Goal: Task Accomplishment & Management: Use online tool/utility

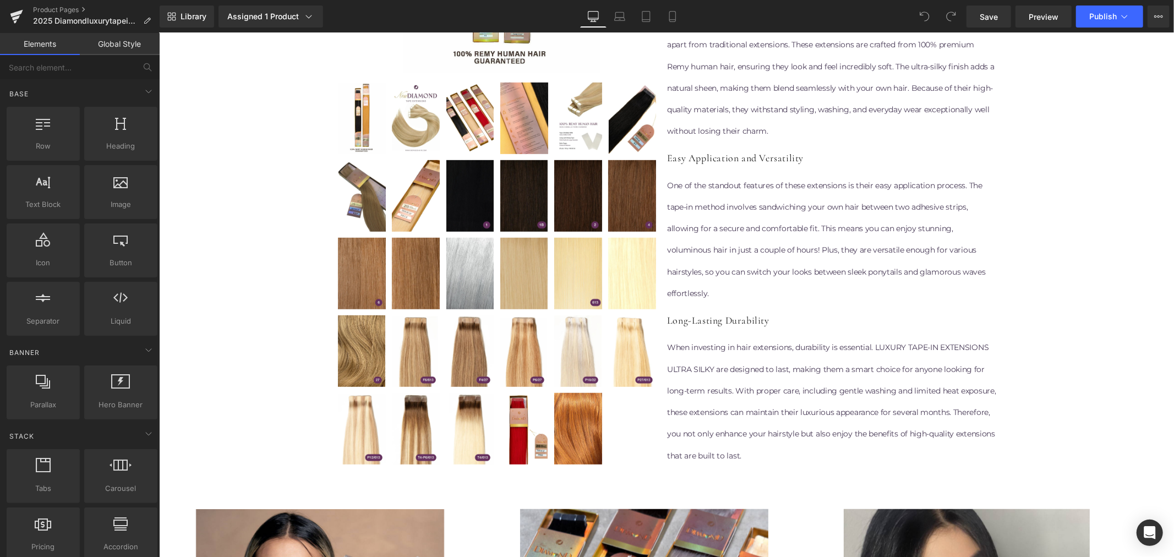
scroll to position [489, 0]
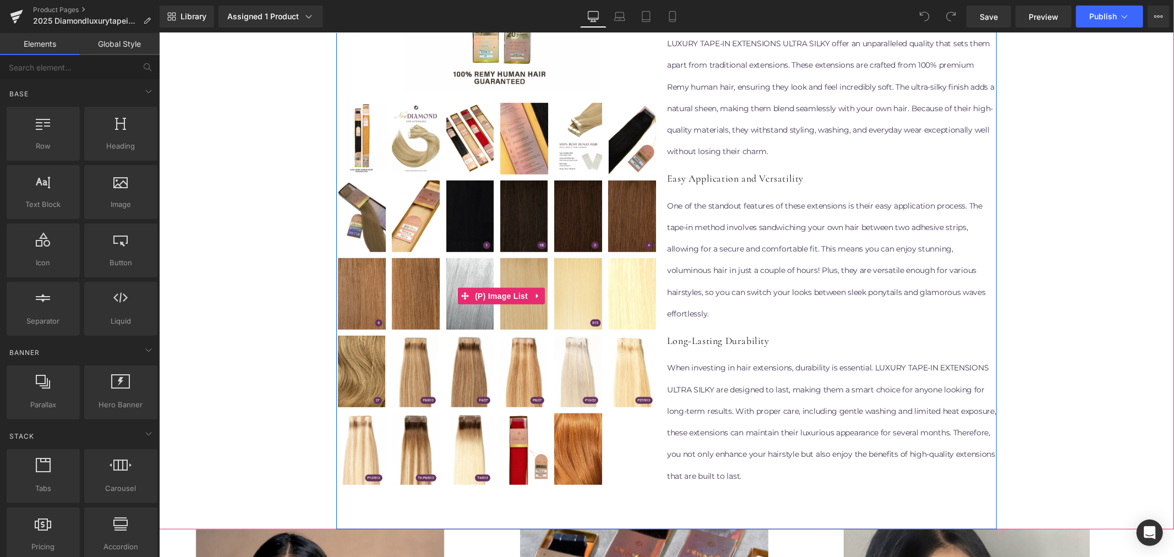
click at [369, 214] on img at bounding box center [361, 216] width 48 height 72
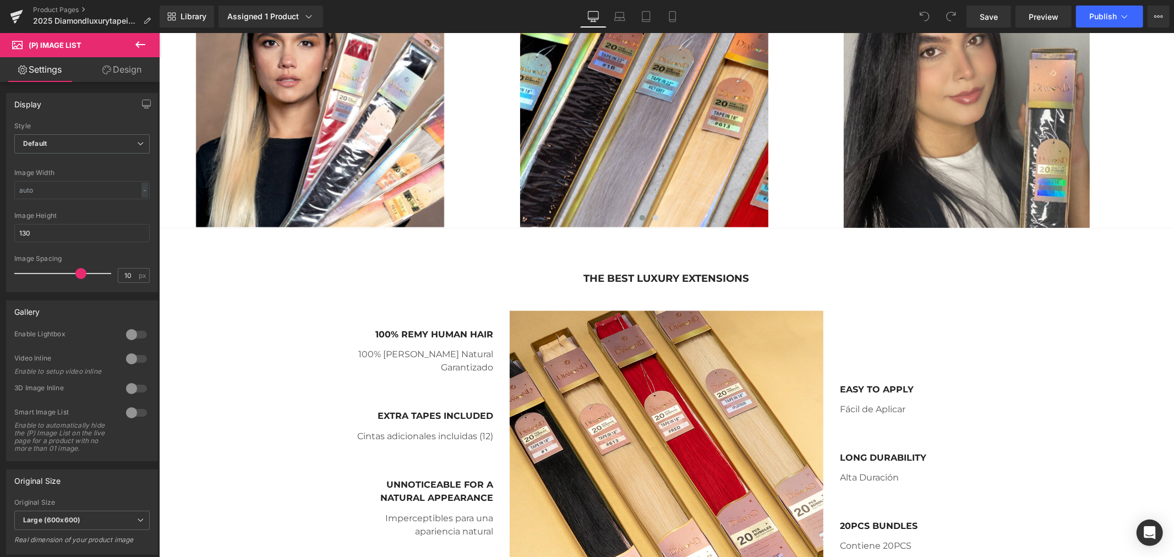
scroll to position [917, 0]
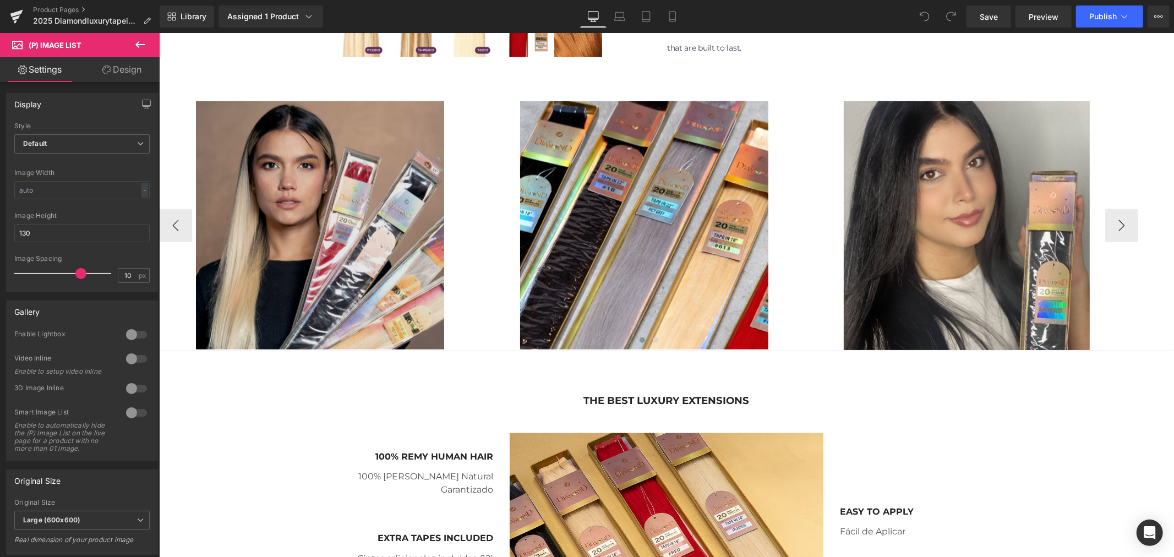
click at [336, 210] on img at bounding box center [318, 225] width 321 height 248
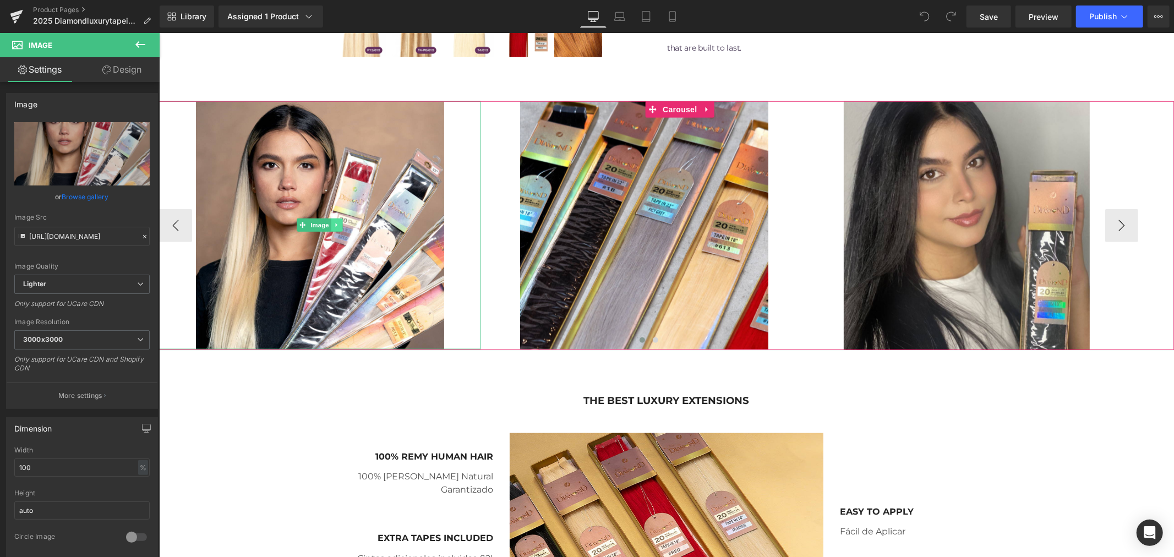
click at [335, 223] on icon at bounding box center [336, 225] width 2 height 4
click at [316, 226] on icon at bounding box center [319, 225] width 6 height 6
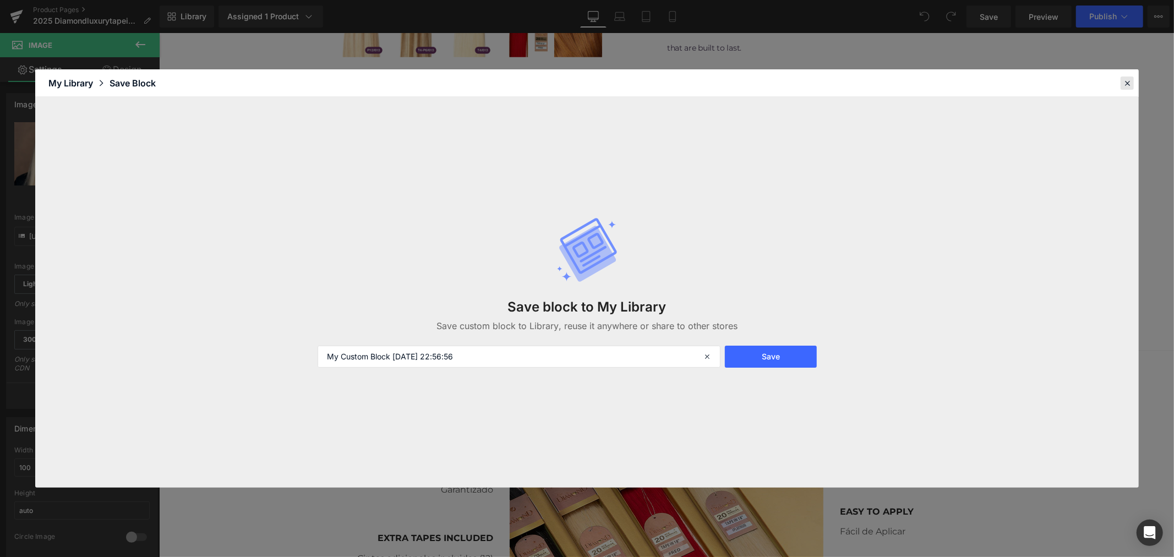
click at [1128, 78] on icon at bounding box center [1127, 83] width 10 height 10
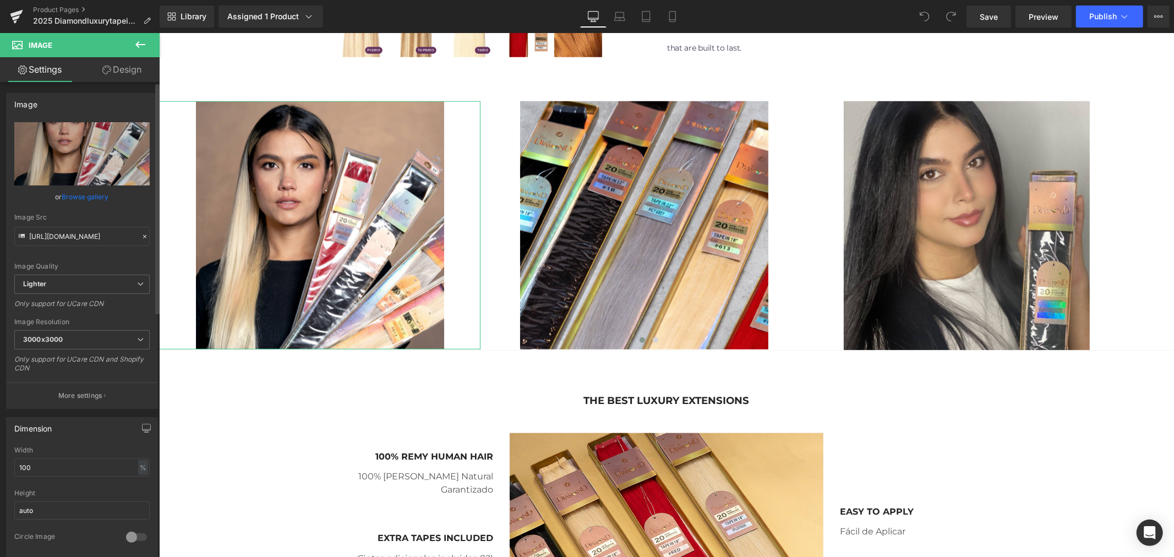
click at [88, 195] on link "Browse gallery" at bounding box center [85, 196] width 47 height 19
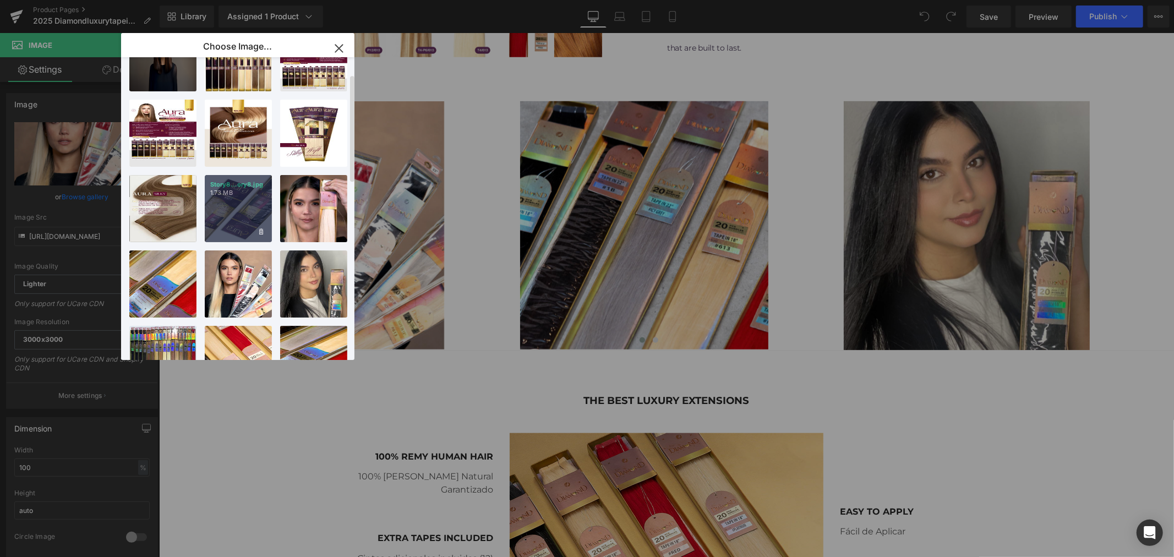
scroll to position [122, 0]
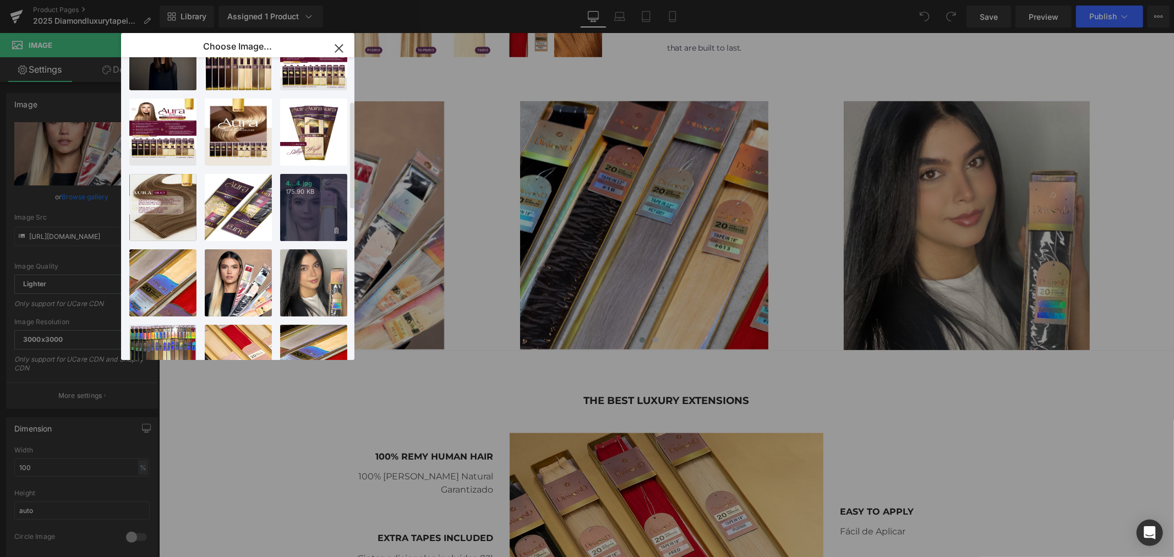
click at [309, 218] on div "4...4.jpg 175.90 KB" at bounding box center [313, 207] width 67 height 67
type input "[URL][DOMAIN_NAME]"
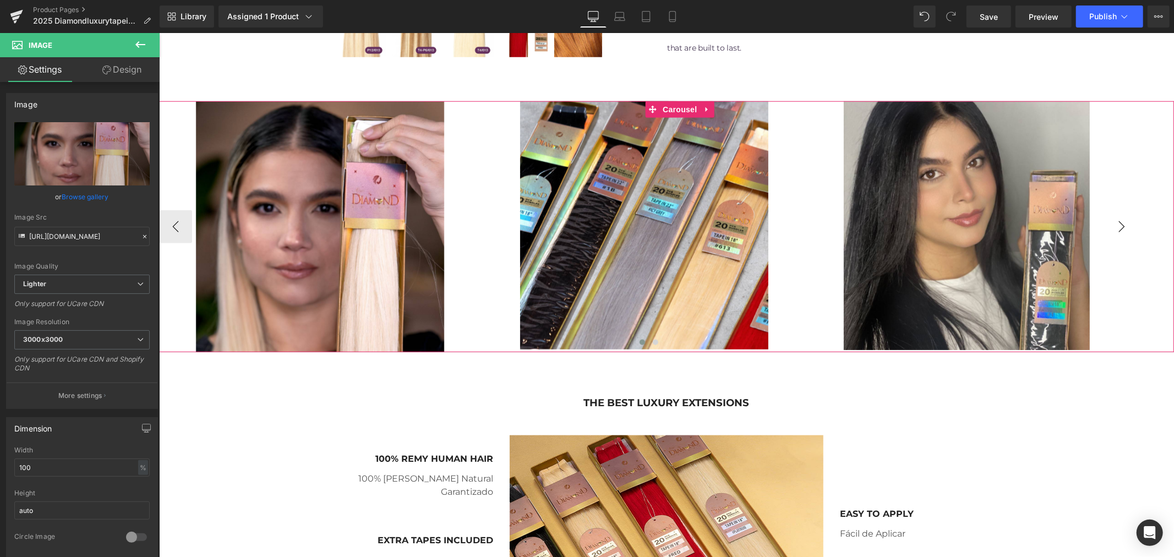
click at [1120, 229] on button "›" at bounding box center [1120, 226] width 33 height 33
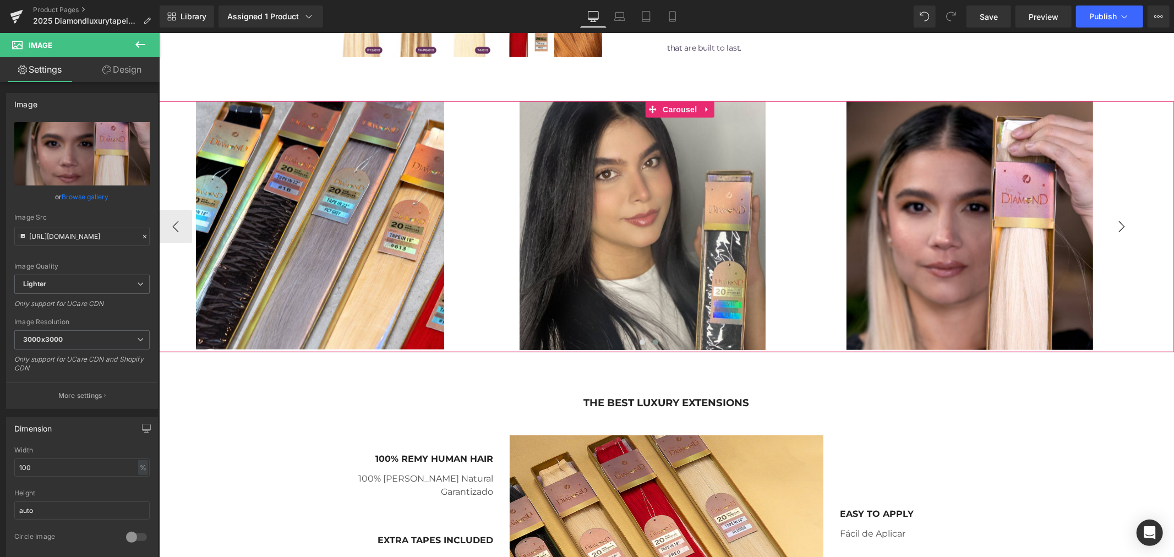
click at [1114, 228] on button "›" at bounding box center [1120, 226] width 33 height 33
click at [169, 220] on button "‹" at bounding box center [174, 226] width 33 height 33
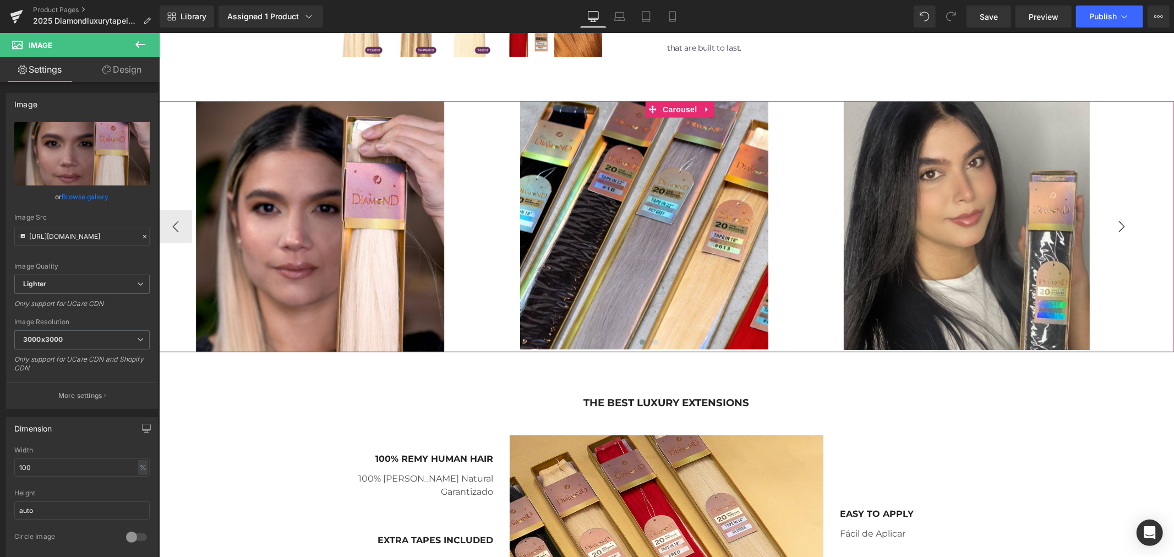
click at [1116, 222] on button "›" at bounding box center [1120, 226] width 33 height 33
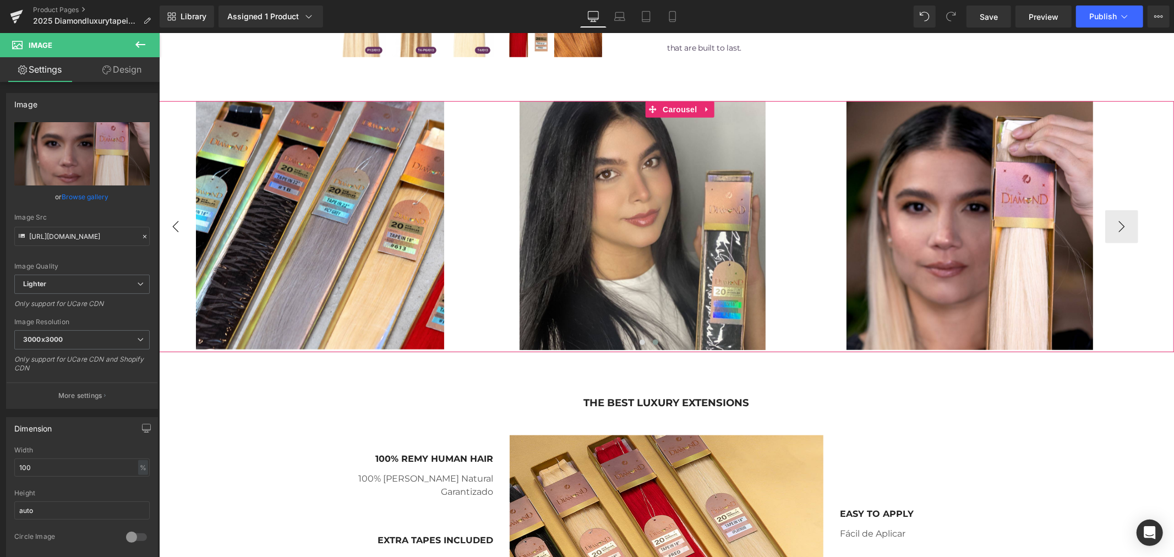
click at [176, 226] on button "‹" at bounding box center [174, 226] width 33 height 33
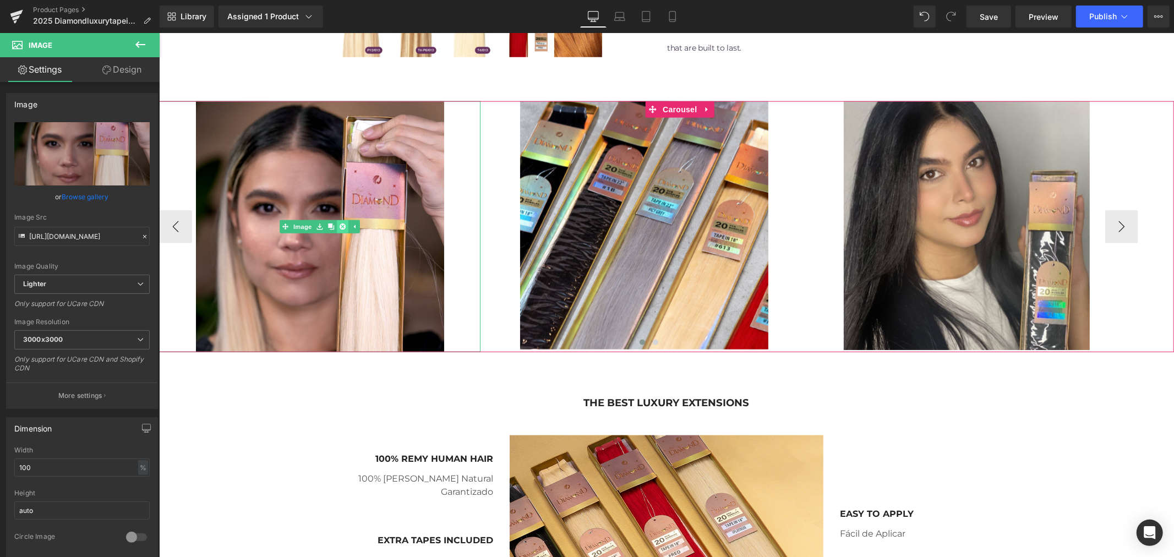
click at [339, 226] on icon at bounding box center [342, 226] width 6 height 6
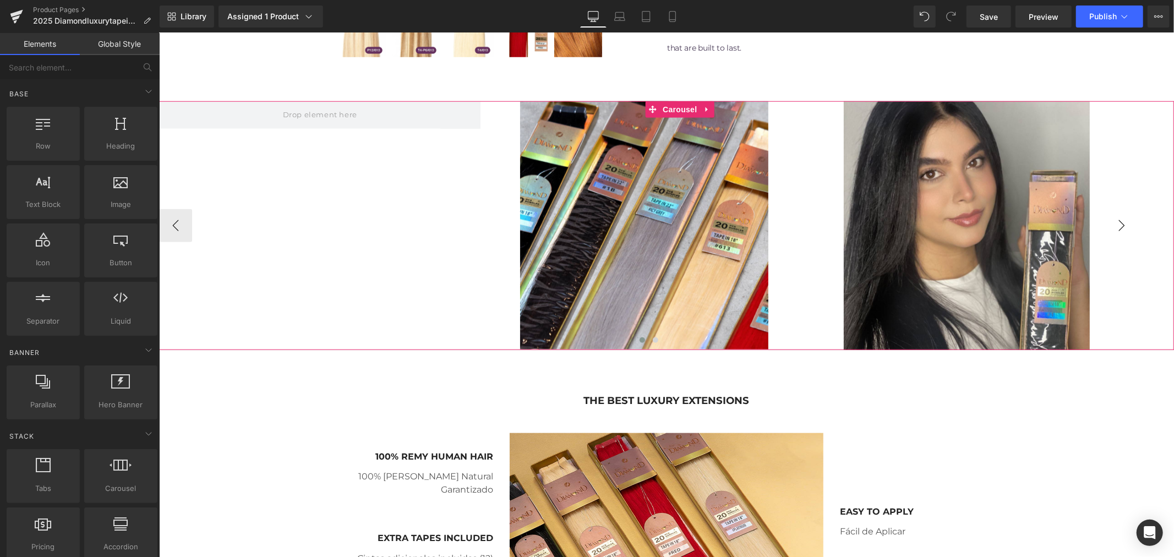
click at [1119, 221] on button "›" at bounding box center [1120, 225] width 33 height 33
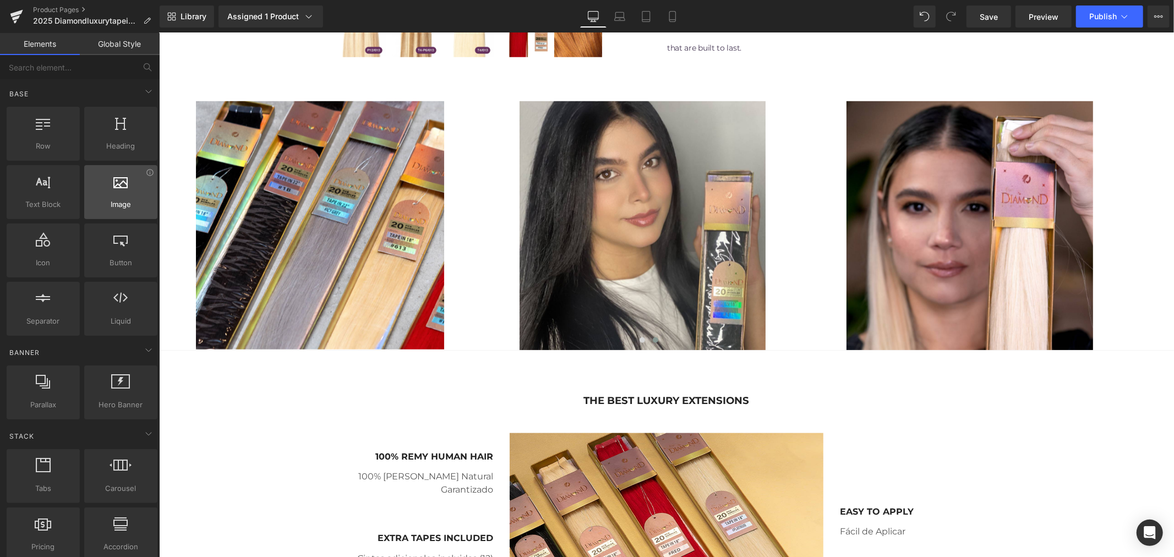
click at [135, 207] on span "Image" at bounding box center [120, 205] width 67 height 12
click at [320, 223] on span "Image" at bounding box center [319, 224] width 23 height 13
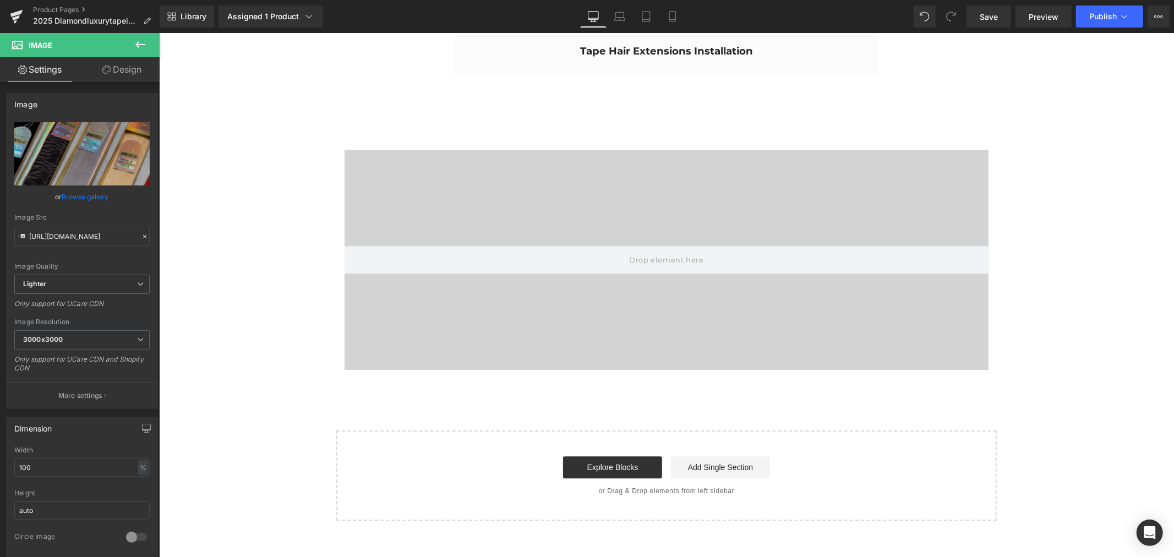
scroll to position [2628, 0]
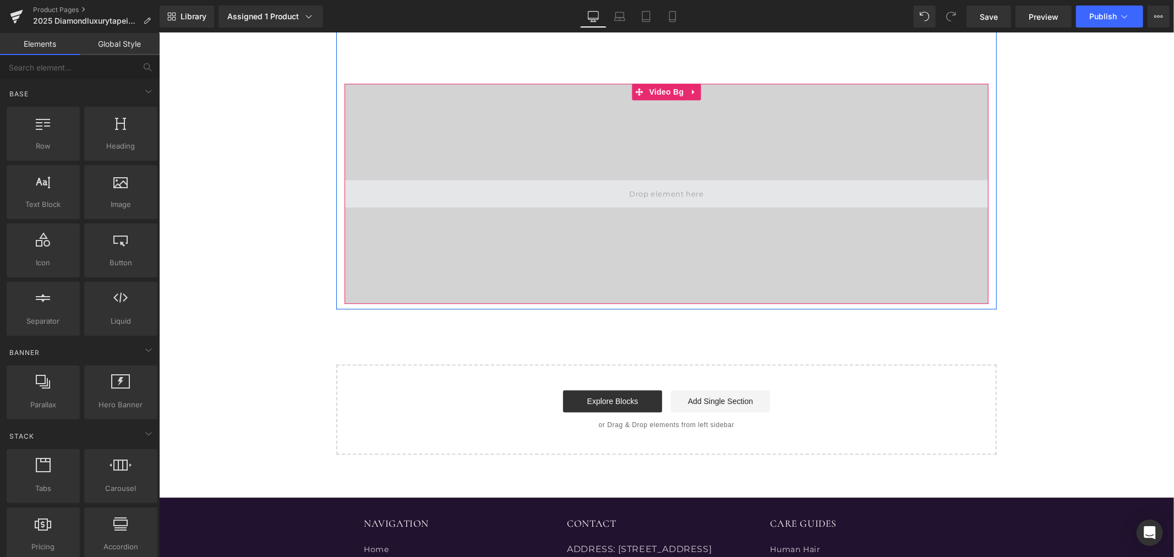
click at [676, 193] on span at bounding box center [665, 193] width 82 height 18
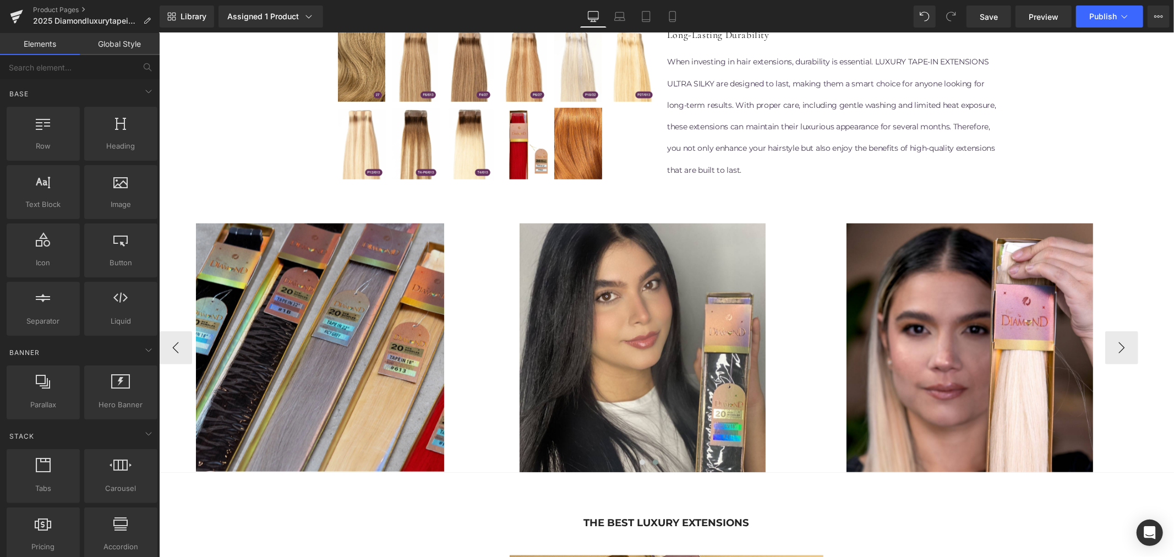
scroll to position [856, 0]
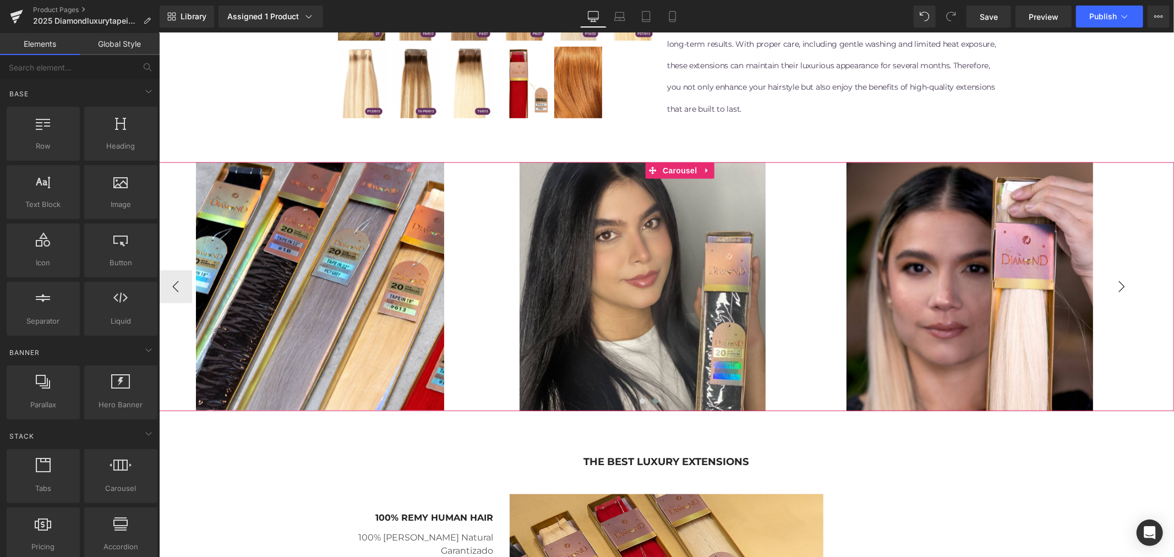
click at [1117, 289] on button "›" at bounding box center [1120, 286] width 33 height 33
click at [175, 281] on button "‹" at bounding box center [174, 286] width 33 height 33
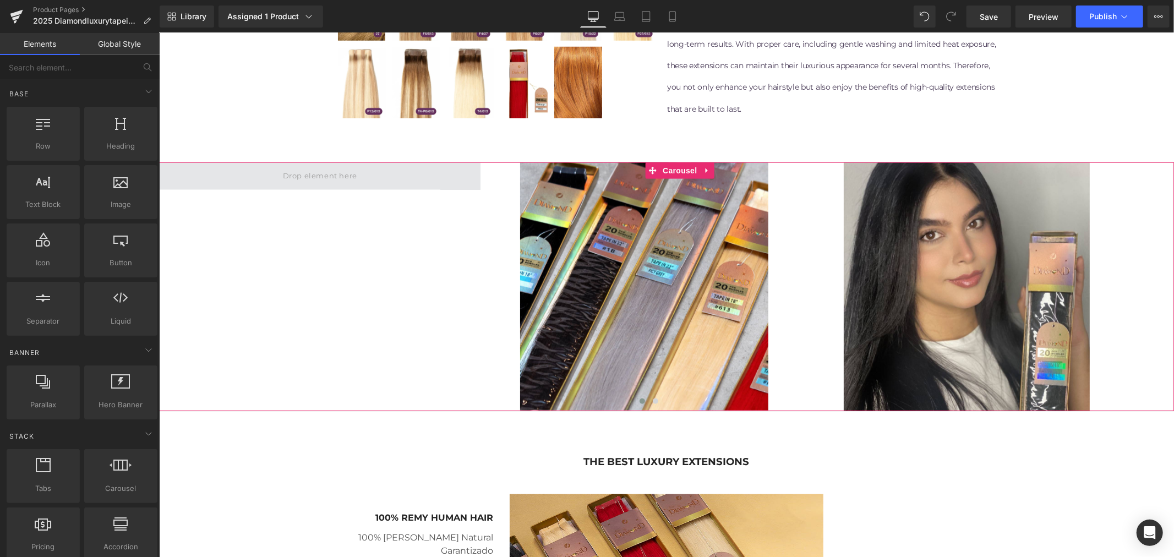
click at [308, 177] on span at bounding box center [319, 175] width 82 height 18
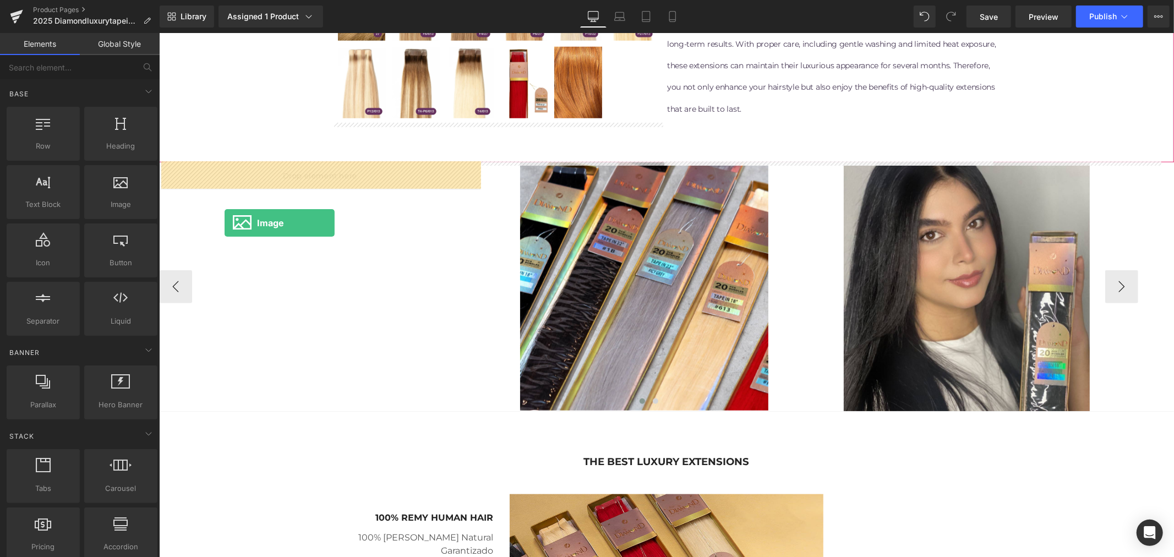
drag, startPoint x: 269, startPoint y: 226, endPoint x: 295, endPoint y: 244, distance: 32.5
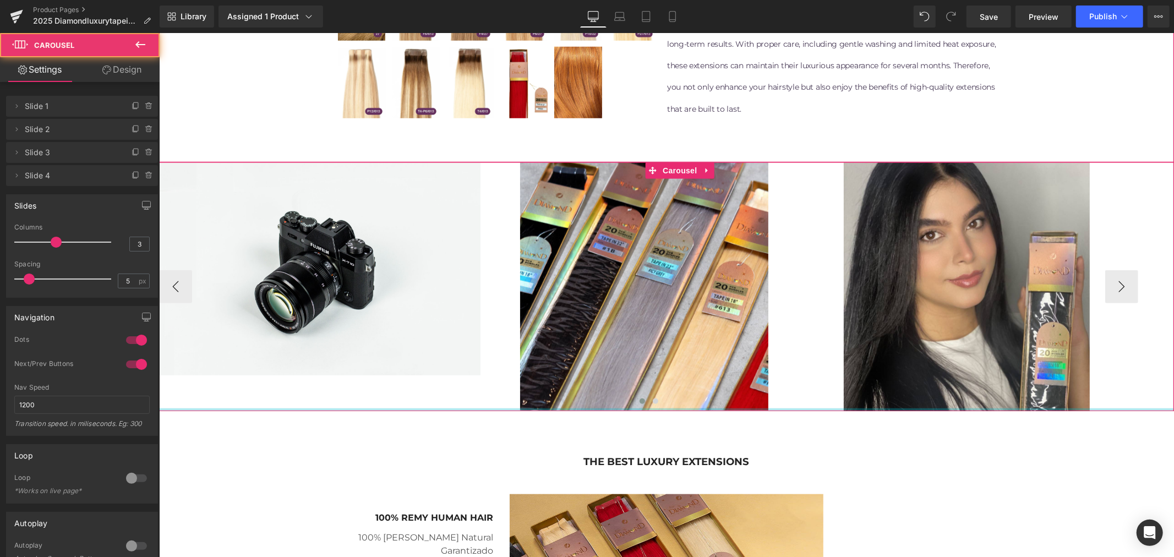
drag, startPoint x: 344, startPoint y: 408, endPoint x: 341, endPoint y: 376, distance: 31.5
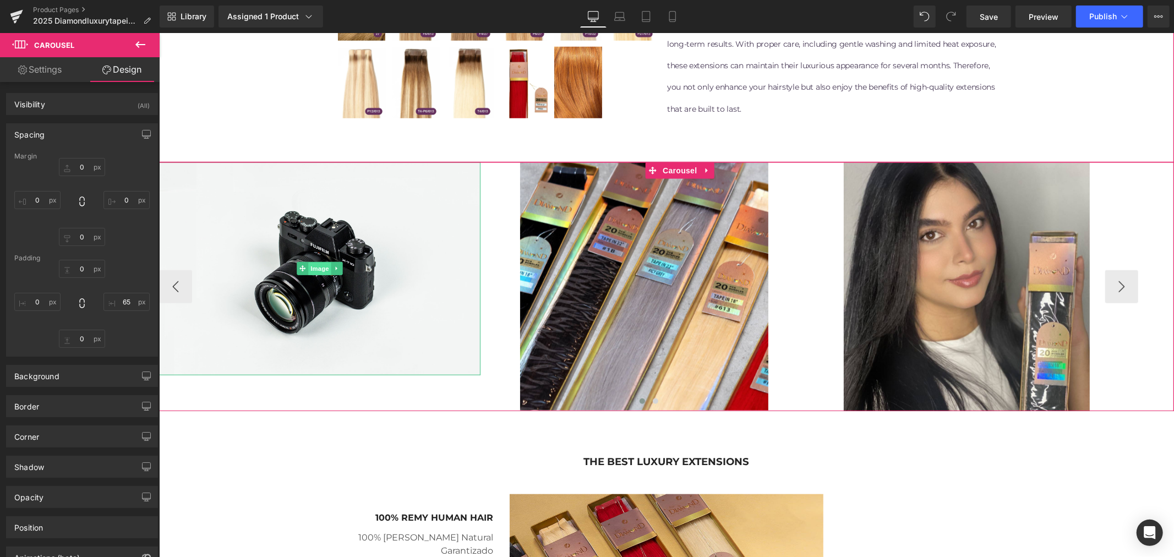
click at [320, 269] on span "Image" at bounding box center [319, 268] width 23 height 13
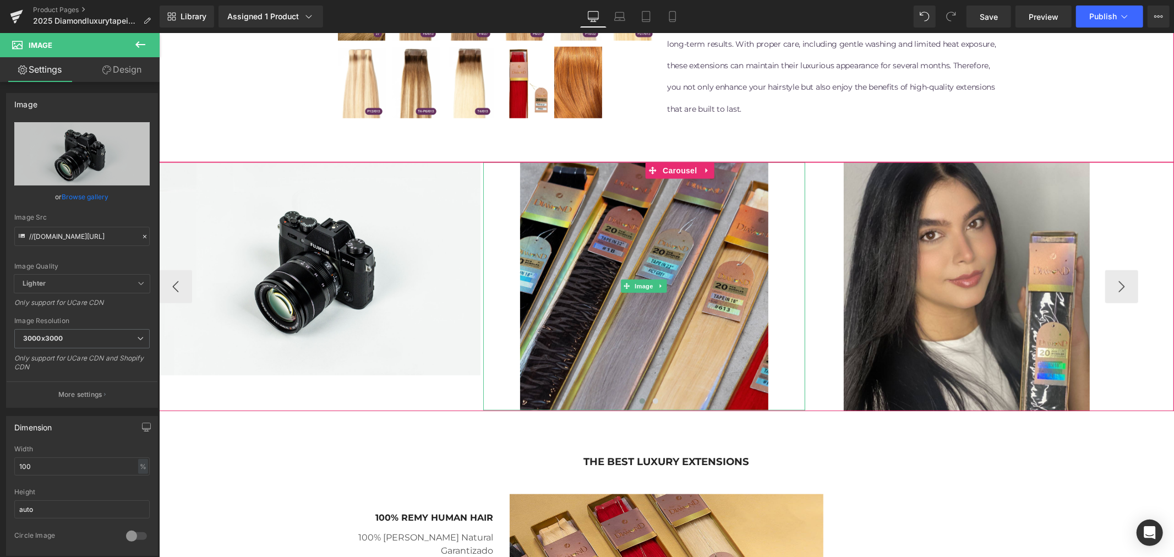
click at [612, 269] on img at bounding box center [643, 286] width 321 height 248
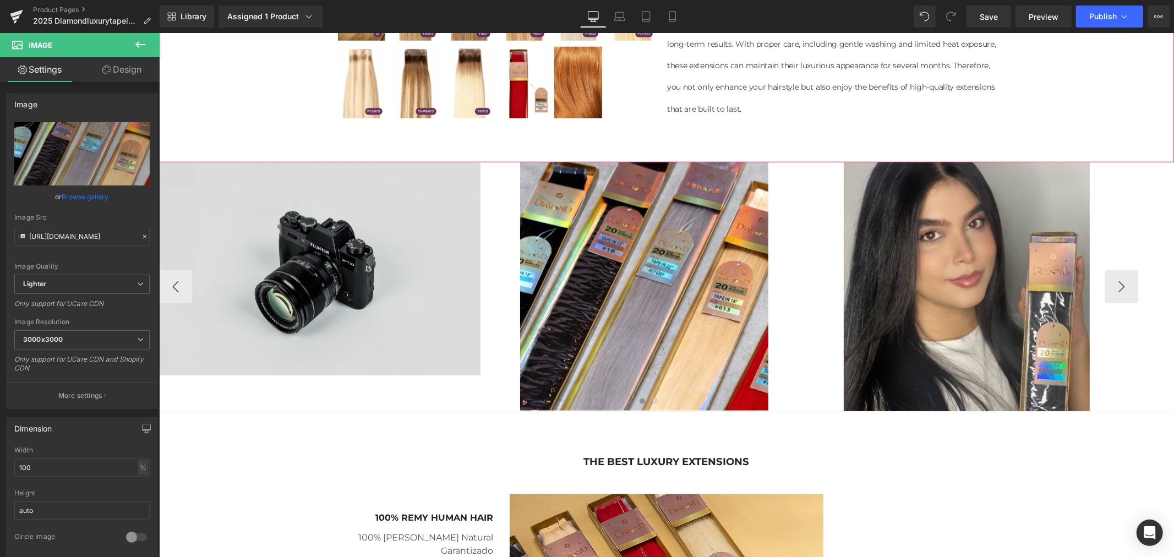
click at [335, 343] on img at bounding box center [318, 268] width 321 height 213
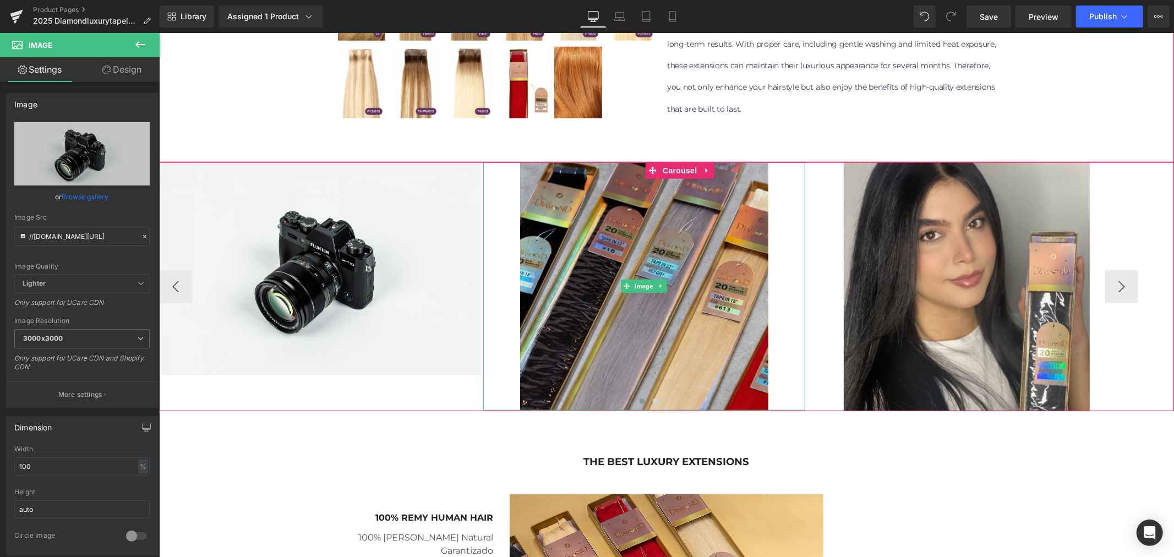
click at [645, 343] on img at bounding box center [643, 286] width 321 height 248
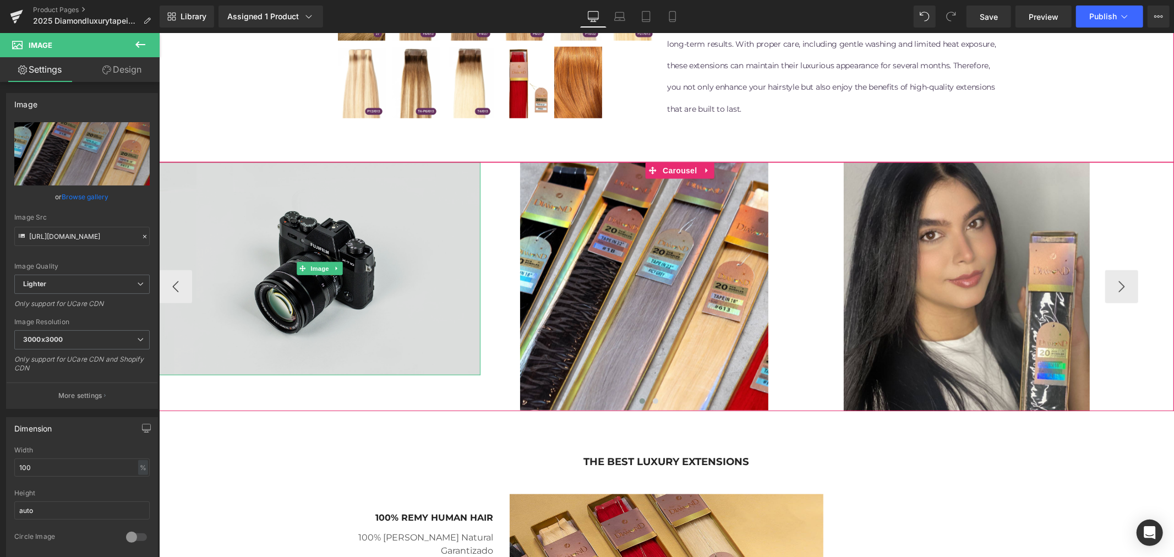
click at [400, 337] on img at bounding box center [318, 268] width 321 height 213
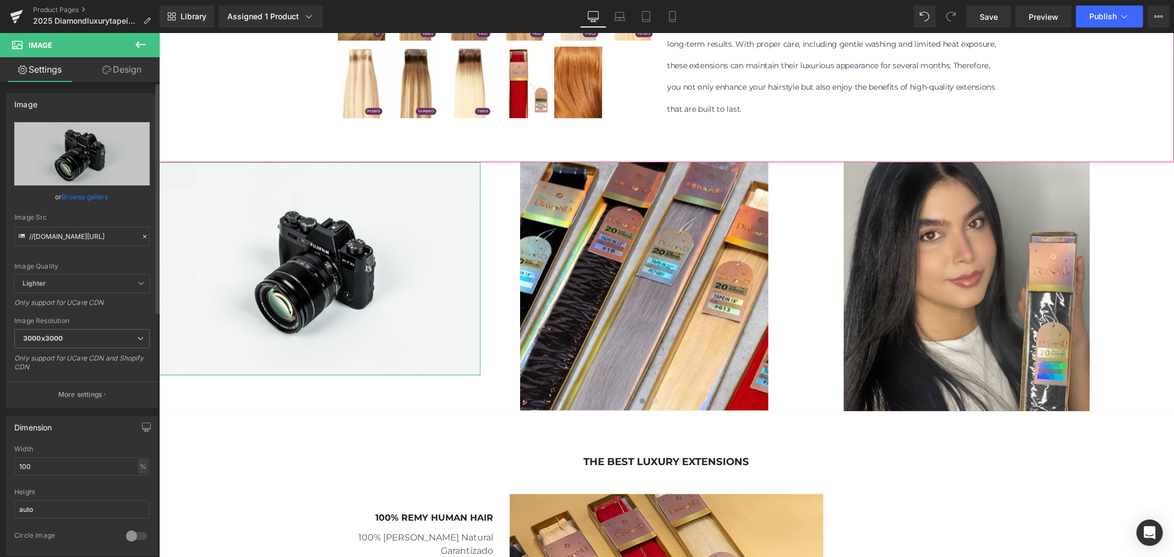
drag, startPoint x: 86, startPoint y: 199, endPoint x: 84, endPoint y: 211, distance: 12.8
click at [84, 211] on div "//[DOMAIN_NAME][URL] Replace Image Upload image or Browse gallery Image Src //[…" at bounding box center [82, 264] width 151 height 285
click at [81, 200] on link "Browse gallery" at bounding box center [85, 196] width 47 height 19
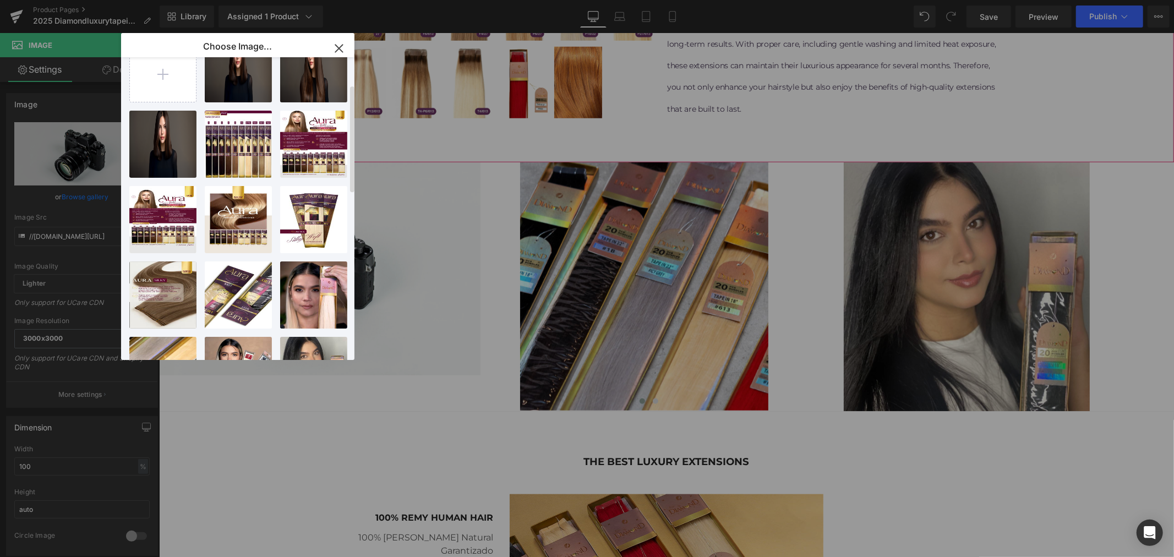
scroll to position [0, 0]
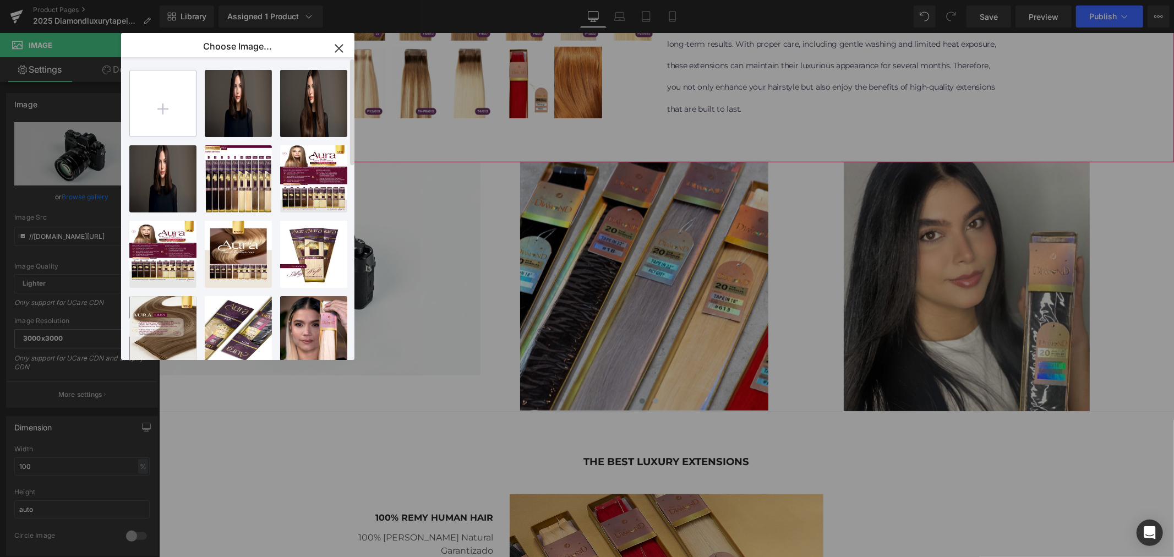
click at [157, 108] on input "file" at bounding box center [163, 103] width 66 height 66
type input "C:\fakepath\8 2.jpg"
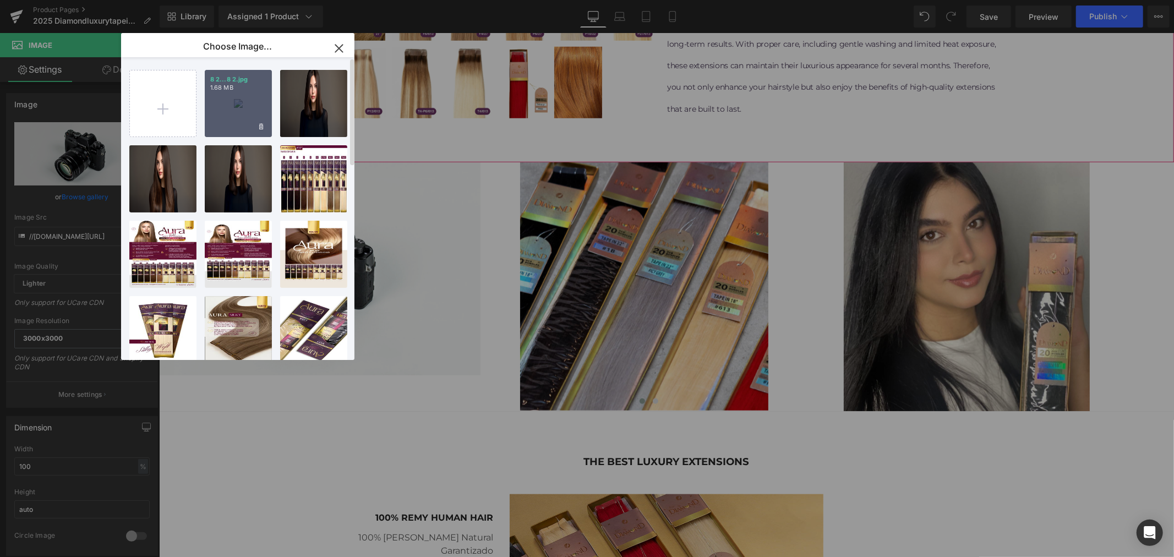
drag, startPoint x: 242, startPoint y: 107, endPoint x: 264, endPoint y: 132, distance: 33.5
click at [264, 132] on div "8 2...8 2.jpg 1.68 MB" at bounding box center [238, 103] width 67 height 67
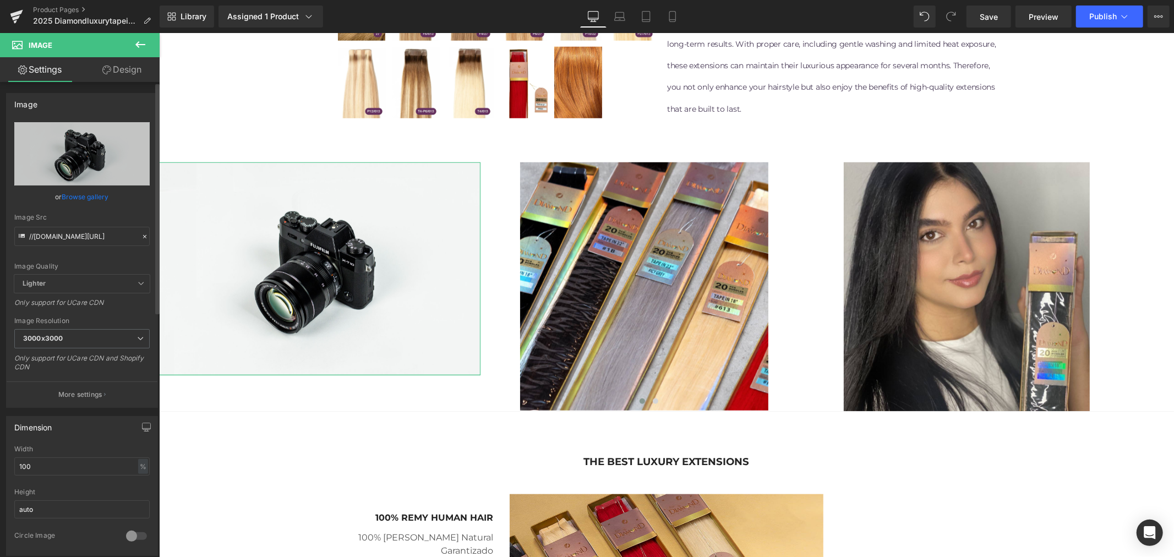
click at [87, 194] on link "Browse gallery" at bounding box center [85, 196] width 47 height 19
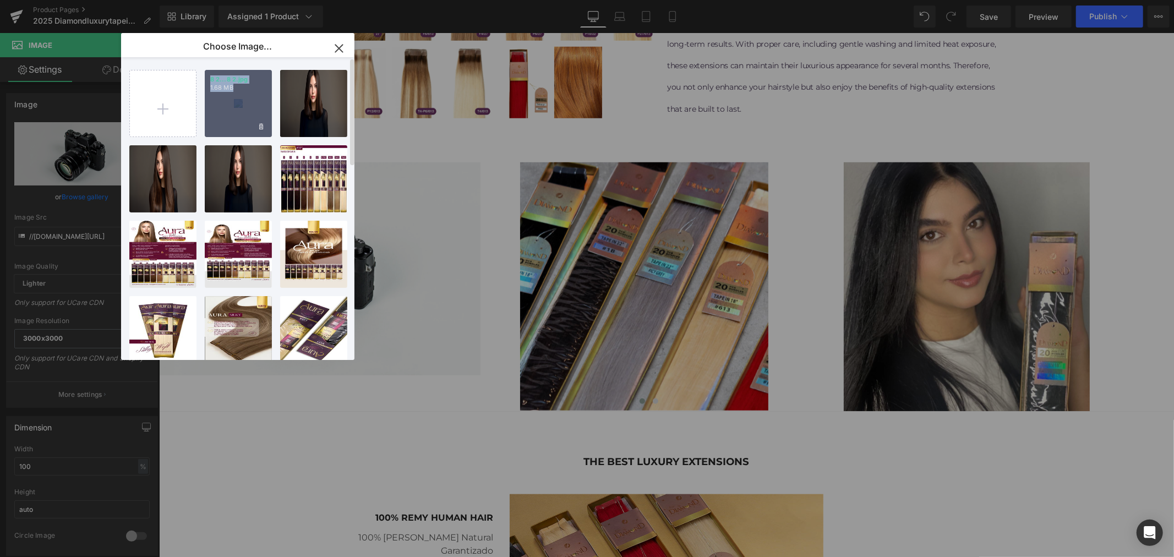
click at [238, 116] on div "8 2...8 2.jpg 1.68 MB" at bounding box center [238, 103] width 67 height 67
type input "[URL][DOMAIN_NAME]"
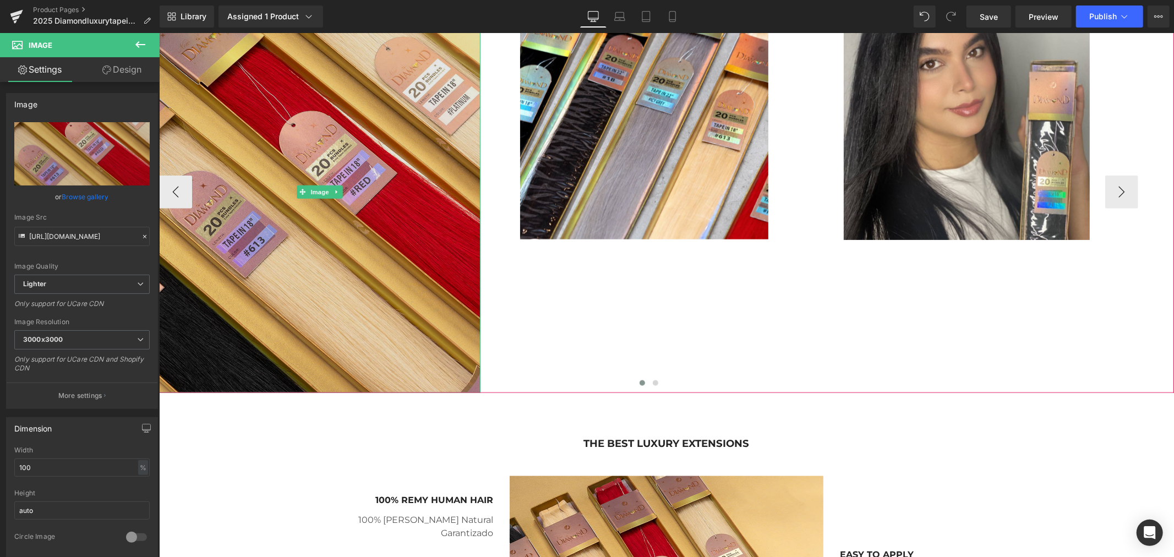
scroll to position [1039, 0]
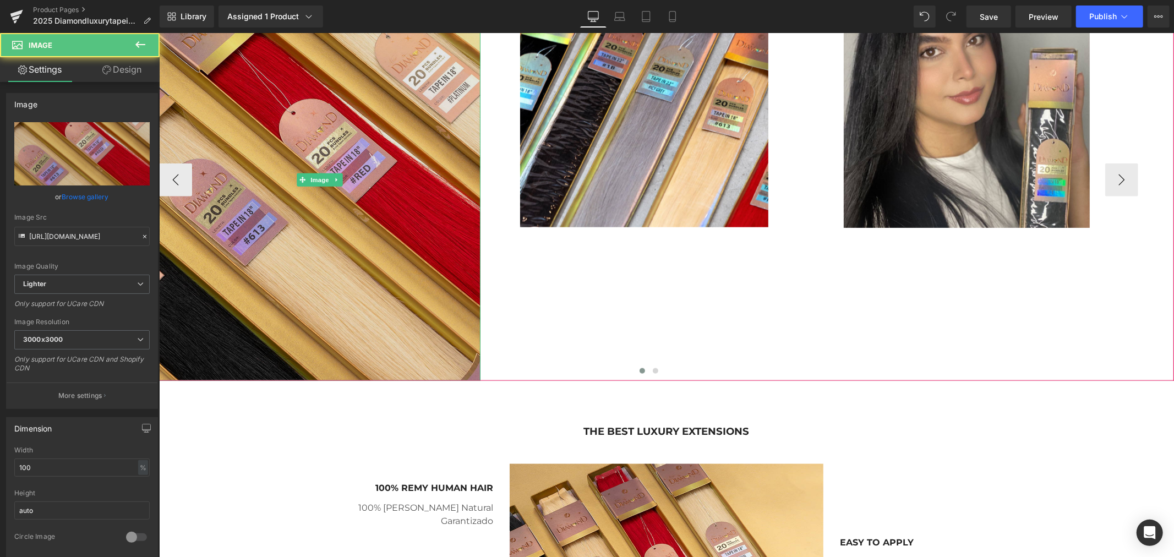
click at [327, 270] on img at bounding box center [318, 180] width 321 height 402
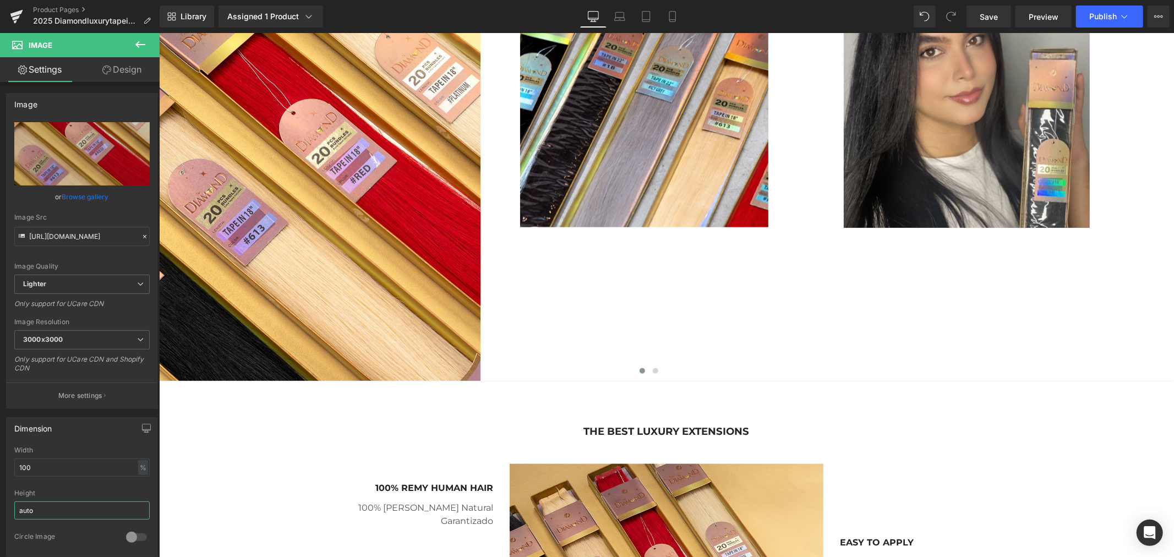
drag, startPoint x: 59, startPoint y: 507, endPoint x: -10, endPoint y: 515, distance: 70.3
click at [0, 515] on html "Image You are previewing how the will restyle your page. You can not edit Eleme…" at bounding box center [587, 278] width 1174 height 557
type input "50"
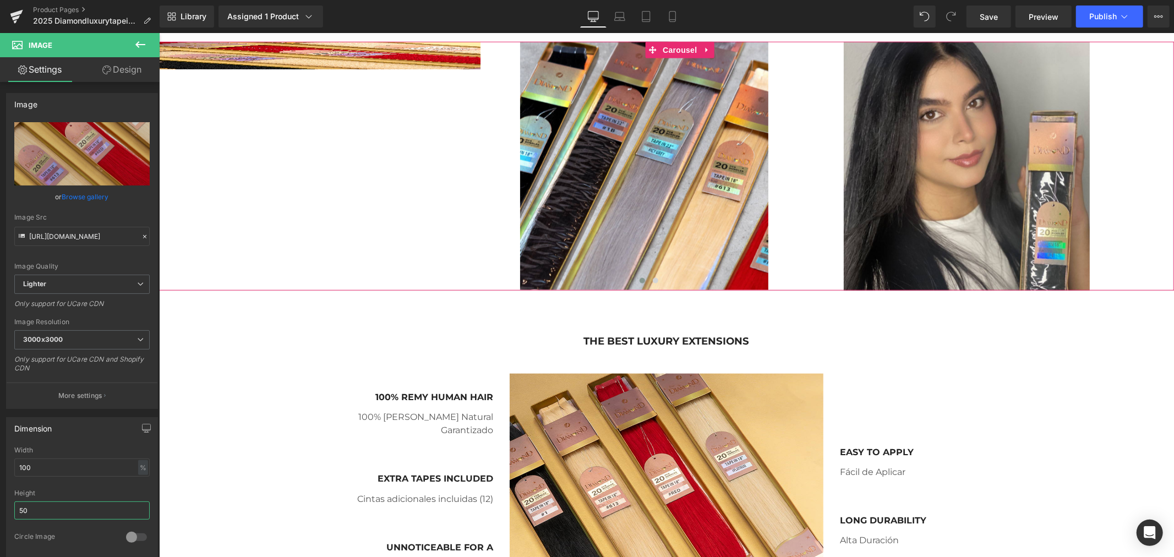
scroll to position [978, 0]
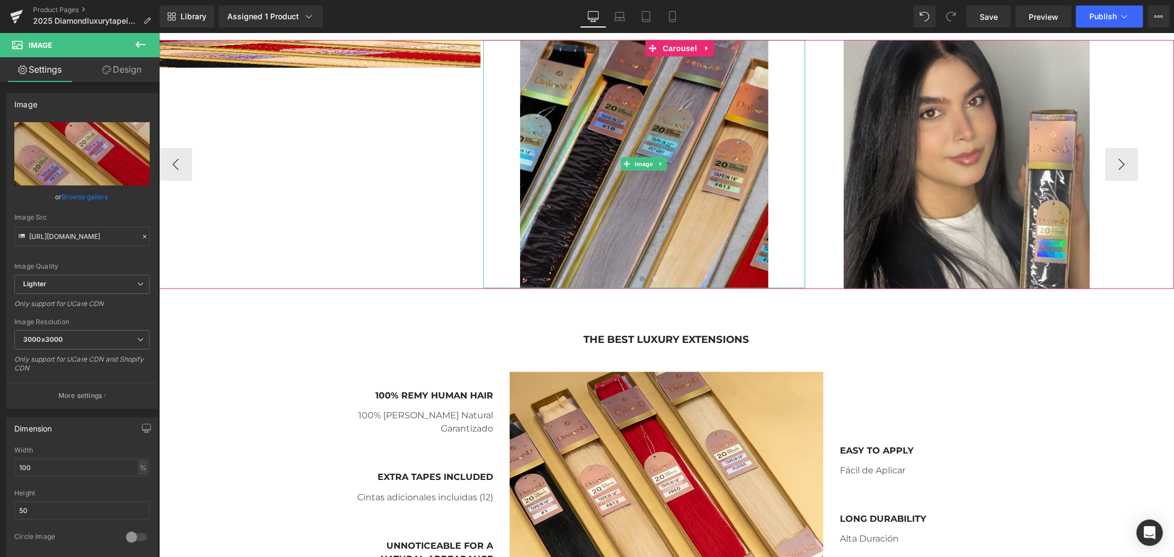
click at [638, 209] on img at bounding box center [643, 164] width 321 height 248
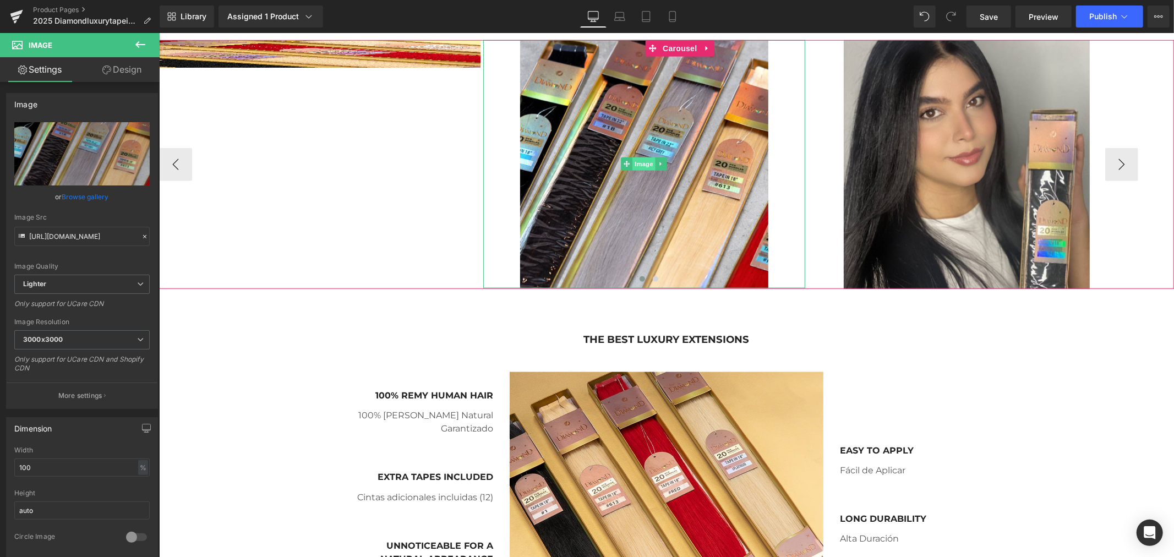
click at [641, 163] on span "Image" at bounding box center [643, 163] width 23 height 13
click at [969, 158] on span "Image" at bounding box center [967, 163] width 23 height 13
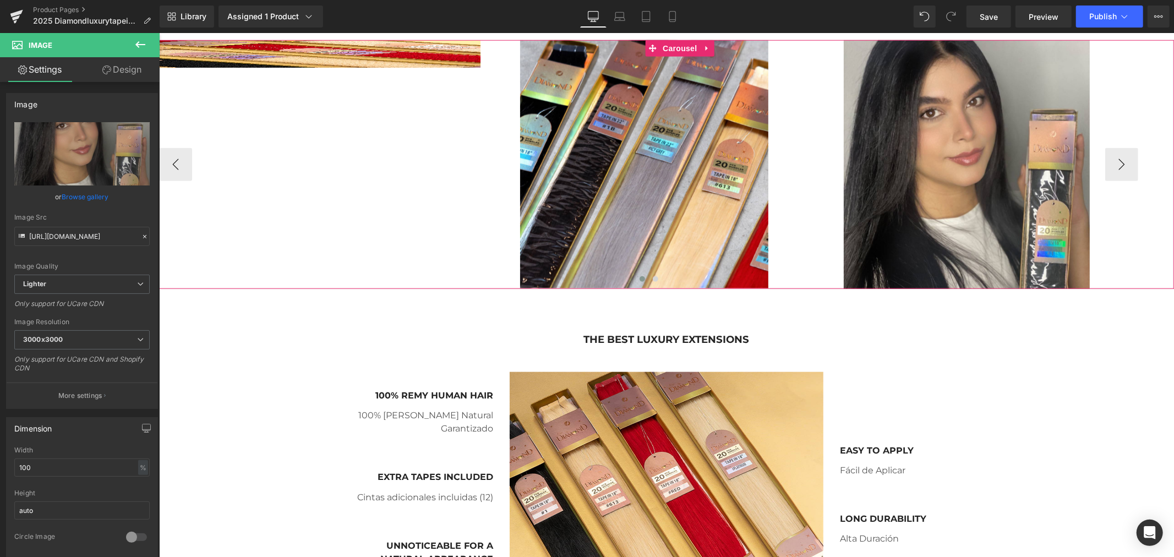
click at [321, 185] on div "Image Image Image Image" at bounding box center [806, 164] width 1297 height 249
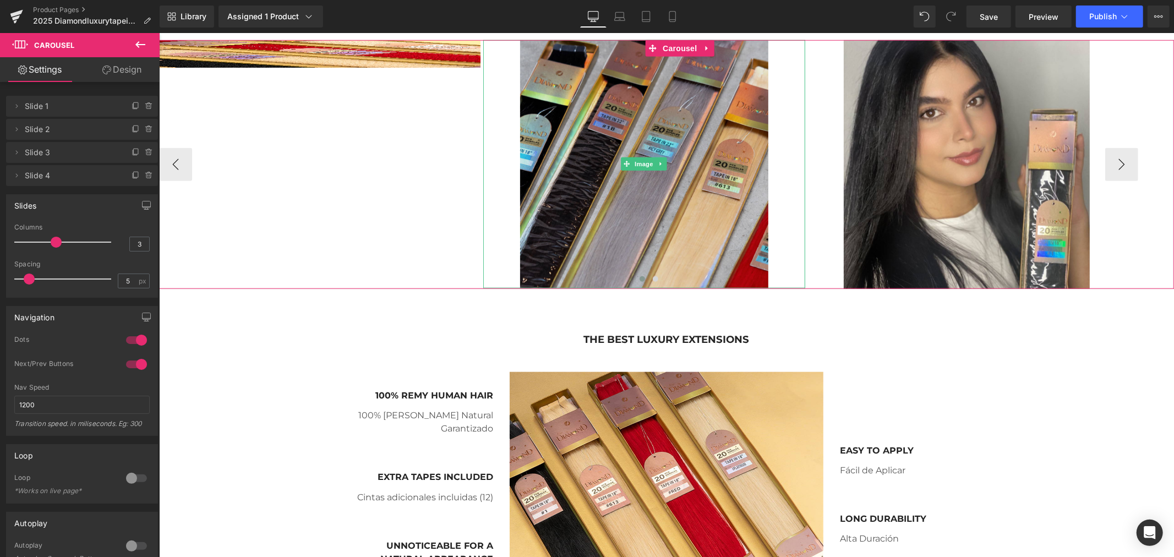
click at [626, 115] on img at bounding box center [643, 164] width 321 height 248
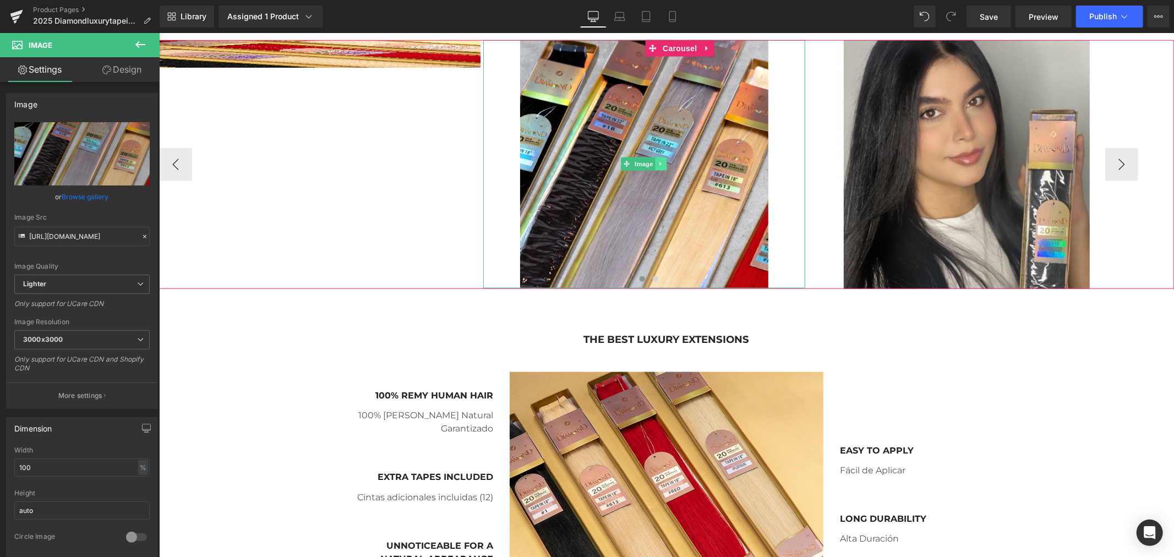
click at [660, 165] on icon at bounding box center [661, 163] width 6 height 7
click at [643, 163] on icon at bounding box center [643, 164] width 6 height 6
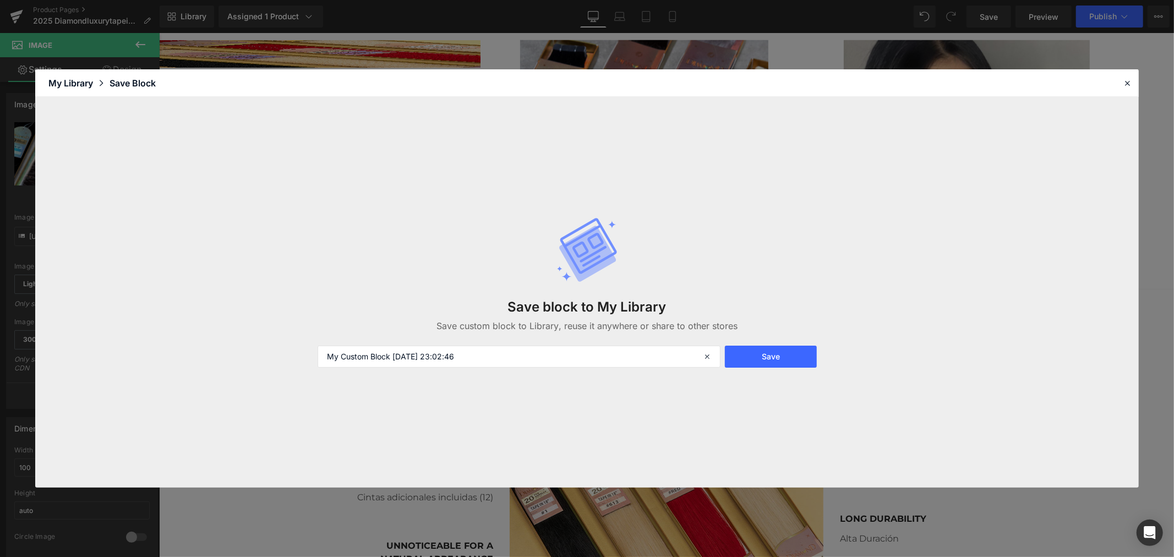
click at [80, 83] on div "My Library" at bounding box center [78, 82] width 61 height 13
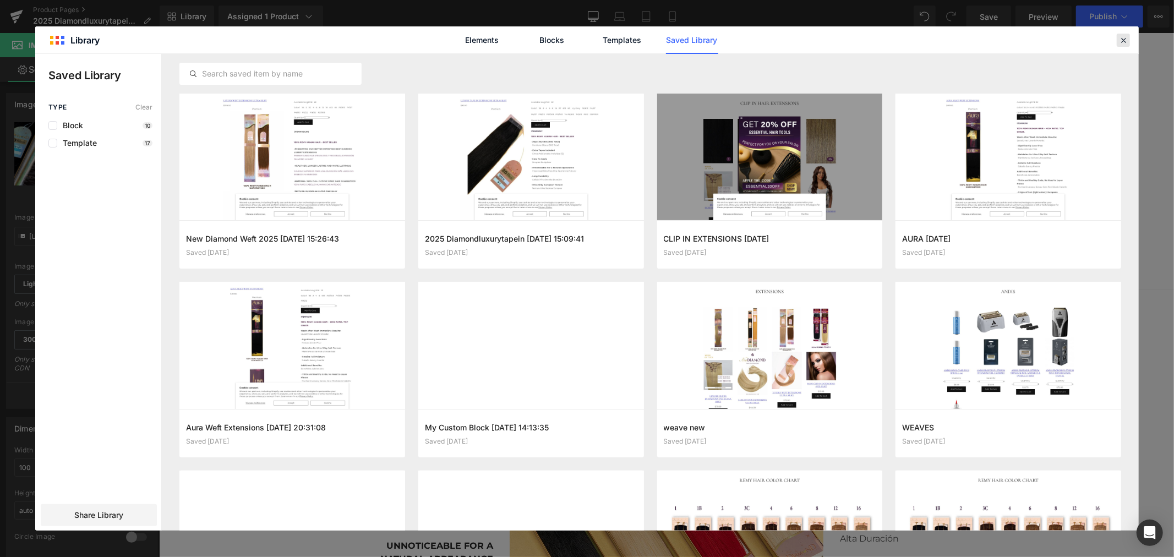
click at [1120, 40] on icon at bounding box center [1123, 40] width 10 height 10
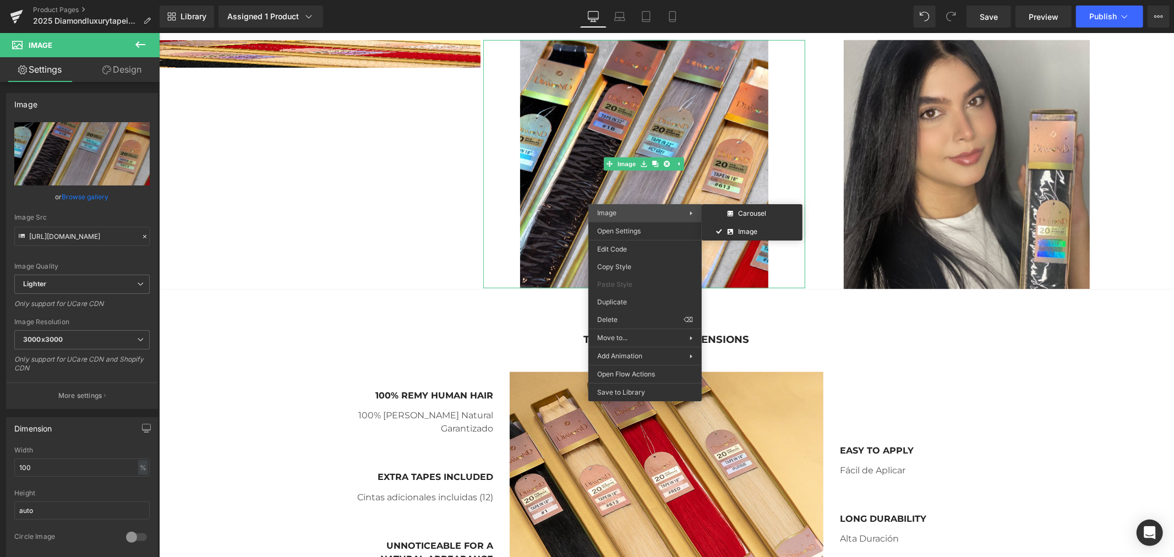
click at [628, 215] on span "Image" at bounding box center [643, 213] width 92 height 10
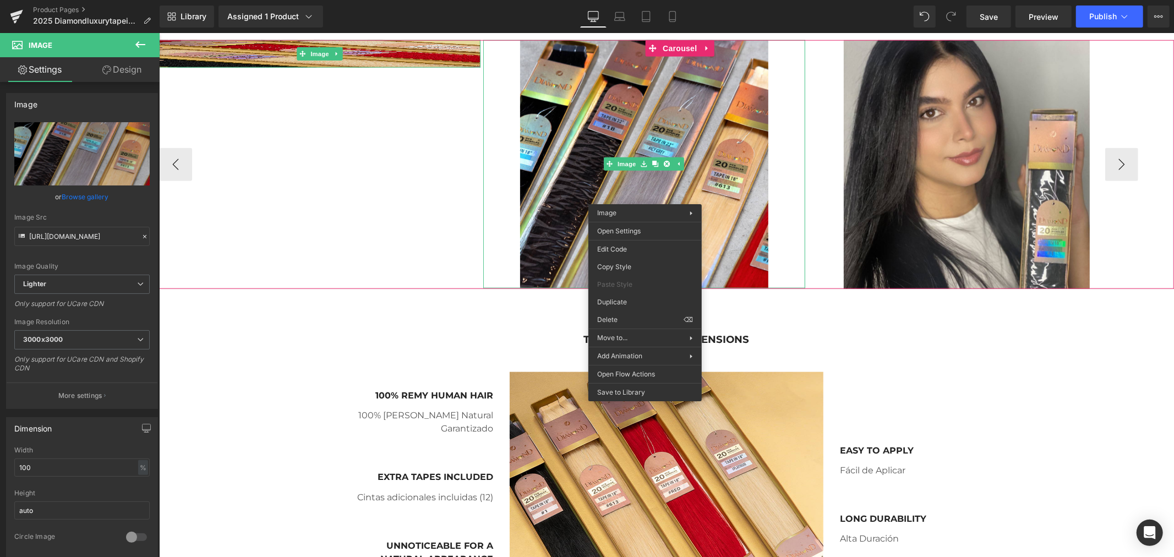
click at [299, 50] on icon at bounding box center [302, 53] width 6 height 7
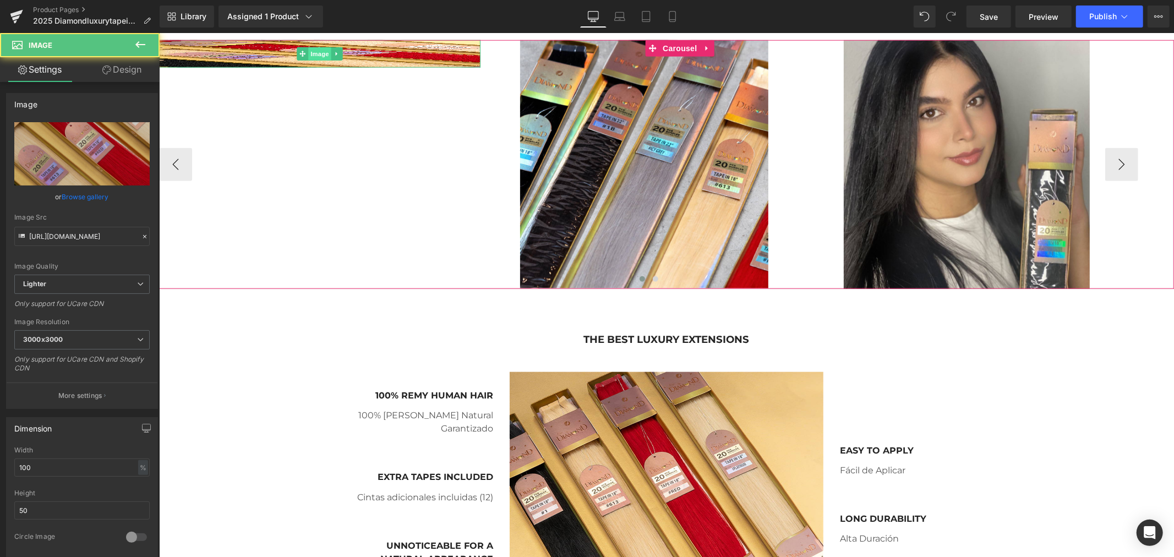
click at [314, 51] on span "Image" at bounding box center [319, 53] width 23 height 13
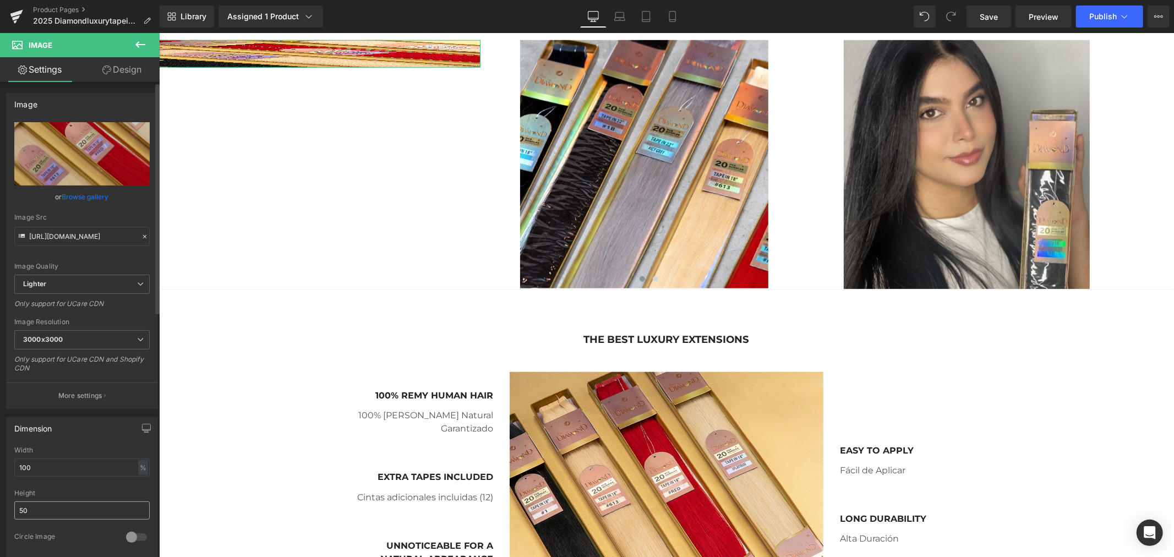
click at [46, 510] on input "50" at bounding box center [81, 510] width 135 height 18
drag, startPoint x: 46, startPoint y: 510, endPoint x: 3, endPoint y: 509, distance: 42.9
click at [3, 509] on div "Dimension 100% Width 100 % % px 50px Height 50 0 Circle Image" at bounding box center [82, 483] width 165 height 148
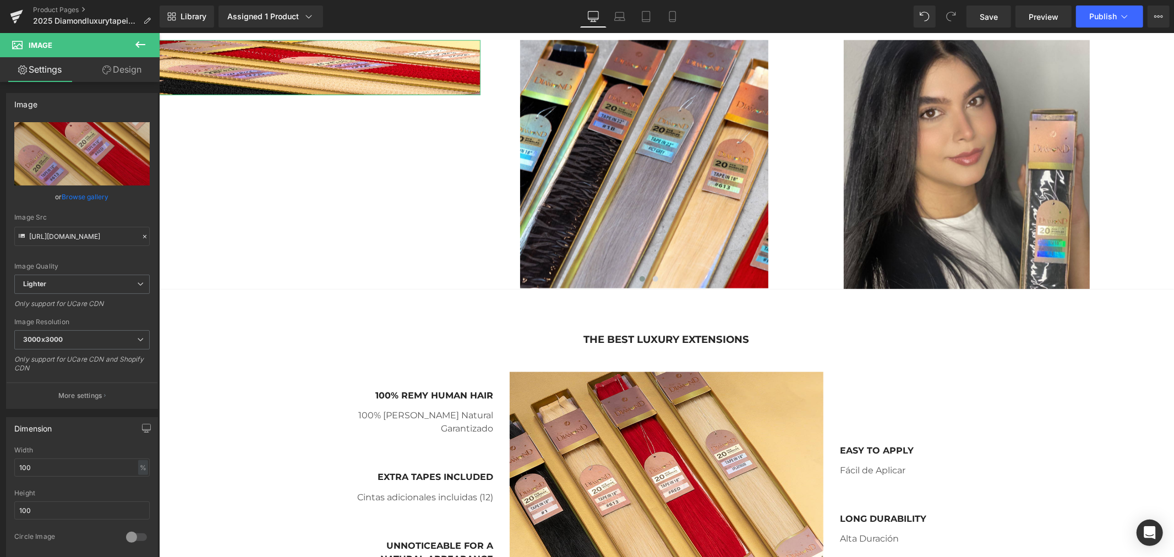
drag, startPoint x: 42, startPoint y: 505, endPoint x: -7, endPoint y: 509, distance: 49.2
click at [0, 509] on html "Image You are previewing how the will restyle your page. You can not edit Eleme…" at bounding box center [587, 278] width 1174 height 557
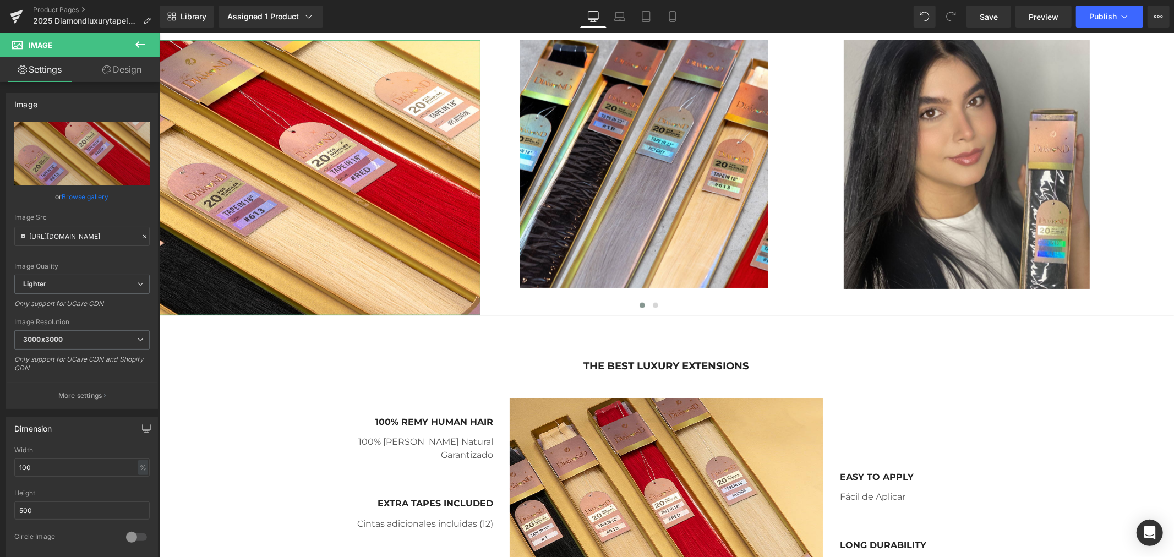
drag, startPoint x: 46, startPoint y: 506, endPoint x: -9, endPoint y: 513, distance: 54.9
click at [0, 513] on html "Image You are previewing how the will restyle your page. You can not edit Eleme…" at bounding box center [587, 278] width 1174 height 557
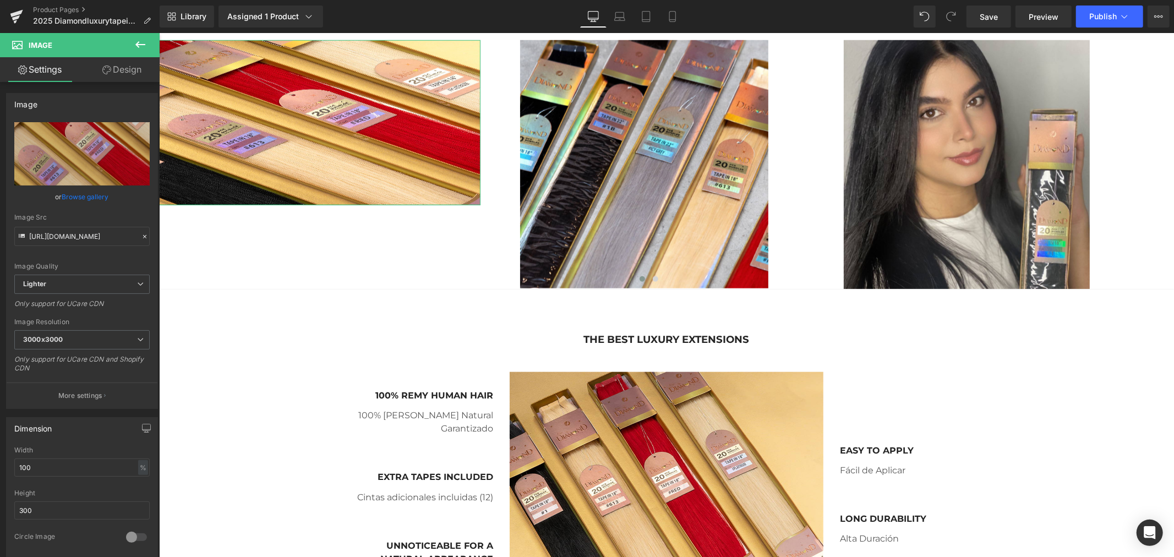
drag, startPoint x: 77, startPoint y: 511, endPoint x: -22, endPoint y: 507, distance: 99.1
click at [0, 507] on html "Image You are previewing how the will restyle your page. You can not edit Eleme…" at bounding box center [587, 278] width 1174 height 557
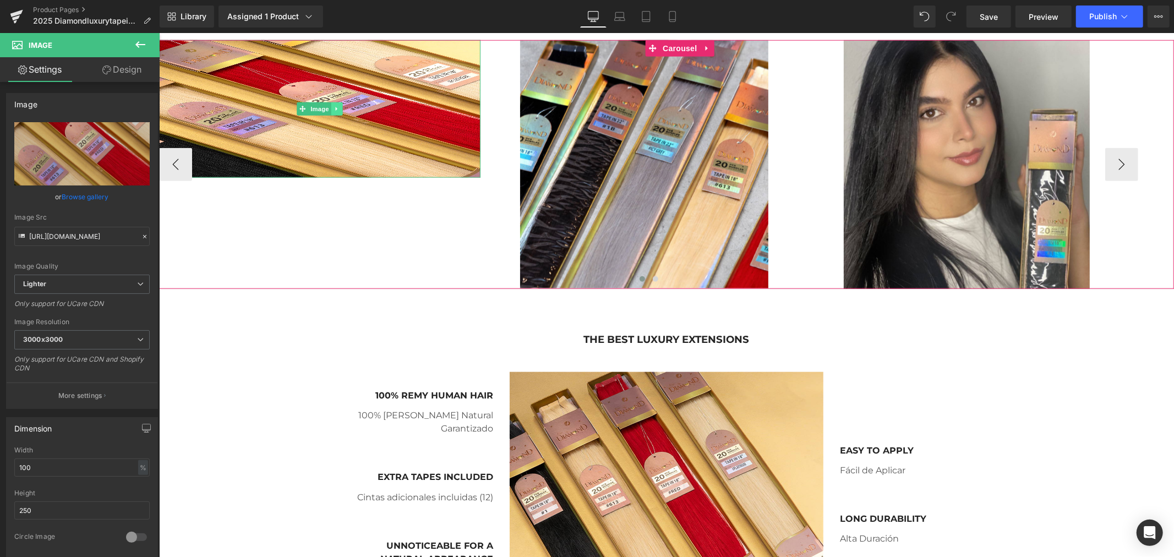
type input "250"
click at [336, 106] on icon at bounding box center [336, 108] width 6 height 7
click at [343, 110] on icon at bounding box center [342, 108] width 6 height 6
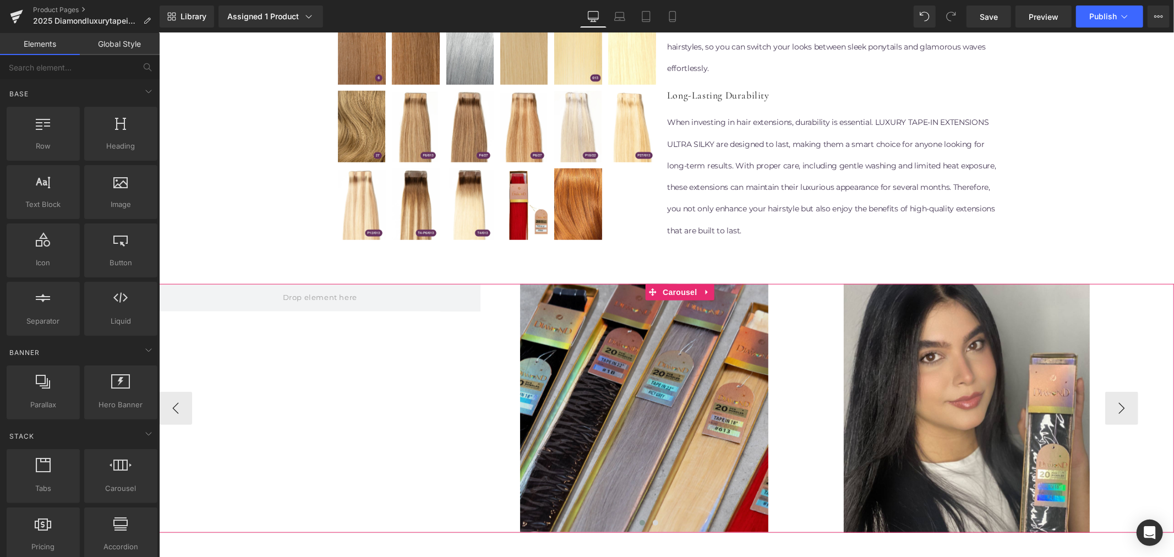
scroll to position [733, 0]
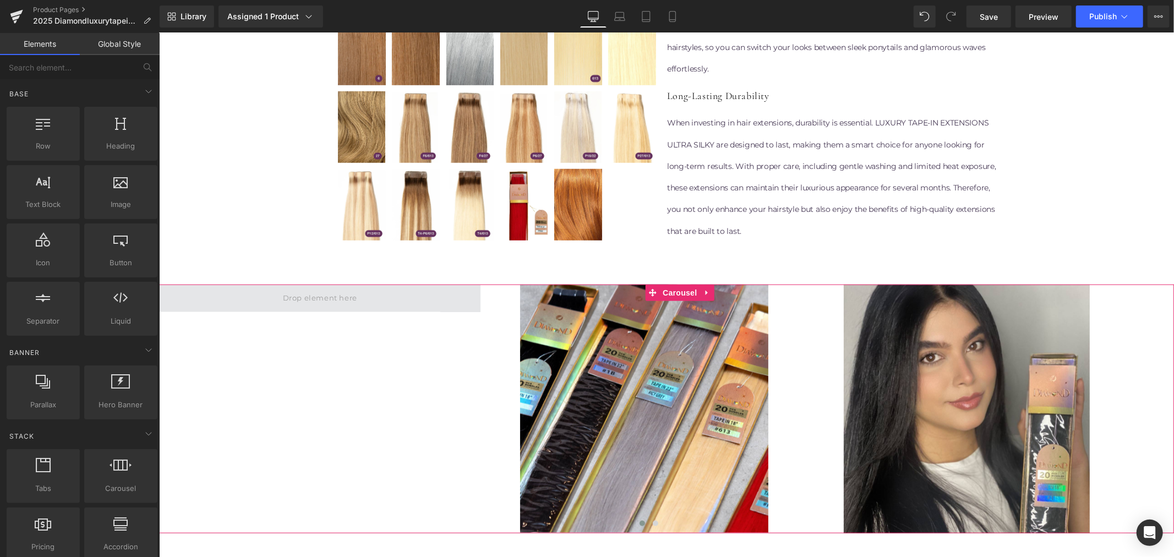
click at [329, 304] on span at bounding box center [319, 297] width 82 height 18
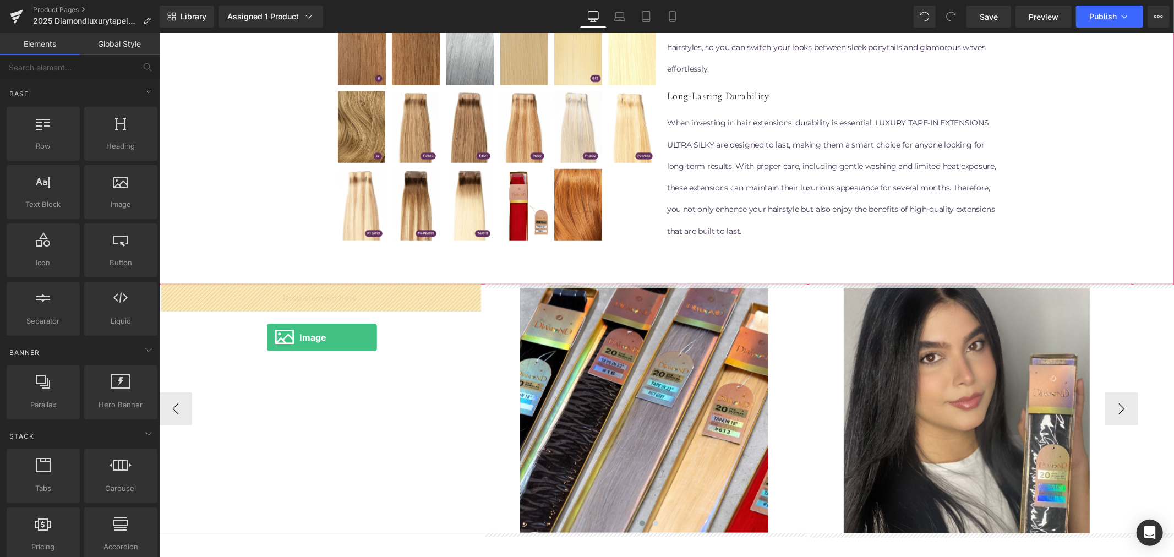
drag, startPoint x: 286, startPoint y: 244, endPoint x: 273, endPoint y: 342, distance: 98.8
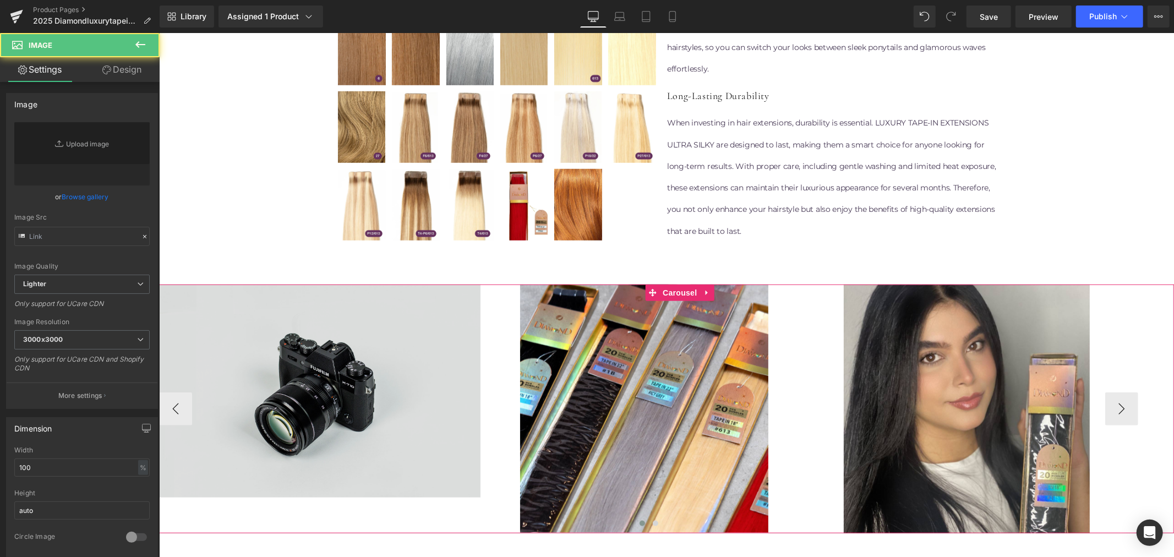
type input "//[DOMAIN_NAME][URL]"
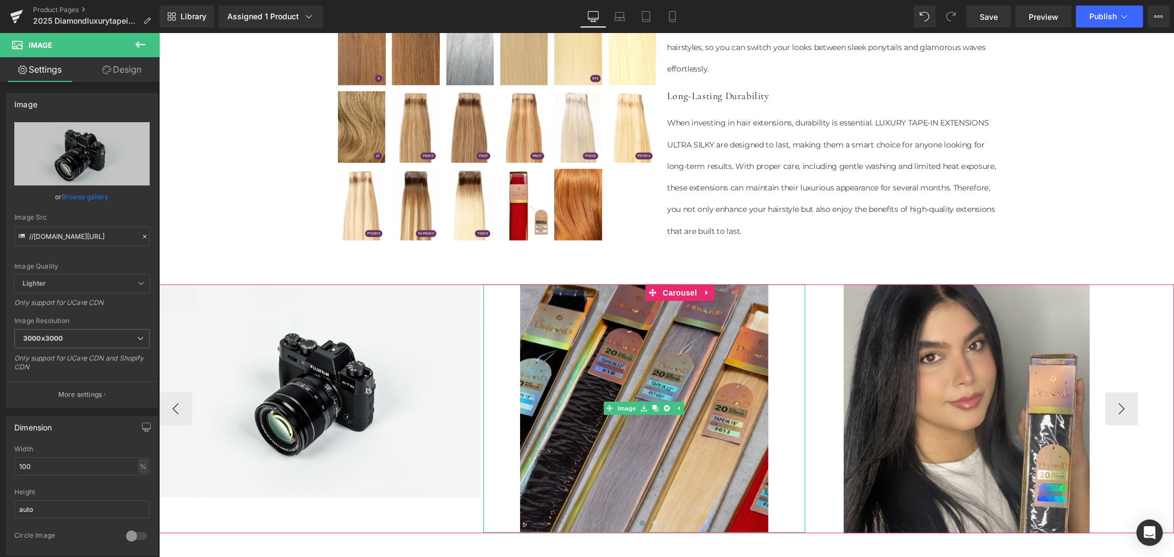
click at [648, 418] on img at bounding box center [643, 408] width 321 height 248
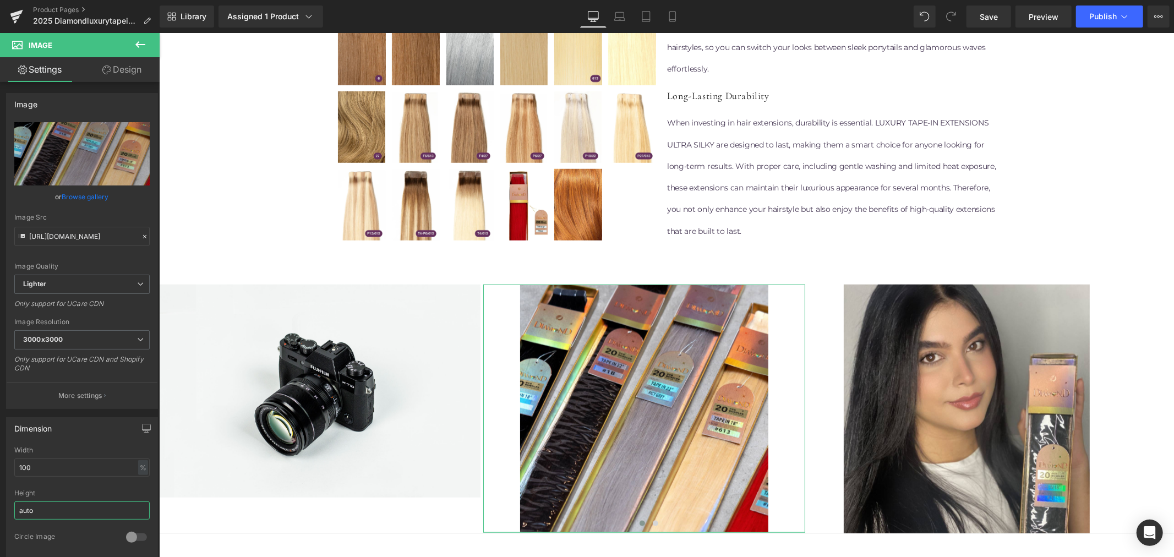
drag, startPoint x: 57, startPoint y: 507, endPoint x: -8, endPoint y: 509, distance: 65.5
click at [0, 509] on html "Image You are previewing how the will restyle your page. You can not edit Eleme…" at bounding box center [587, 278] width 1174 height 557
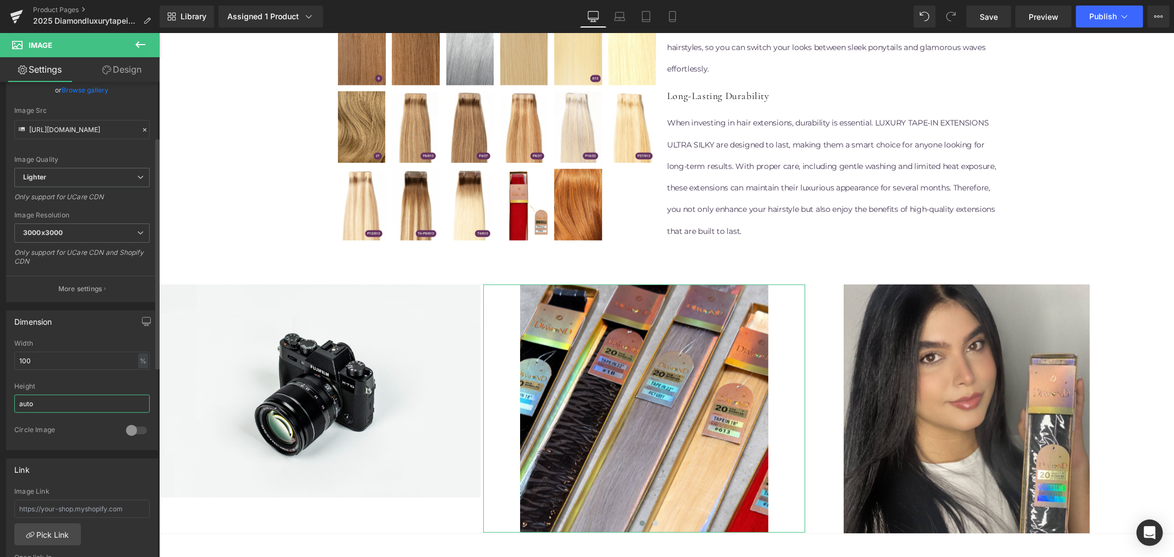
scroll to position [122, 0]
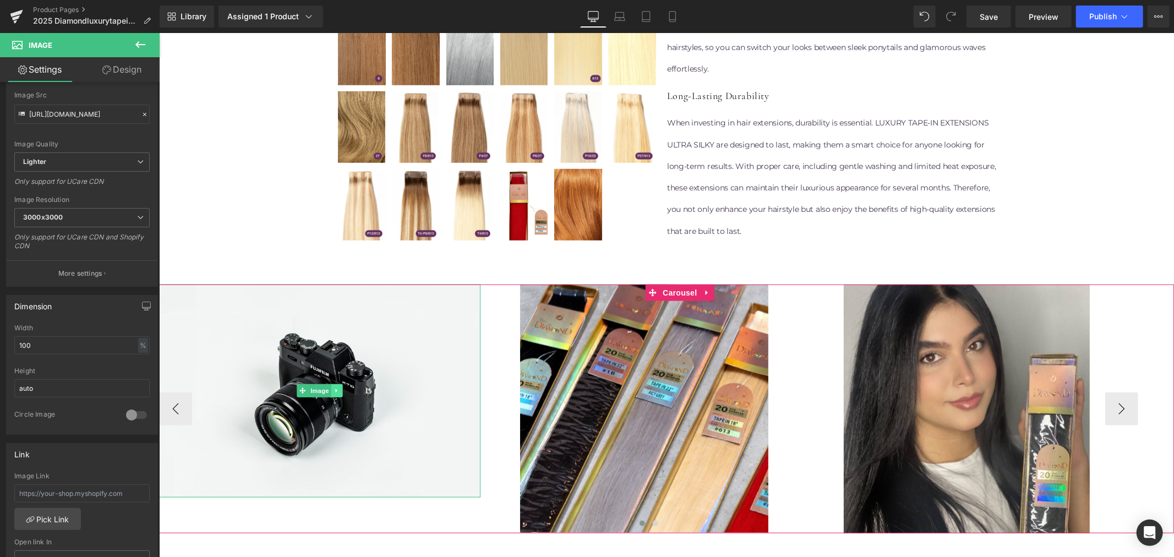
click at [336, 387] on icon at bounding box center [336, 390] width 6 height 7
click at [92, 113] on input "[URL][DOMAIN_NAME]" at bounding box center [81, 114] width 135 height 19
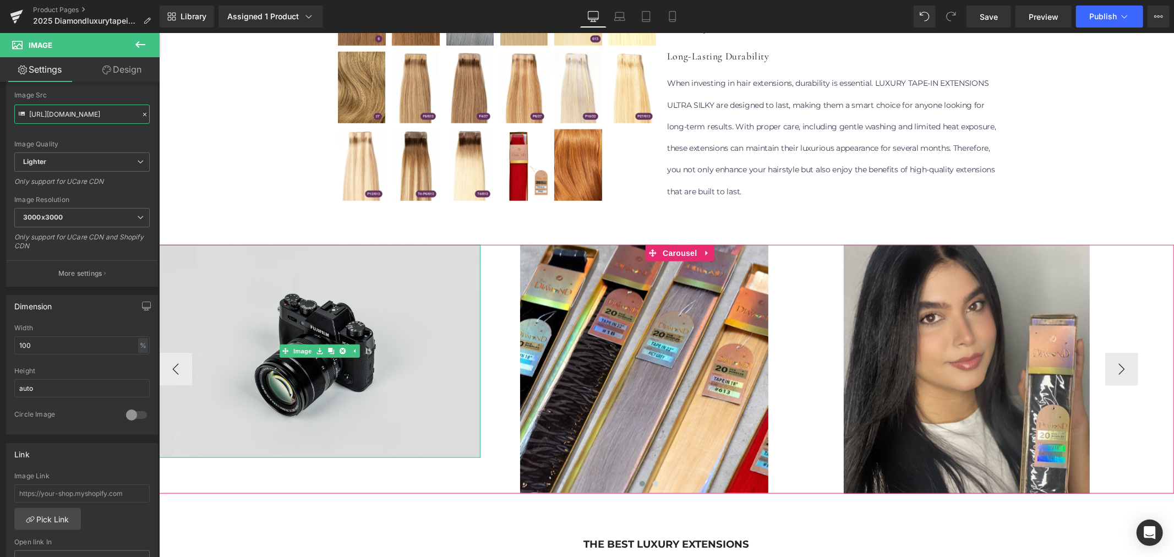
scroll to position [795, 0]
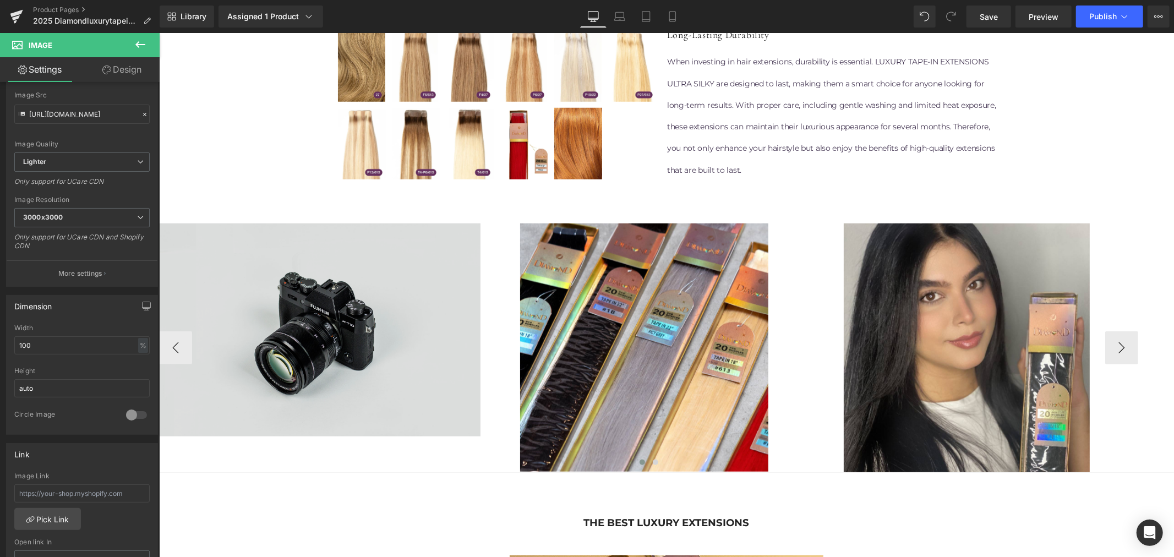
click at [257, 277] on img at bounding box center [318, 329] width 321 height 213
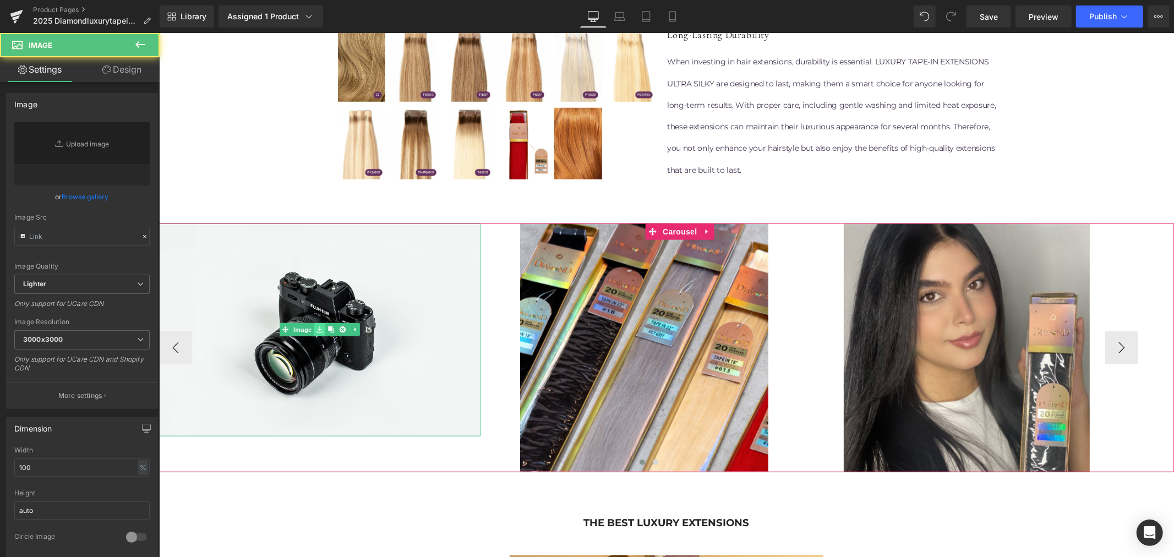
type input "//[DOMAIN_NAME][URL]"
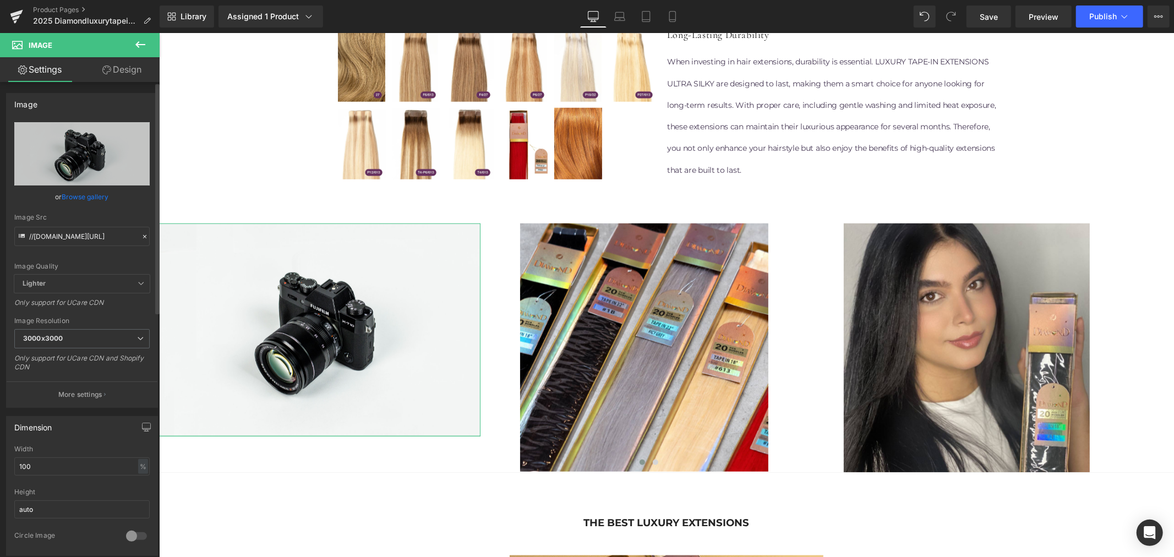
click at [97, 196] on link "Browse gallery" at bounding box center [85, 196] width 47 height 19
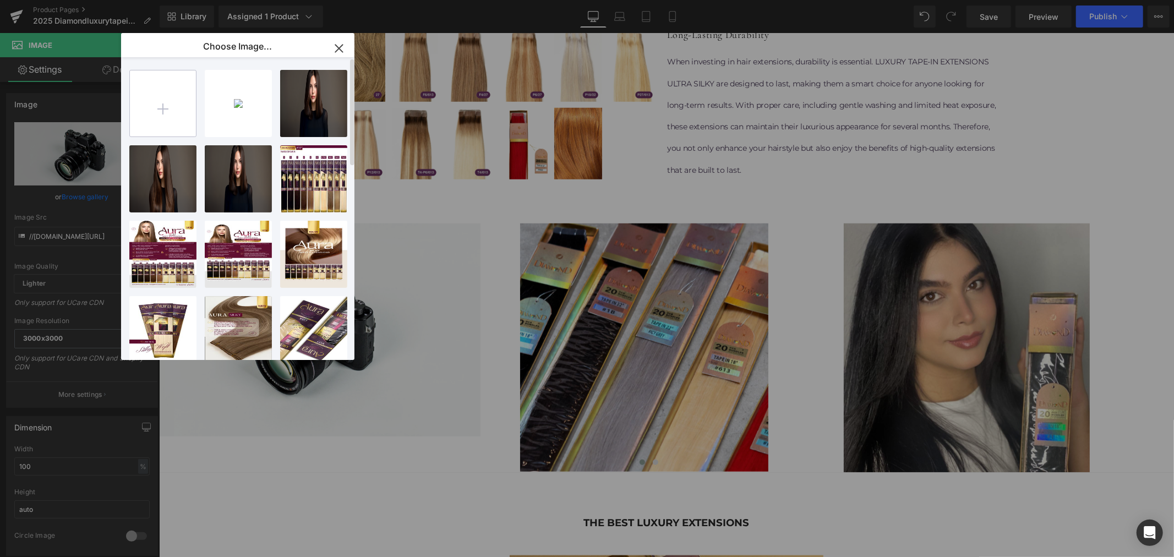
click at [163, 112] on input "file" at bounding box center [163, 103] width 66 height 66
type input "C:\fakepath\5 2.jpg"
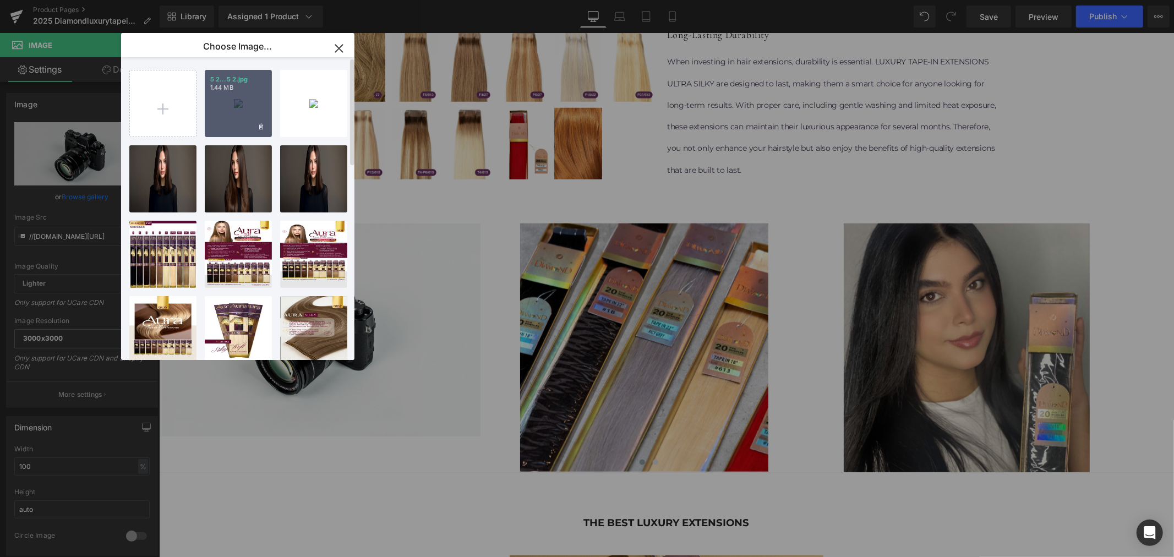
click at [240, 105] on div "5 2...5 2.jpg 1.44 MB" at bounding box center [238, 103] width 67 height 67
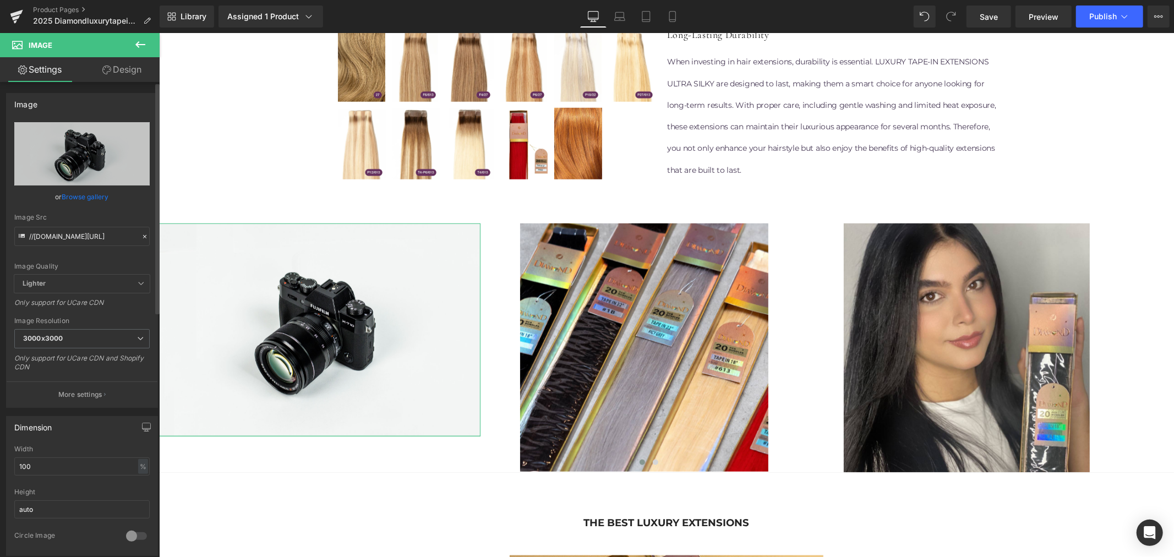
click at [78, 193] on link "Browse gallery" at bounding box center [85, 196] width 47 height 19
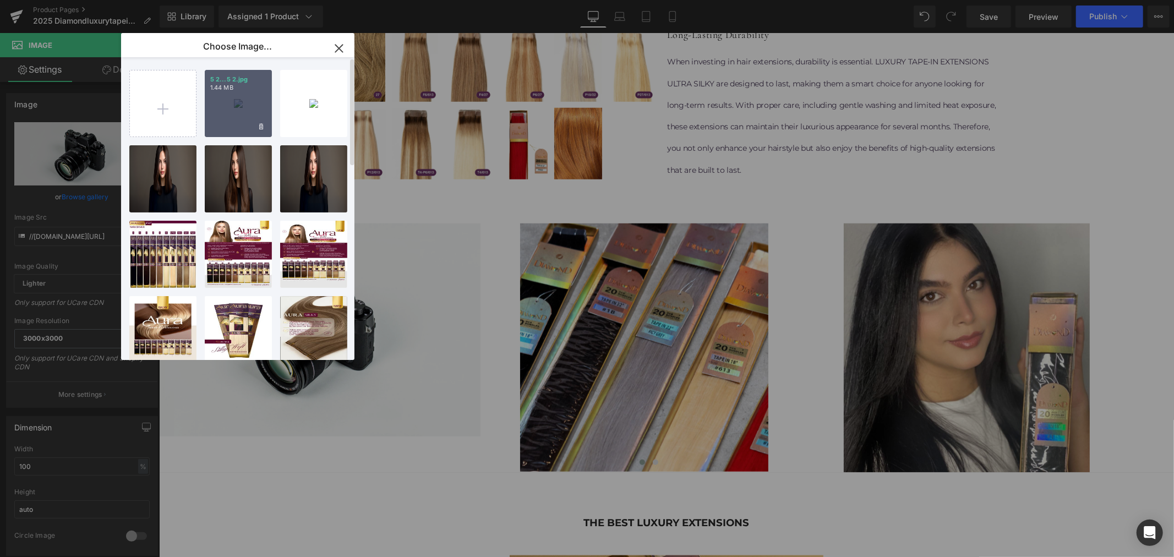
click at [238, 103] on div "5 2...5 2.jpg 1.44 MB" at bounding box center [238, 103] width 67 height 67
type input "[URL][DOMAIN_NAME]"
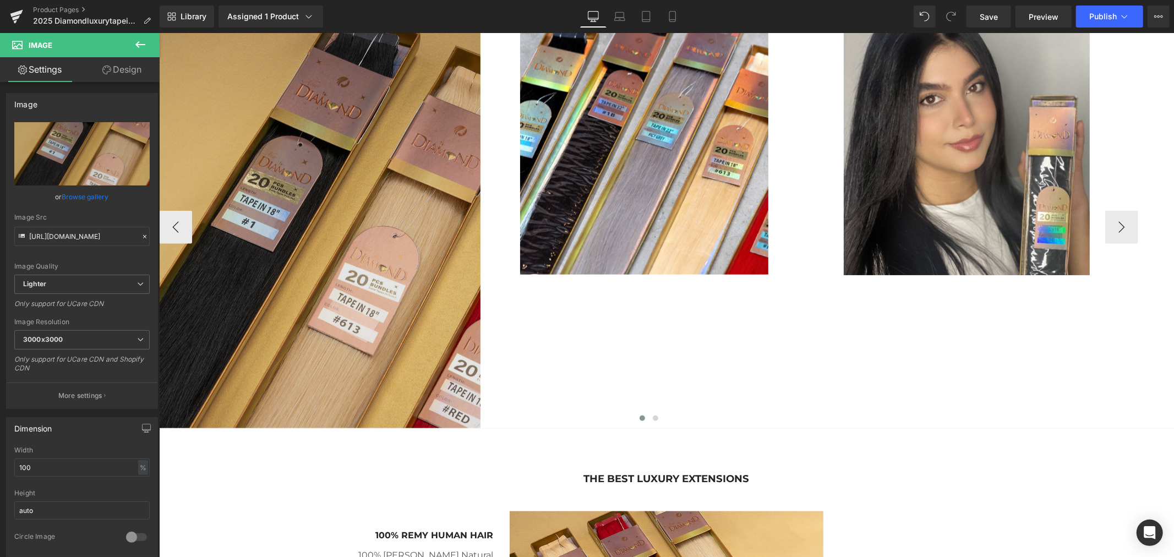
scroll to position [1039, 0]
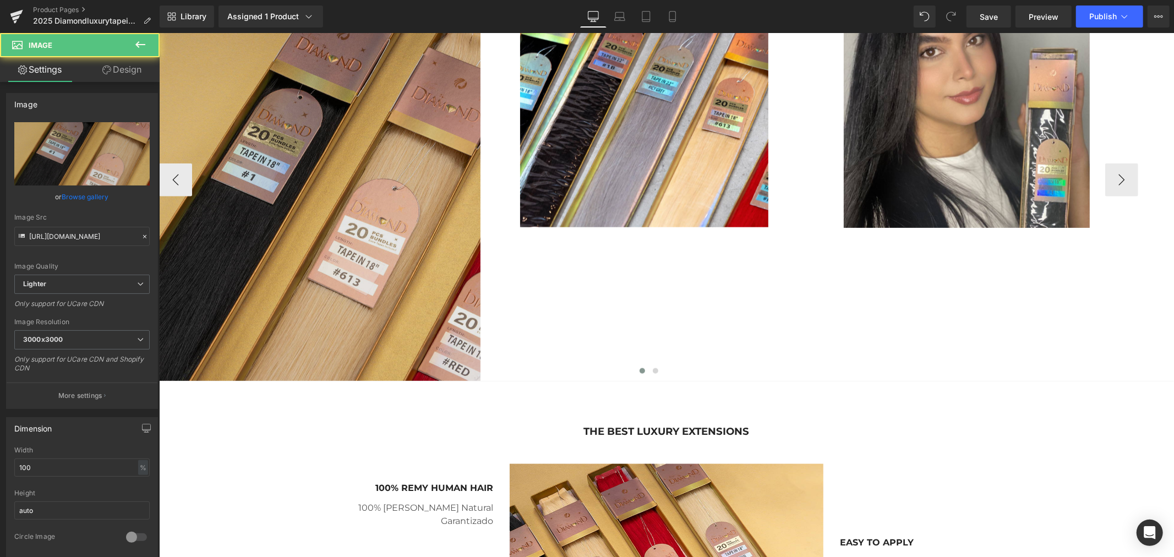
click at [358, 160] on img at bounding box center [318, 180] width 321 height 402
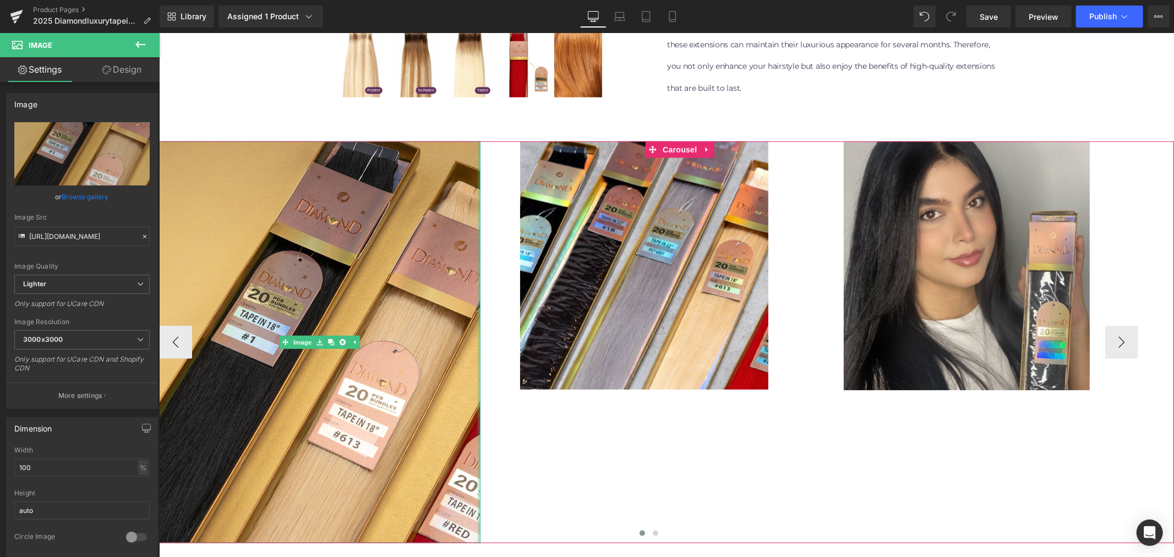
scroll to position [856, 0]
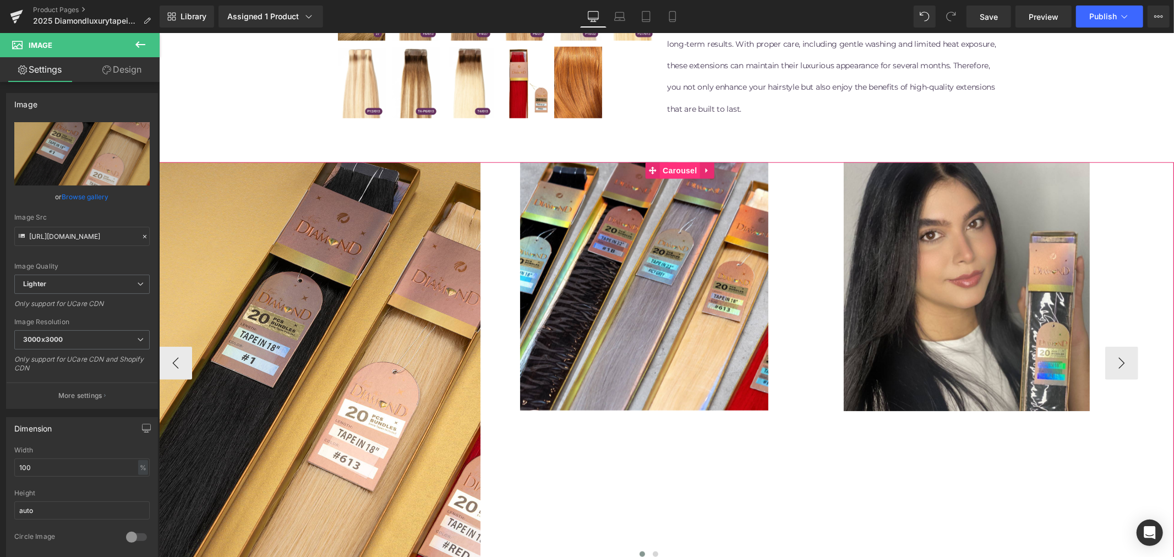
click at [678, 172] on span "Carousel" at bounding box center [679, 170] width 40 height 17
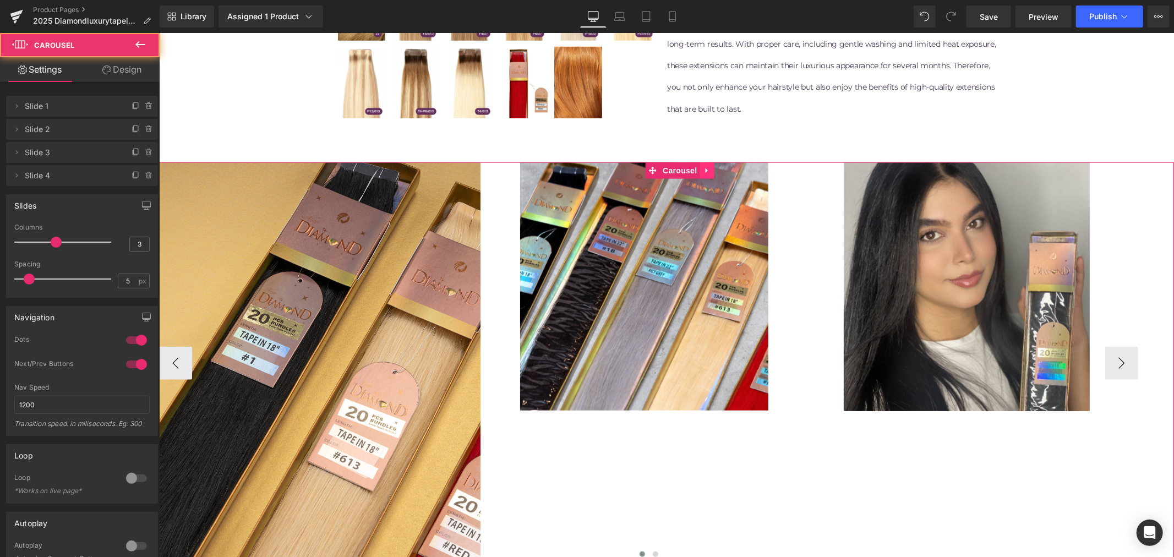
click at [704, 171] on icon at bounding box center [707, 170] width 8 height 8
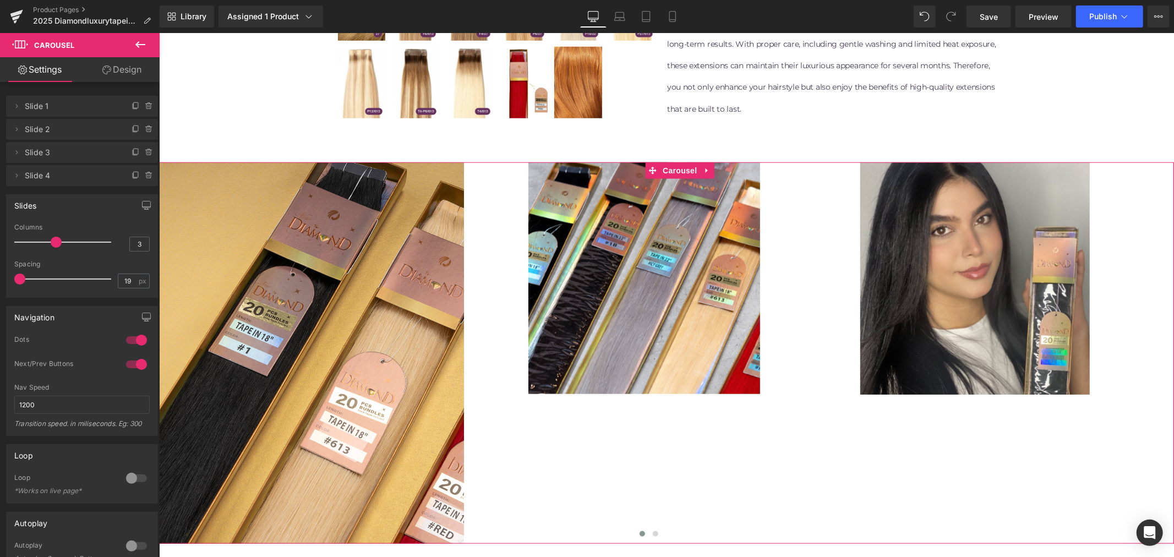
type input "0"
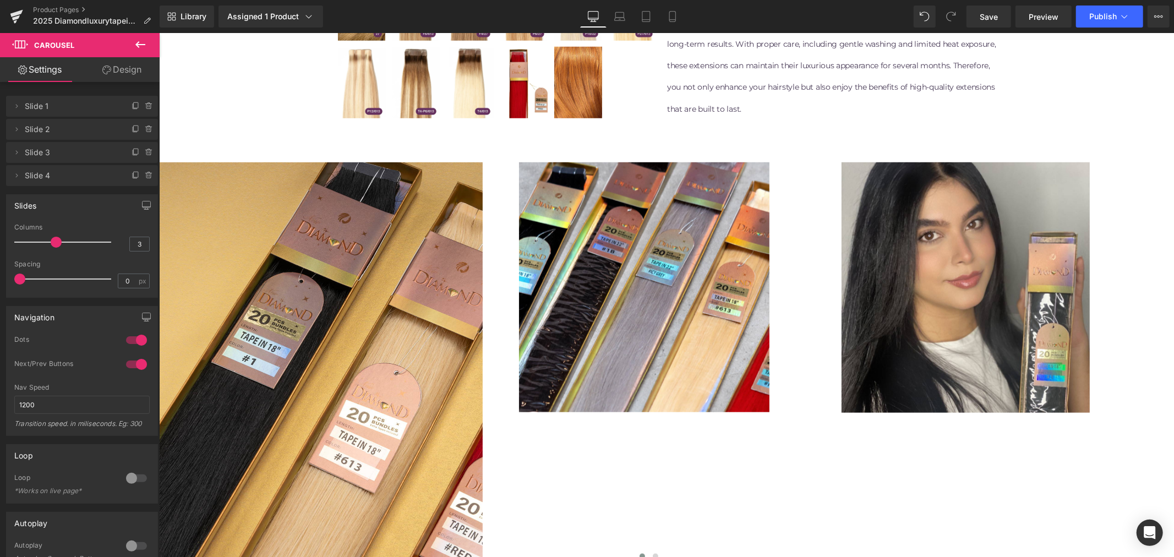
drag, startPoint x: 26, startPoint y: 276, endPoint x: -59, endPoint y: 288, distance: 86.1
click at [0, 288] on html "Carousel You are previewing how the will restyle your page. You can not edit El…" at bounding box center [587, 278] width 1174 height 557
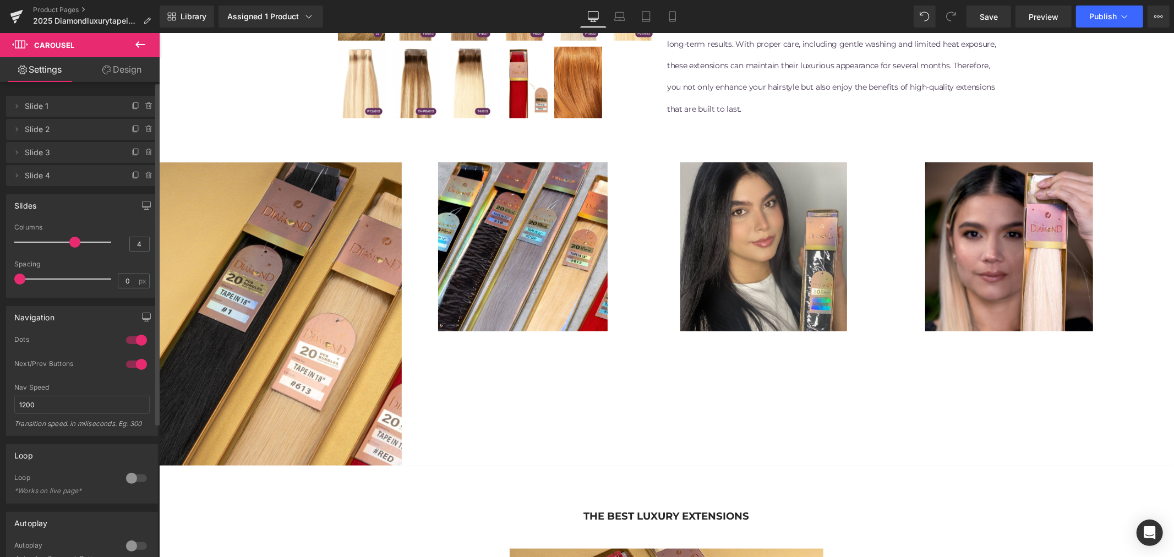
drag, startPoint x: 53, startPoint y: 244, endPoint x: 76, endPoint y: 246, distance: 23.3
click at [76, 246] on div at bounding box center [65, 242] width 91 height 22
type input "5"
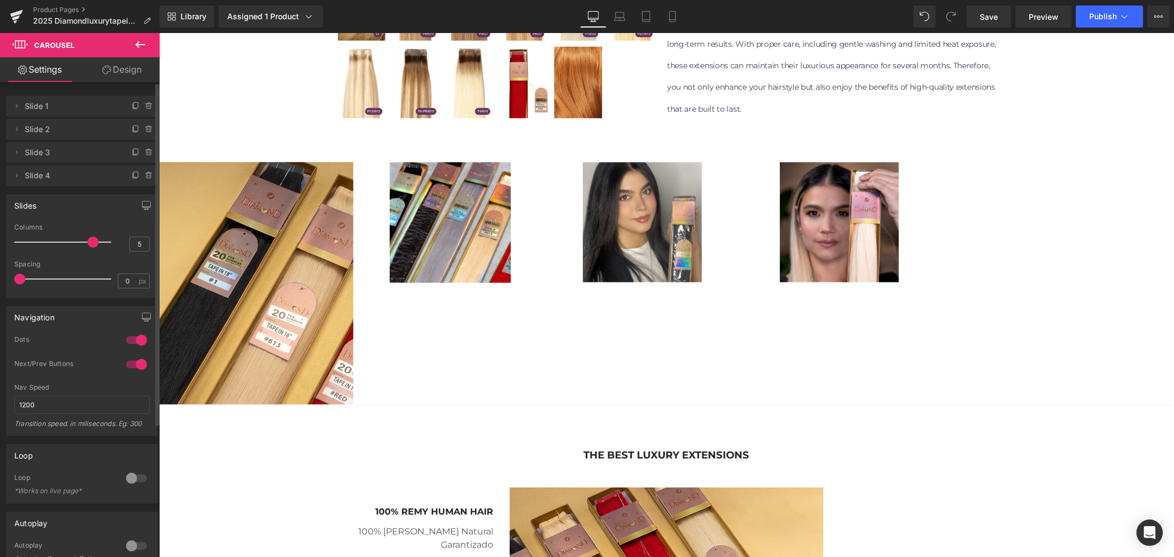
drag, startPoint x: 75, startPoint y: 244, endPoint x: 92, endPoint y: 244, distance: 17.1
click at [92, 244] on span at bounding box center [92, 242] width 11 height 11
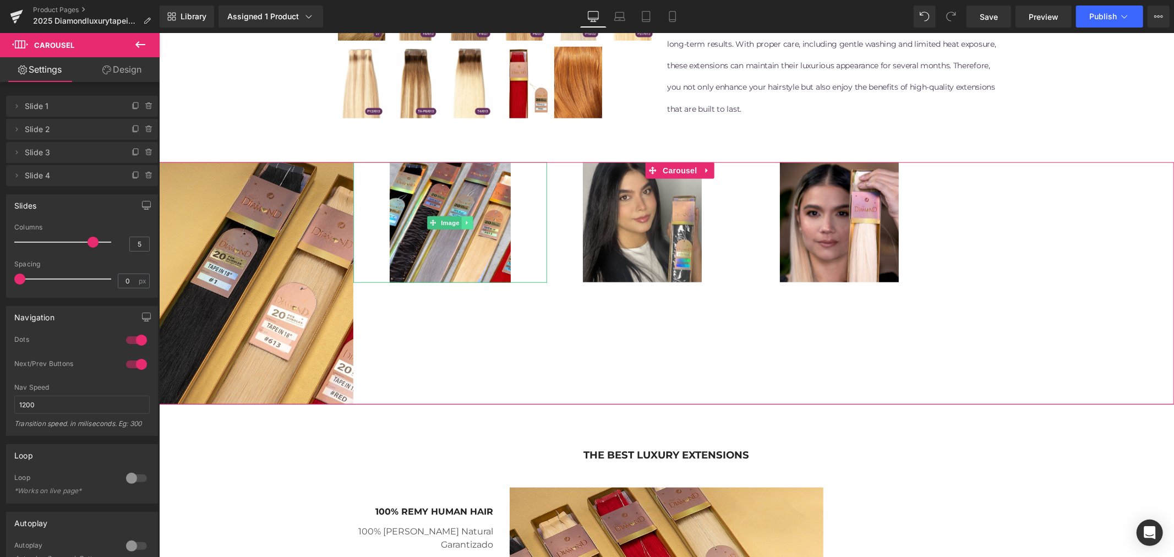
click at [466, 226] on link at bounding box center [467, 222] width 12 height 13
click at [472, 225] on icon at bounding box center [472, 222] width 6 height 6
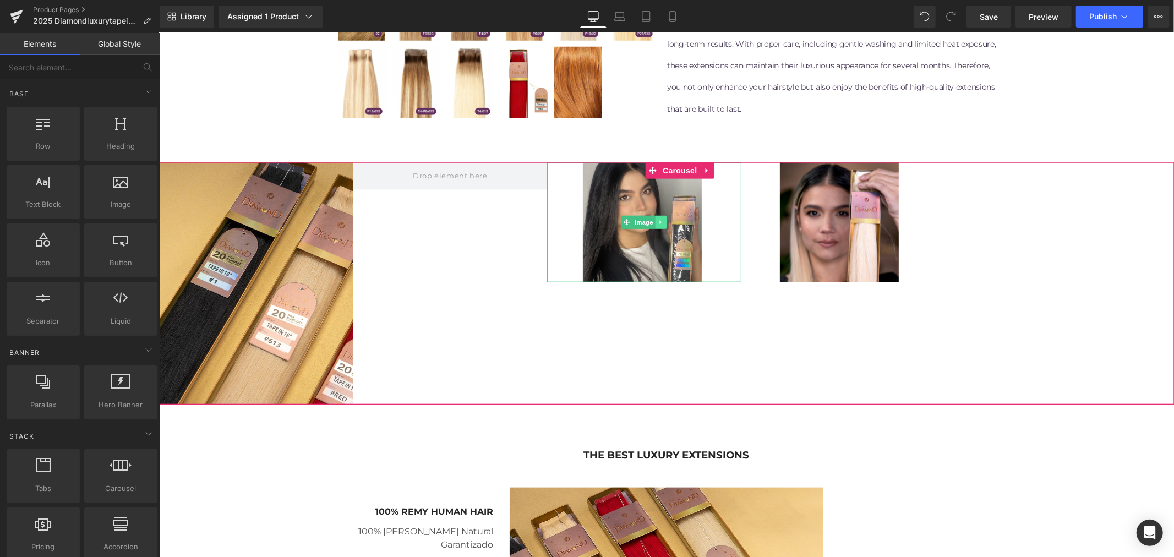
click at [661, 223] on icon at bounding box center [661, 221] width 6 height 7
click at [664, 224] on icon at bounding box center [666, 221] width 6 height 7
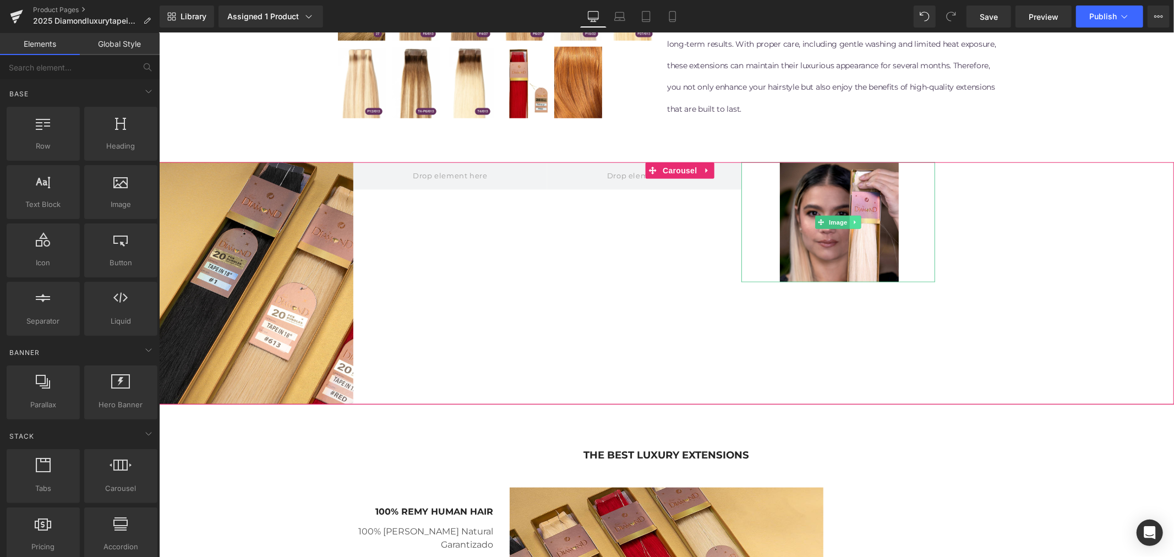
click at [856, 218] on icon at bounding box center [855, 221] width 6 height 7
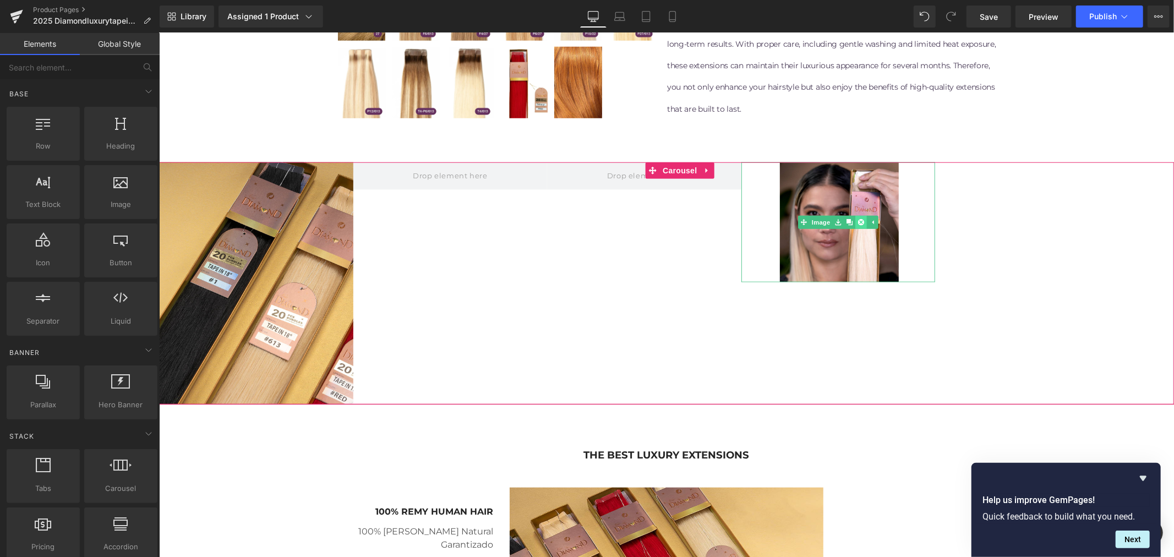
click at [856, 222] on link at bounding box center [860, 221] width 12 height 13
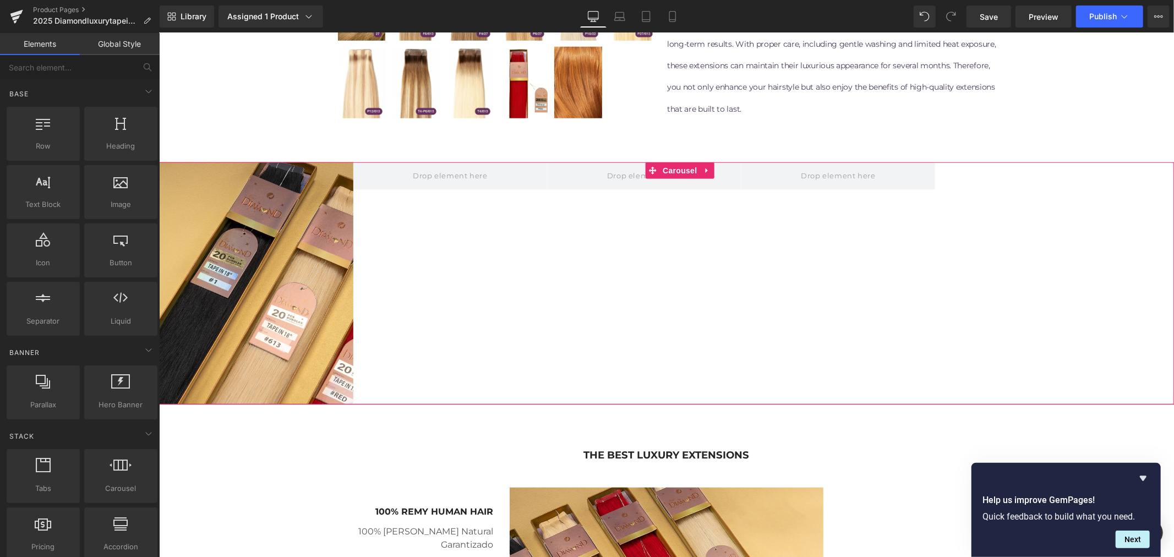
click at [1060, 231] on div "Image" at bounding box center [647, 283] width 979 height 243
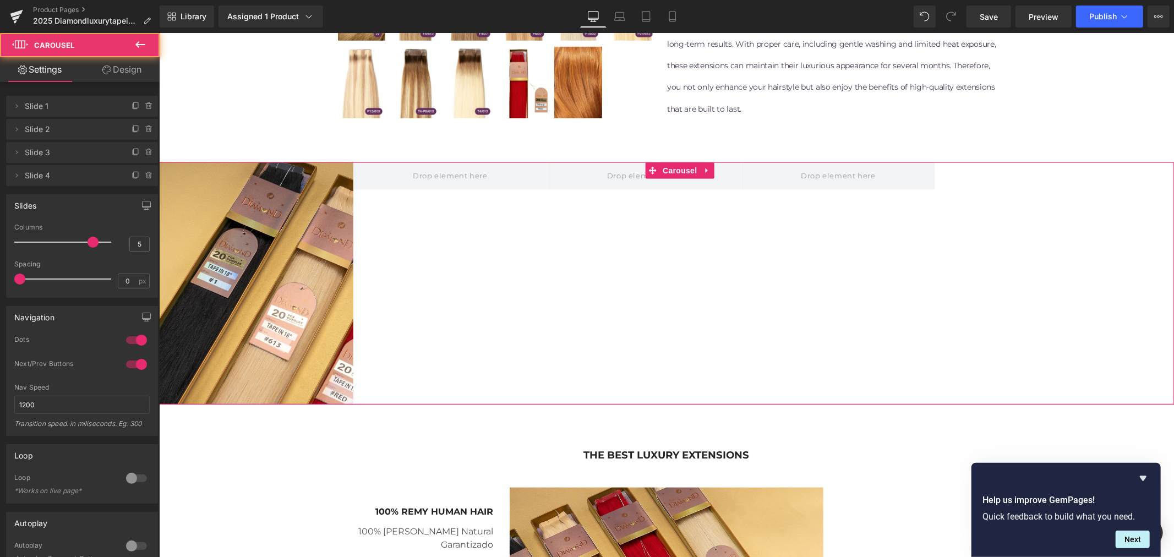
click at [1027, 189] on div "Image" at bounding box center [647, 283] width 979 height 243
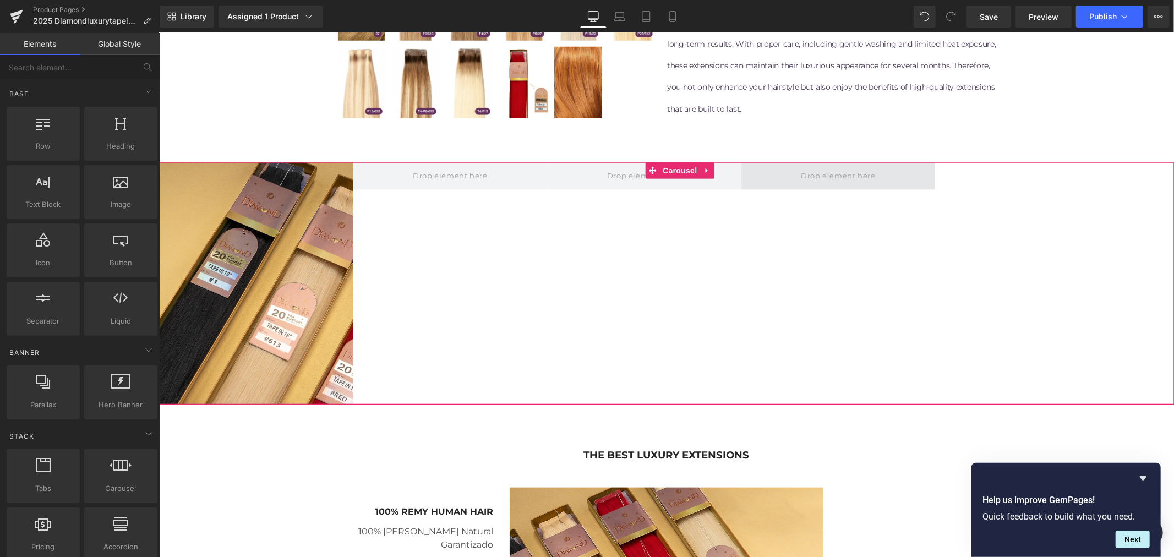
click at [861, 178] on span at bounding box center [837, 175] width 82 height 18
drag, startPoint x: 834, startPoint y: 177, endPoint x: 1001, endPoint y: 185, distance: 166.9
click at [1001, 185] on div "Image" at bounding box center [647, 283] width 979 height 243
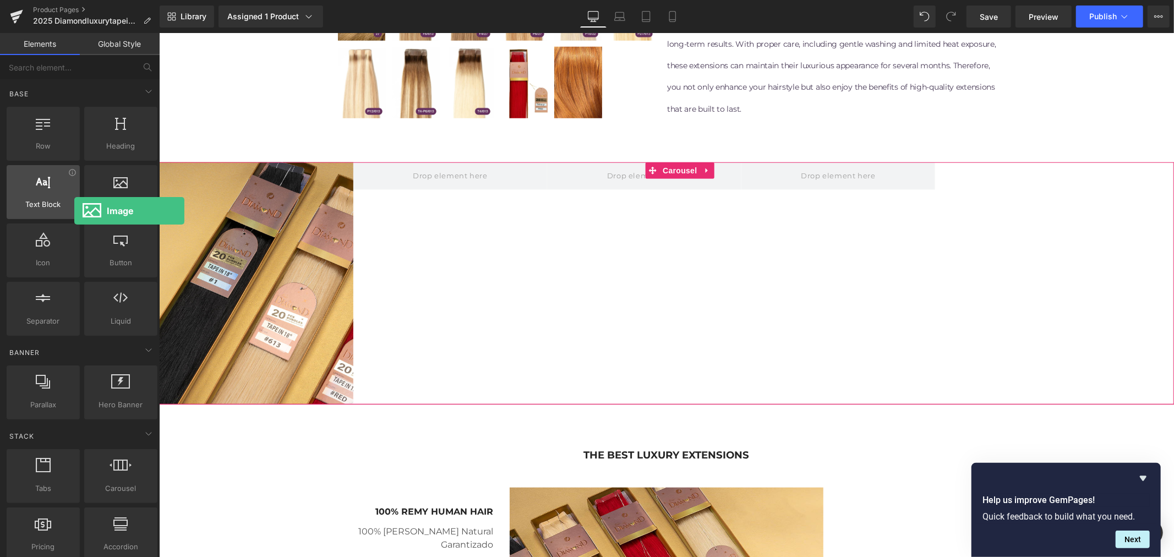
drag, startPoint x: 105, startPoint y: 191, endPoint x: 74, endPoint y: 210, distance: 36.0
click at [74, 210] on div "Row rows, columns, layouts, div Heading headings, titles, h1,h2,h3,h4,h5,h6 Tex…" at bounding box center [81, 221] width 155 height 233
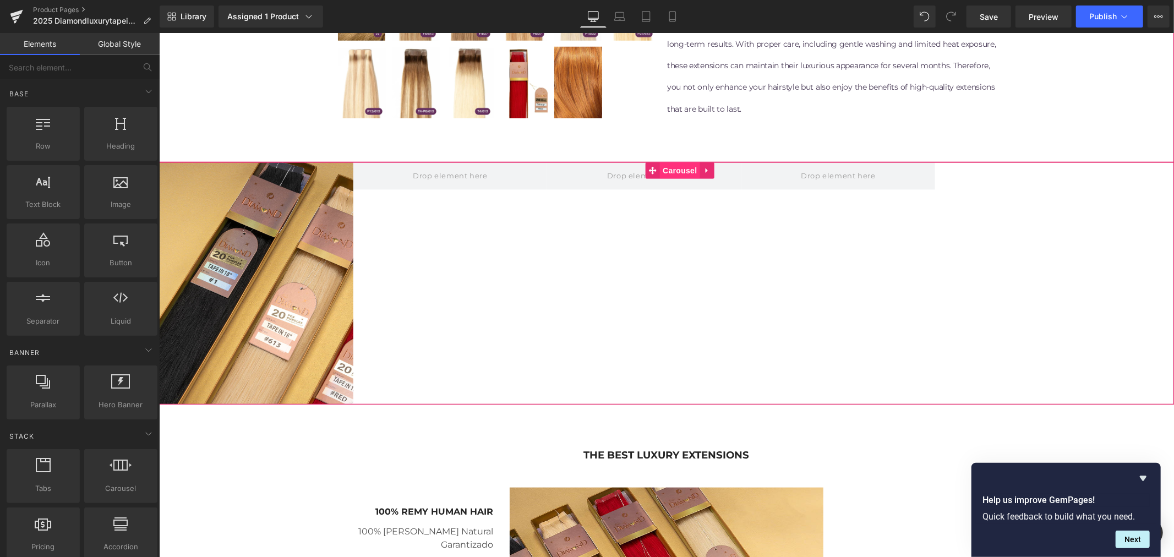
click at [692, 172] on span "Carousel" at bounding box center [679, 170] width 40 height 17
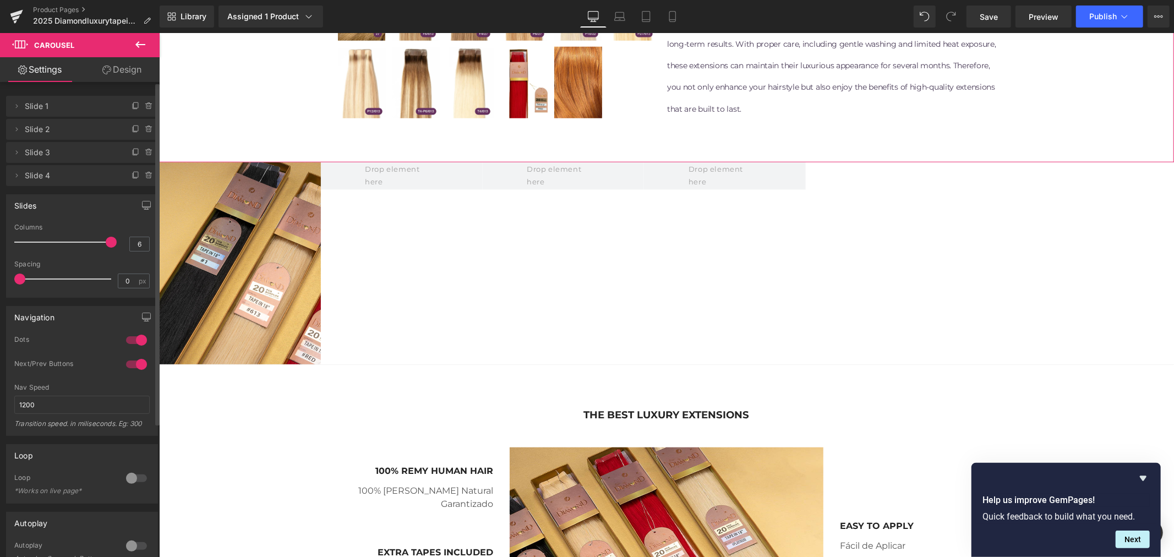
type input "5"
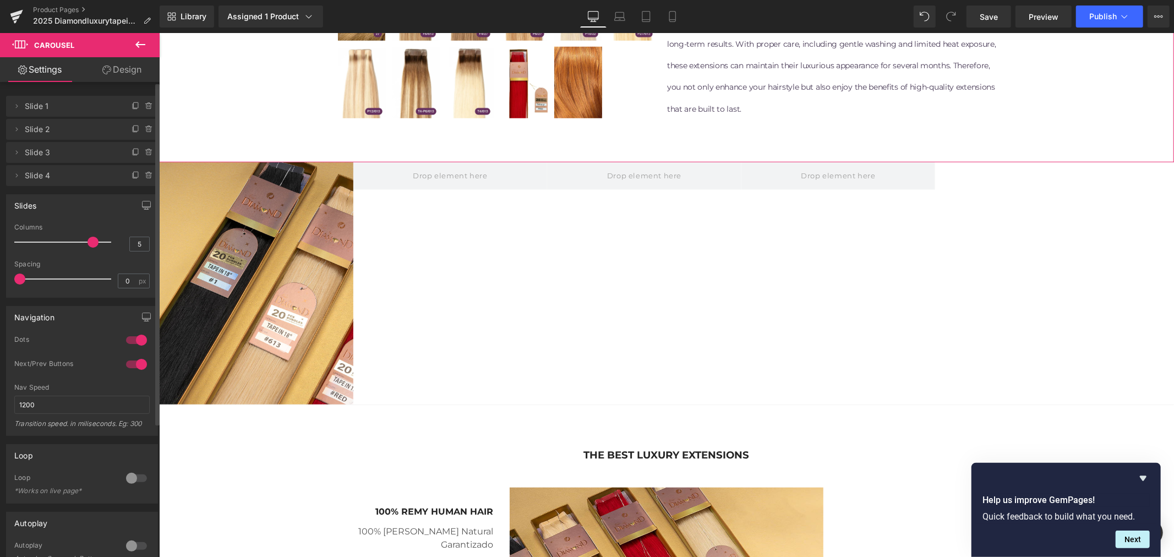
drag, startPoint x: 92, startPoint y: 244, endPoint x: 97, endPoint y: 248, distance: 6.3
click at [97, 248] on div at bounding box center [65, 242] width 91 height 22
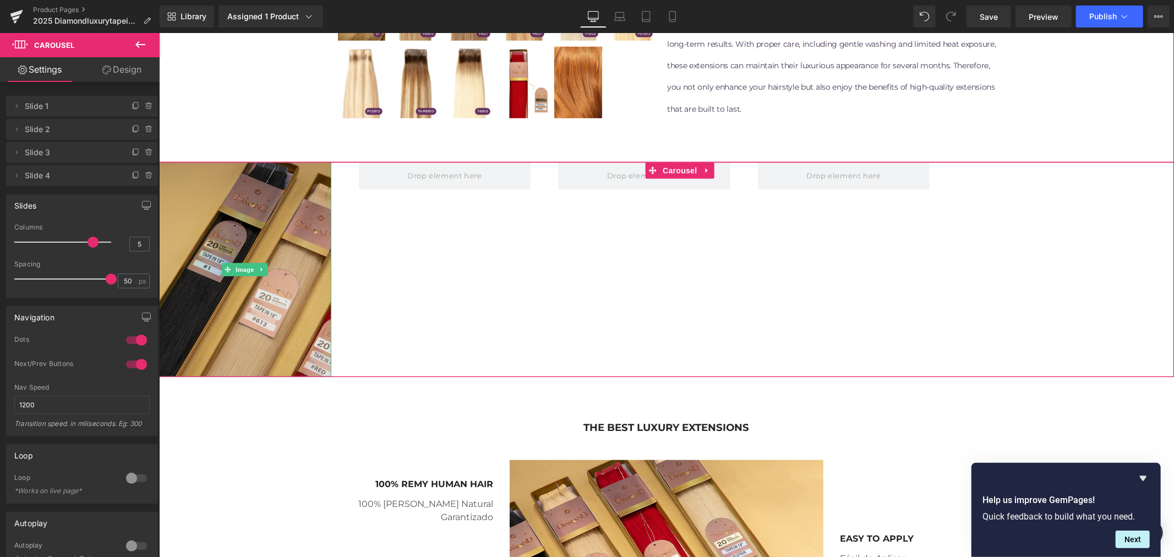
drag, startPoint x: 177, startPoint y: 310, endPoint x: 169, endPoint y: 283, distance: 28.2
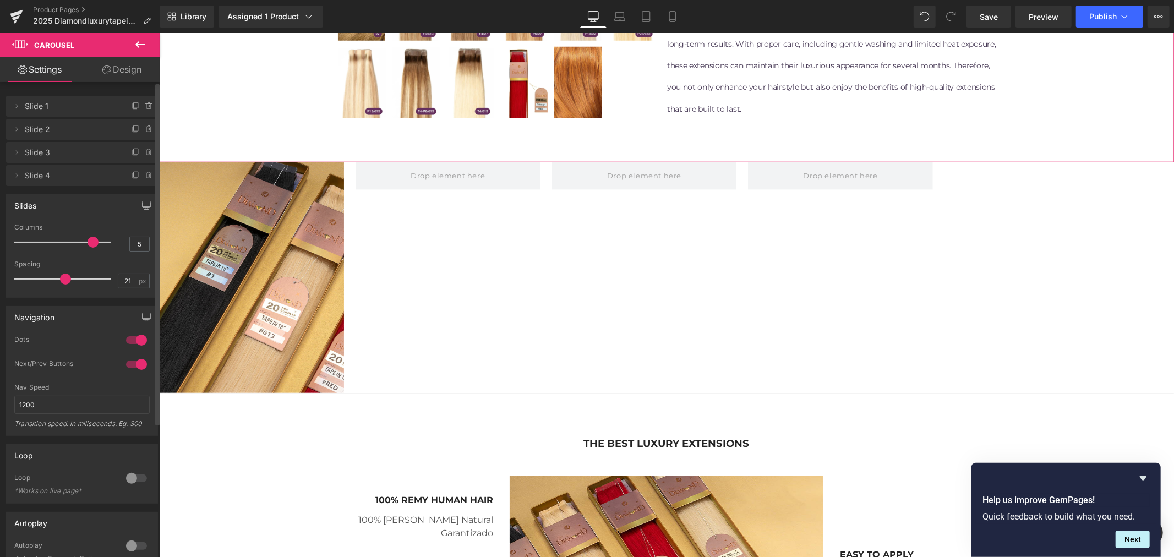
type input "0"
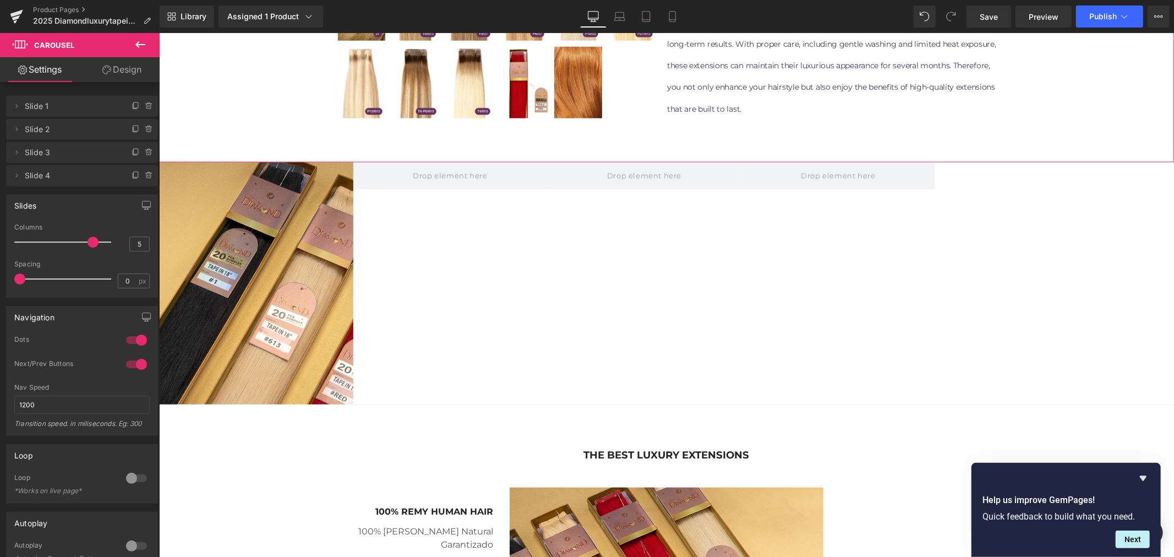
drag, startPoint x: 106, startPoint y: 276, endPoint x: -27, endPoint y: 283, distance: 133.3
click at [0, 283] on html "Carousel You are previewing how the will restyle your page. You can not edit El…" at bounding box center [587, 278] width 1174 height 557
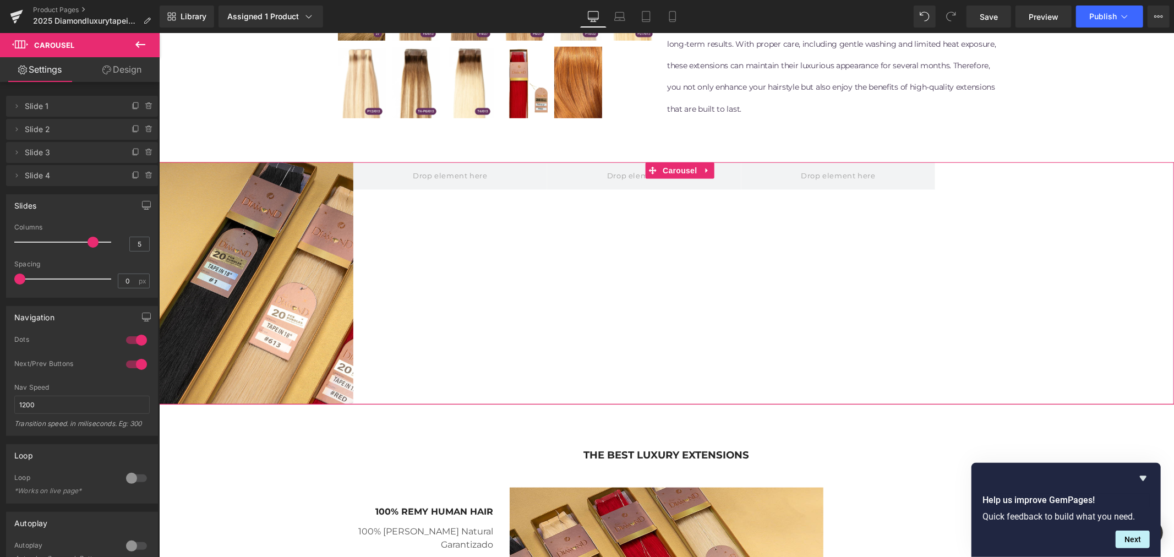
click at [130, 73] on link "Design" at bounding box center [122, 69] width 80 height 25
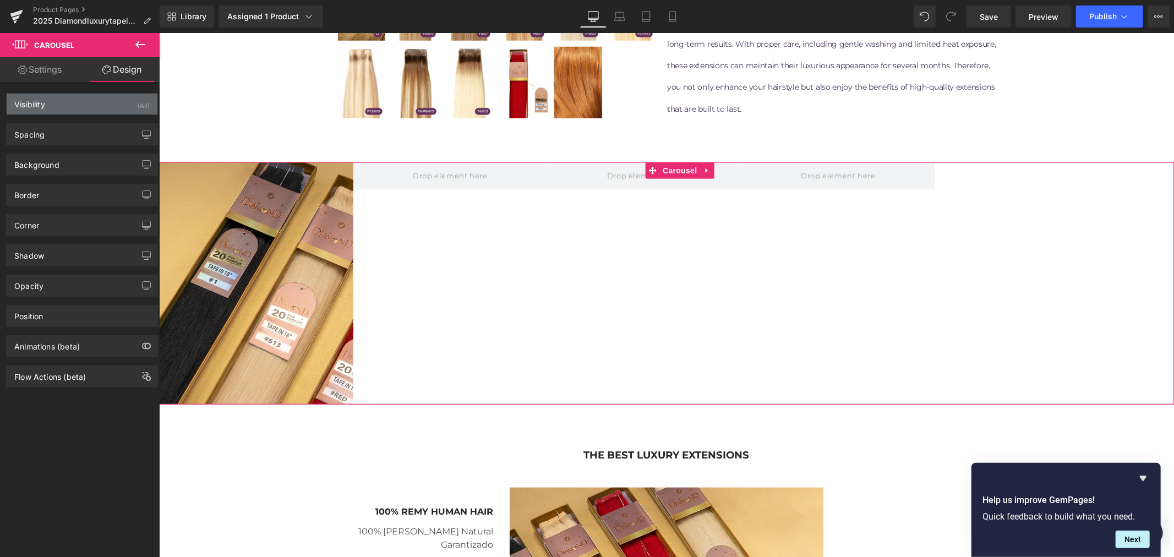
type input "0"
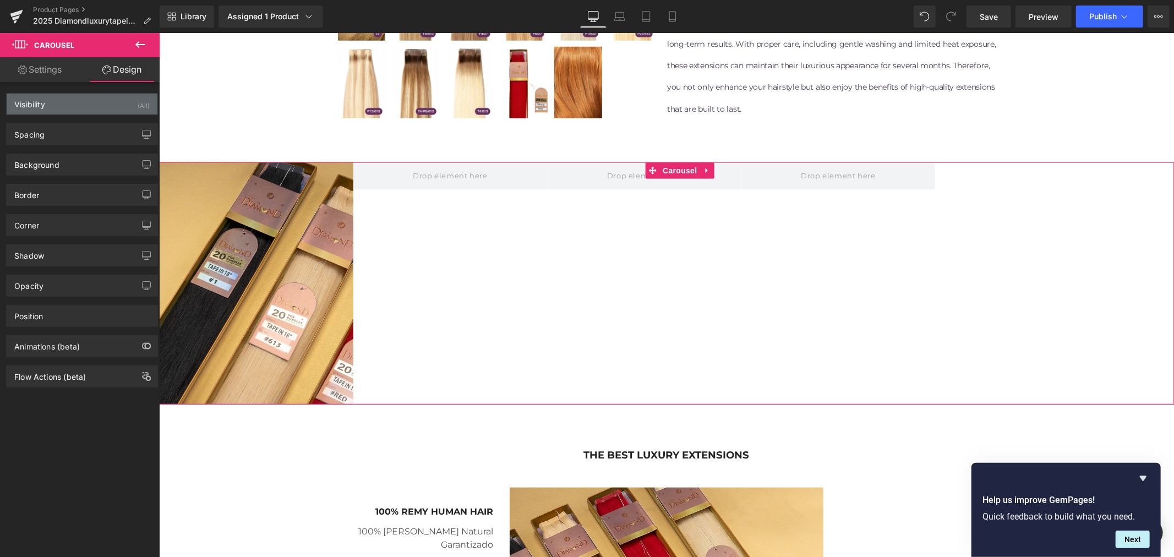
type input "65"
type input "0"
click at [95, 107] on div "Visibility (All)" at bounding box center [82, 104] width 151 height 21
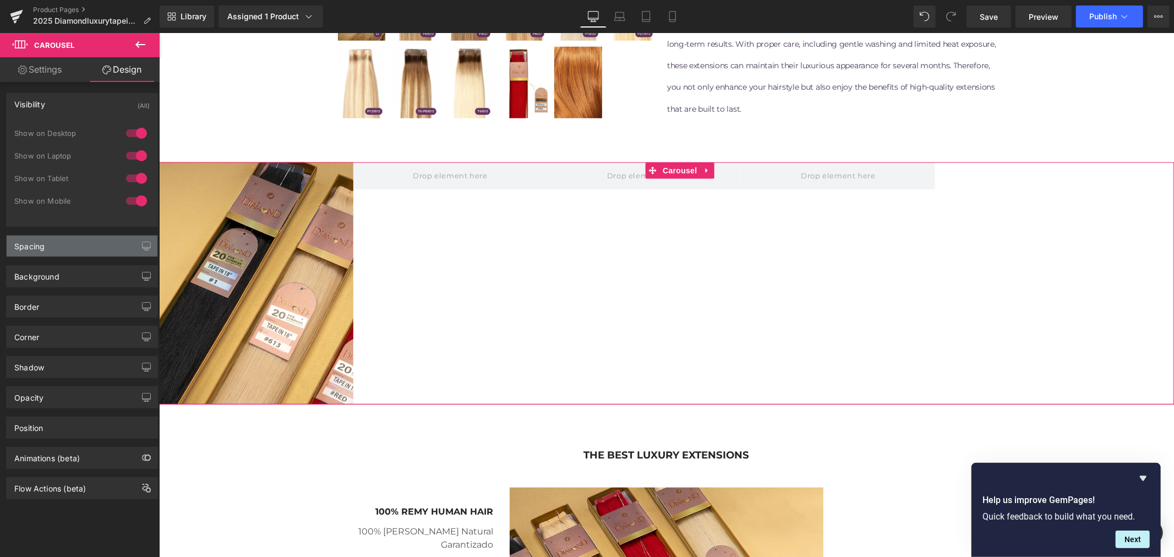
click at [75, 248] on div "Spacing" at bounding box center [82, 245] width 151 height 21
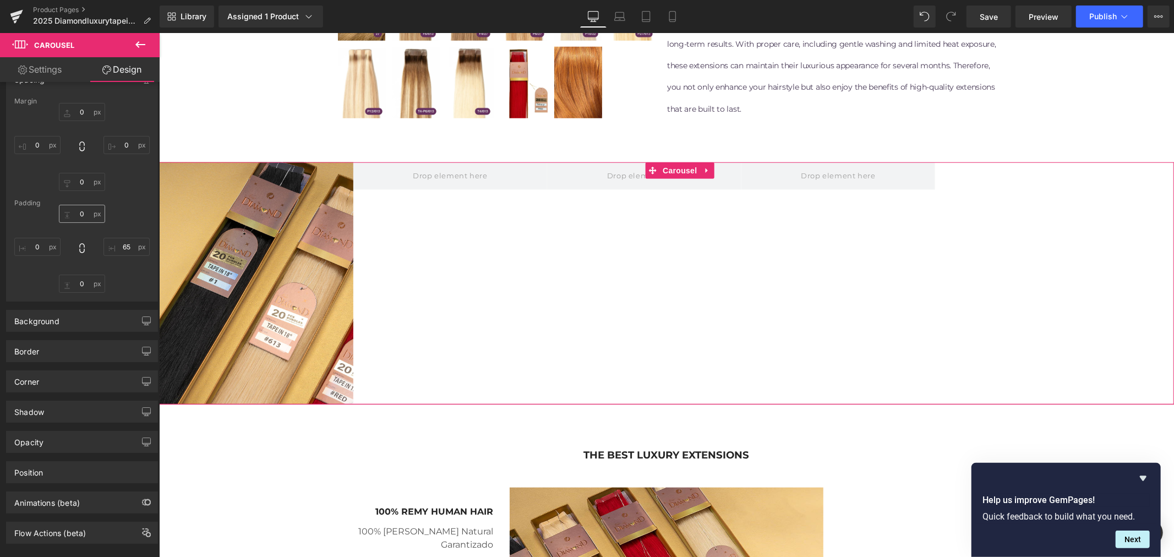
scroll to position [183, 0]
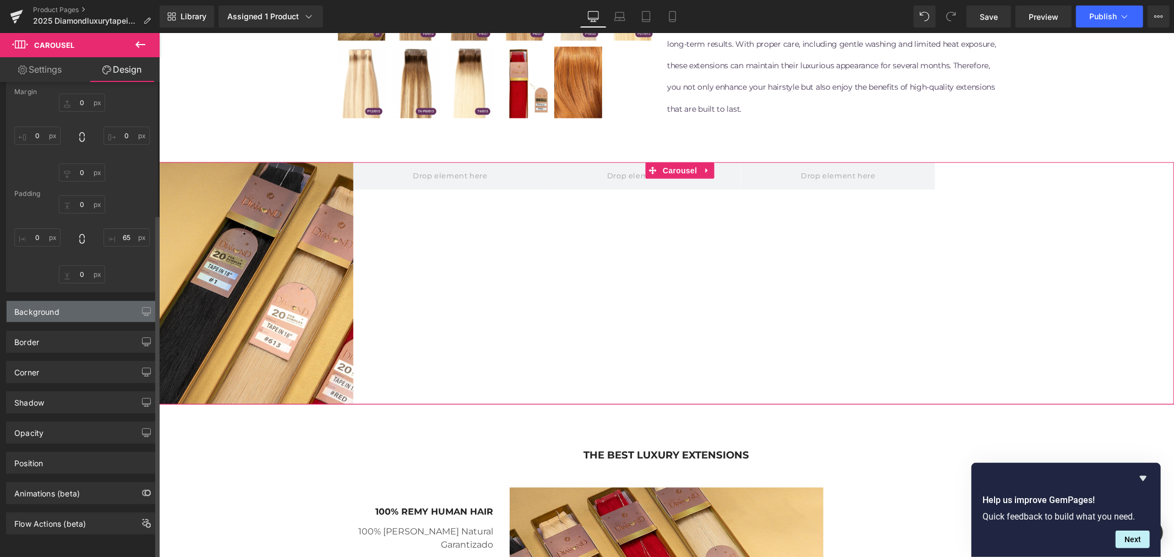
click at [89, 301] on div "Background" at bounding box center [82, 311] width 151 height 21
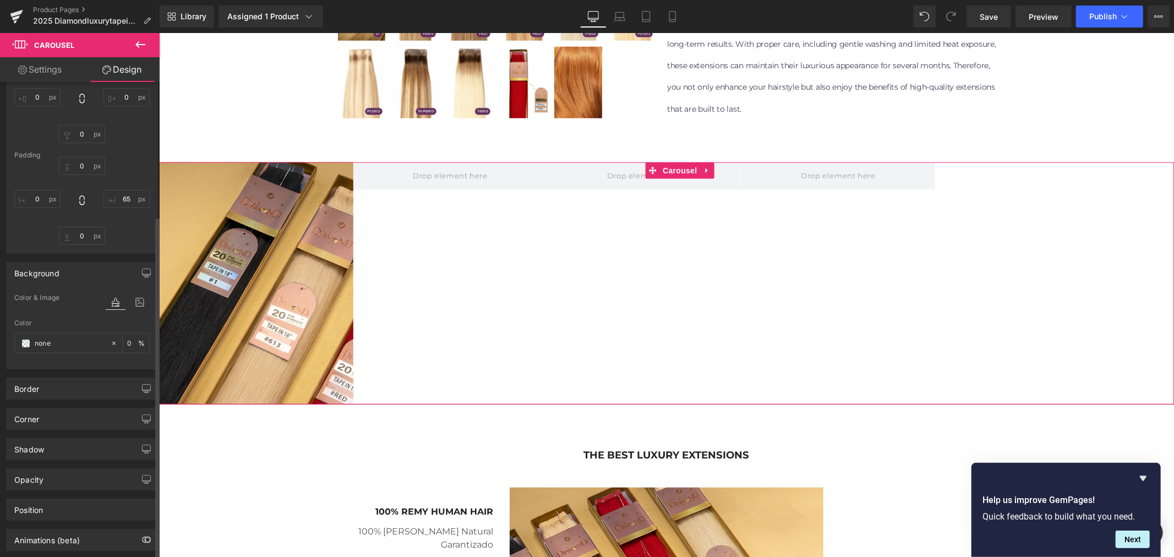
scroll to position [271, 0]
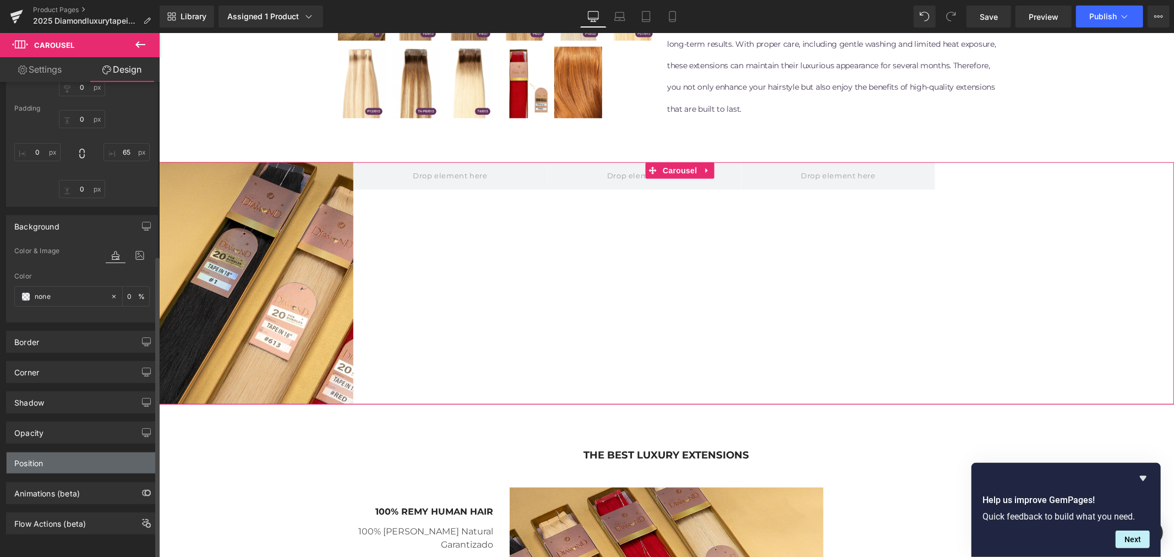
click at [85, 452] on div "Position" at bounding box center [82, 462] width 151 height 21
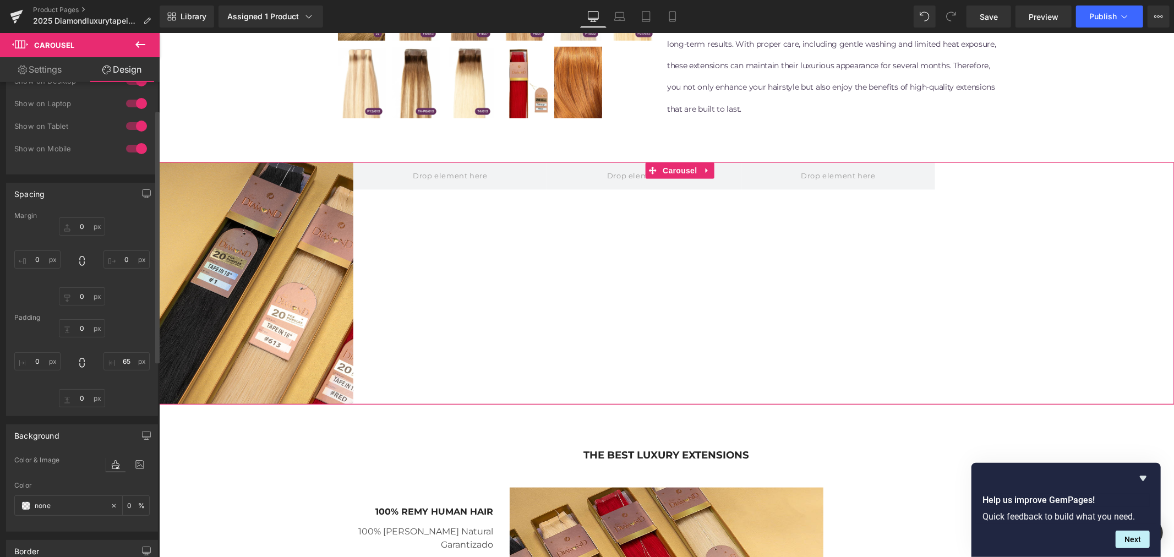
scroll to position [0, 0]
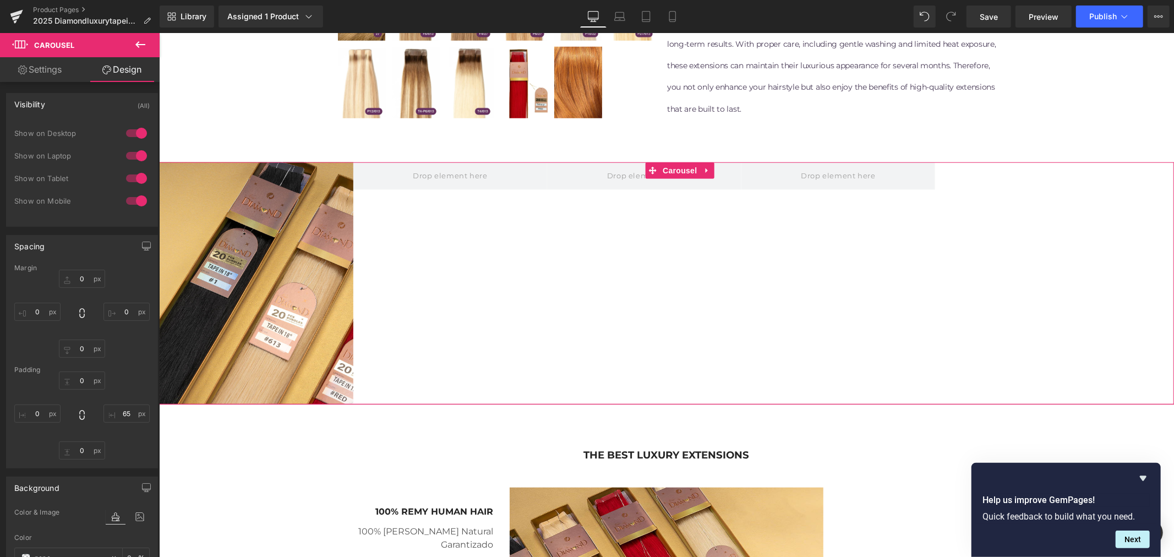
click at [56, 72] on link "Settings" at bounding box center [40, 69] width 80 height 25
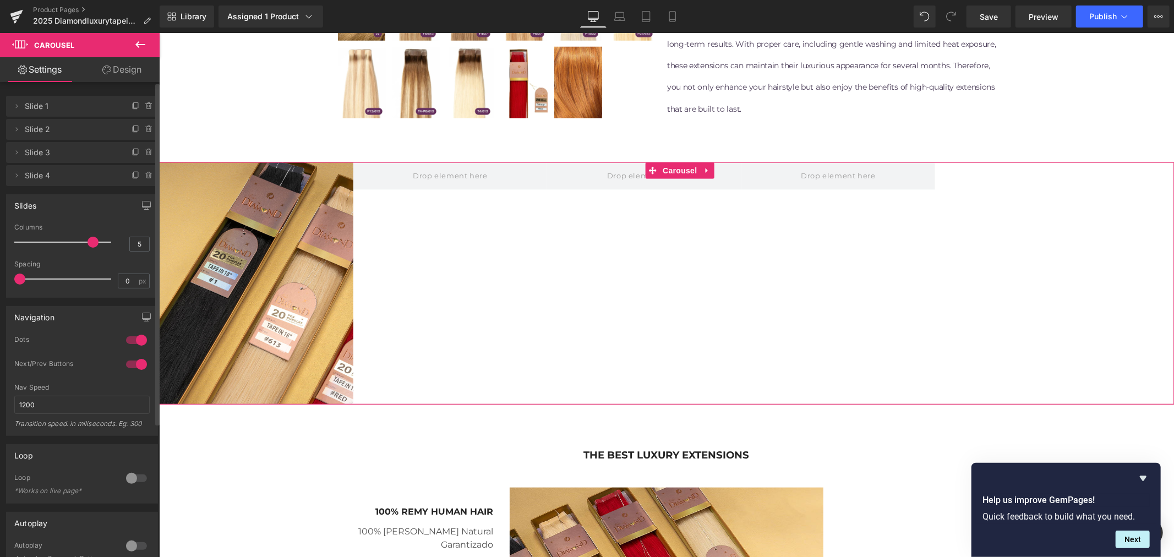
click at [75, 178] on span "Slide 4" at bounding box center [71, 175] width 92 height 21
click at [21, 177] on span at bounding box center [16, 175] width 13 height 13
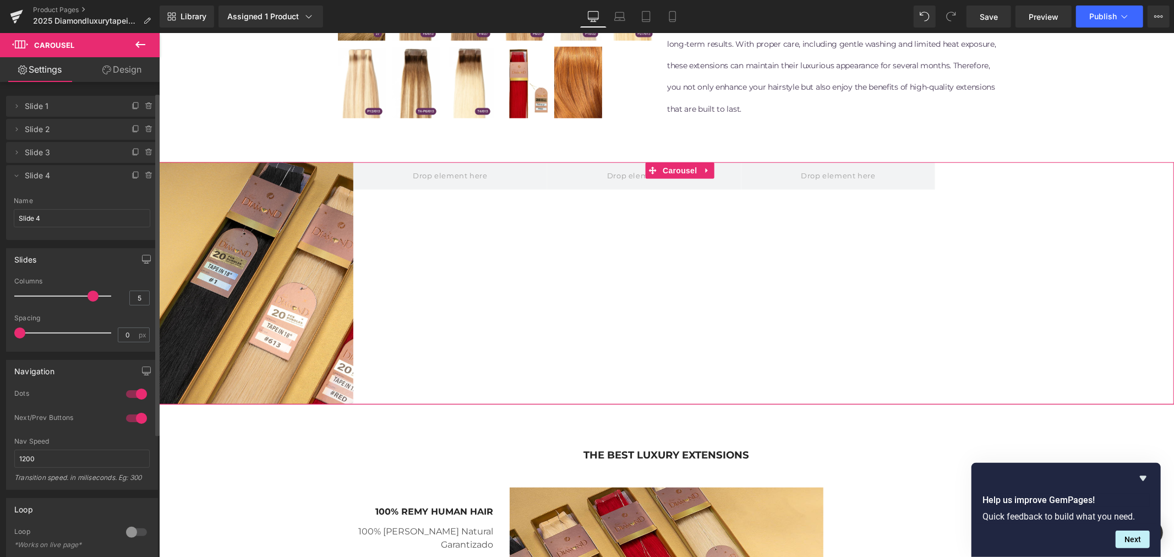
scroll to position [61, 0]
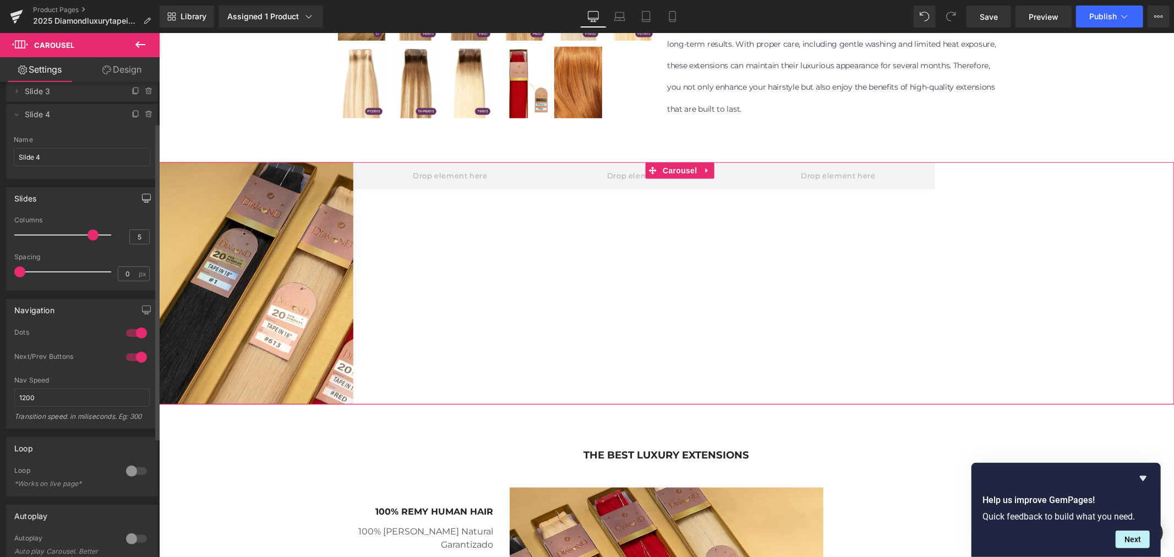
click at [142, 196] on icon "button" at bounding box center [146, 198] width 9 height 9
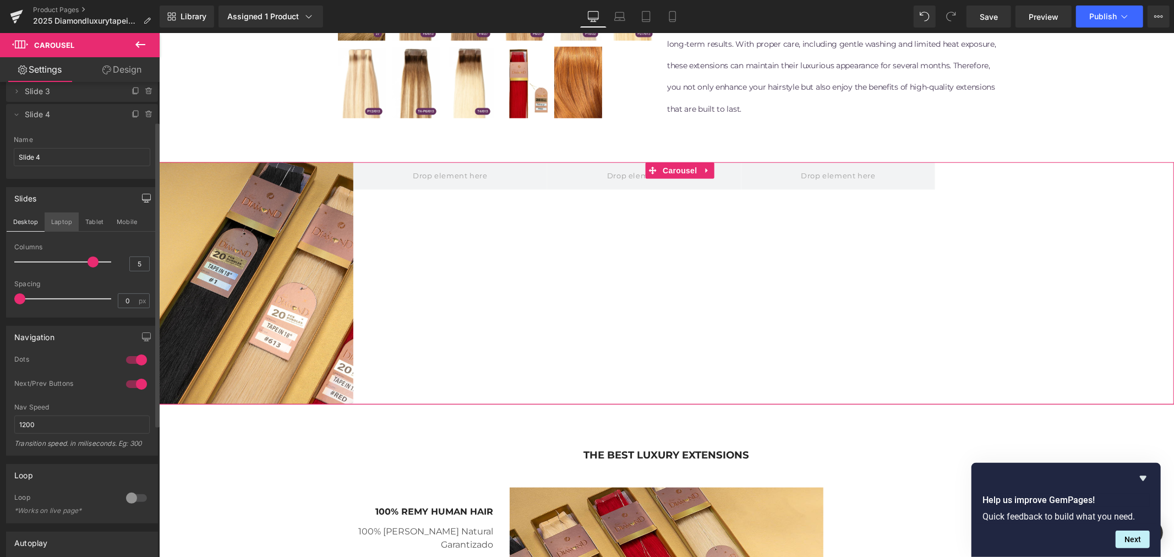
click at [70, 218] on button "Laptop" at bounding box center [62, 221] width 34 height 19
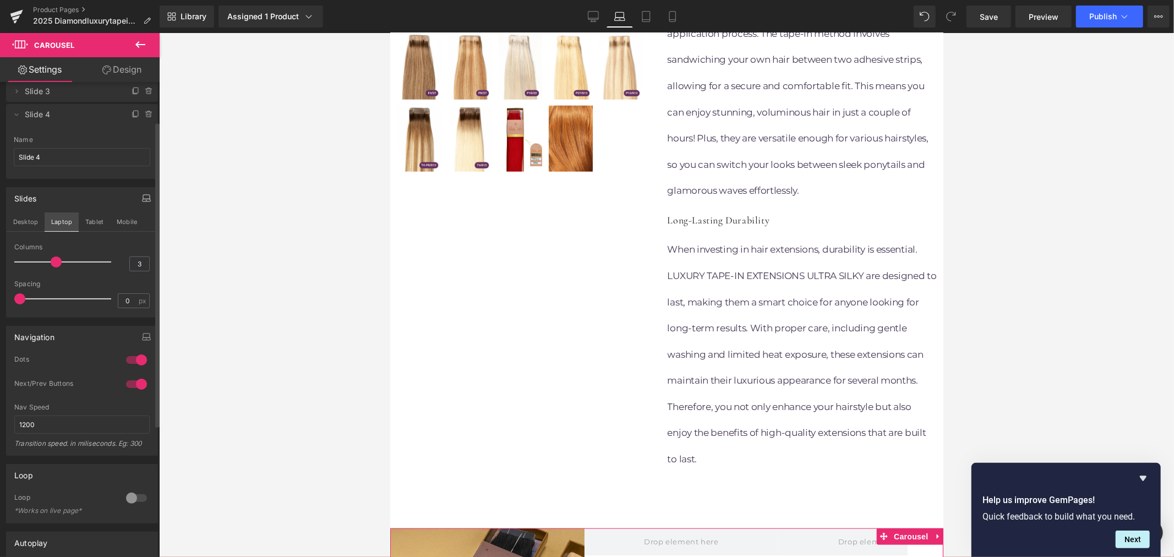
scroll to position [1174, 0]
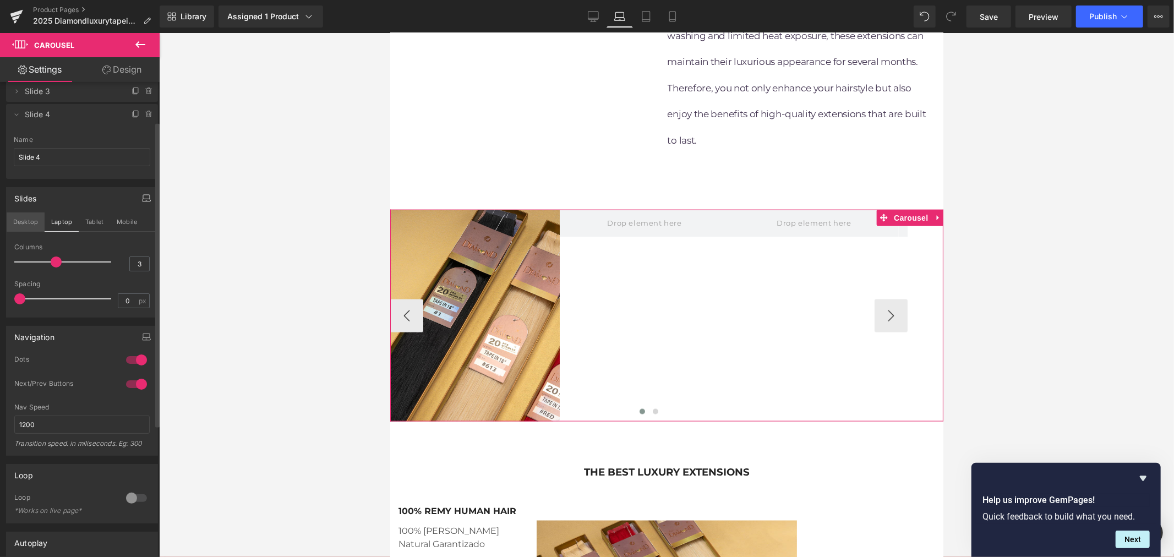
click at [40, 224] on button "Desktop" at bounding box center [26, 221] width 38 height 19
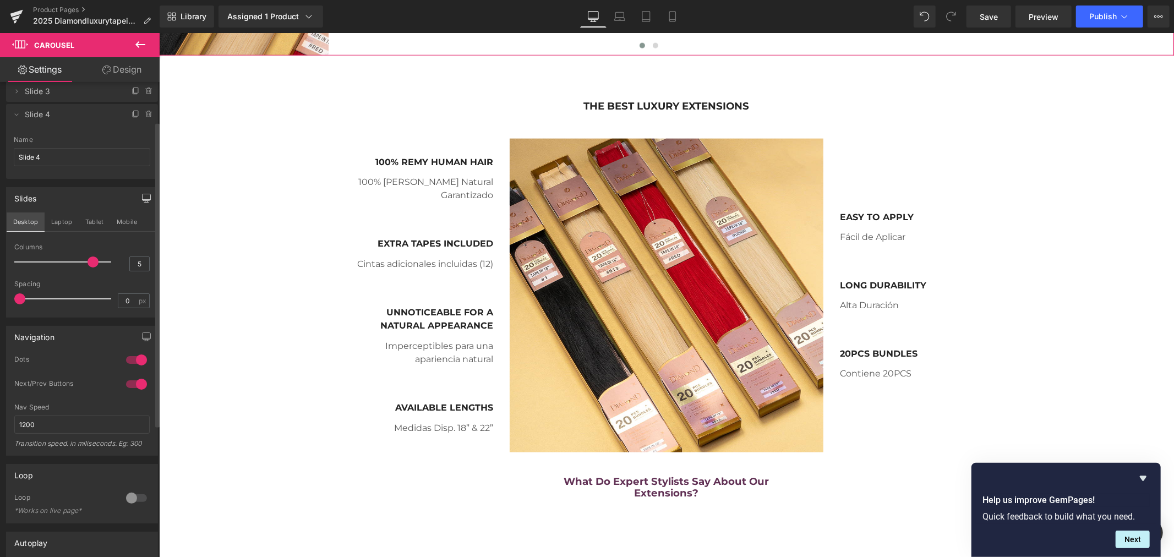
scroll to position [808, 0]
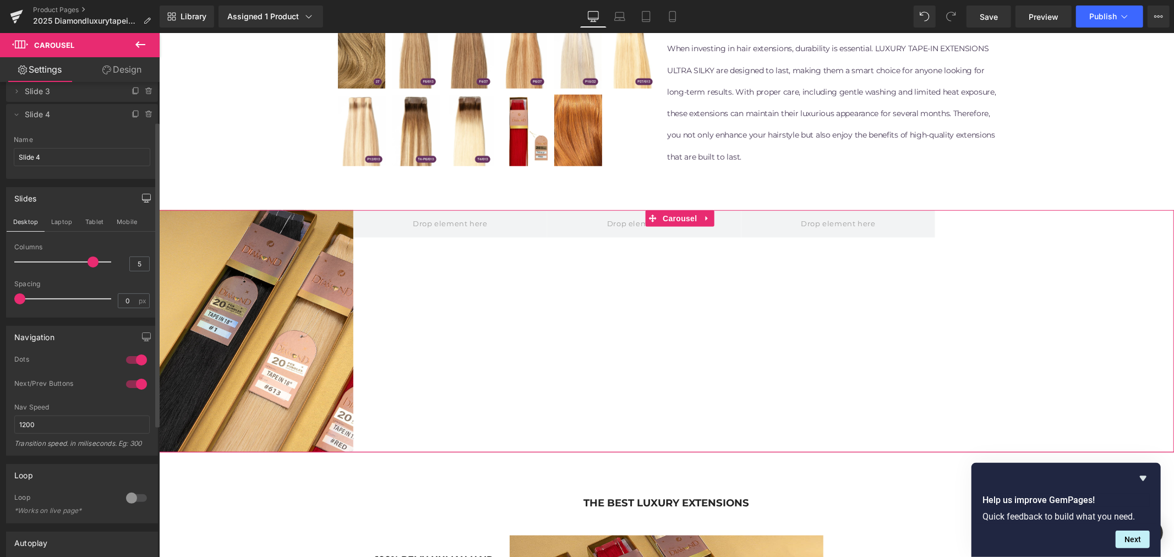
type input "4"
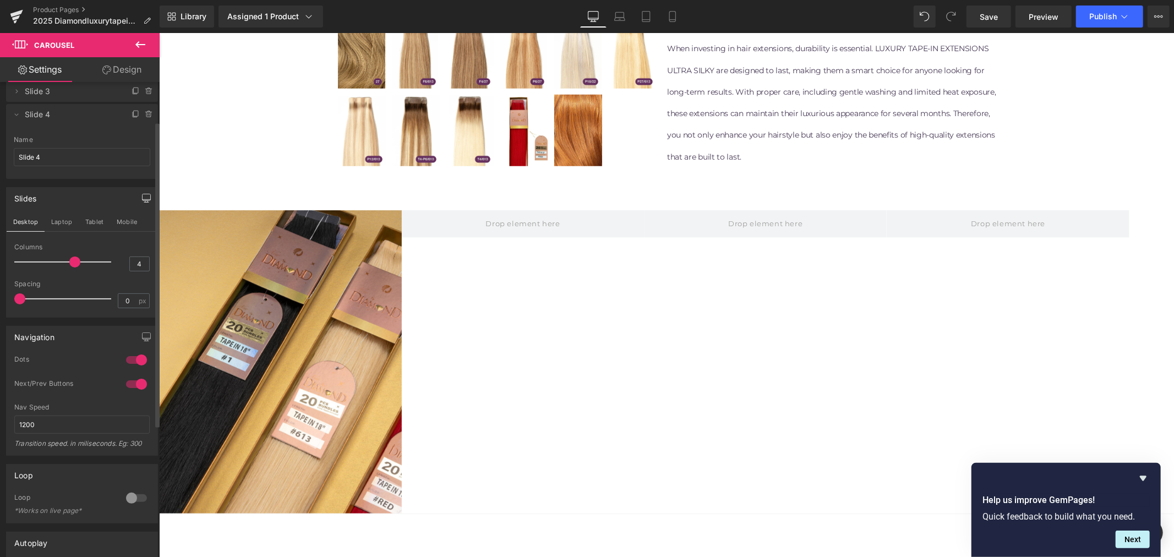
drag, startPoint x: 91, startPoint y: 262, endPoint x: 73, endPoint y: 260, distance: 18.4
click at [73, 260] on span at bounding box center [74, 261] width 11 height 11
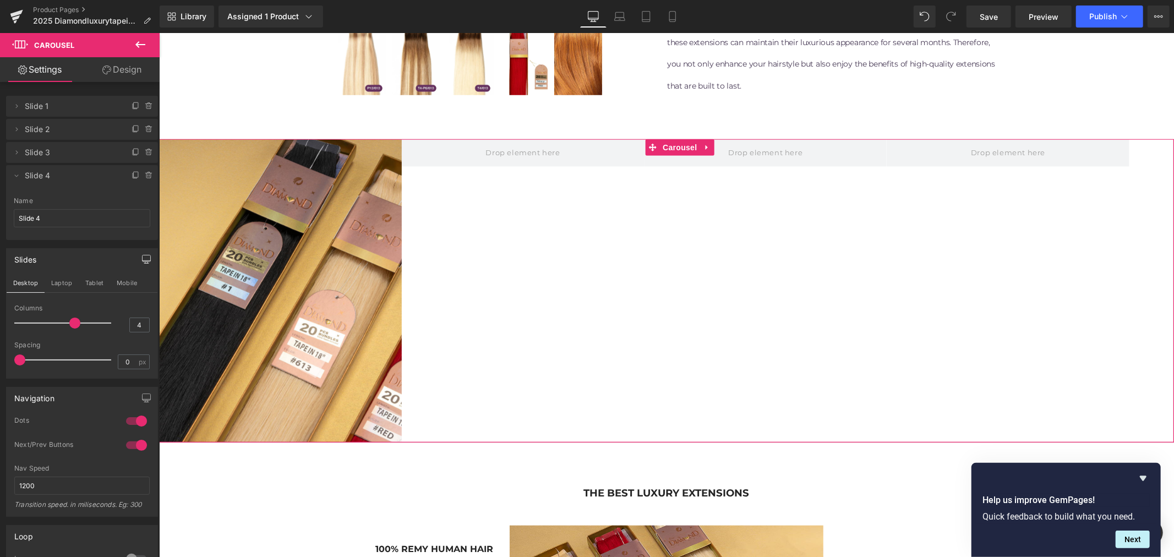
scroll to position [869, 0]
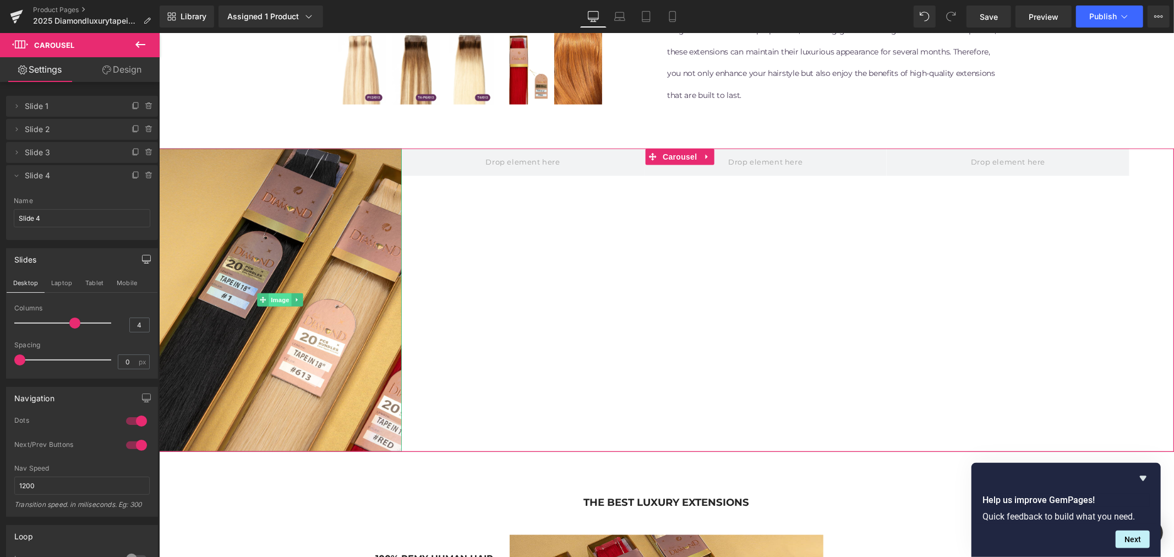
click at [283, 303] on span "Image" at bounding box center [280, 299] width 23 height 13
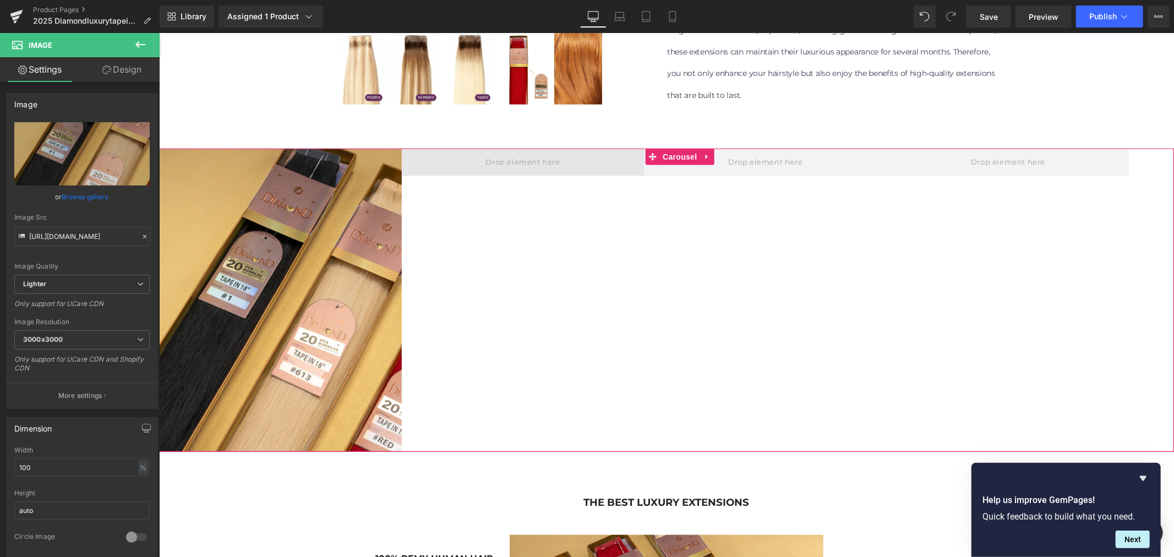
click at [516, 162] on span at bounding box center [522, 161] width 82 height 18
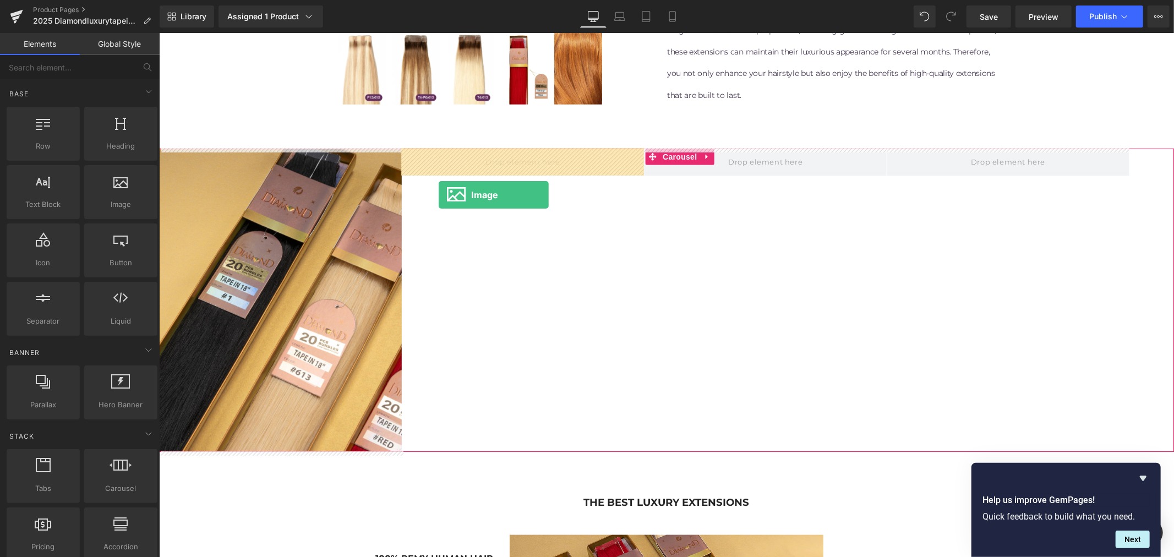
drag, startPoint x: 281, startPoint y: 234, endPoint x: 438, endPoint y: 194, distance: 161.9
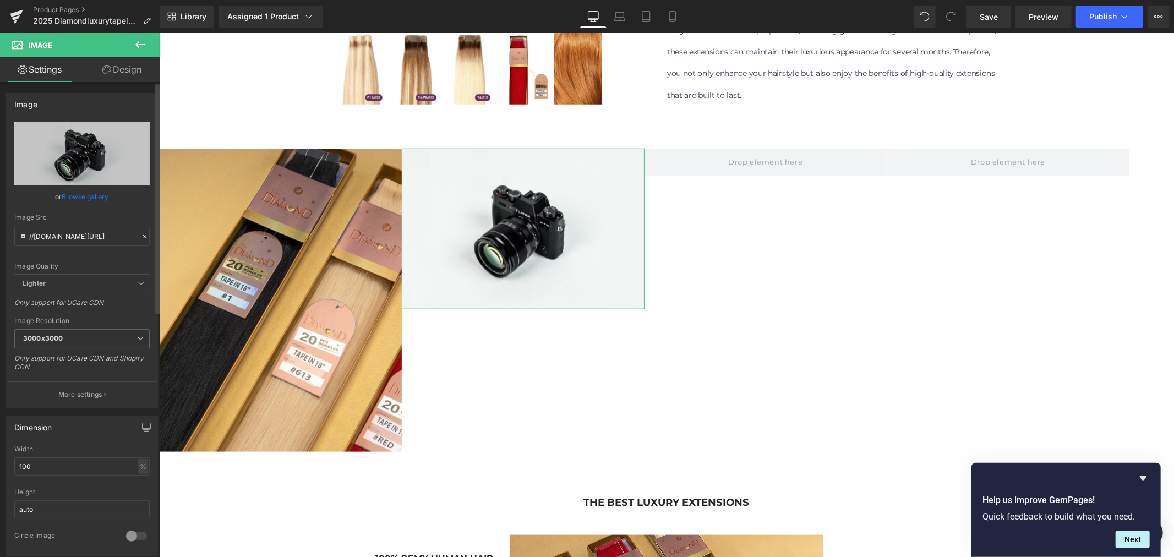
click at [95, 195] on link "Browse gallery" at bounding box center [85, 196] width 47 height 19
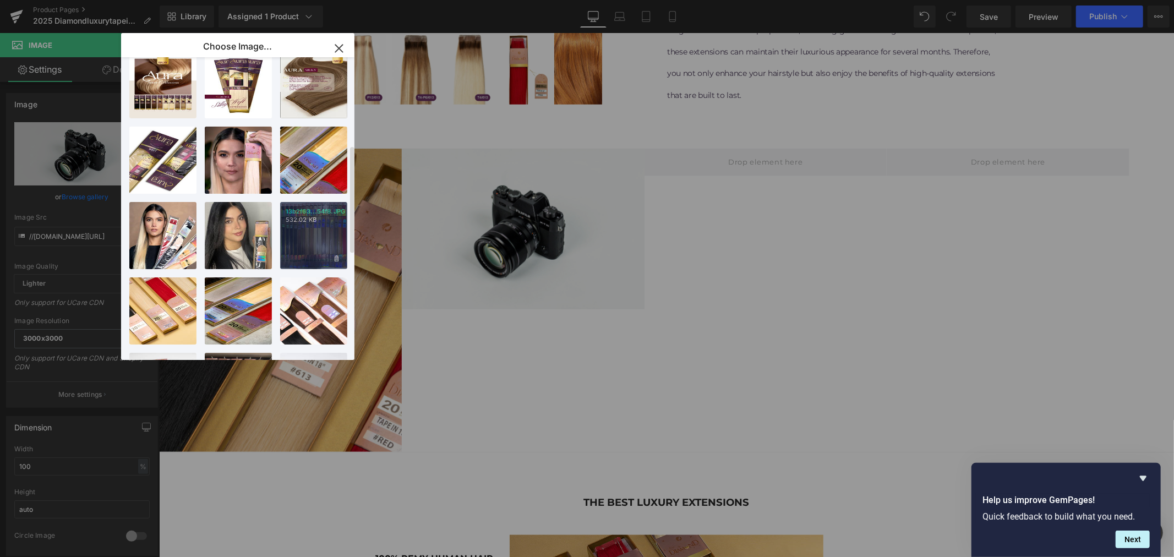
scroll to position [244, 0]
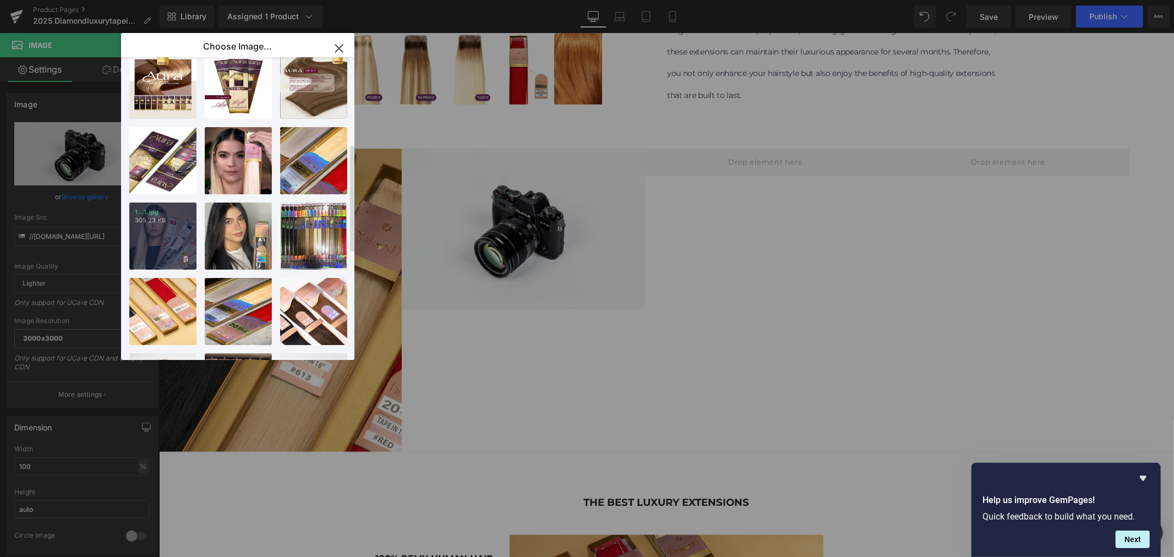
click at [155, 235] on div "1...1.jpg 305.23 KB" at bounding box center [162, 235] width 67 height 67
type input "[URL][DOMAIN_NAME]"
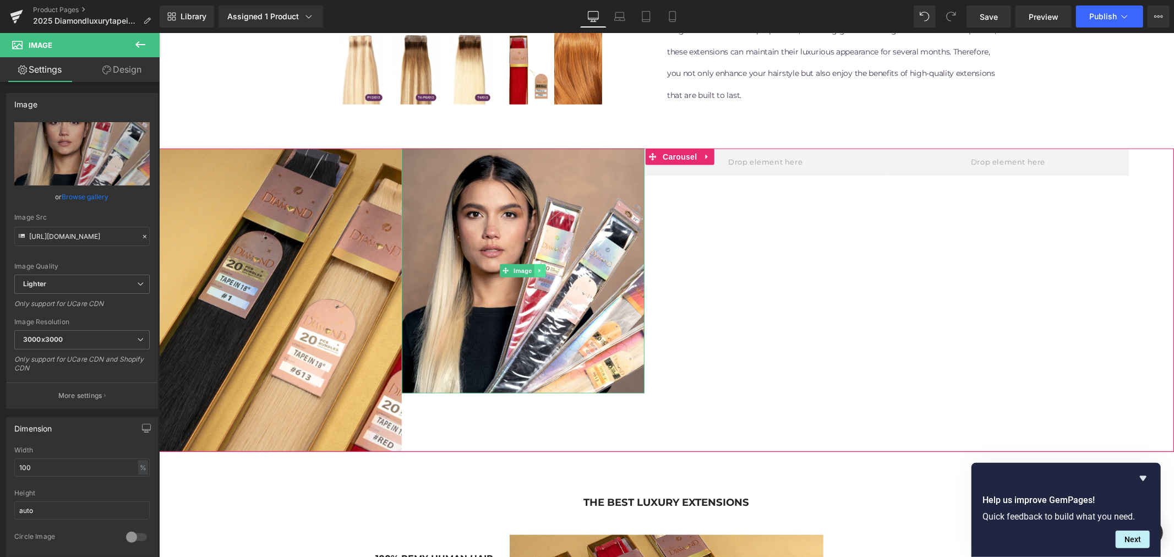
click at [535, 271] on link at bounding box center [540, 270] width 12 height 13
click at [543, 271] on icon at bounding box center [545, 270] width 6 height 6
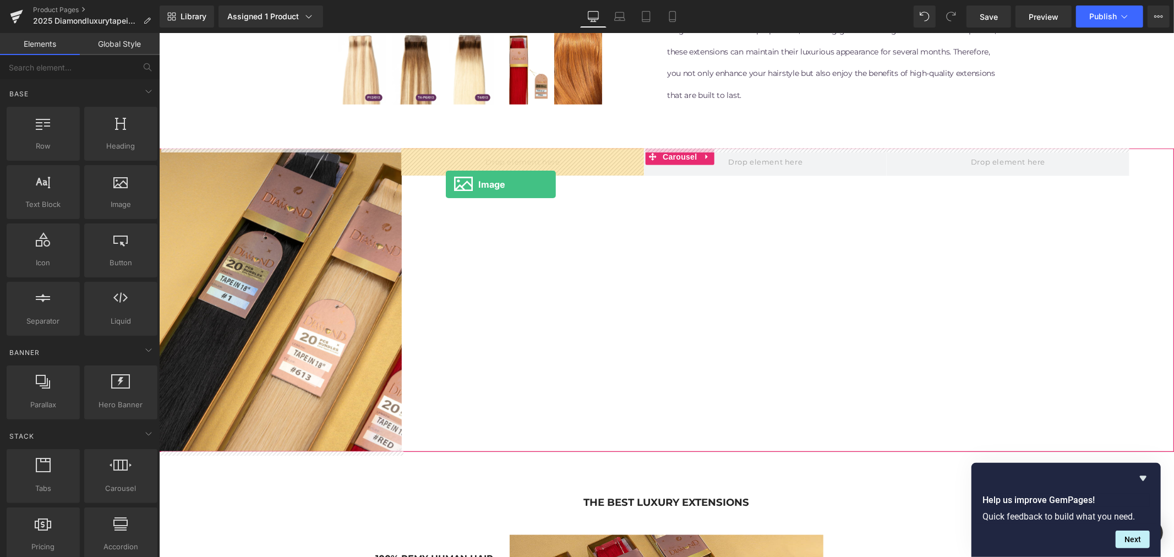
drag, startPoint x: 276, startPoint y: 220, endPoint x: 445, endPoint y: 184, distance: 173.2
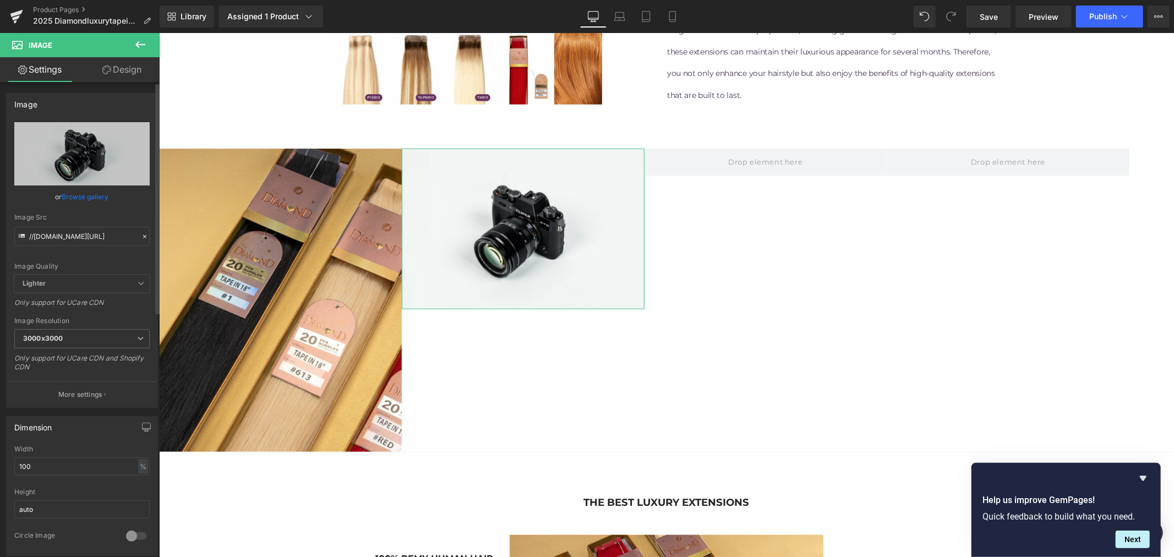
click at [89, 194] on link "Browse gallery" at bounding box center [85, 196] width 47 height 19
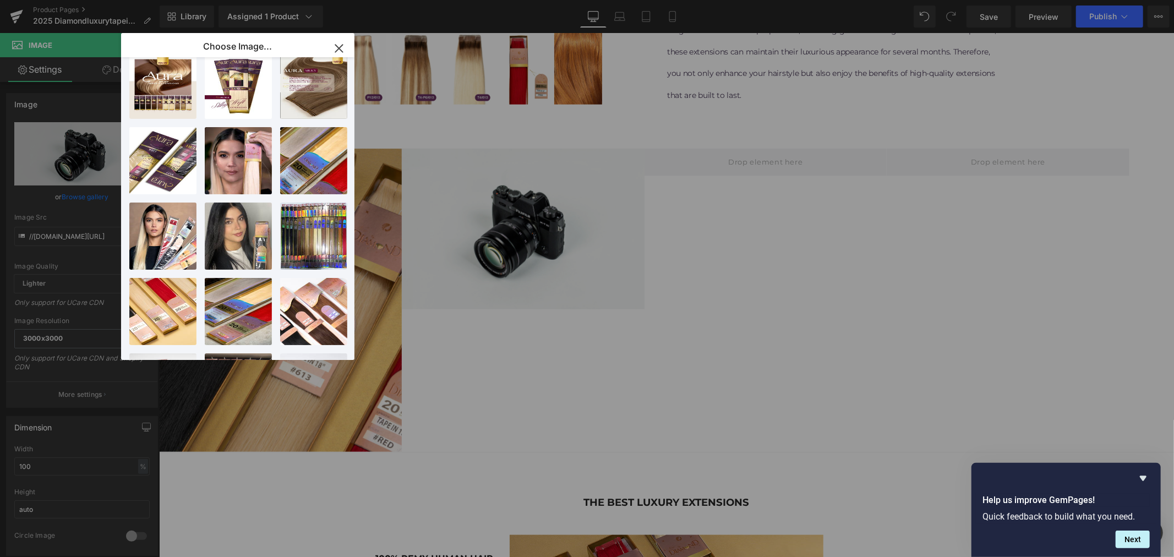
click at [338, 48] on icon "button" at bounding box center [338, 48] width 7 height 7
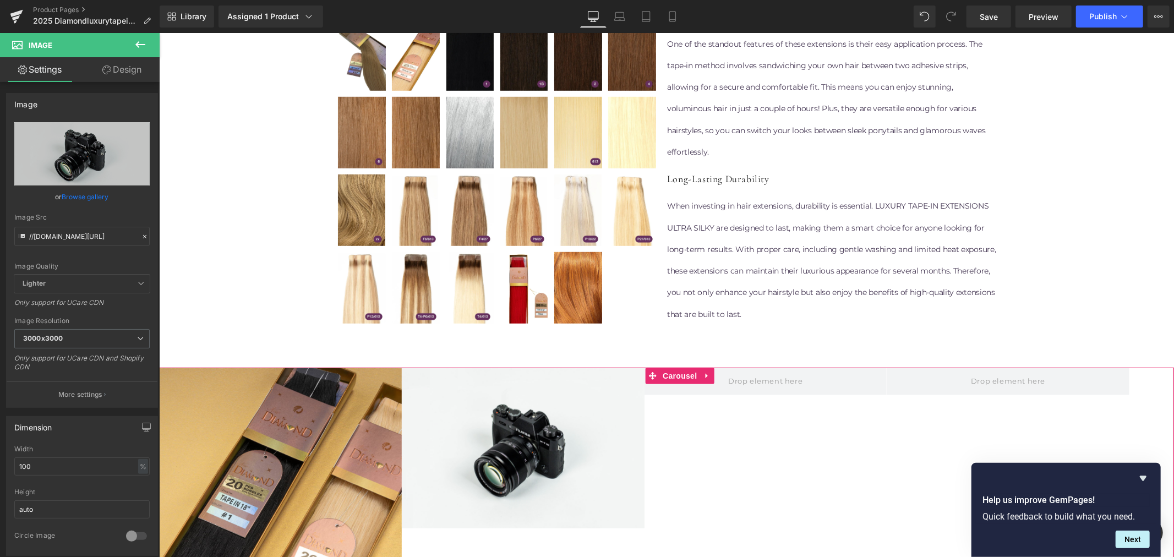
scroll to position [808, 0]
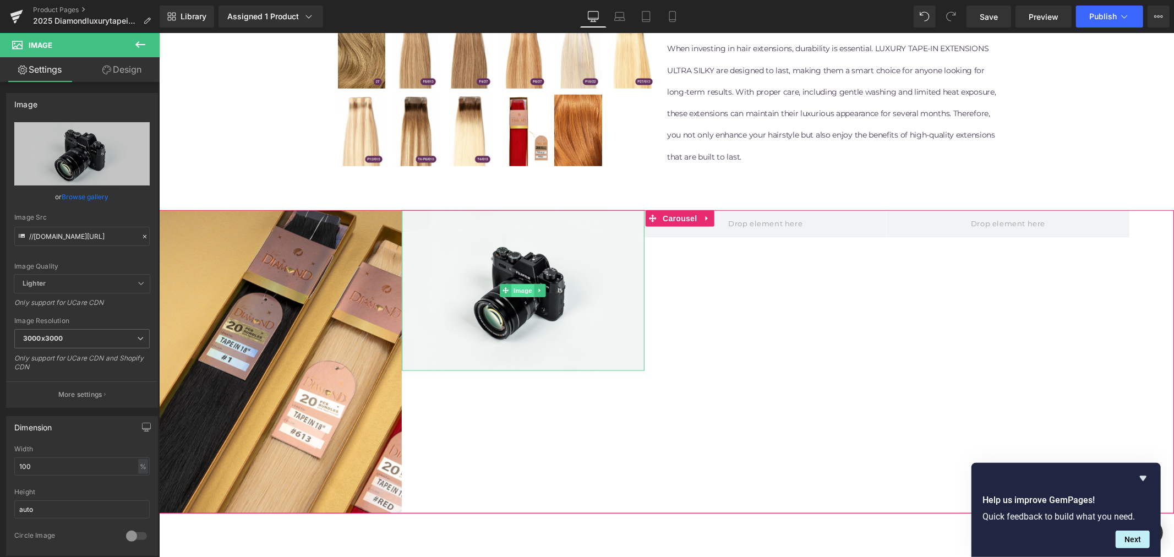
click at [523, 288] on span "Image" at bounding box center [522, 289] width 23 height 13
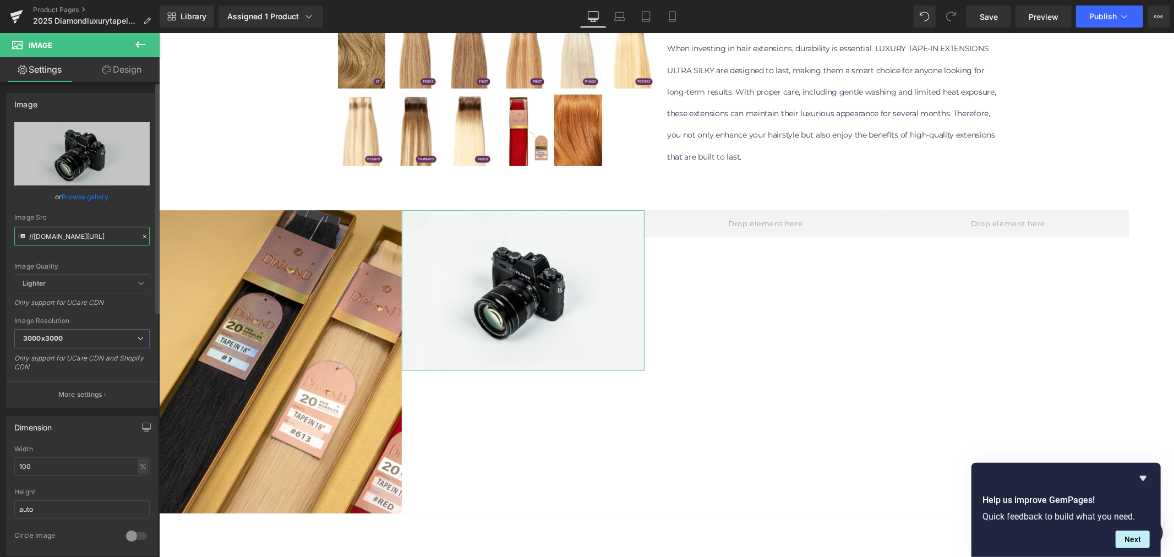
click at [80, 235] on input "//[DOMAIN_NAME][URL]" at bounding box center [81, 236] width 135 height 19
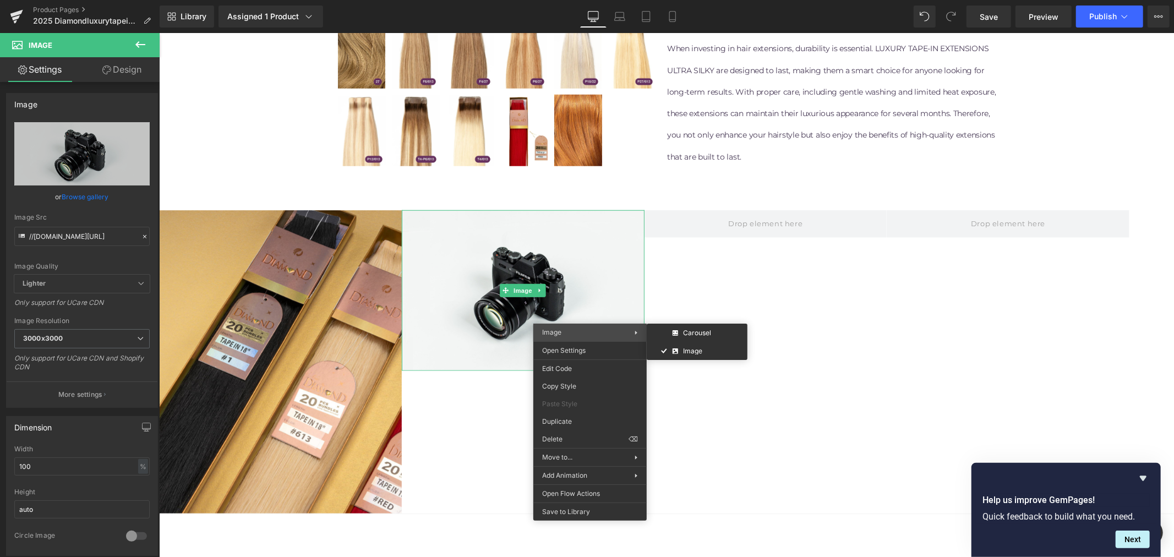
click at [582, 331] on span "Image" at bounding box center [588, 332] width 92 height 10
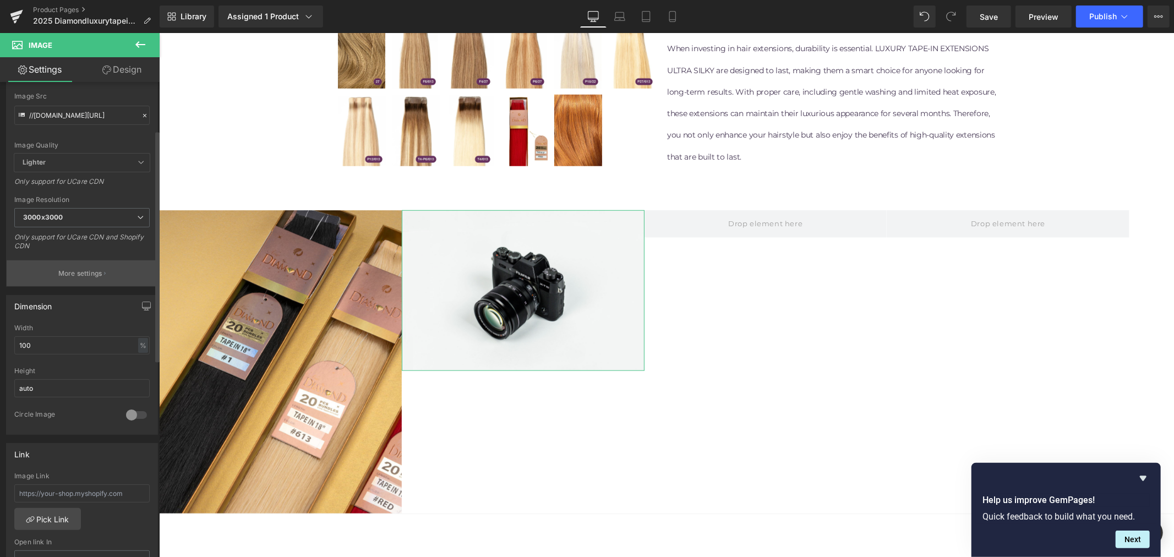
scroll to position [122, 0]
click at [132, 414] on div at bounding box center [136, 414] width 26 height 18
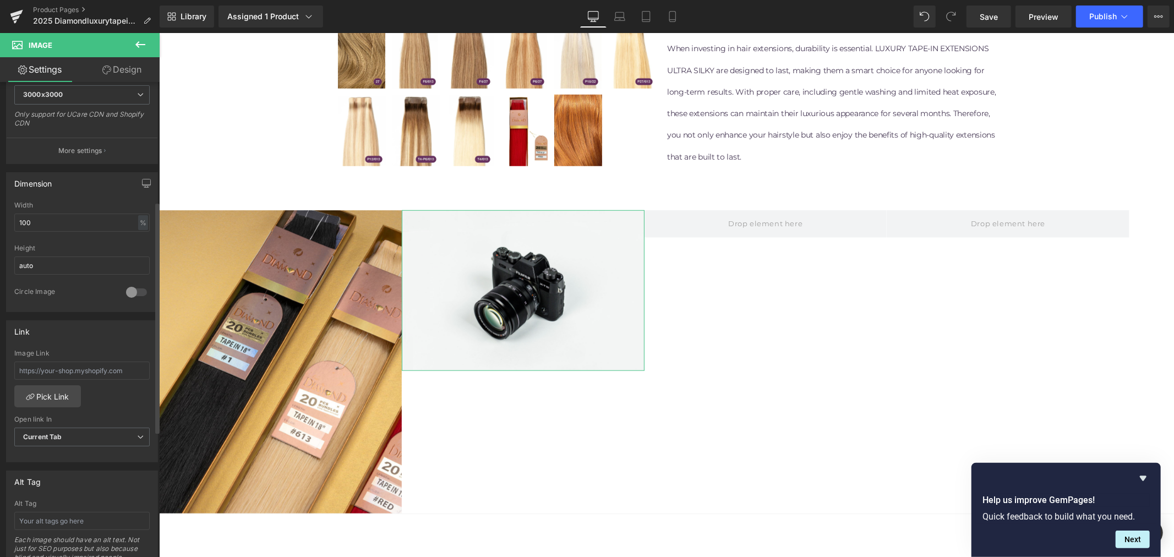
scroll to position [244, 0]
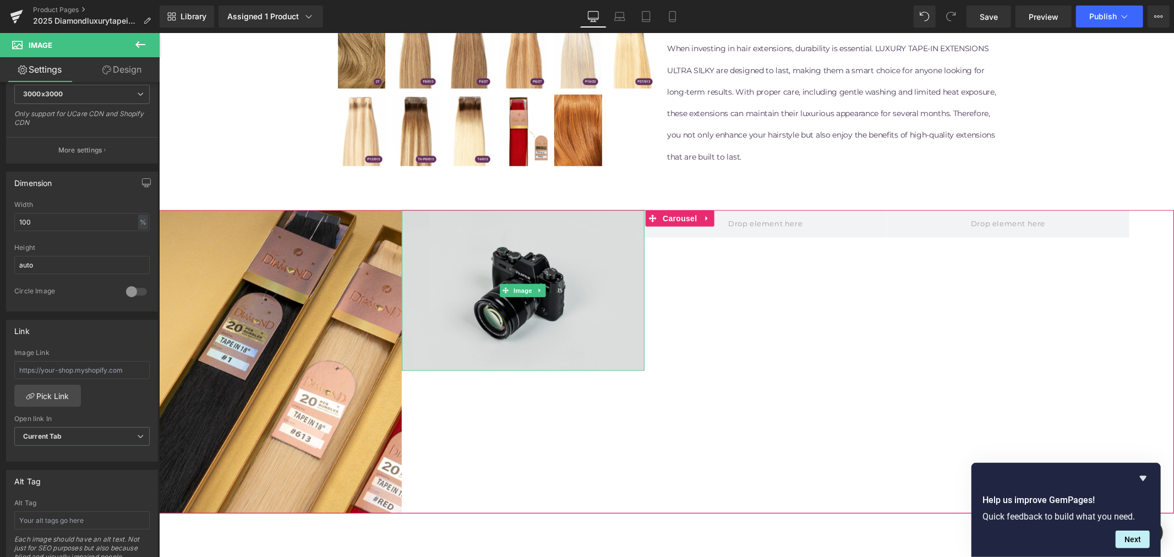
click at [458, 333] on img at bounding box center [522, 290] width 243 height 161
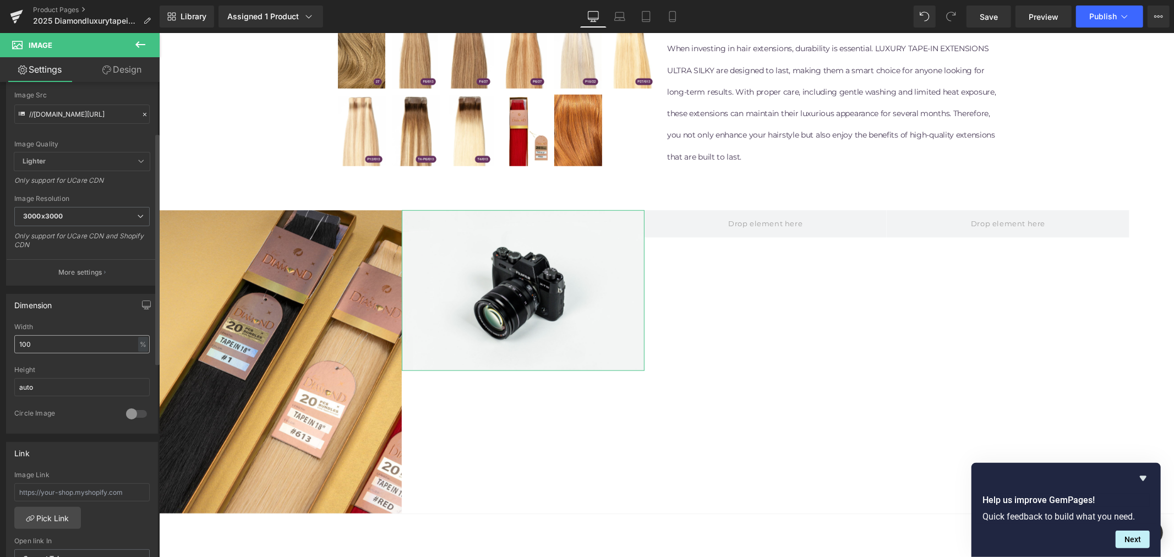
scroll to position [0, 0]
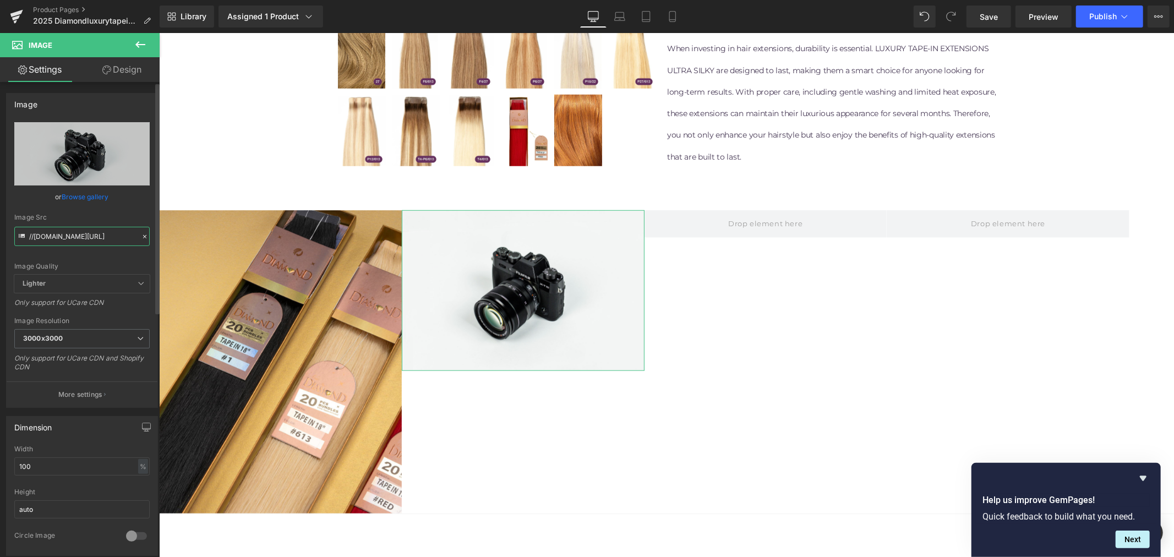
click at [85, 234] on input "//[DOMAIN_NAME][URL]" at bounding box center [81, 236] width 135 height 19
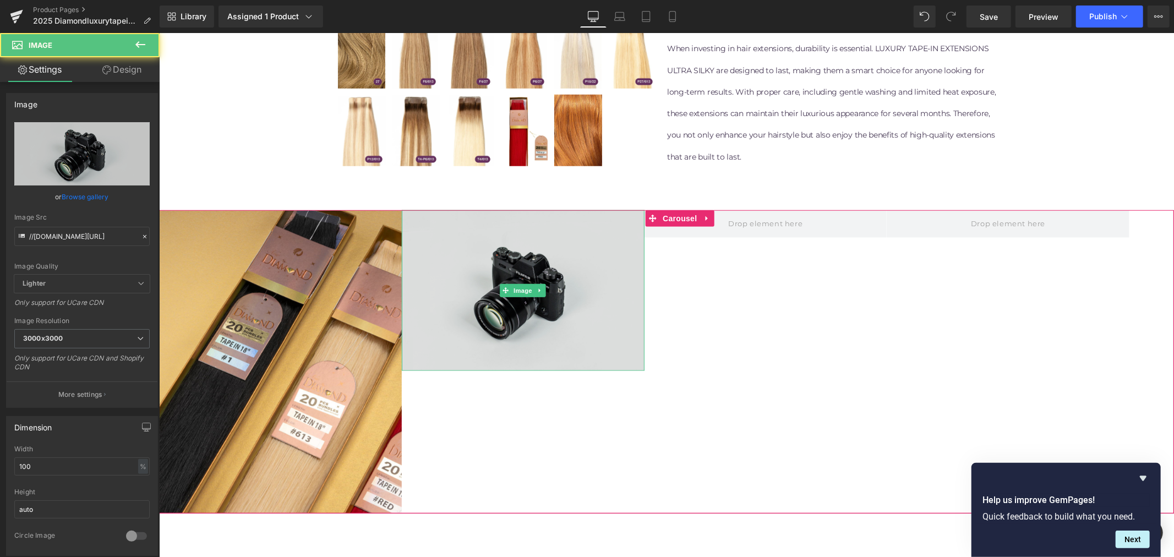
click at [486, 287] on img at bounding box center [522, 290] width 243 height 161
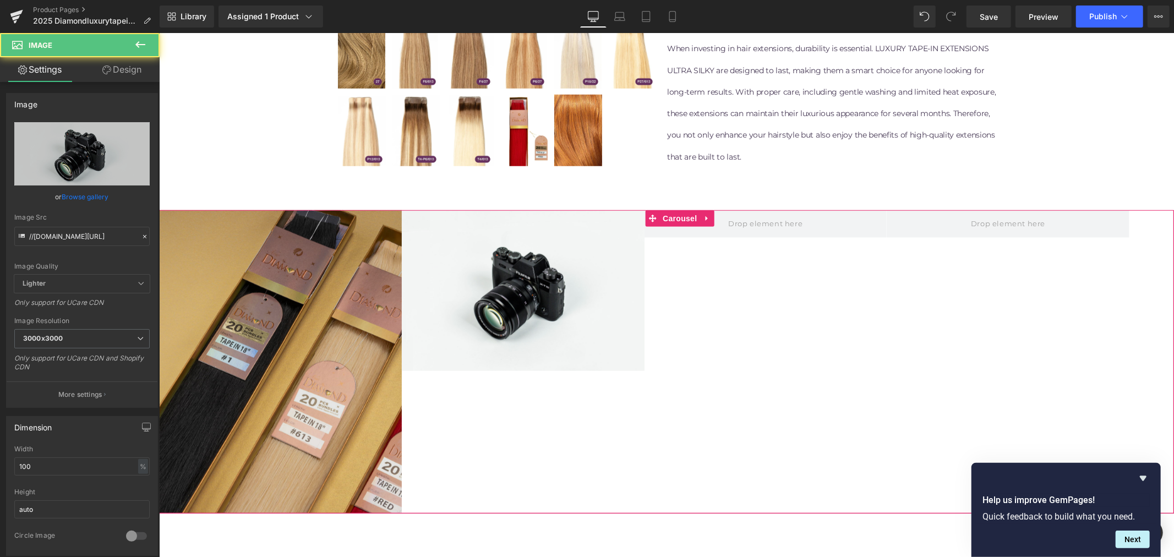
click at [308, 323] on img at bounding box center [279, 361] width 243 height 303
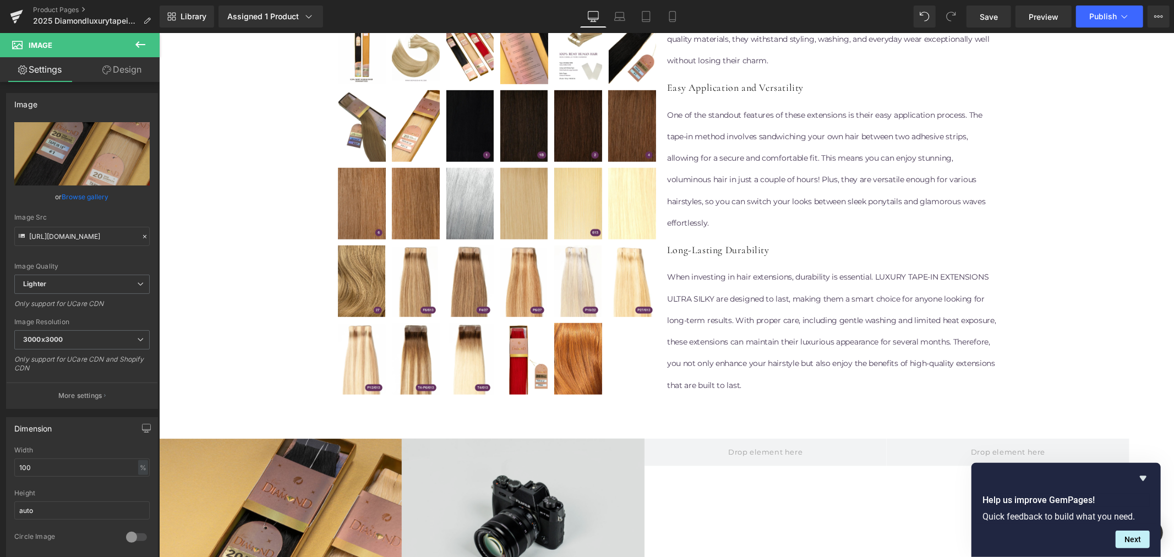
scroll to position [502, 0]
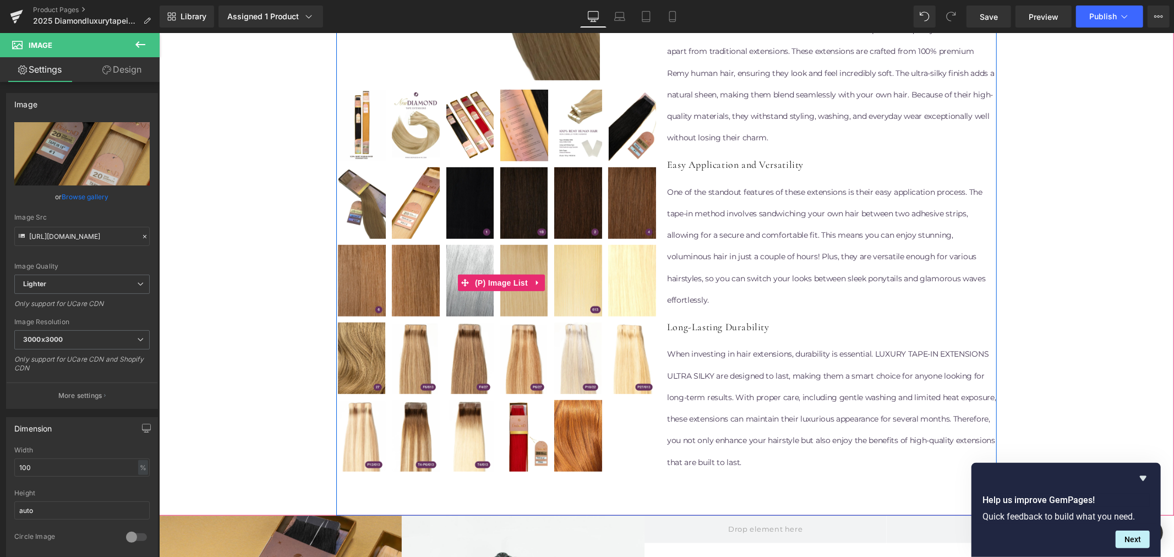
drag, startPoint x: 415, startPoint y: 206, endPoint x: 400, endPoint y: 221, distance: 20.6
click at [415, 206] on img at bounding box center [415, 203] width 48 height 72
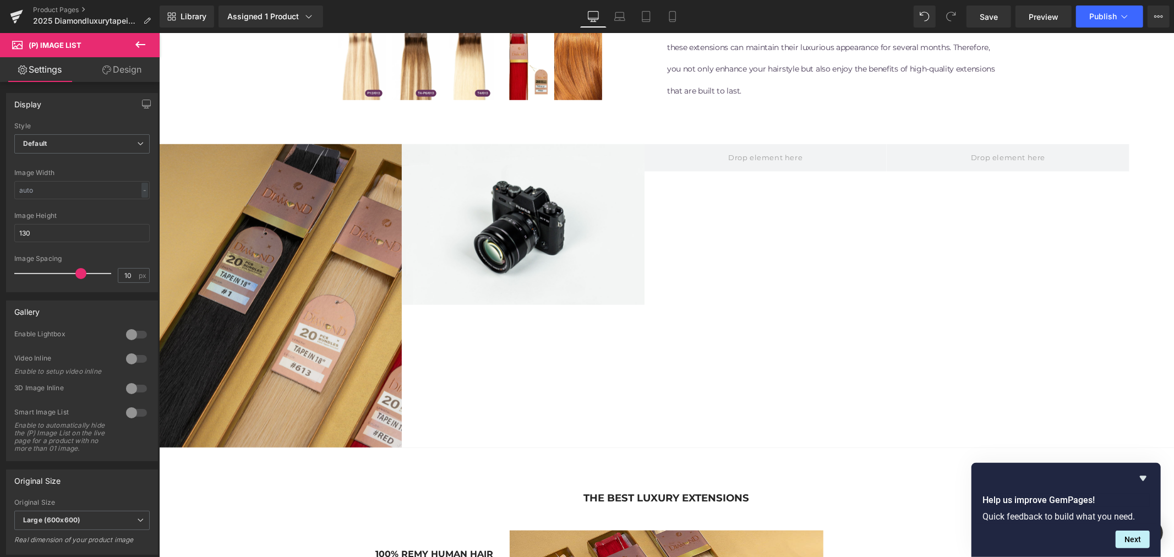
scroll to position [869, 0]
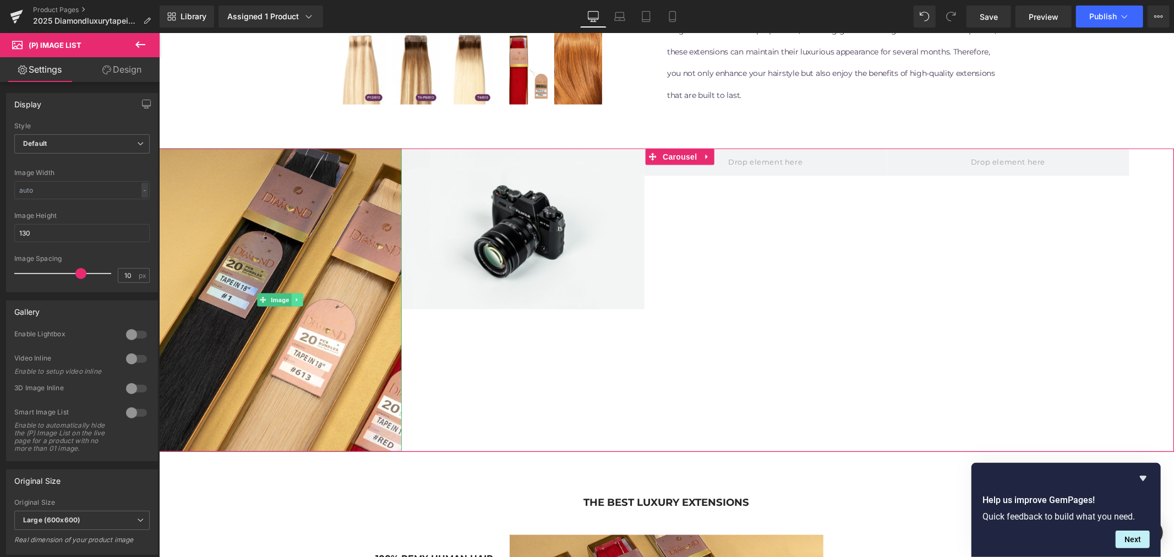
click at [297, 298] on icon at bounding box center [297, 299] width 6 height 7
click at [301, 302] on icon at bounding box center [302, 300] width 6 height 6
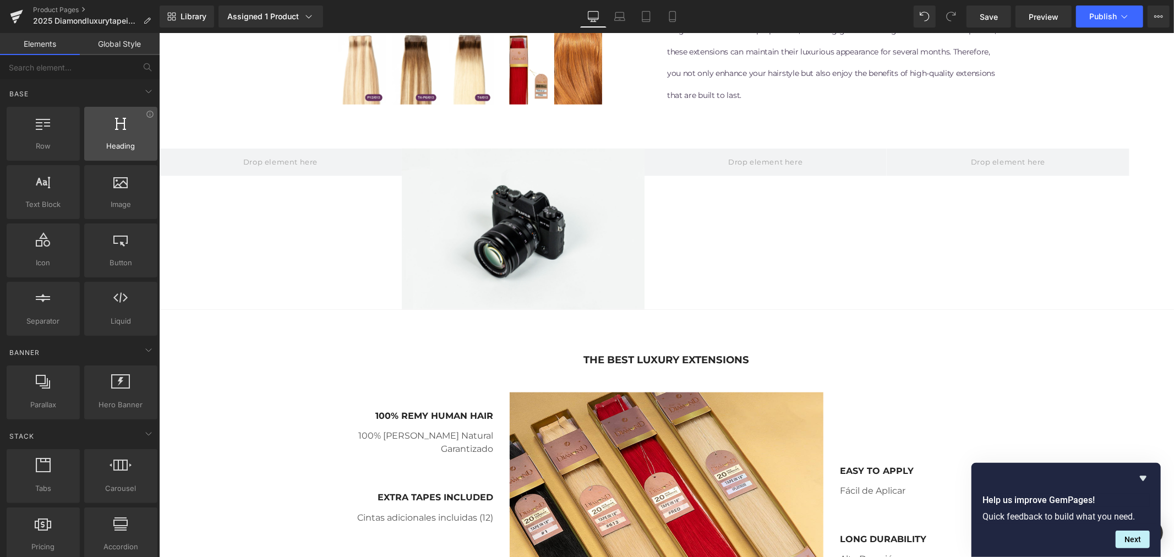
click at [119, 140] on span "Heading" at bounding box center [120, 146] width 67 height 12
click at [122, 209] on span "Image" at bounding box center [120, 205] width 67 height 12
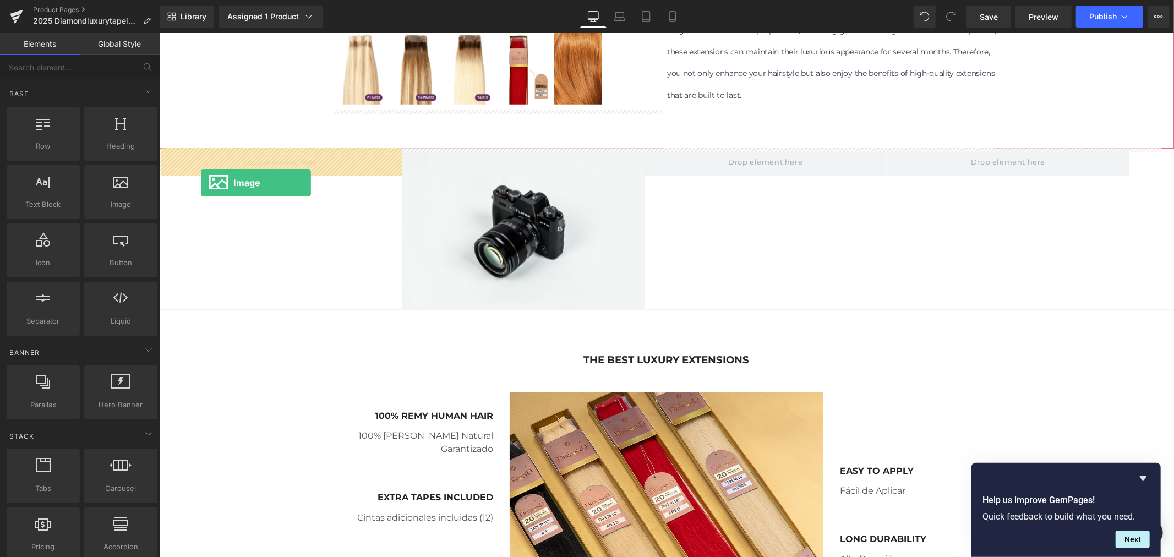
drag, startPoint x: 277, startPoint y: 229, endPoint x: 200, endPoint y: 182, distance: 90.1
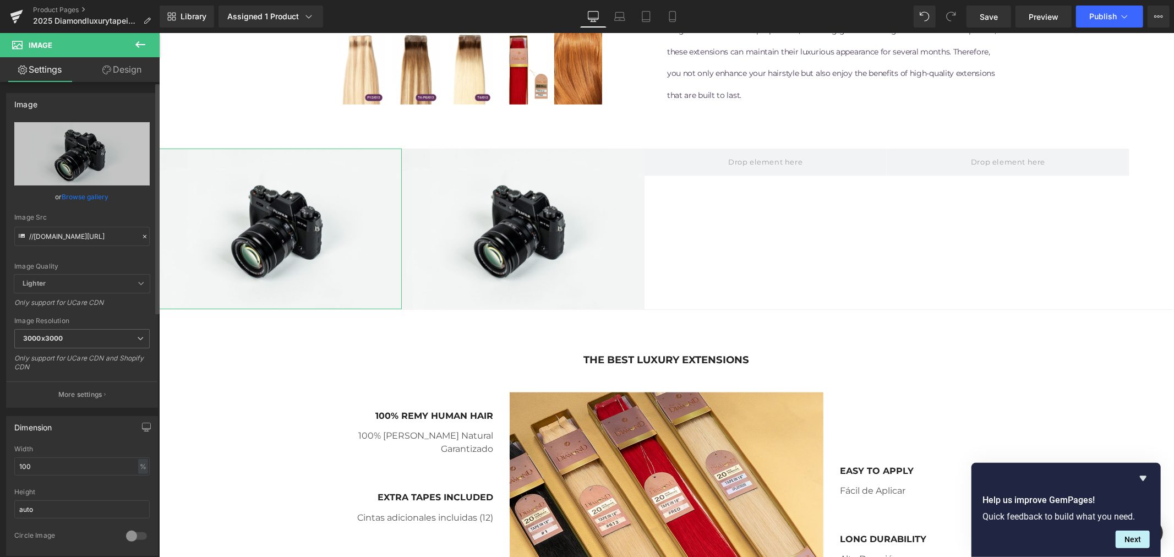
click at [89, 193] on link "Browse gallery" at bounding box center [85, 196] width 47 height 19
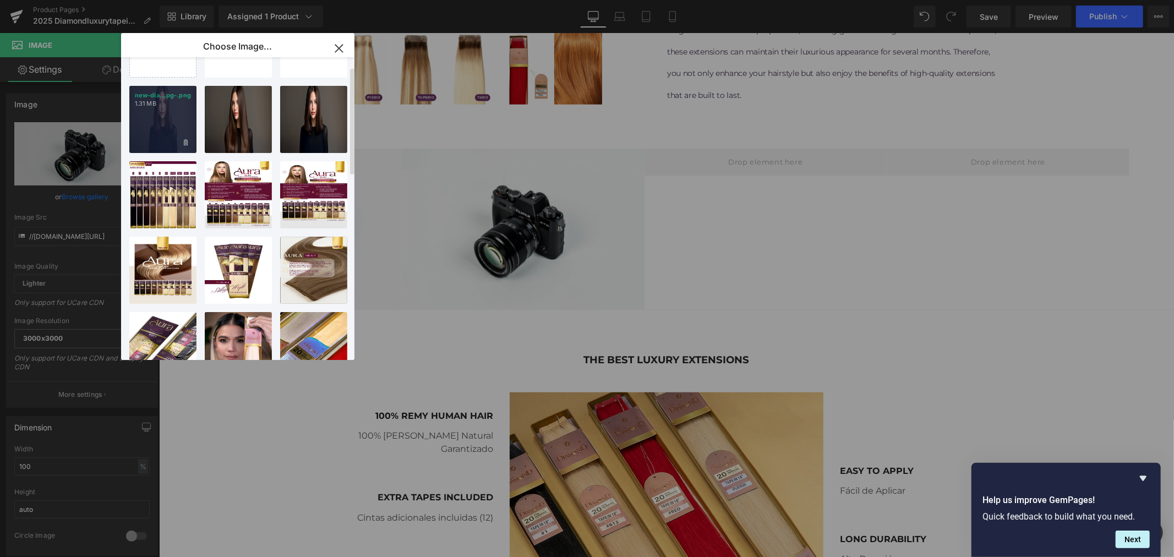
scroll to position [0, 0]
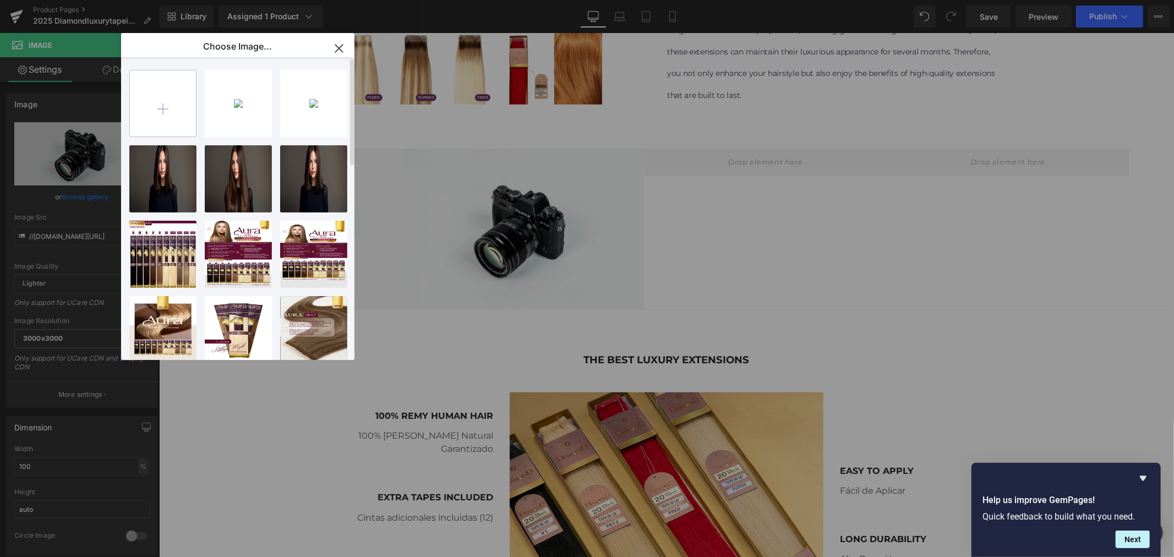
click at [156, 108] on input "file" at bounding box center [163, 103] width 66 height 66
type input "C:\fakepath\5 2.png"
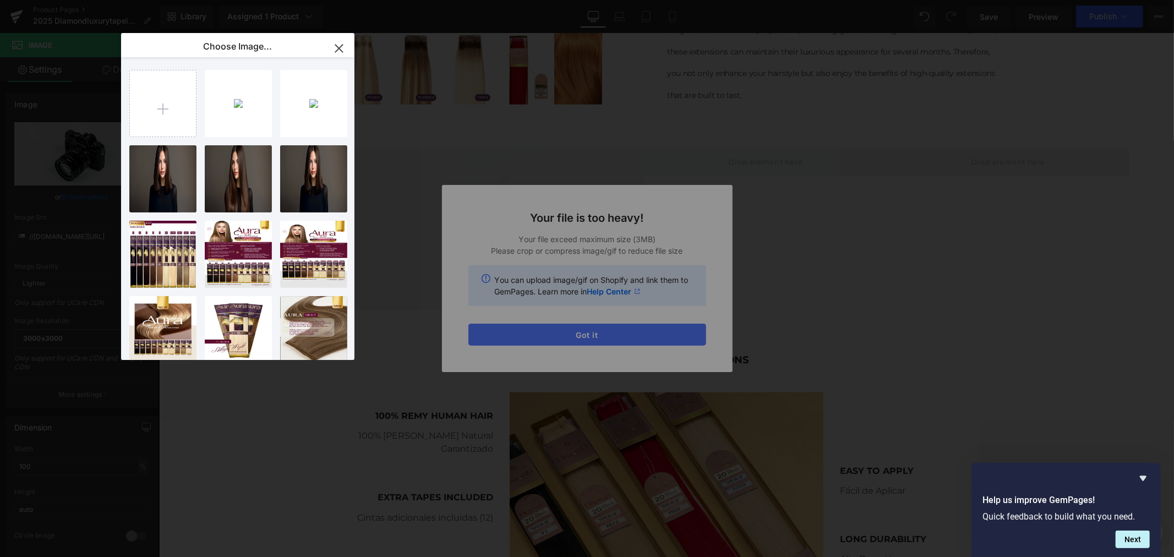
click at [545, 0] on div "Text Color Highlight Color #333333 Choose Image... Back to Library Insert 5 2..…" at bounding box center [587, 0] width 1174 height 0
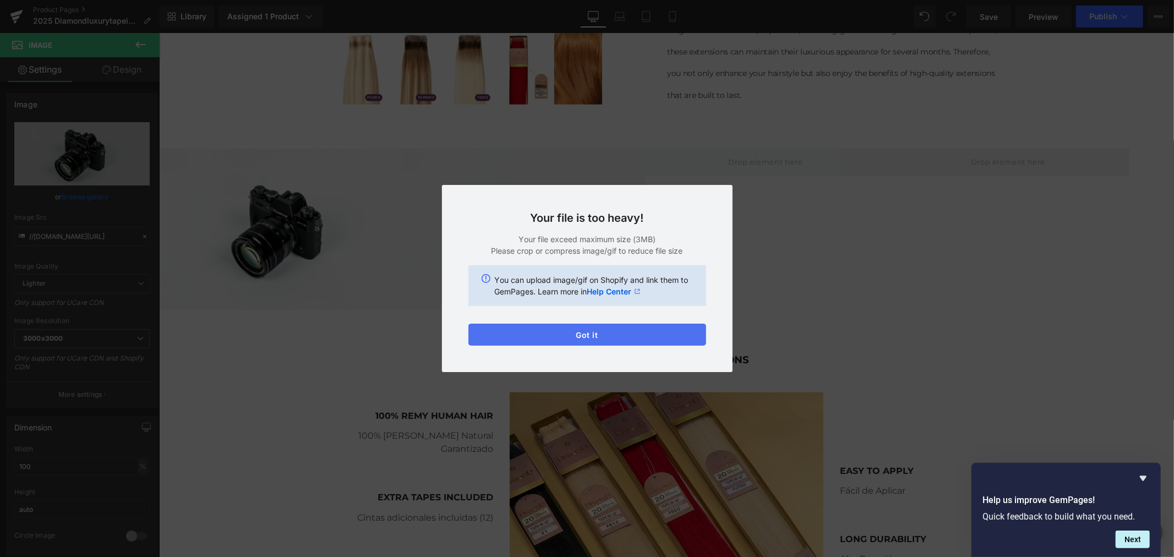
click at [545, 328] on button "Got it" at bounding box center [587, 335] width 238 height 22
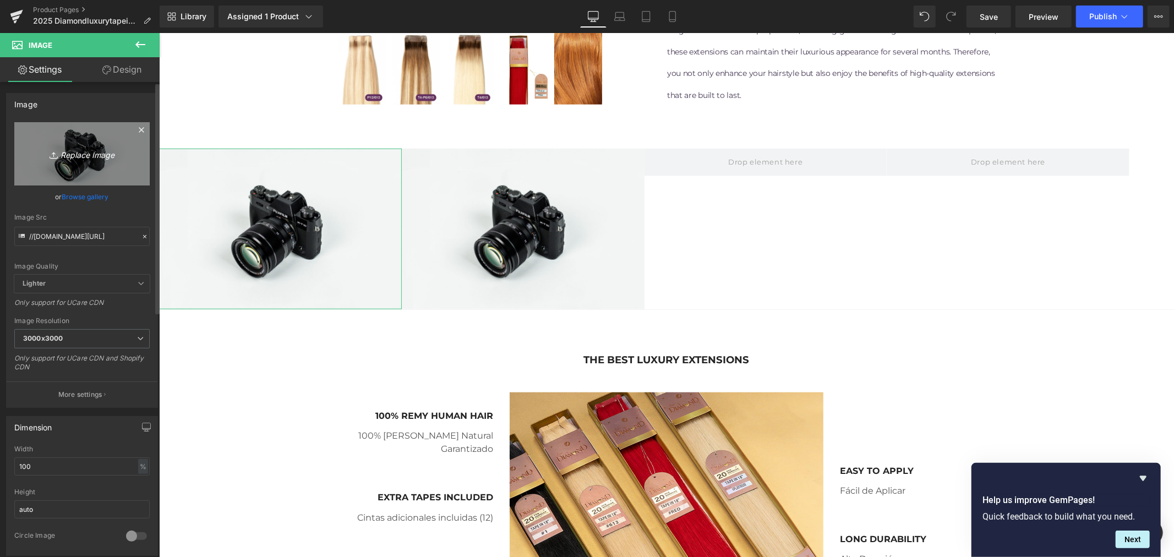
click at [83, 151] on icon "Replace Image" at bounding box center [82, 154] width 88 height 14
type input "C:\fakepath\5 2.jpg"
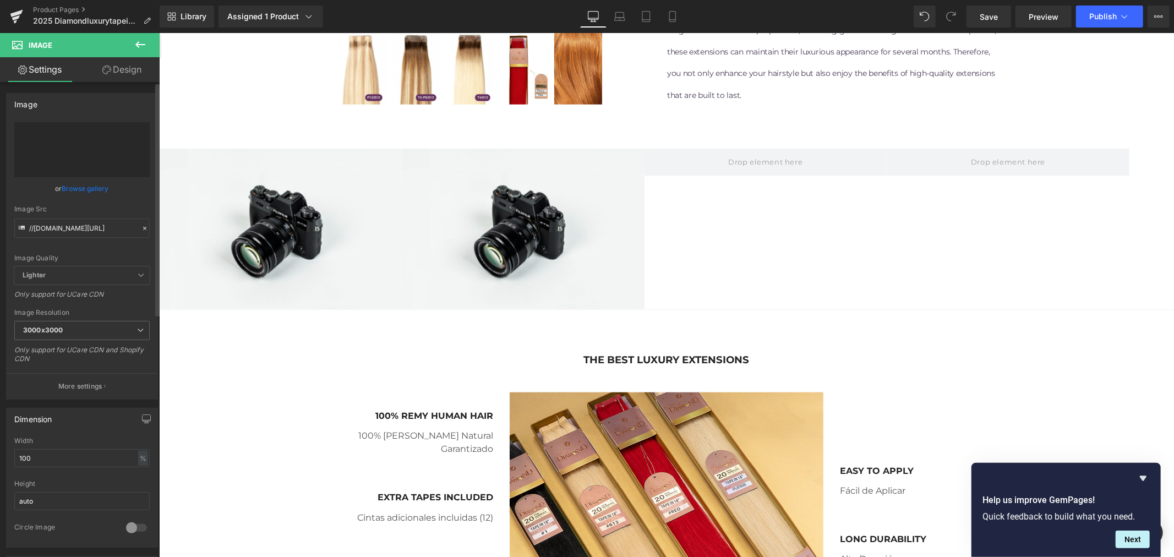
type input "[URL][DOMAIN_NAME]"
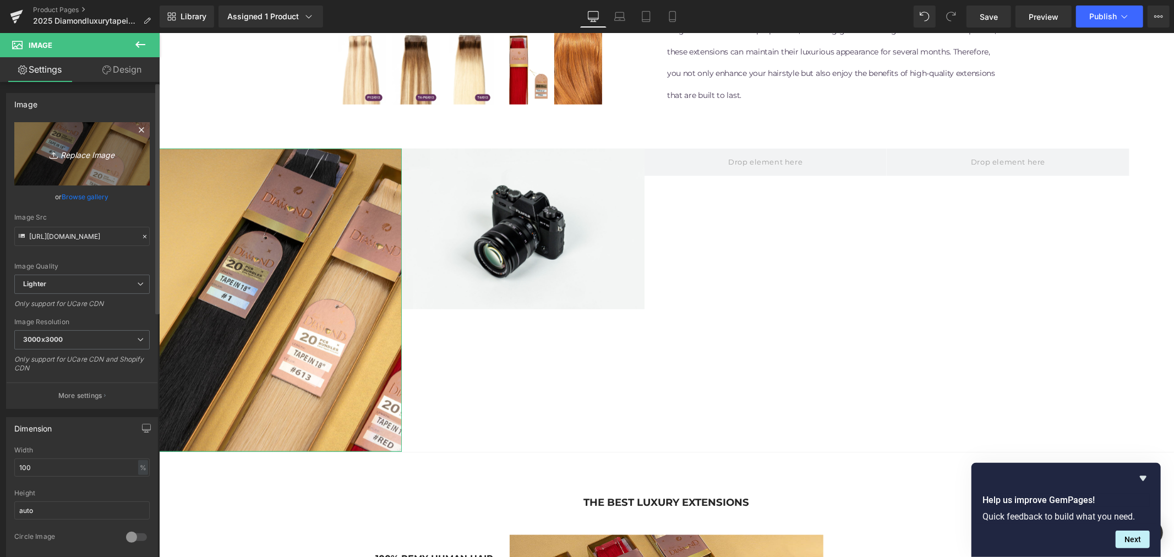
click at [90, 157] on icon "Replace Image" at bounding box center [82, 154] width 88 height 14
type input "C:\fakepath\5 2.jpeg"
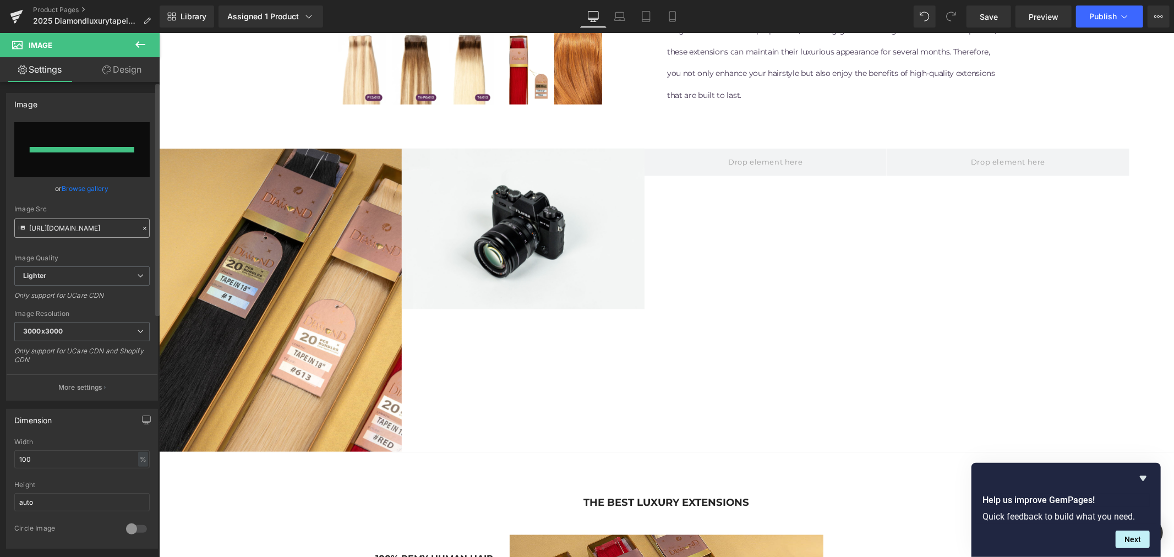
type input "[URL][DOMAIN_NAME]"
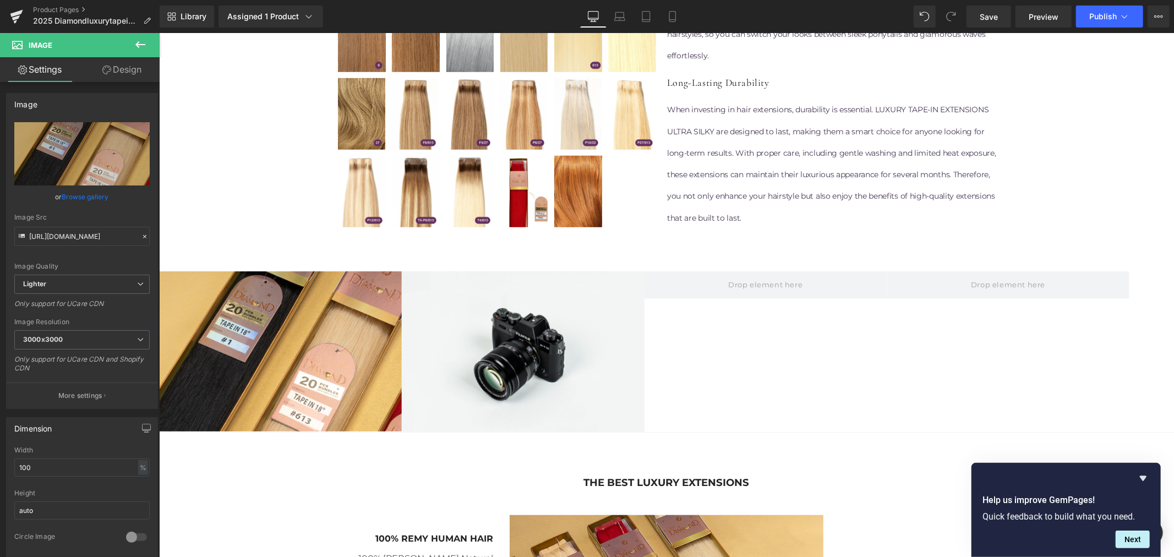
scroll to position [808, 0]
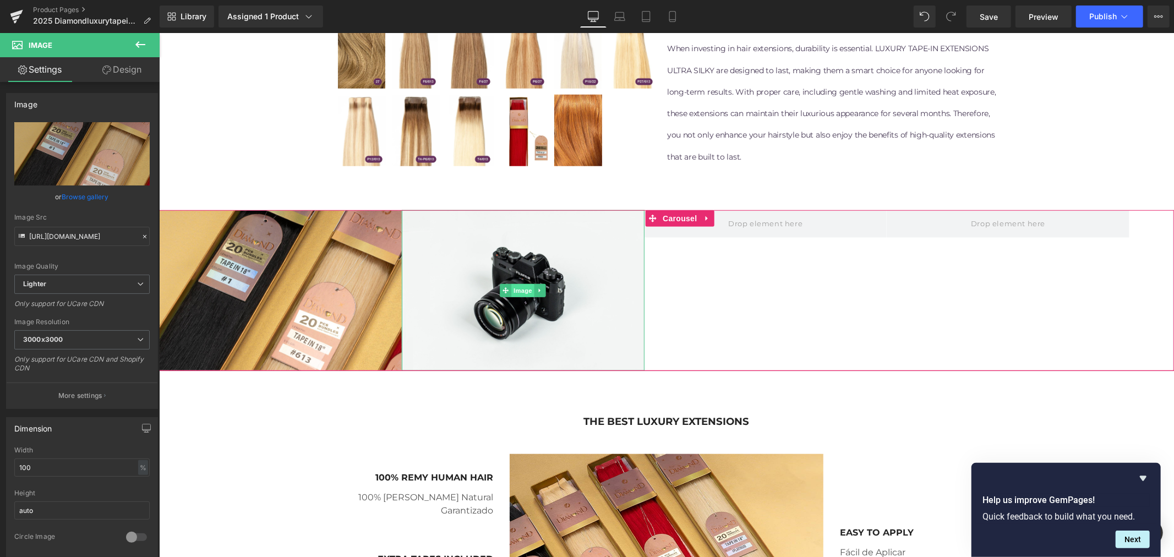
click at [517, 287] on span "Image" at bounding box center [522, 289] width 23 height 13
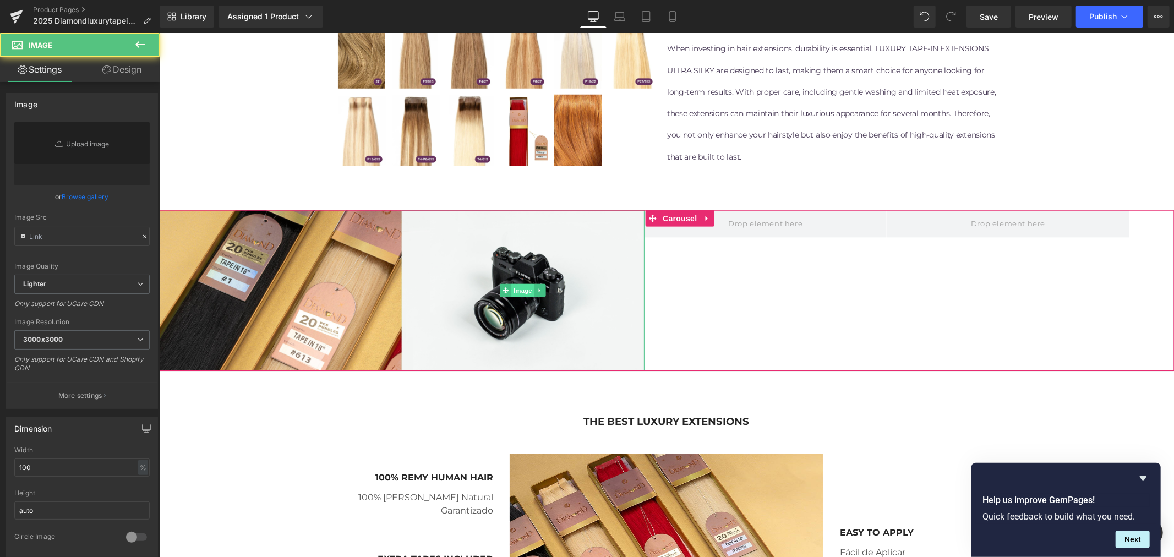
type input "//[DOMAIN_NAME][URL]"
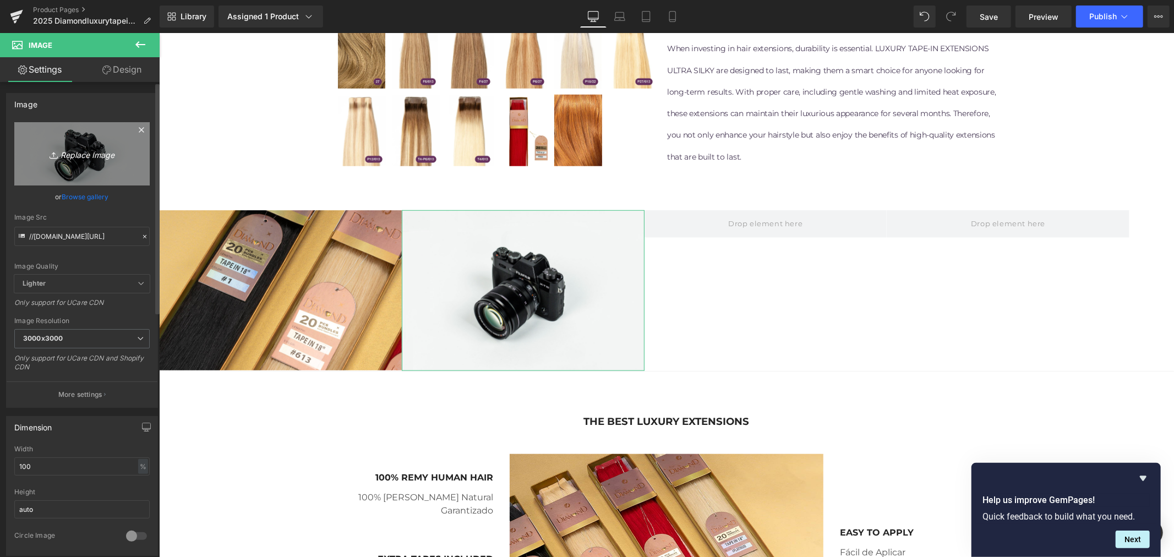
click at [80, 154] on icon "Replace Image" at bounding box center [82, 154] width 88 height 14
type input "C:\fakepath\[PERSON_NAME]-CARRUSELES-[PERSON_NAME]-3.jpg"
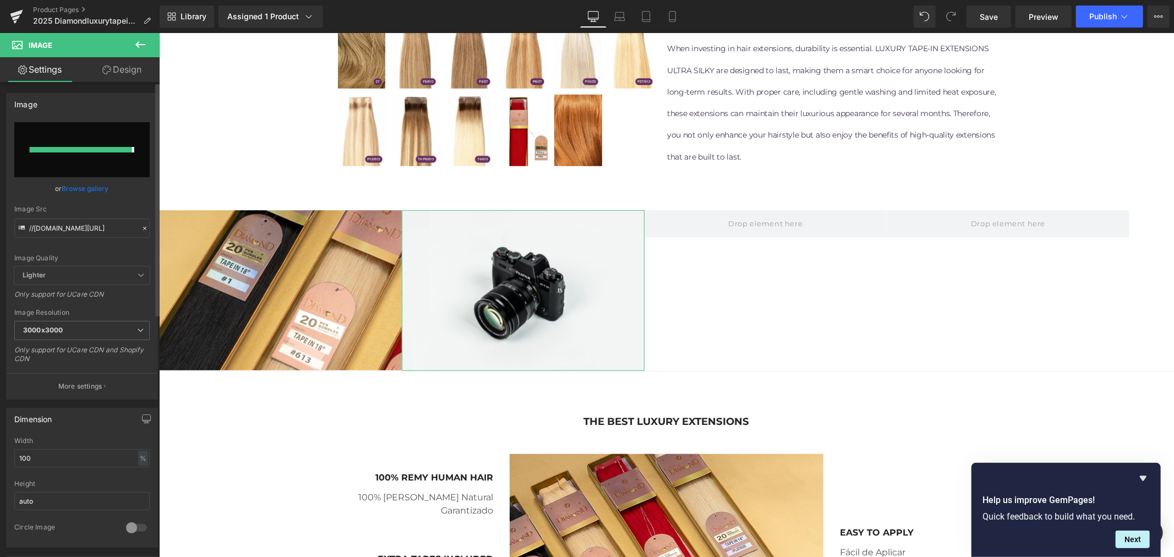
type input "[URL][DOMAIN_NAME][PERSON_NAME][PERSON_NAME]"
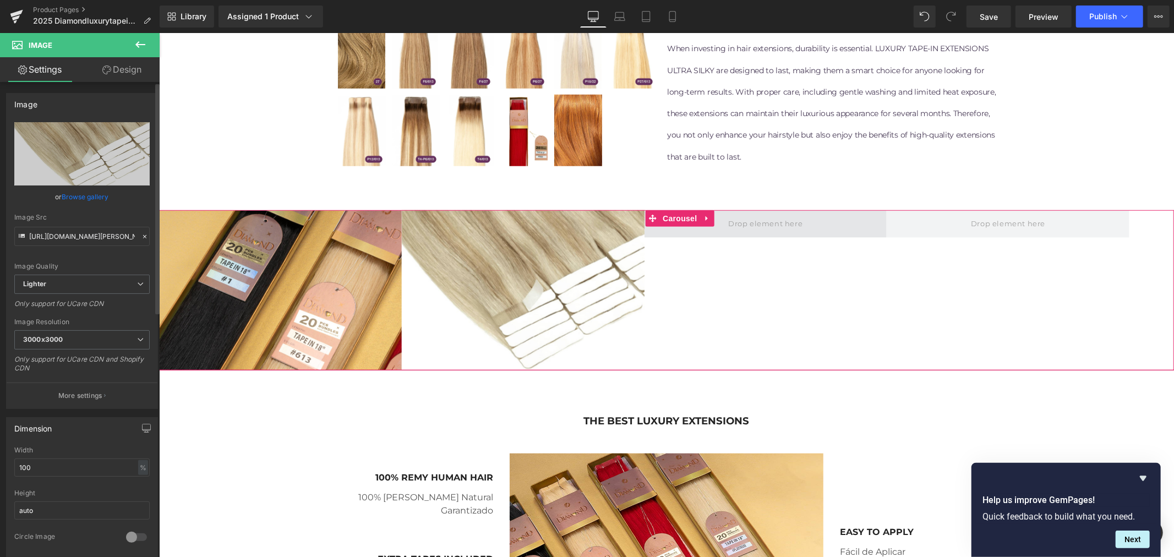
drag, startPoint x: 803, startPoint y: 232, endPoint x: 779, endPoint y: 232, distance: 24.2
click at [803, 232] on span at bounding box center [765, 224] width 243 height 28
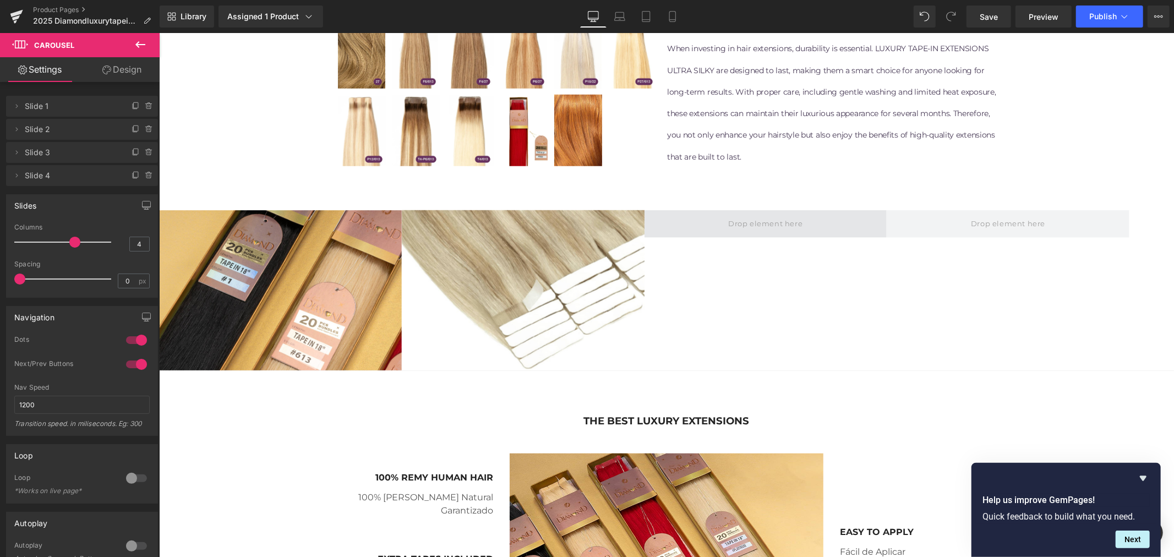
click at [790, 220] on span at bounding box center [765, 223] width 82 height 18
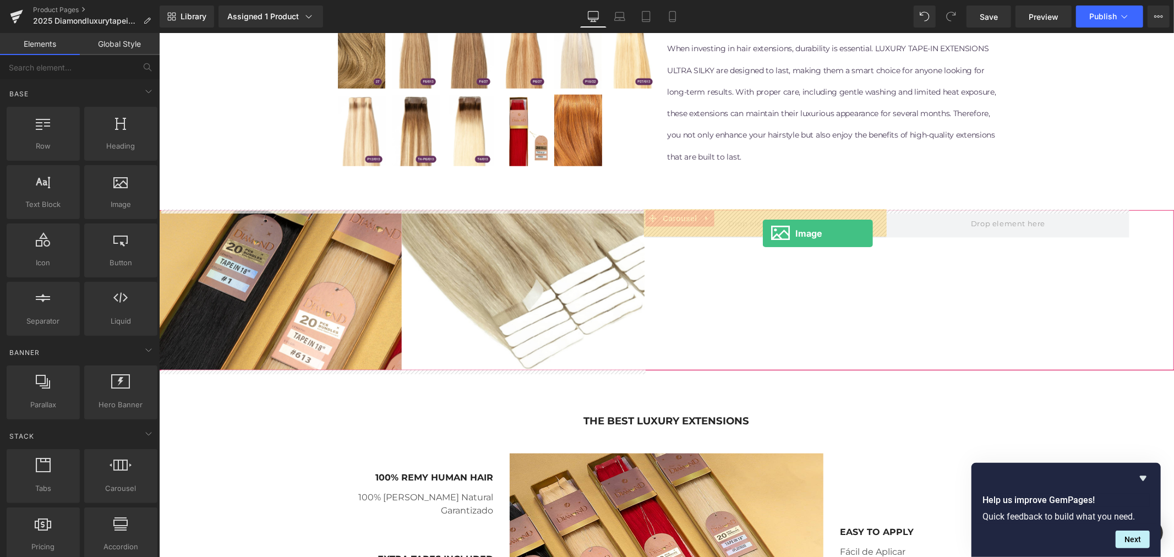
drag, startPoint x: 277, startPoint y: 221, endPoint x: 762, endPoint y: 233, distance: 485.4
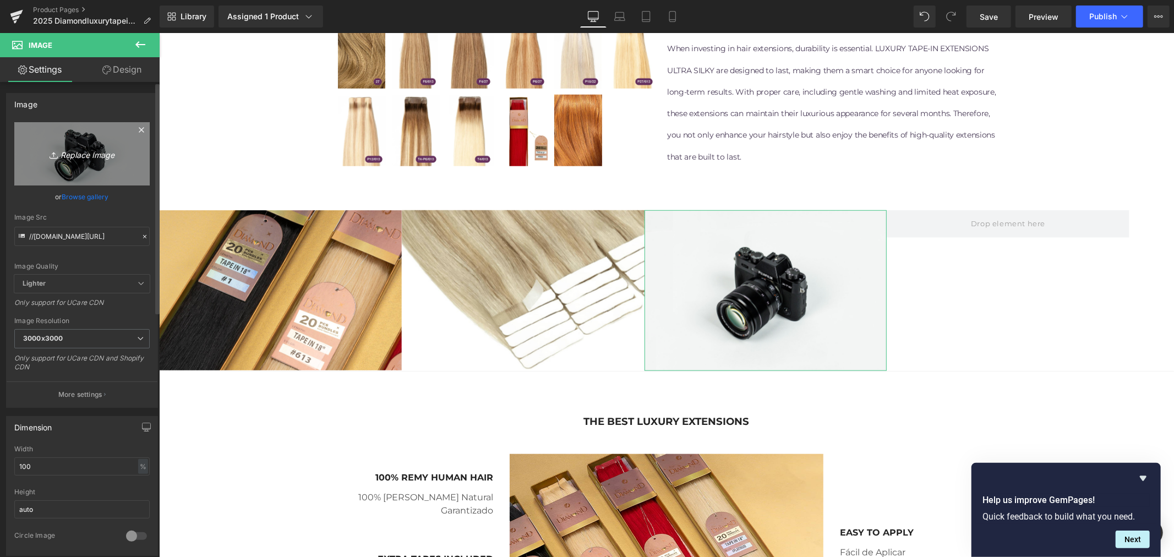
click at [75, 158] on icon "Replace Image" at bounding box center [82, 154] width 88 height 14
type input "C:\fakepath\1.jpg"
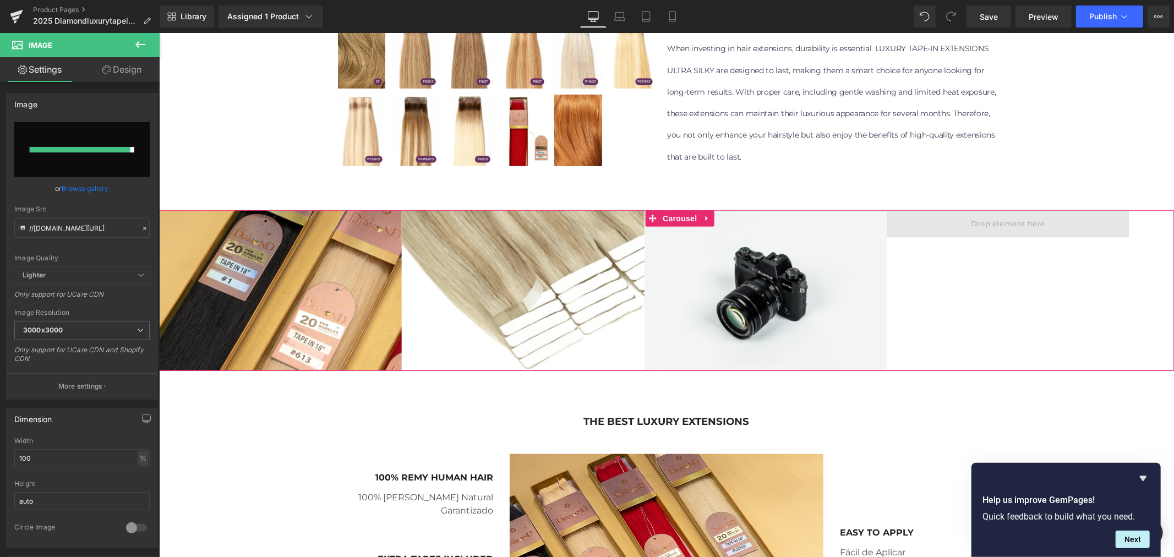
type input "[URL][DOMAIN_NAME]"
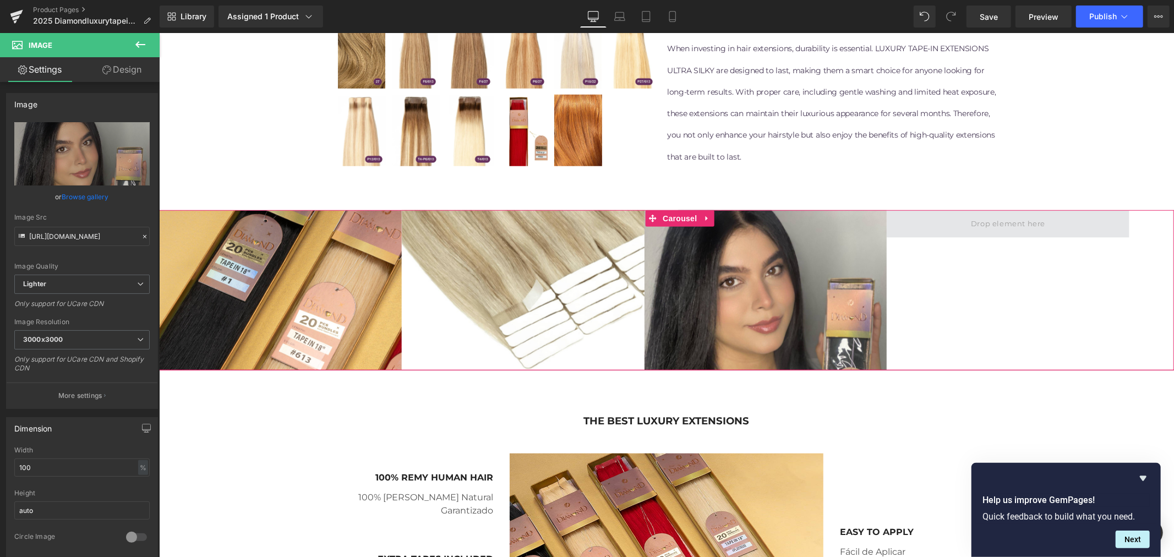
drag, startPoint x: 1054, startPoint y: 229, endPoint x: 993, endPoint y: 232, distance: 61.7
click at [1054, 229] on span at bounding box center [1007, 224] width 243 height 28
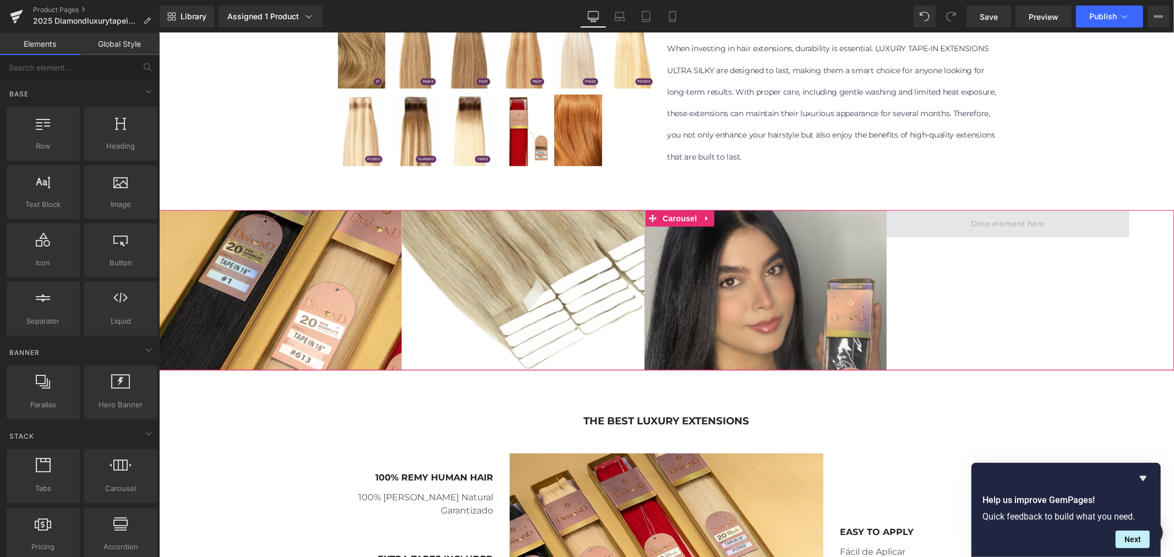
click at [977, 227] on span at bounding box center [1007, 223] width 82 height 18
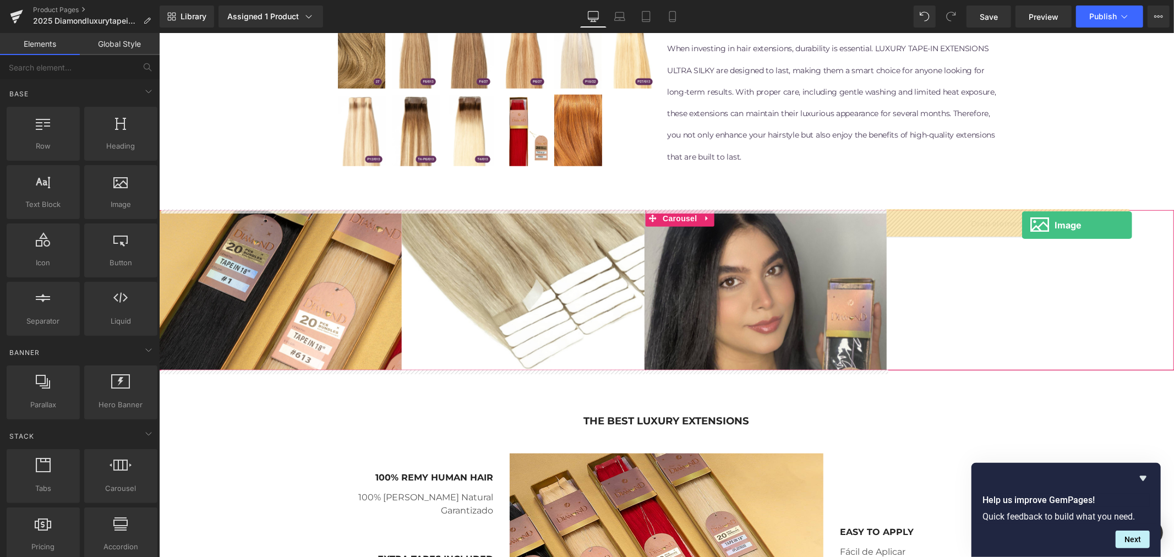
drag, startPoint x: 304, startPoint y: 226, endPoint x: 1021, endPoint y: 225, distance: 717.5
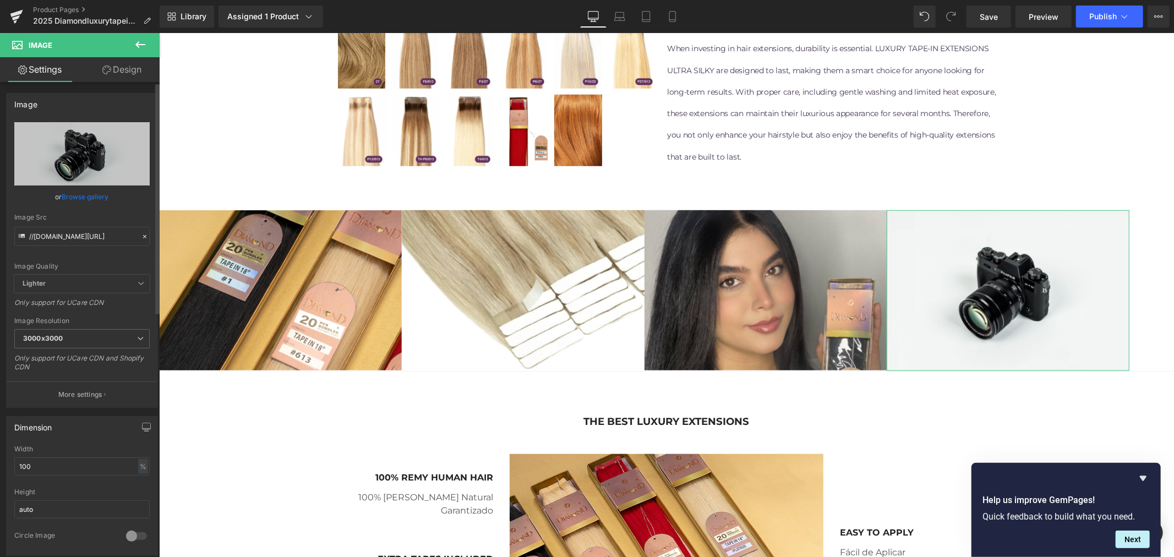
click at [96, 197] on link "Browse gallery" at bounding box center [85, 196] width 47 height 19
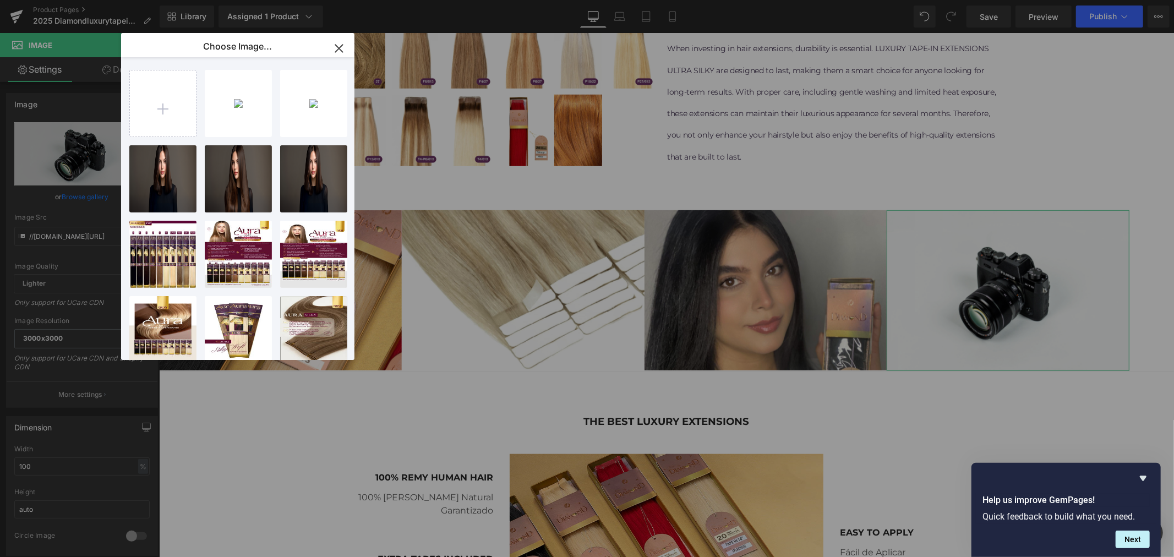
click at [89, 0] on div "Image You are previewing how the will restyle your page. You can not edit Eleme…" at bounding box center [587, 0] width 1174 height 0
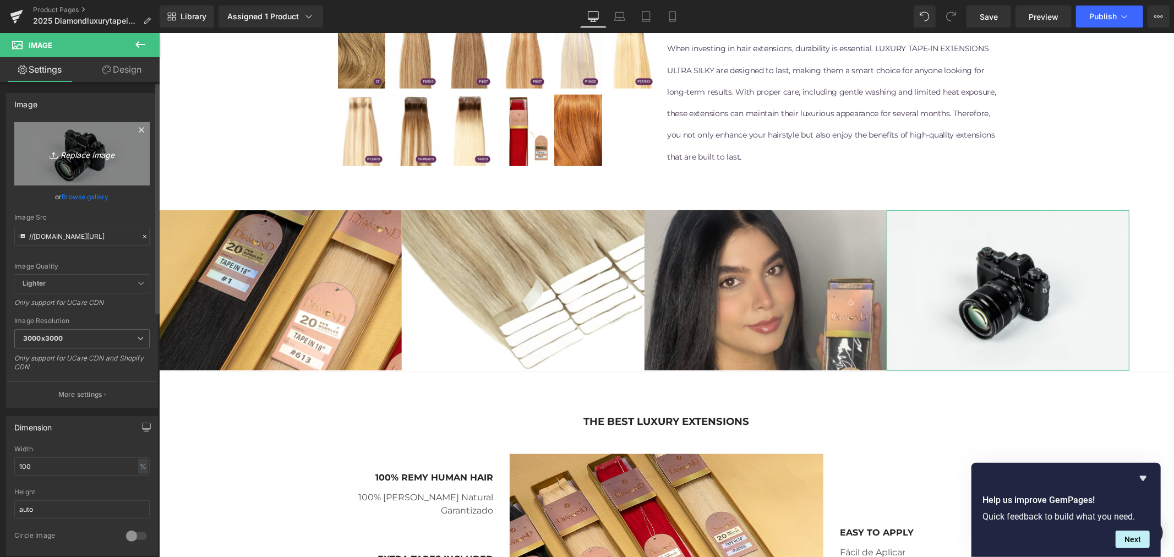
click at [85, 155] on icon "Replace Image" at bounding box center [82, 154] width 88 height 14
type input "C:\fakepath\[PERSON_NAME]-STORIES14.jpg"
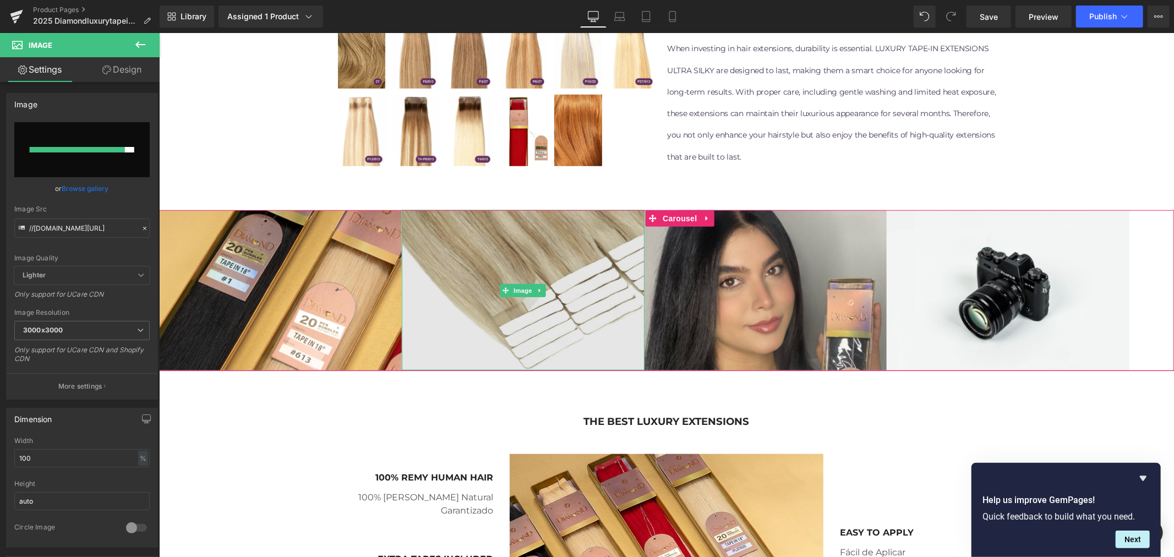
type input "[URL][DOMAIN_NAME][PERSON_NAME]"
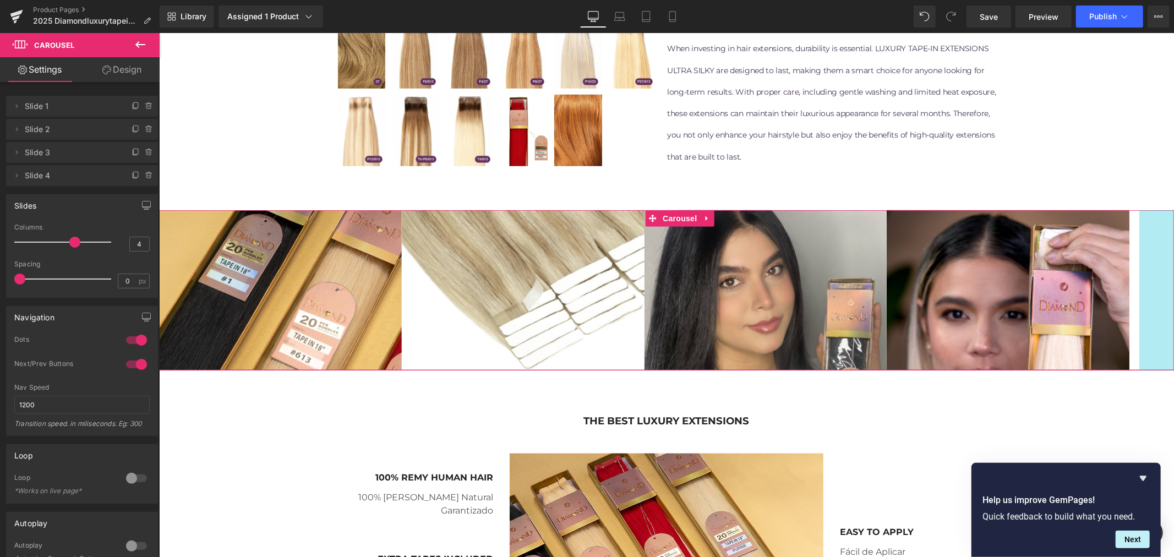
drag, startPoint x: 1160, startPoint y: 299, endPoint x: 1171, endPoint y: 299, distance: 11.0
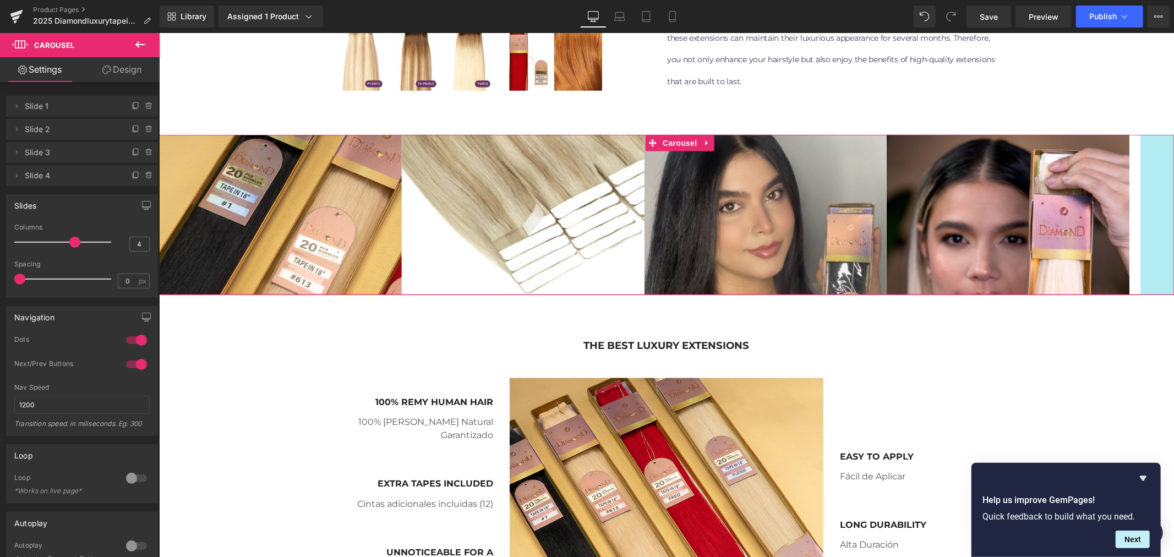
scroll to position [846, 0]
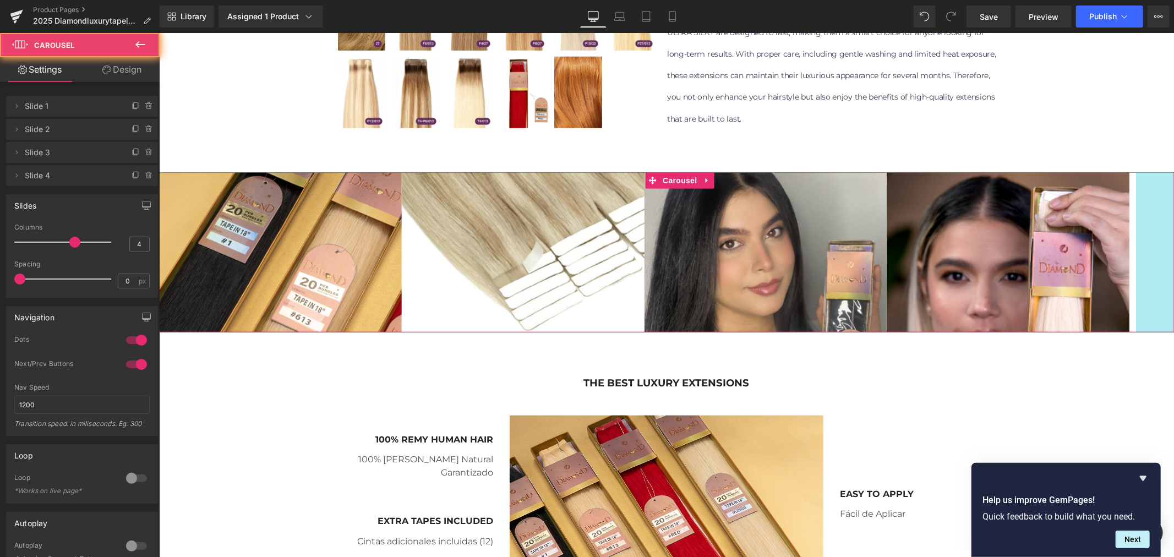
click at [1160, 251] on div "Image Image Image Image ‹ › Carousel 69px" at bounding box center [665, 252] width 1015 height 161
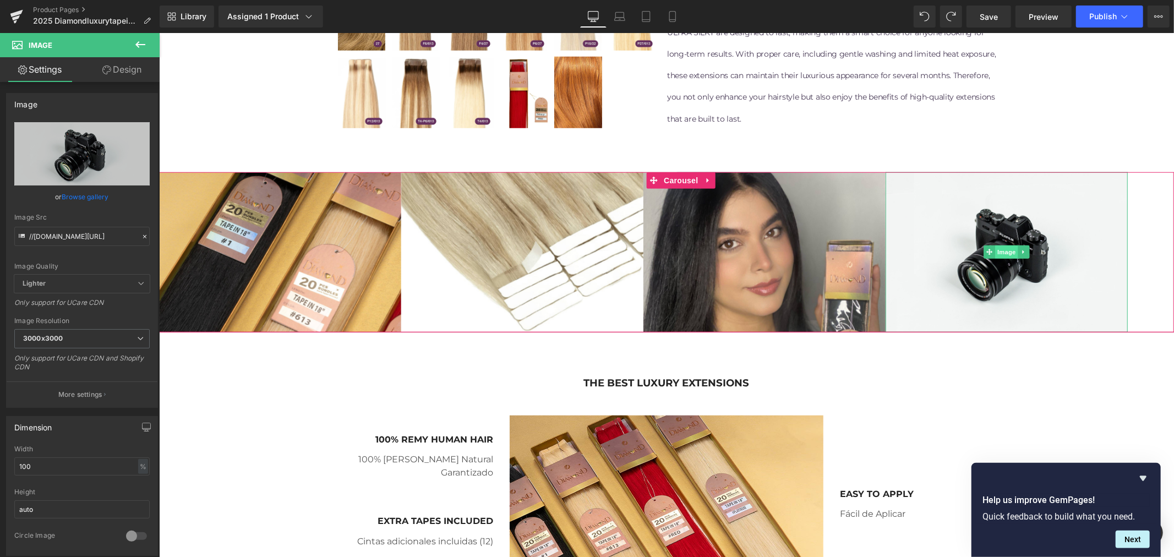
click at [1007, 246] on span "Image" at bounding box center [1005, 251] width 23 height 13
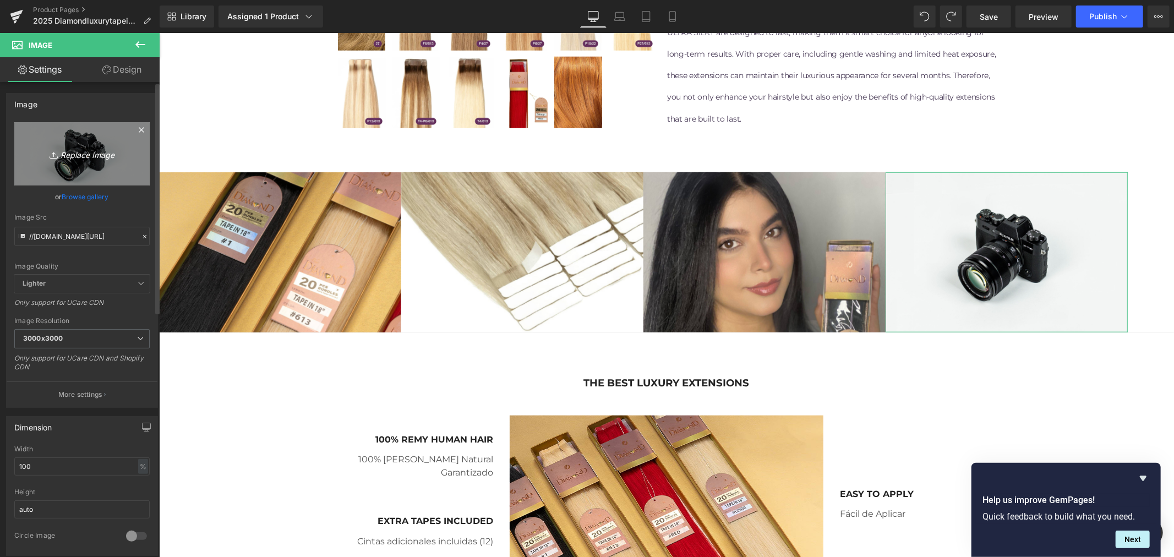
click at [85, 155] on icon "Replace Image" at bounding box center [82, 154] width 88 height 14
type input "C:\fakepath\[PERSON_NAME]-STORIES14.jpg"
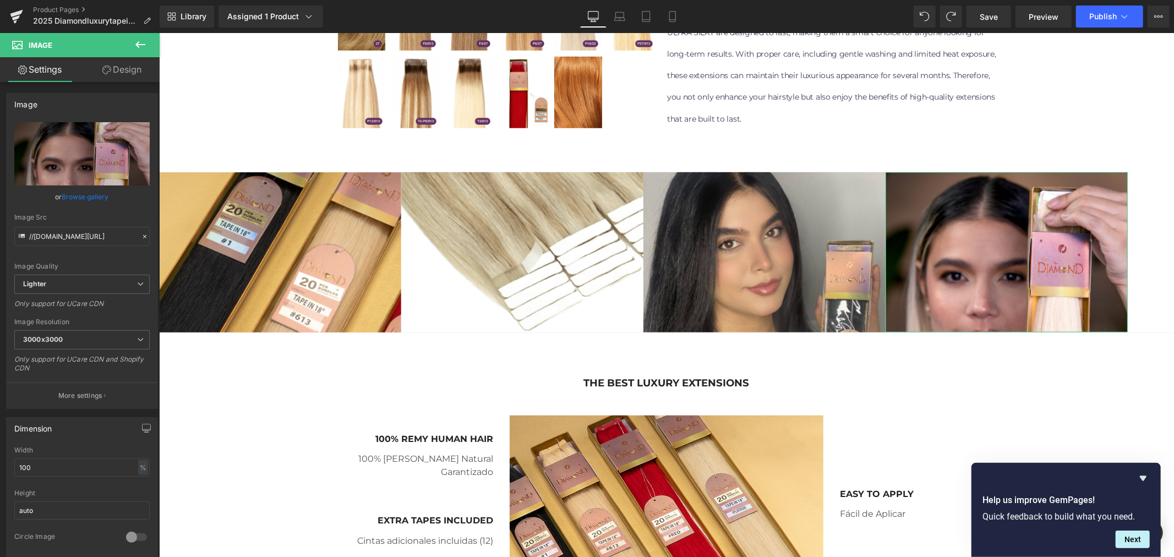
click at [113, 73] on link "Design" at bounding box center [122, 69] width 80 height 25
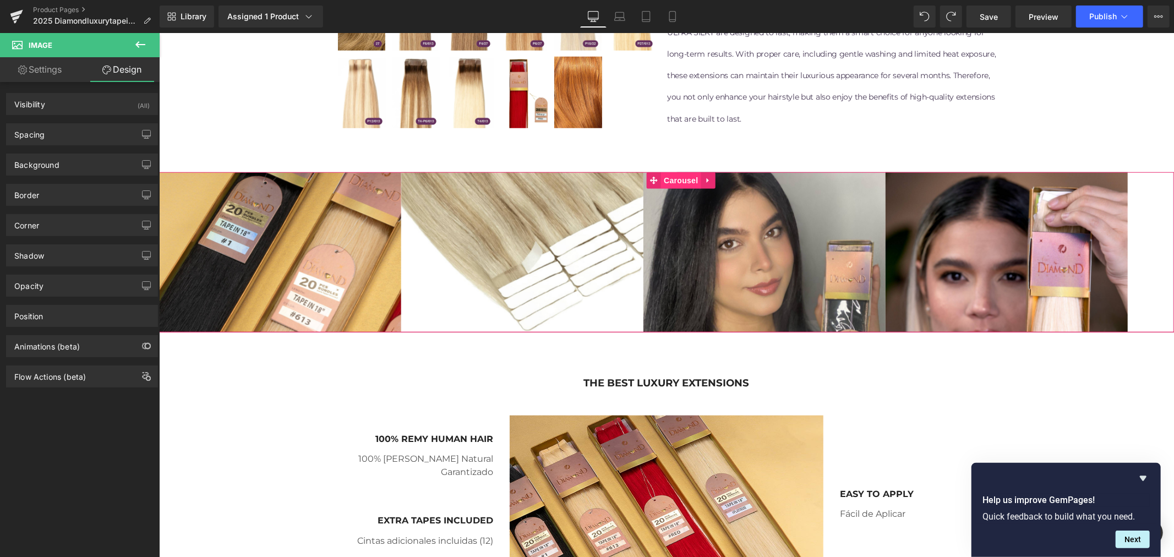
click at [673, 179] on span "Carousel" at bounding box center [680, 180] width 40 height 17
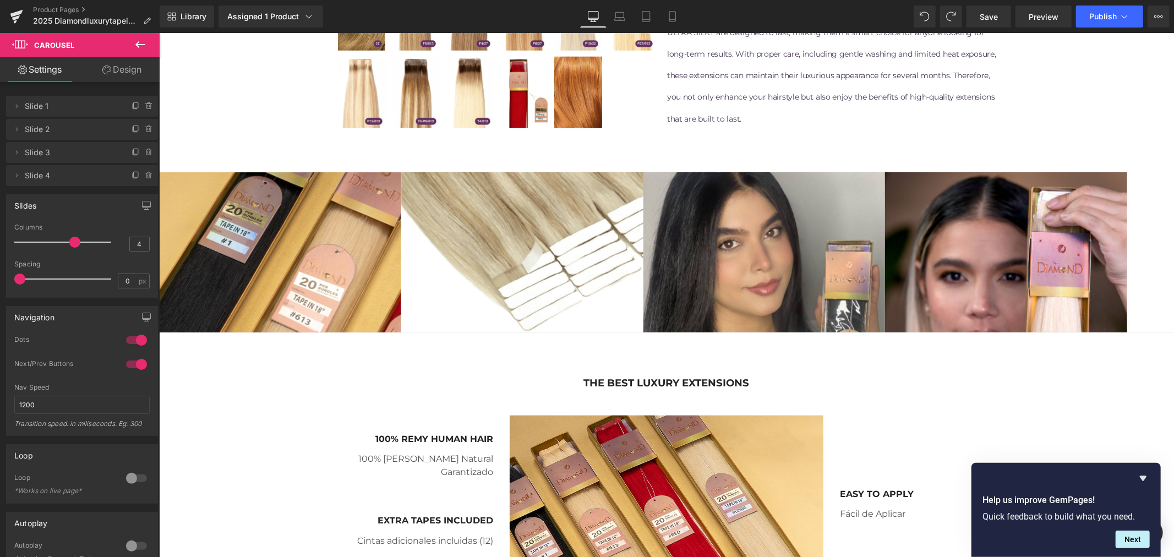
drag, startPoint x: 23, startPoint y: 277, endPoint x: -35, endPoint y: 287, distance: 58.5
click at [0, 287] on html "Carousel You are previewing how the will restyle your page. You can not edit El…" at bounding box center [587, 278] width 1174 height 557
click at [74, 243] on span at bounding box center [74, 242] width 11 height 11
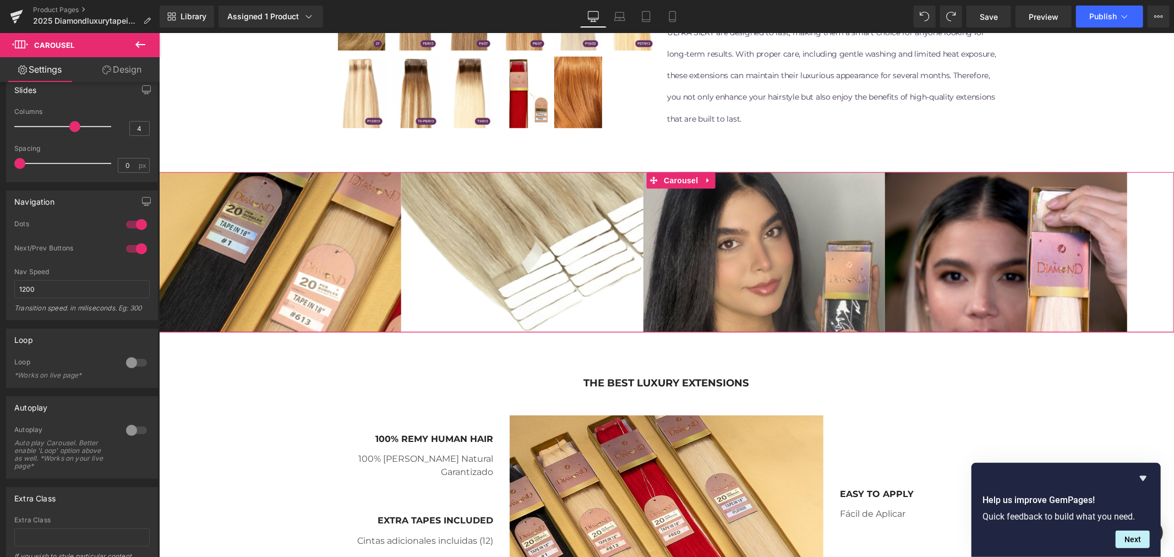
scroll to position [122, 0]
click at [124, 353] on div at bounding box center [136, 356] width 26 height 18
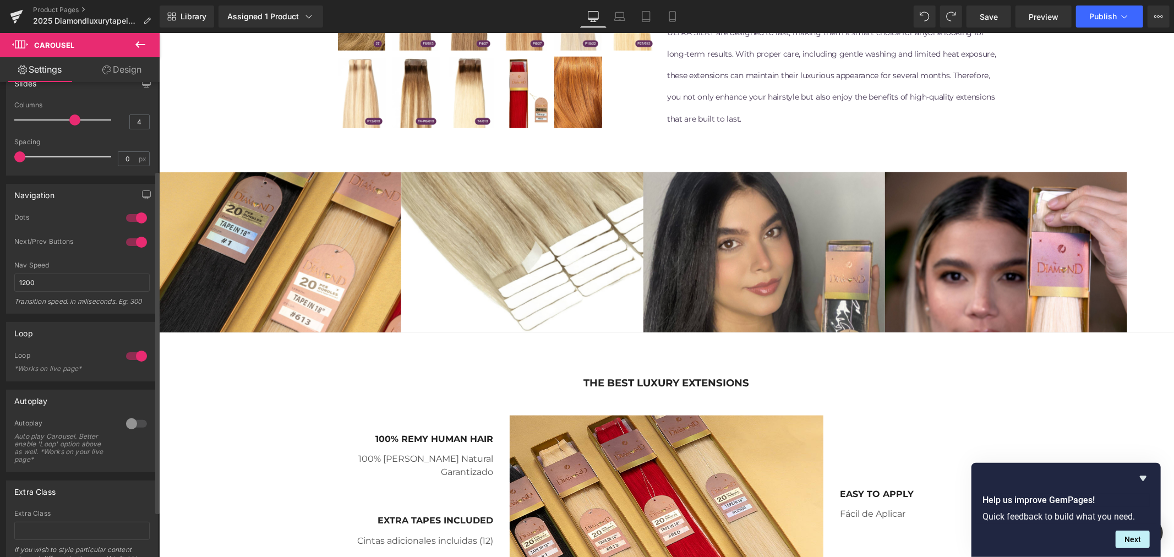
click at [130, 355] on div at bounding box center [136, 356] width 26 height 18
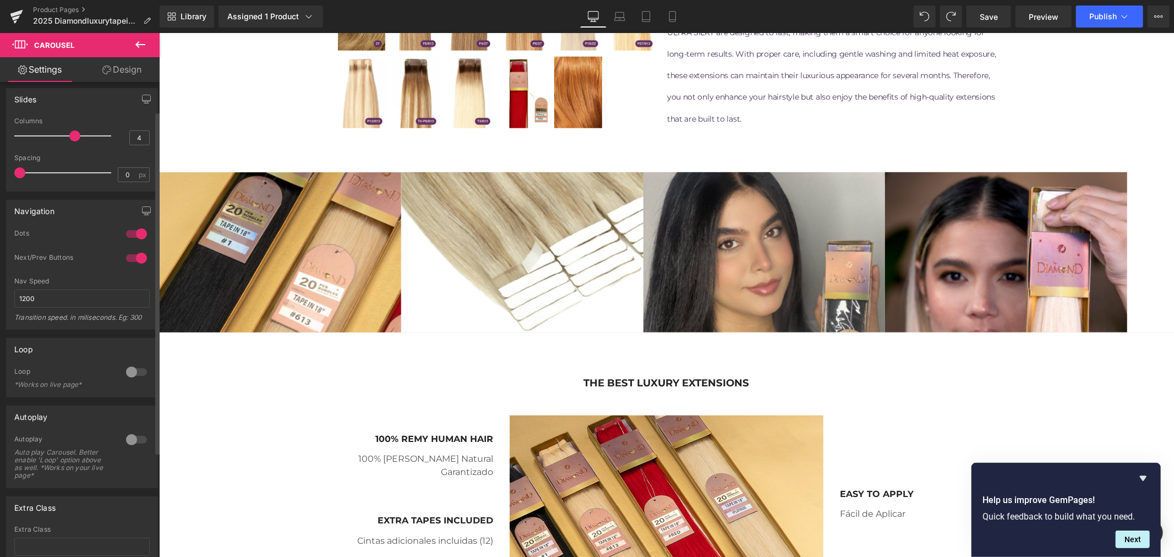
scroll to position [0, 0]
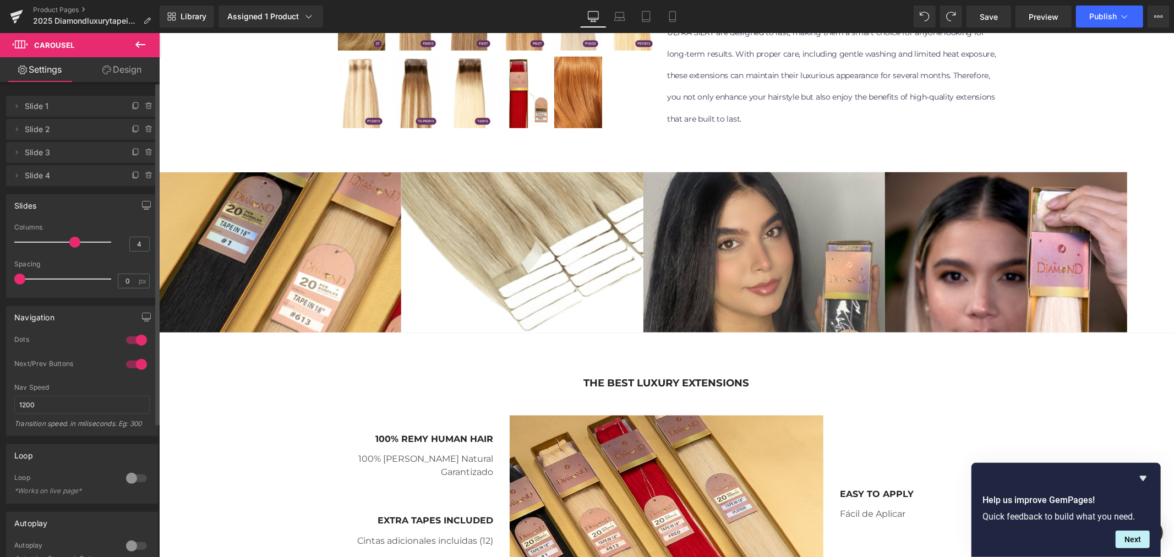
click at [69, 246] on span at bounding box center [74, 242] width 11 height 11
click at [113, 67] on link "Design" at bounding box center [122, 69] width 80 height 25
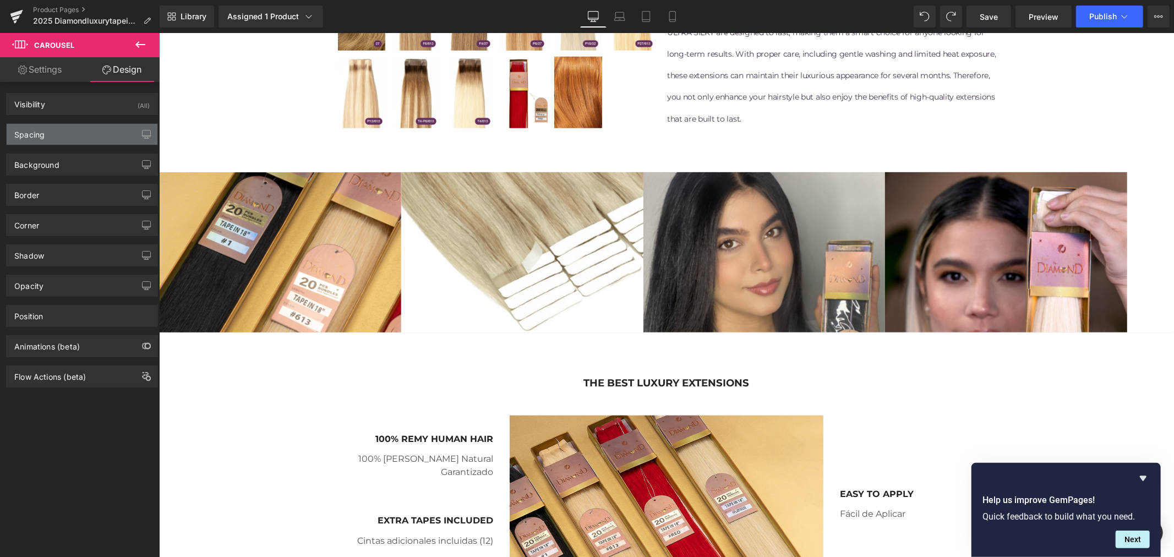
click at [79, 139] on div "Spacing" at bounding box center [82, 134] width 151 height 21
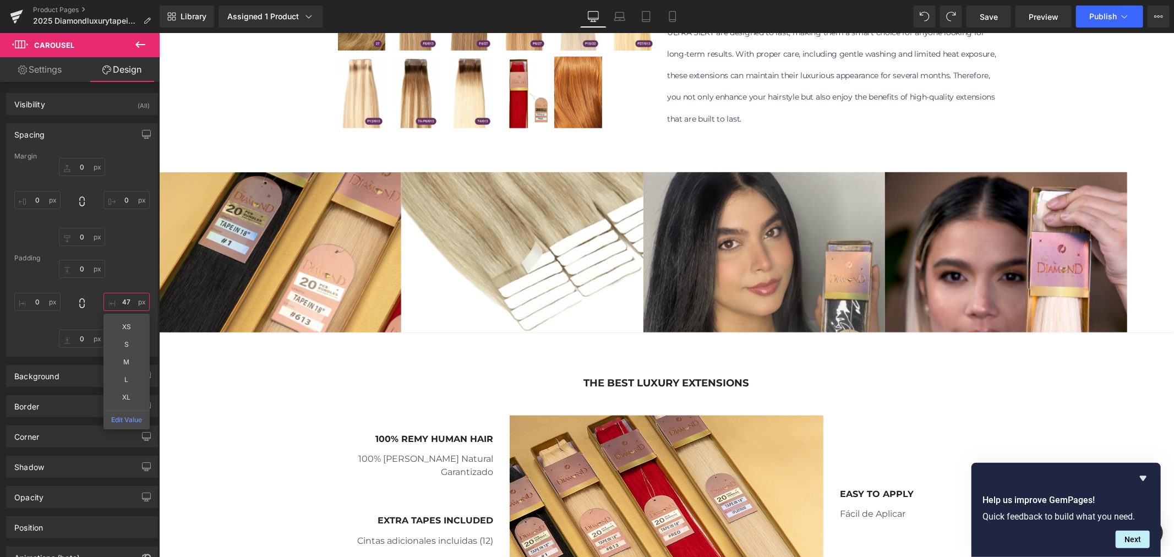
click at [123, 305] on input "69" at bounding box center [126, 302] width 46 height 18
type input "0"
click at [131, 265] on div "0 0 0 0" at bounding box center [81, 304] width 135 height 88
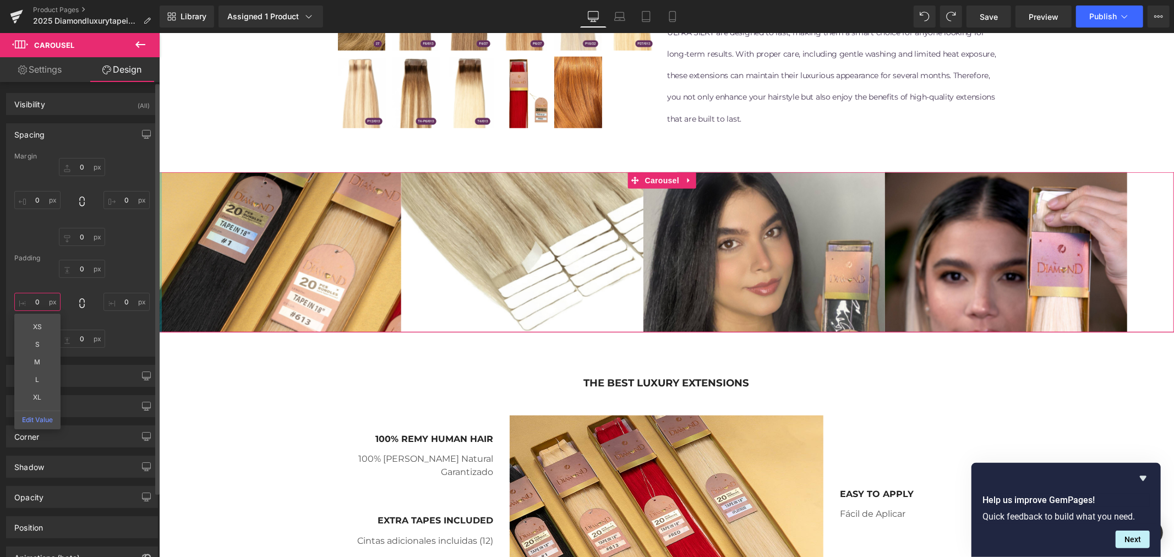
click at [39, 303] on input "0" at bounding box center [37, 302] width 46 height 18
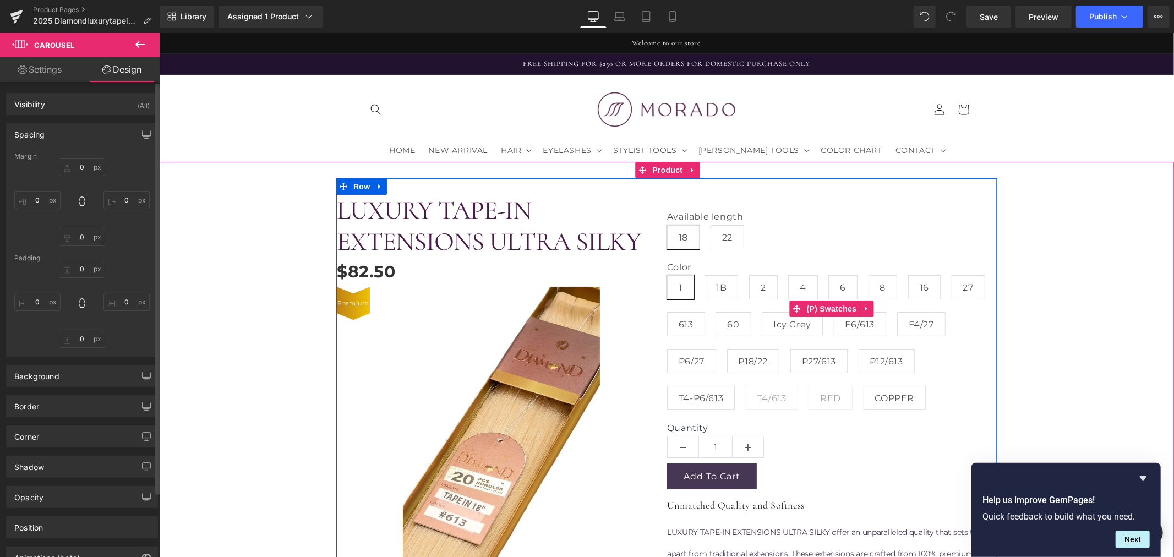
click at [682, 281] on span "1" at bounding box center [679, 287] width 27 height 24
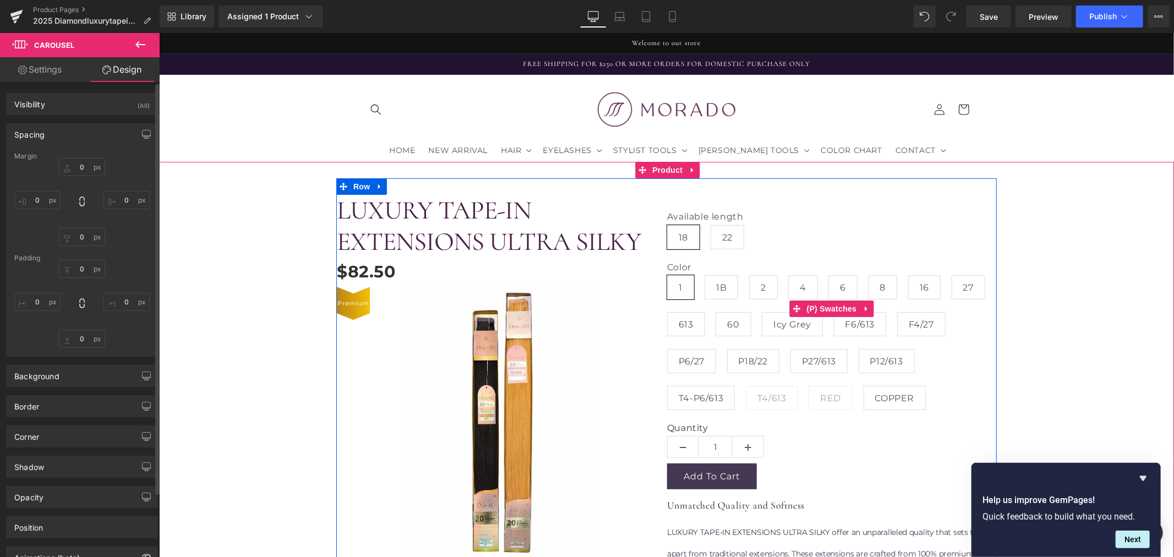
click at [716, 284] on span "1B" at bounding box center [720, 286] width 10 height 23
click at [741, 284] on div "Color 1 1B 2 4 6 8 16 27 613 60 Icy Grey" at bounding box center [830, 341] width 329 height 161
click at [760, 284] on span "2" at bounding box center [763, 286] width 6 height 23
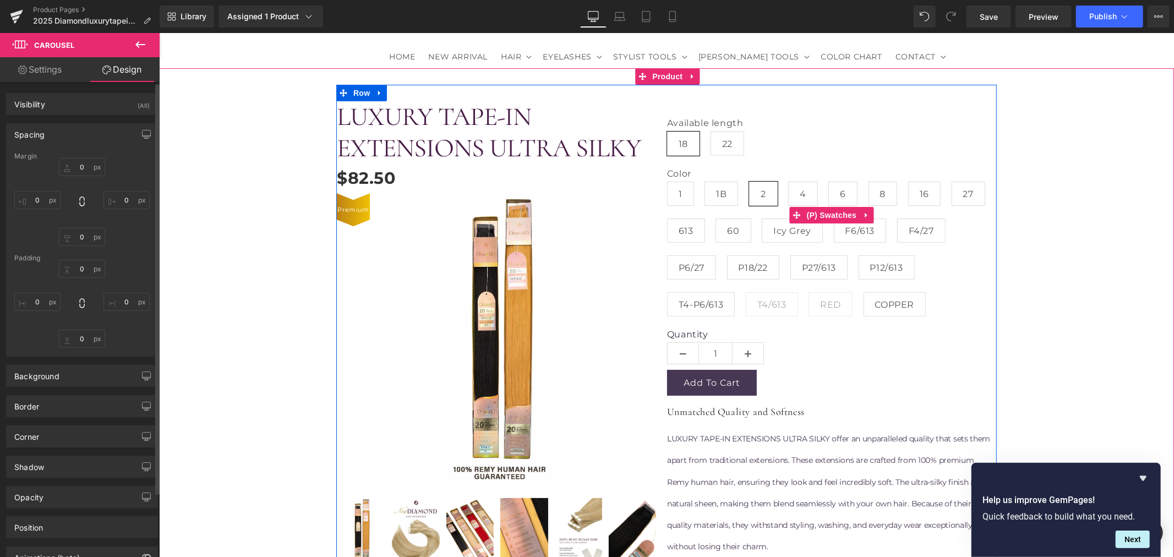
scroll to position [244, 0]
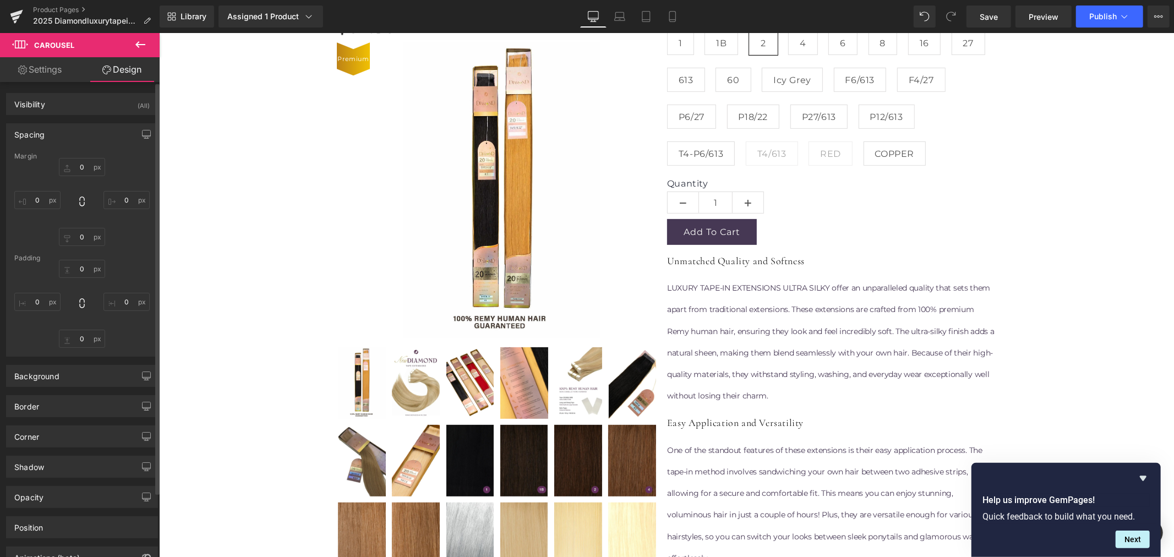
click at [513, 108] on img at bounding box center [501, 189] width 198 height 295
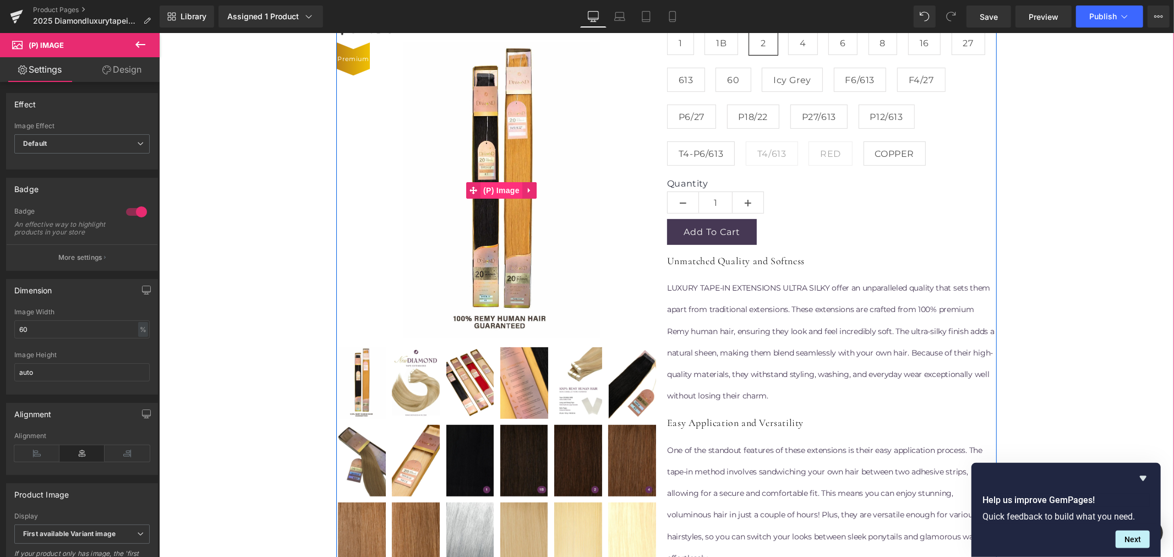
click at [500, 184] on span "(P) Image" at bounding box center [501, 190] width 42 height 17
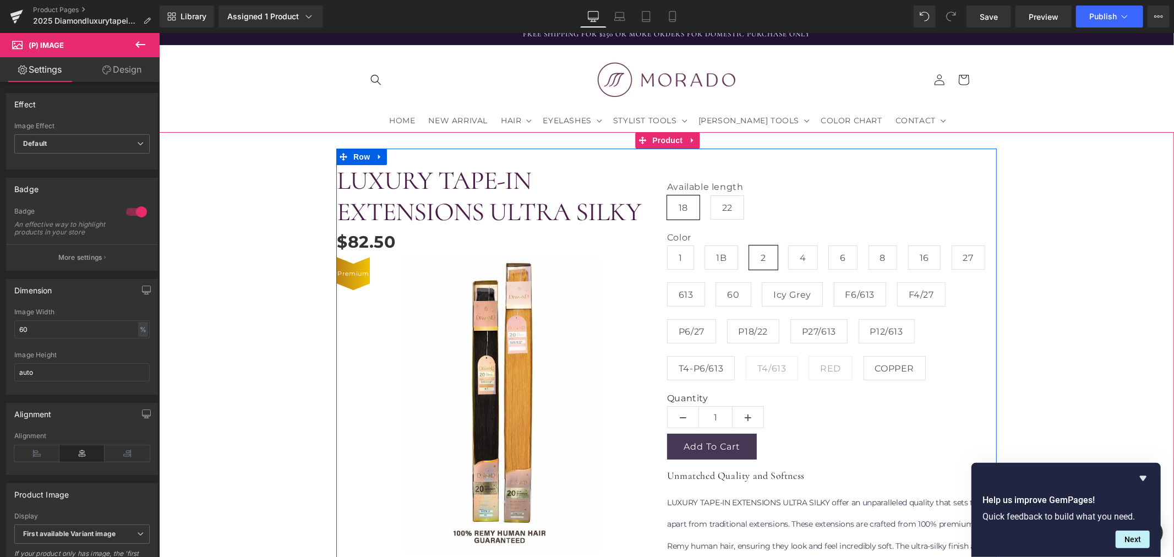
scroll to position [0, 0]
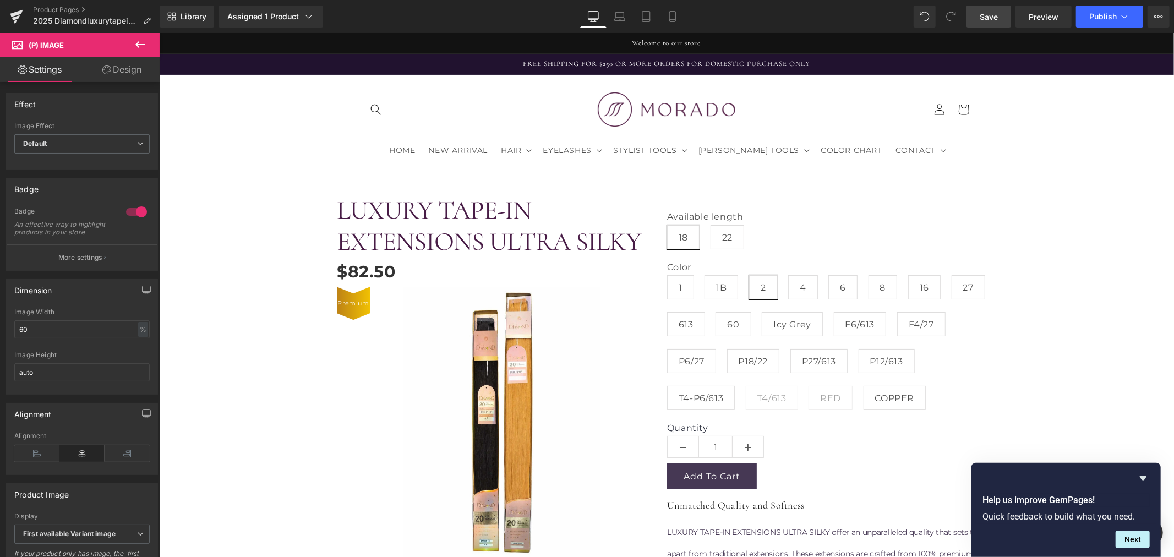
click at [991, 18] on span "Save" at bounding box center [988, 17] width 18 height 12
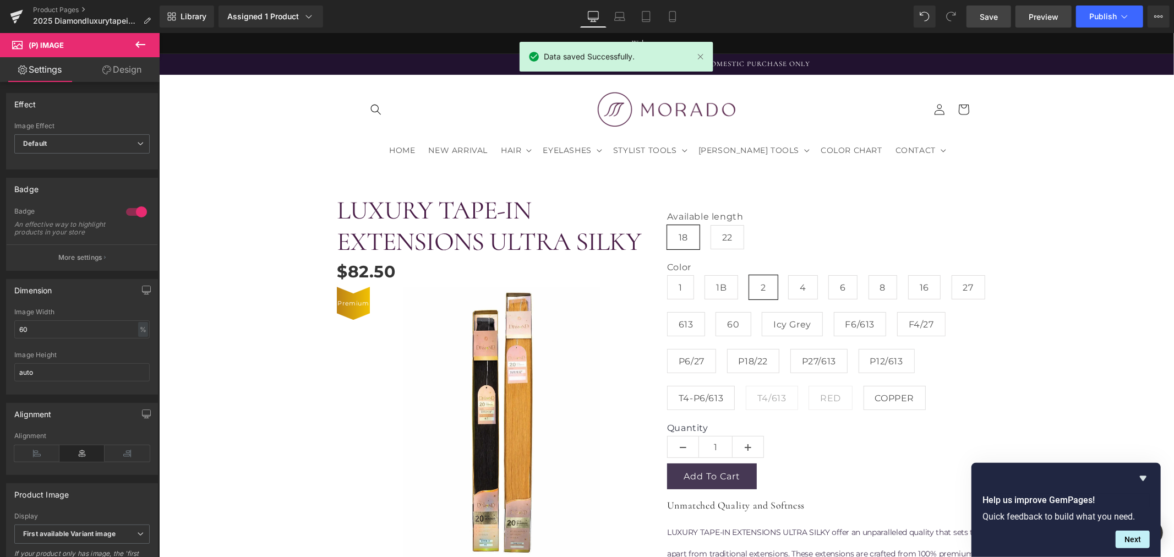
click at [1041, 20] on span "Preview" at bounding box center [1043, 17] width 30 height 12
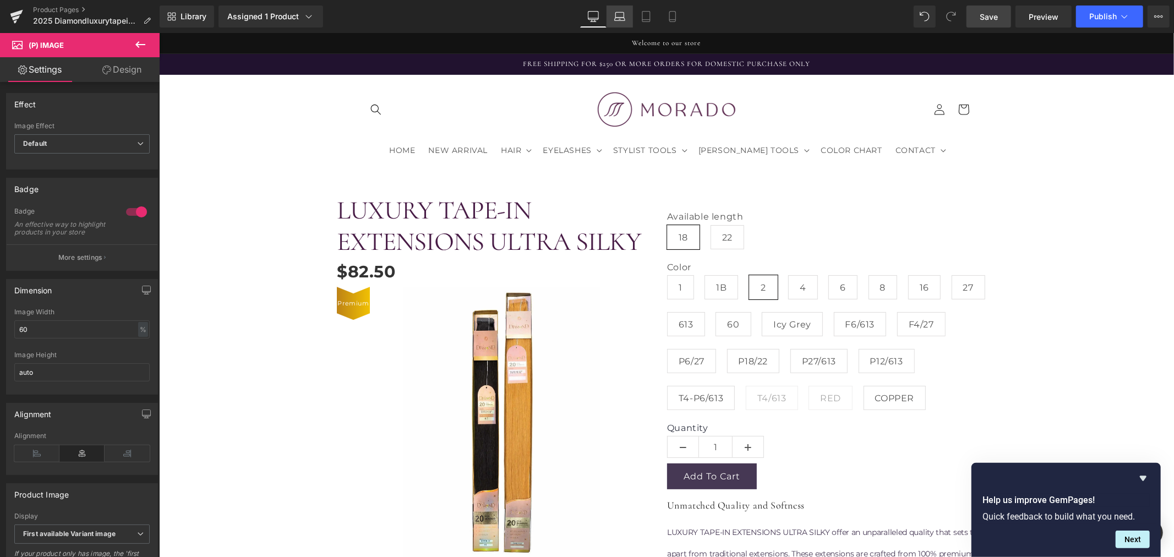
drag, startPoint x: 224, startPoint y: 59, endPoint x: 622, endPoint y: 19, distance: 400.4
click at [622, 19] on icon at bounding box center [619, 16] width 11 height 11
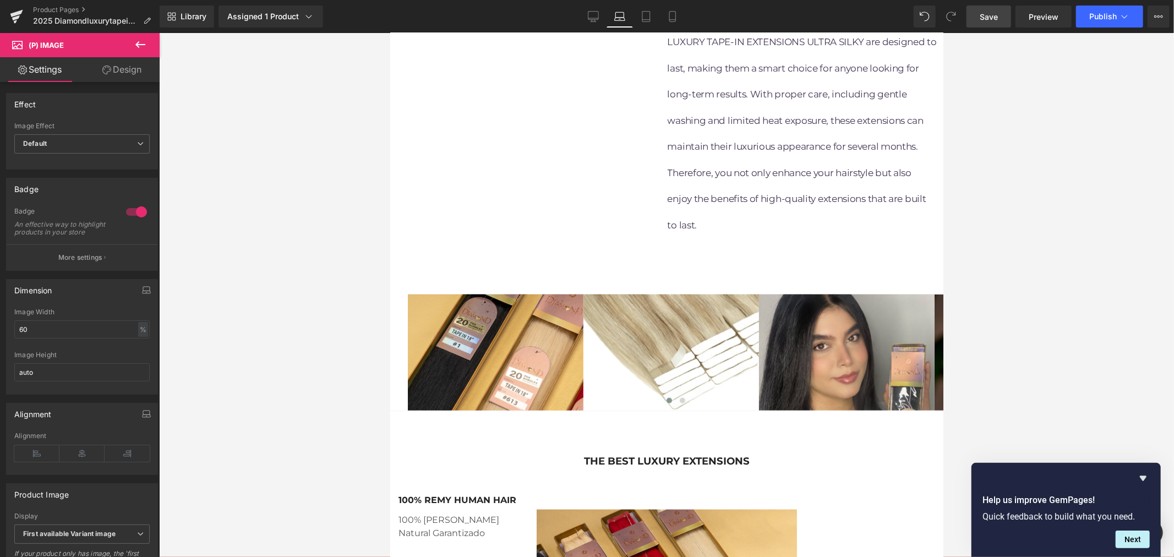
scroll to position [1163, 0]
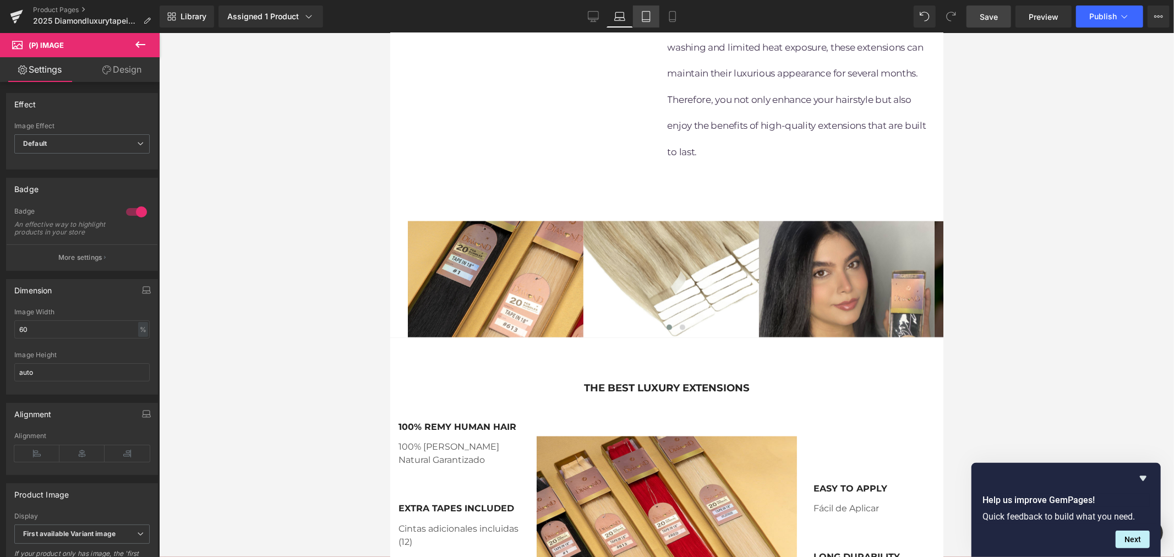
drag, startPoint x: 646, startPoint y: 12, endPoint x: 194, endPoint y: 8, distance: 452.3
click at [646, 12] on icon at bounding box center [646, 17] width 8 height 10
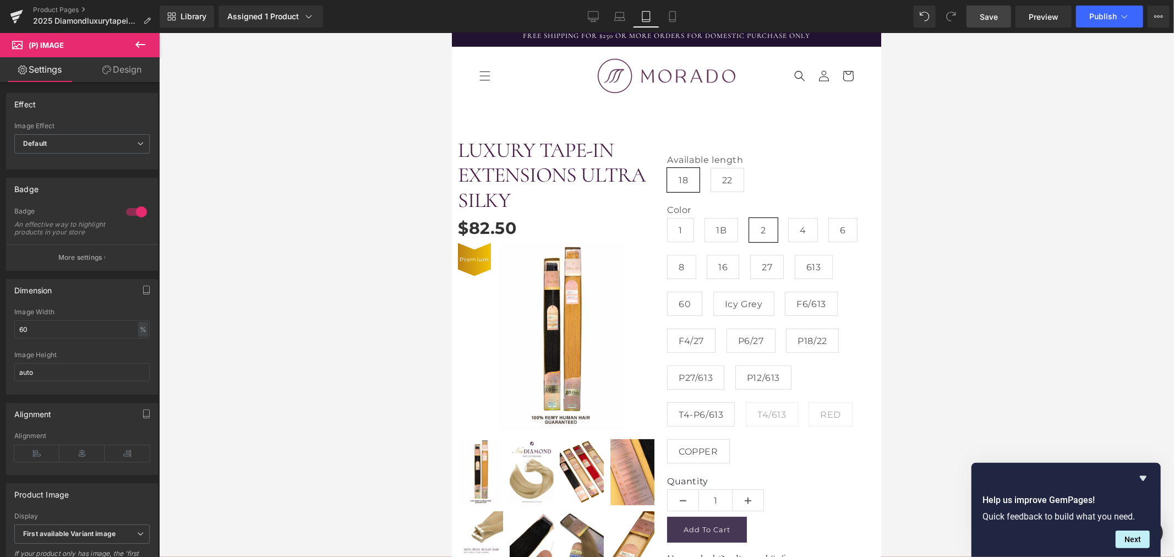
scroll to position [0, 0]
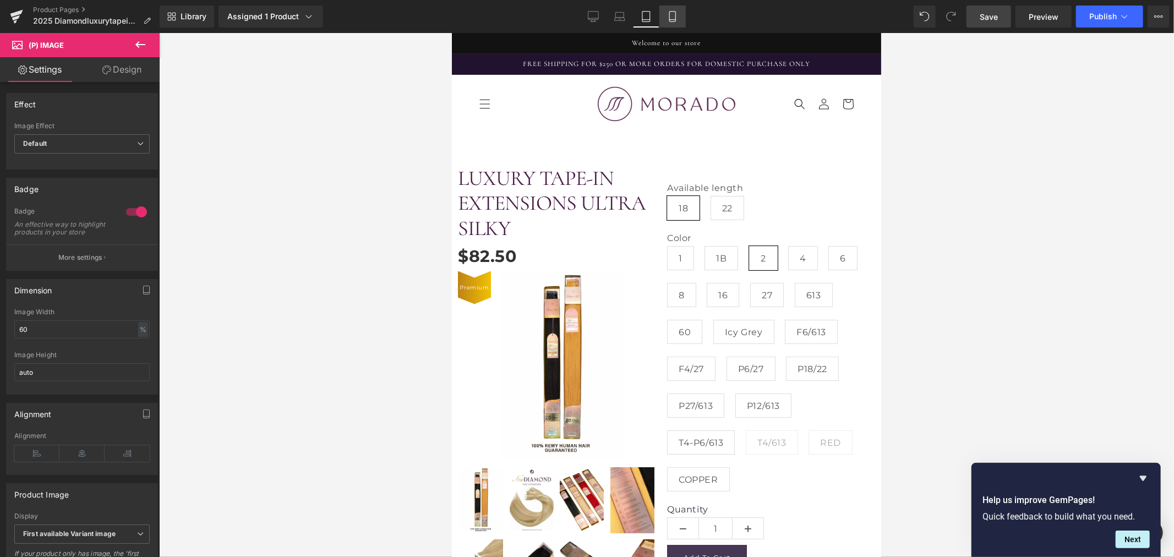
drag, startPoint x: 673, startPoint y: 24, endPoint x: 102, endPoint y: 31, distance: 571.7
click at [673, 24] on link "Mobile" at bounding box center [672, 17] width 26 height 22
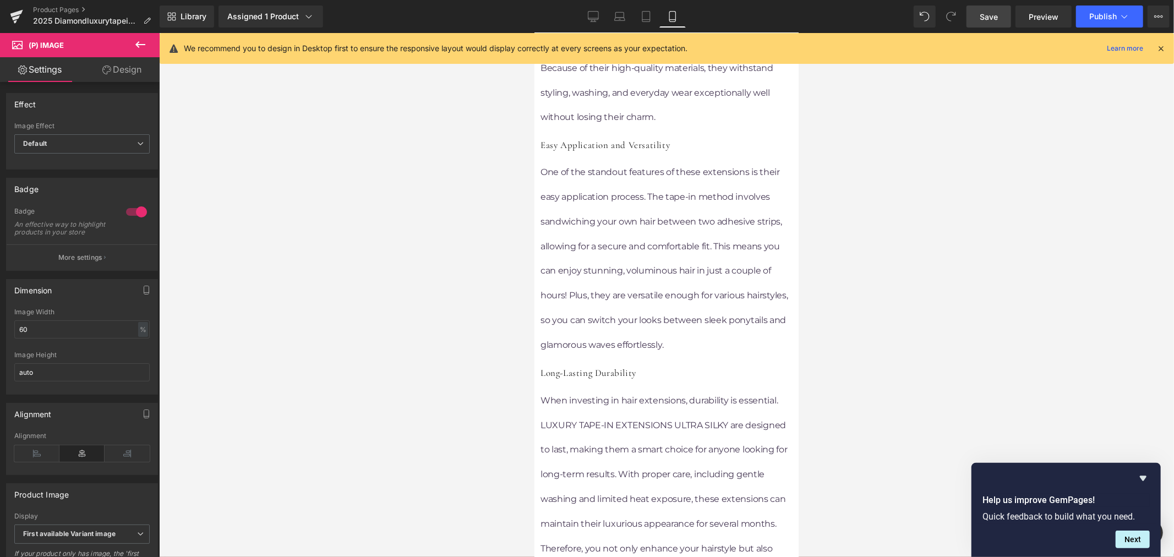
scroll to position [1528, 0]
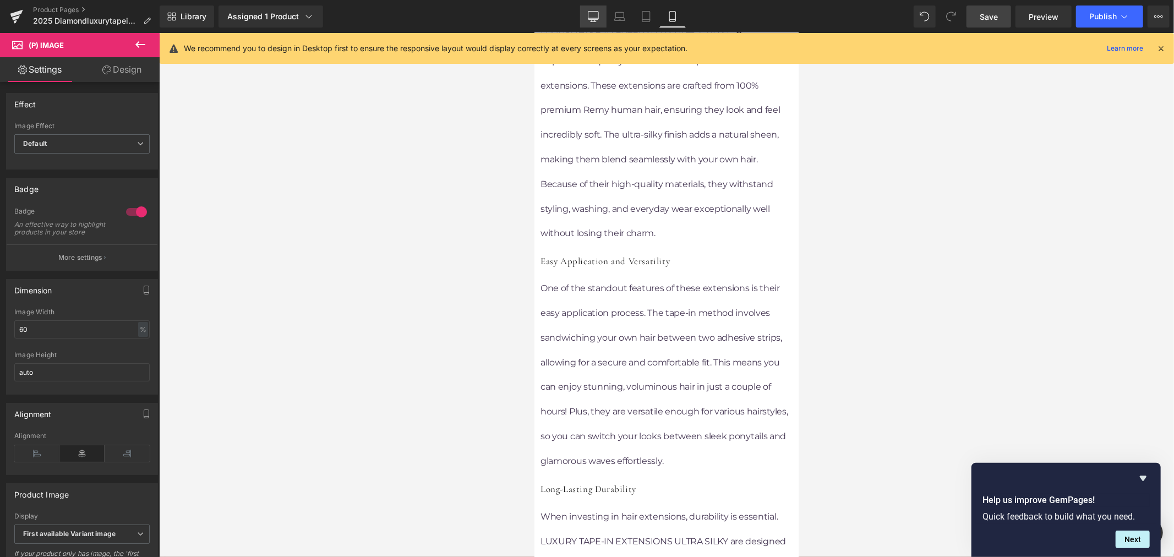
click at [596, 18] on icon at bounding box center [593, 16] width 11 height 11
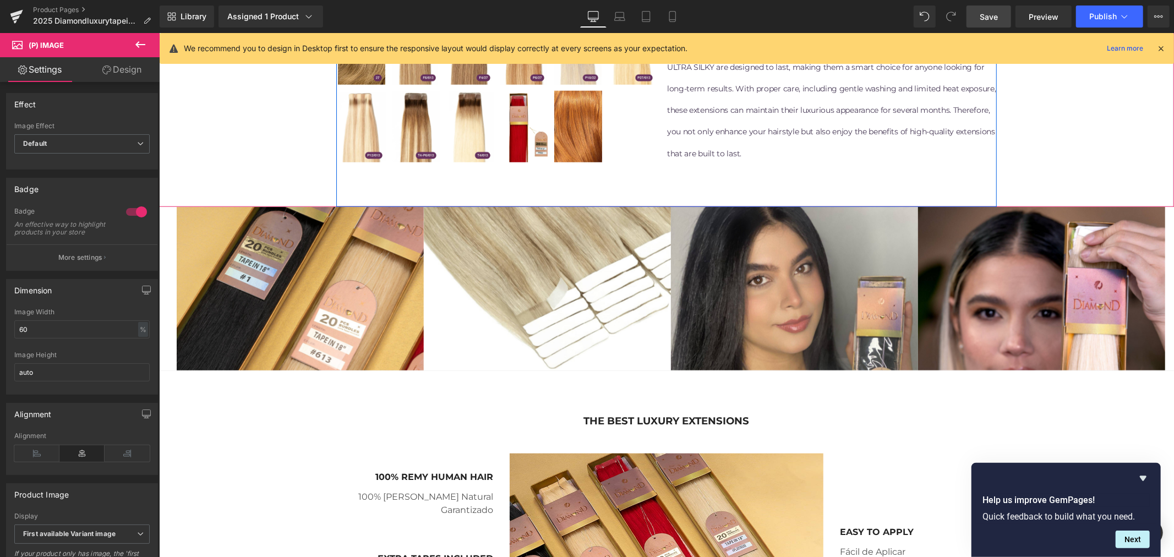
scroll to position [872, 0]
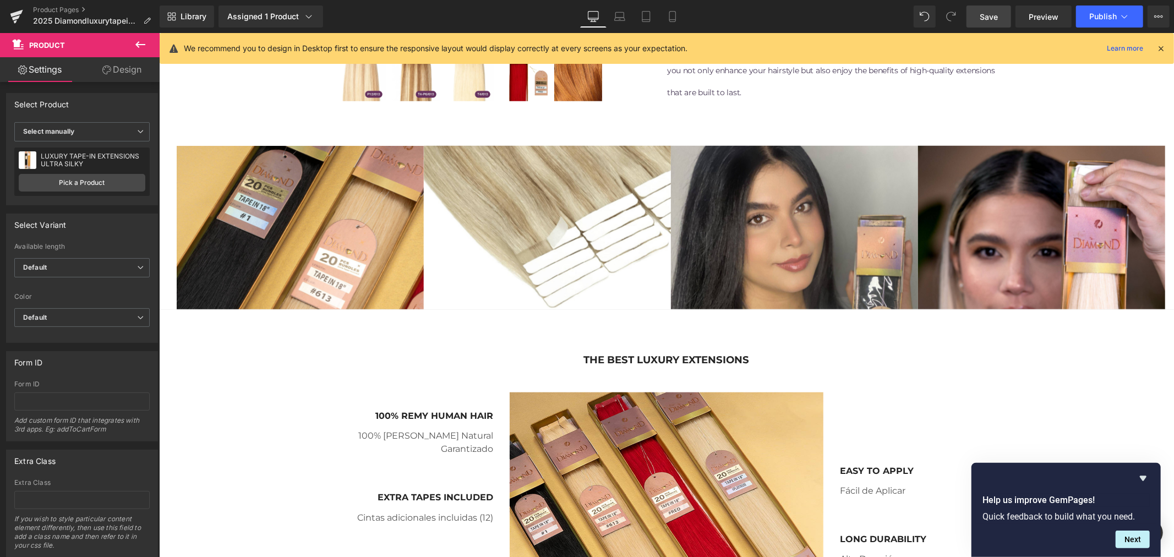
click at [138, 41] on icon at bounding box center [140, 44] width 10 height 7
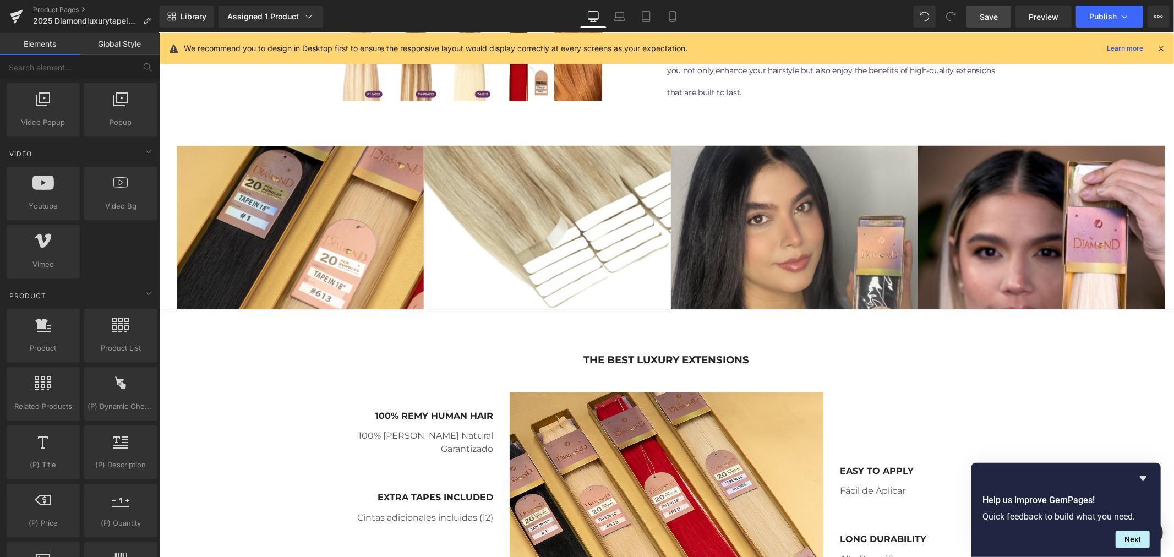
scroll to position [795, 0]
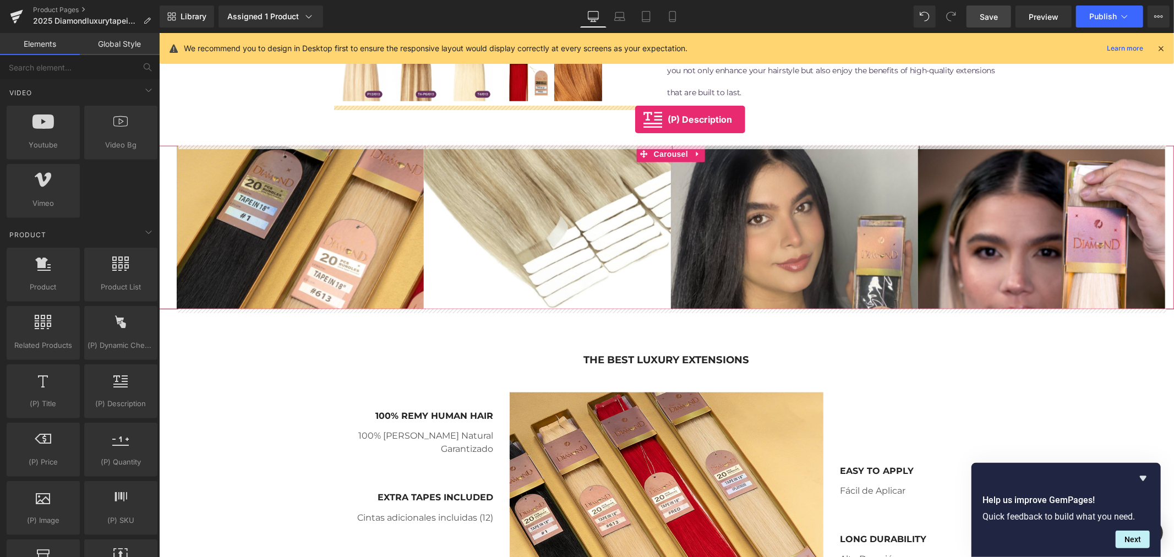
drag, startPoint x: 278, startPoint y: 442, endPoint x: 634, endPoint y: 119, distance: 481.4
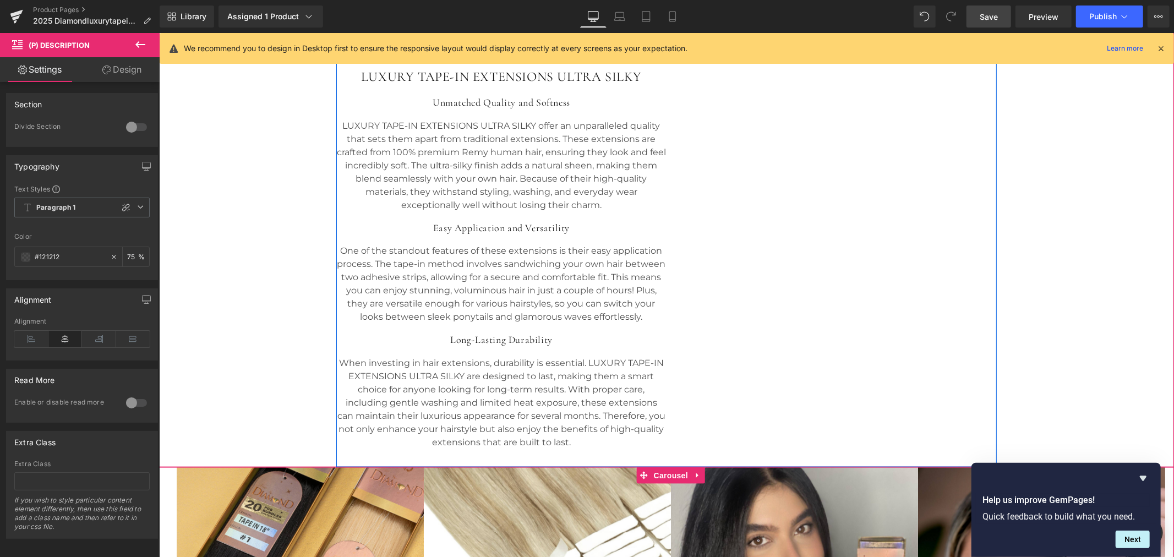
scroll to position [933, 0]
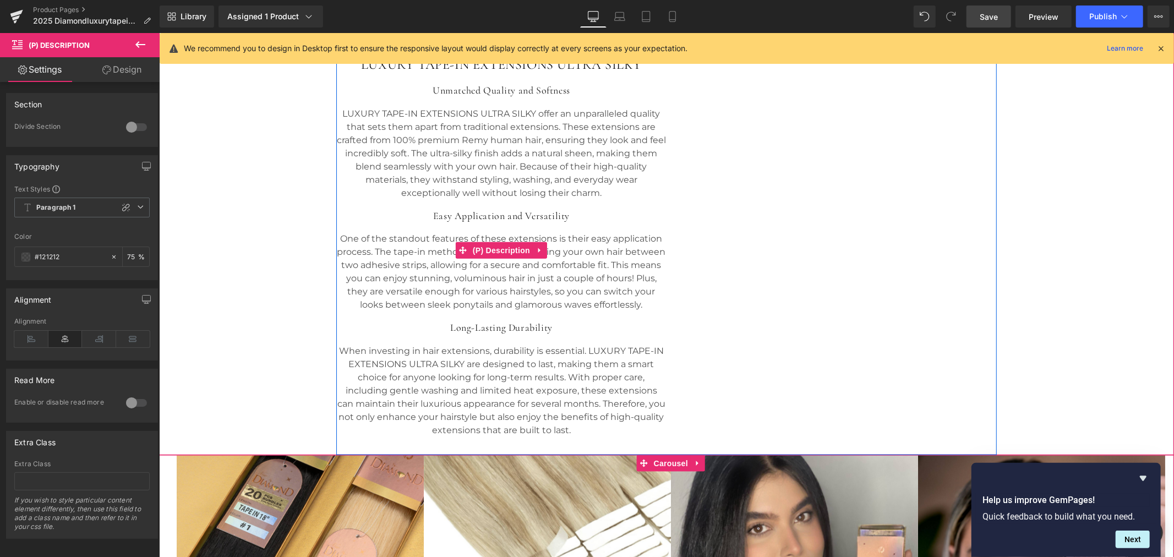
click at [537, 156] on p "LUXURY TAPE-IN EXTENSIONS ULTRA SILKY offer an unparalleled quality that sets t…" at bounding box center [500, 153] width 329 height 92
click at [535, 247] on icon at bounding box center [539, 249] width 8 height 8
click at [543, 249] on icon at bounding box center [547, 250] width 8 height 8
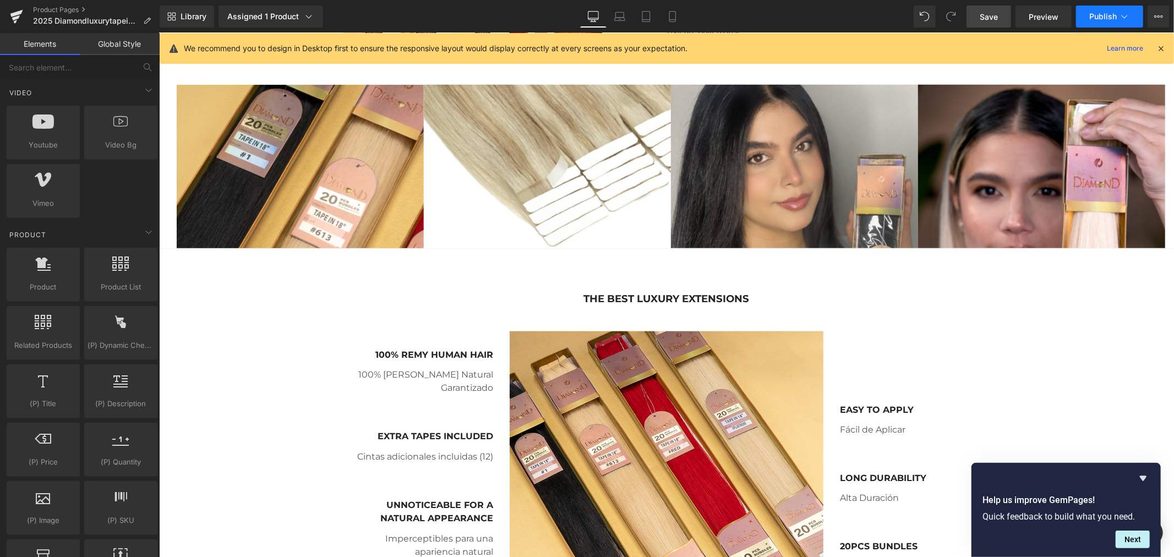
click at [1099, 12] on span "Publish" at bounding box center [1103, 16] width 28 height 9
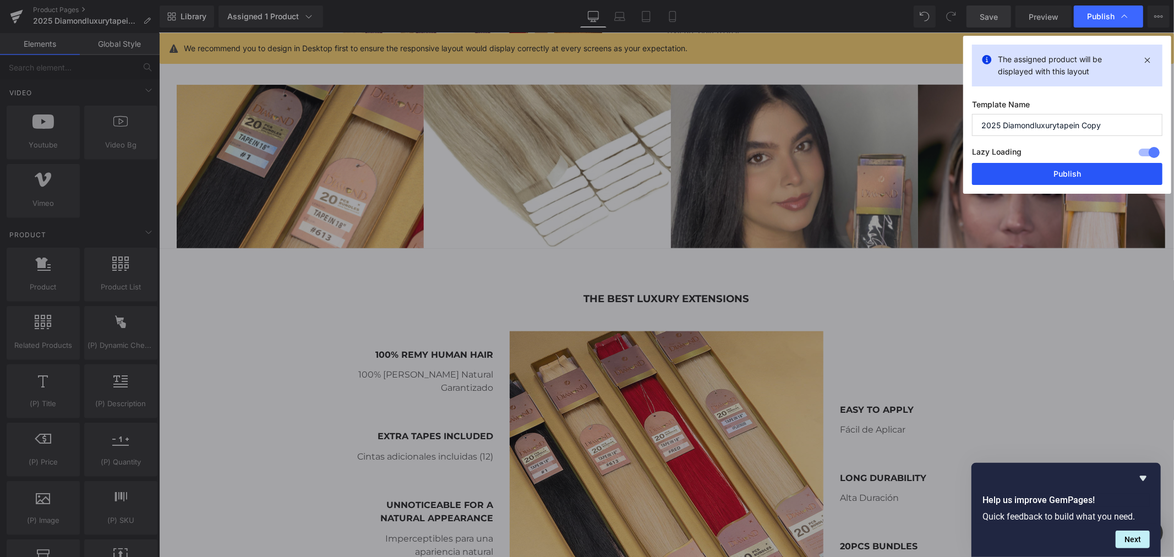
click at [1075, 174] on button "Publish" at bounding box center [1067, 174] width 190 height 22
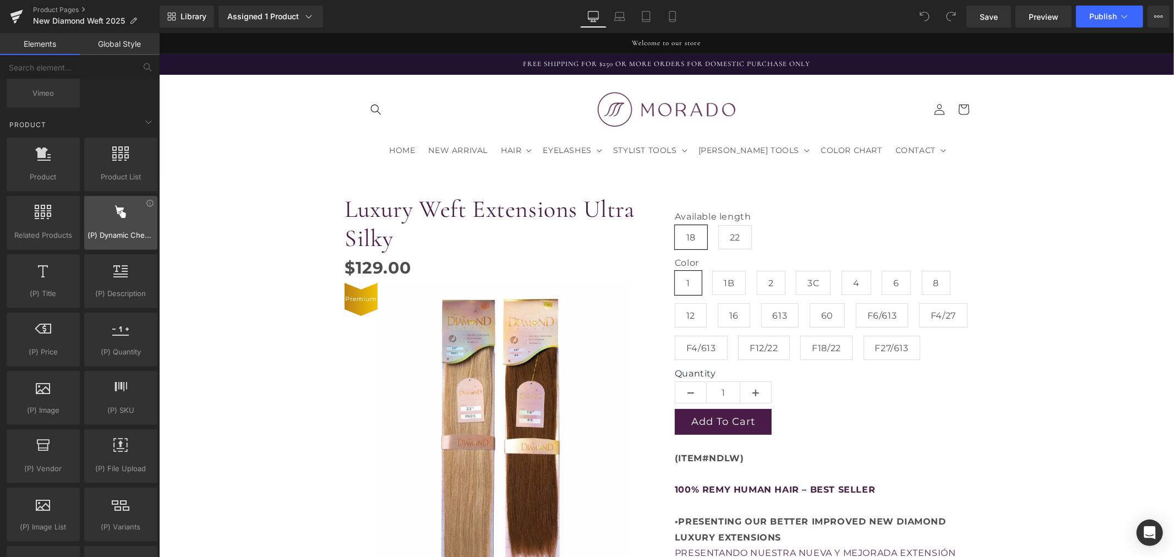
scroll to position [917, 0]
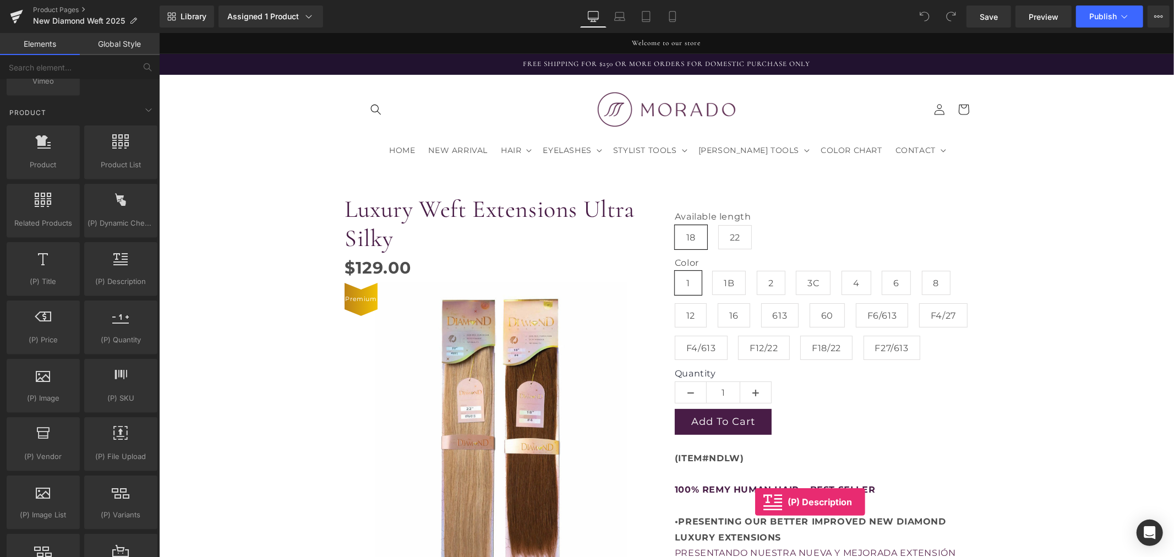
drag, startPoint x: 276, startPoint y: 321, endPoint x: 754, endPoint y: 501, distance: 510.7
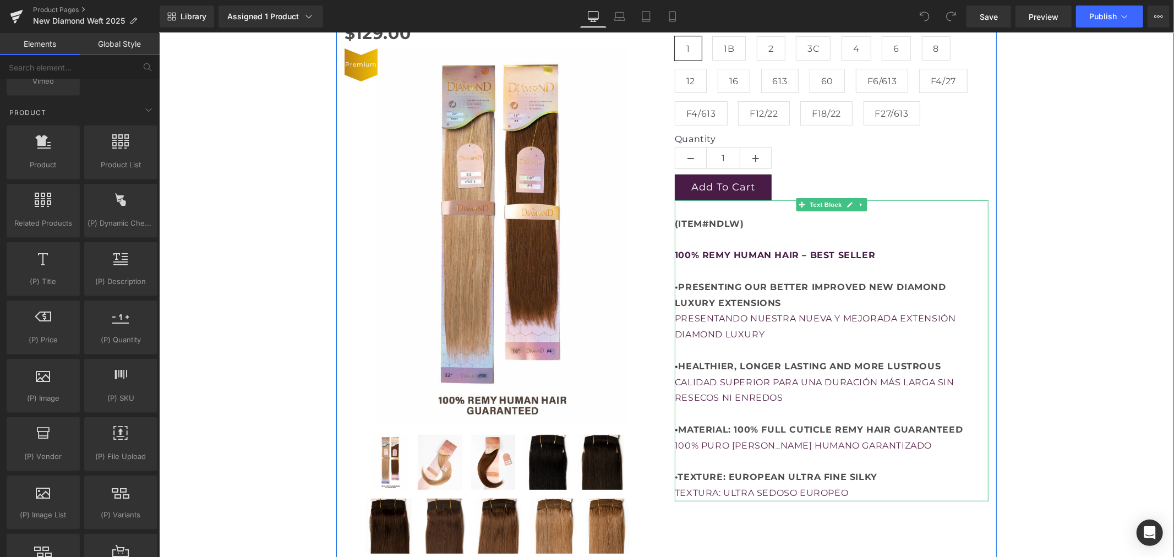
scroll to position [244, 0]
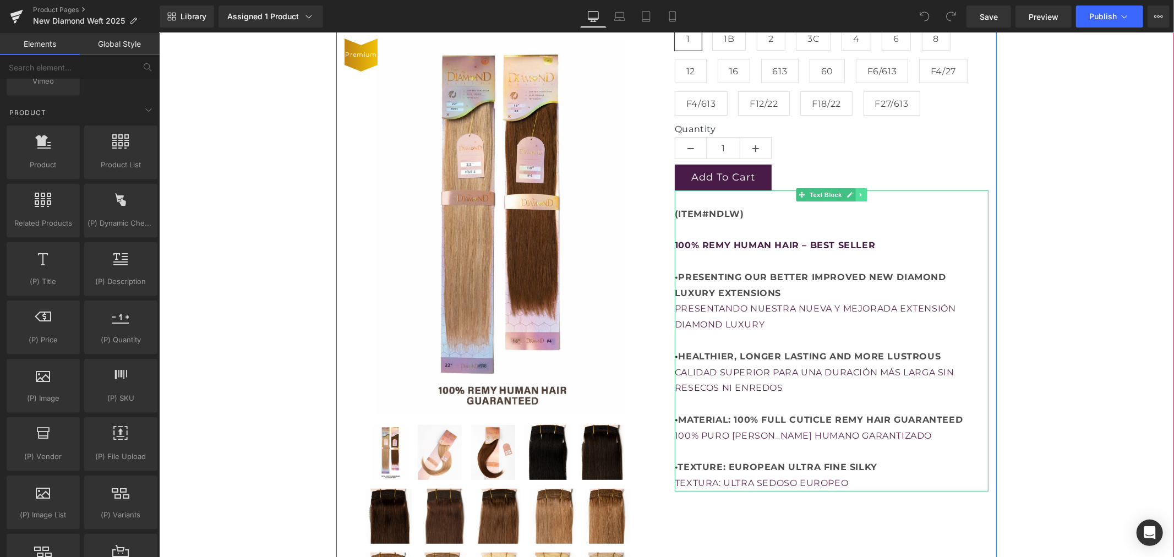
click at [857, 196] on icon at bounding box center [860, 194] width 6 height 7
click at [863, 196] on icon at bounding box center [866, 194] width 6 height 7
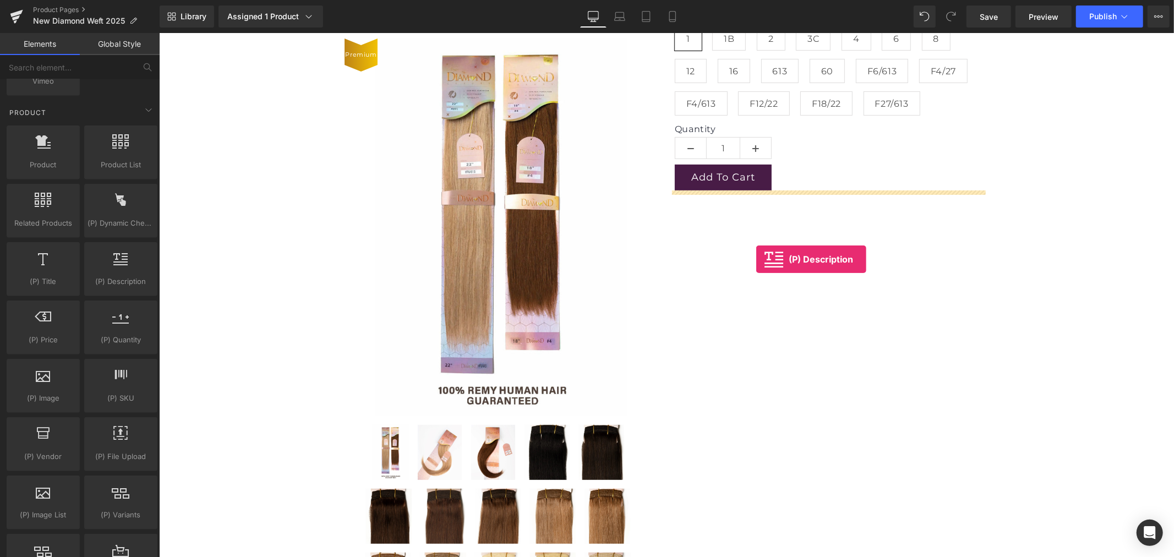
drag, startPoint x: 309, startPoint y: 315, endPoint x: 755, endPoint y: 259, distance: 450.3
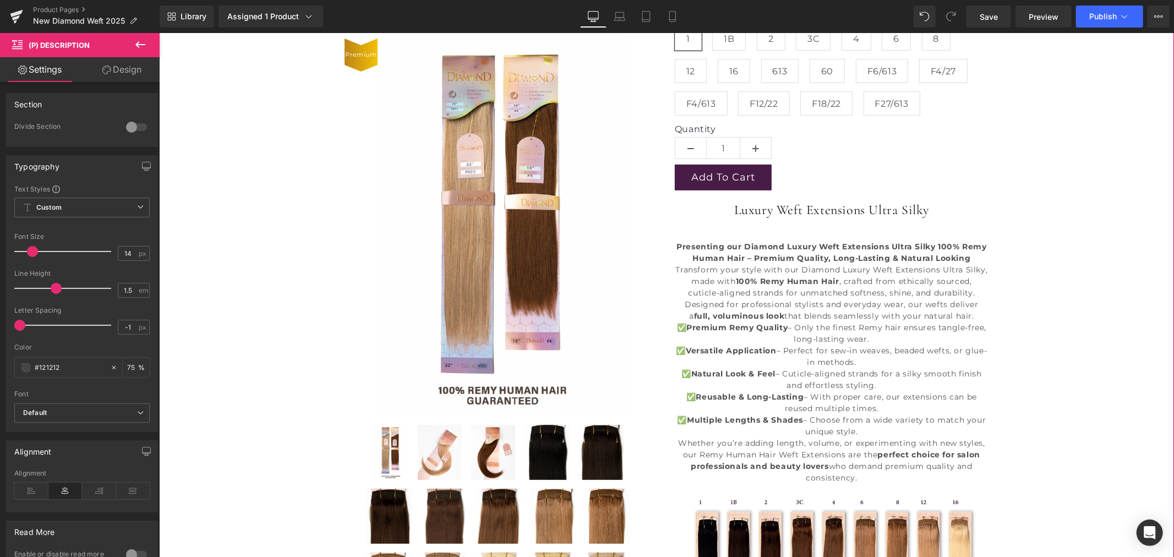
click at [1073, 354] on div "Luxury Weft Extensions Ultra Silky (P) Title $0 $129.00 (P) Price Premium (P) I…" at bounding box center [666, 507] width 1004 height 1148
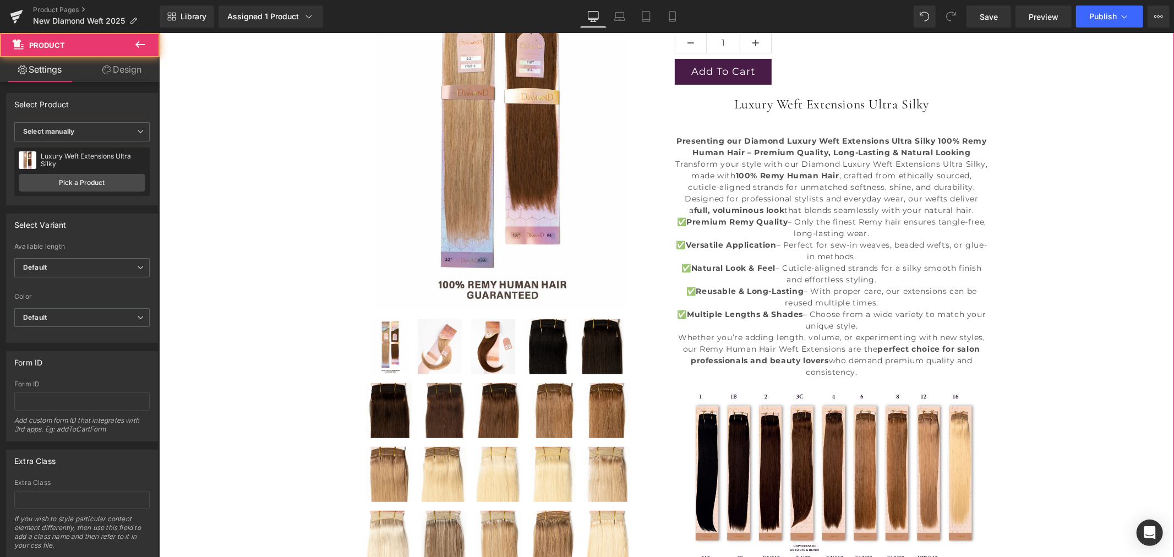
scroll to position [366, 0]
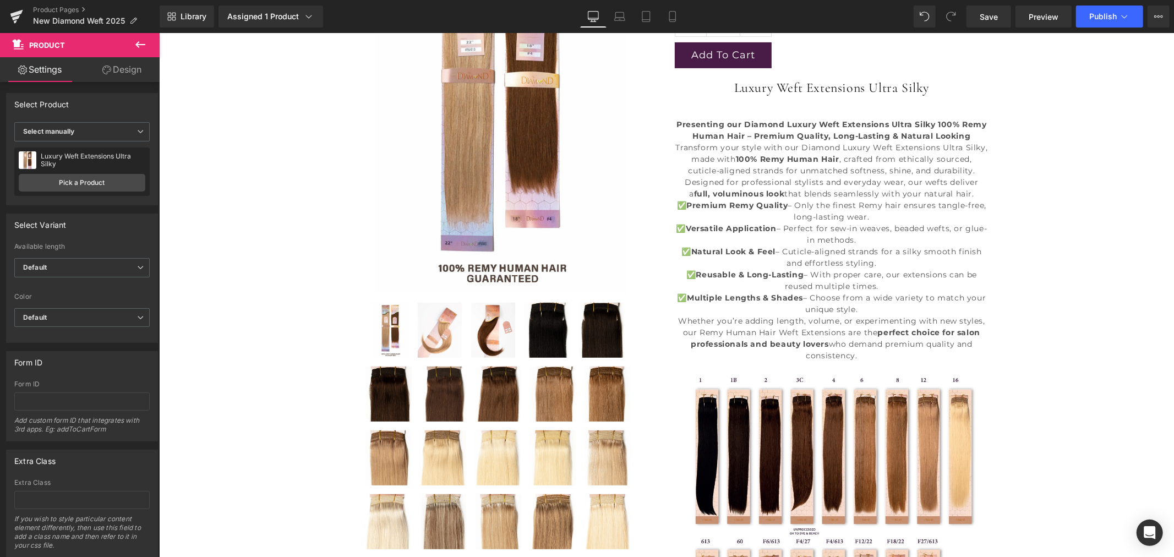
click at [775, 216] on p "✅ Premium Remy Quality – Only the finest Remy hair ensures tangle-free, long-la…" at bounding box center [831, 257] width 314 height 116
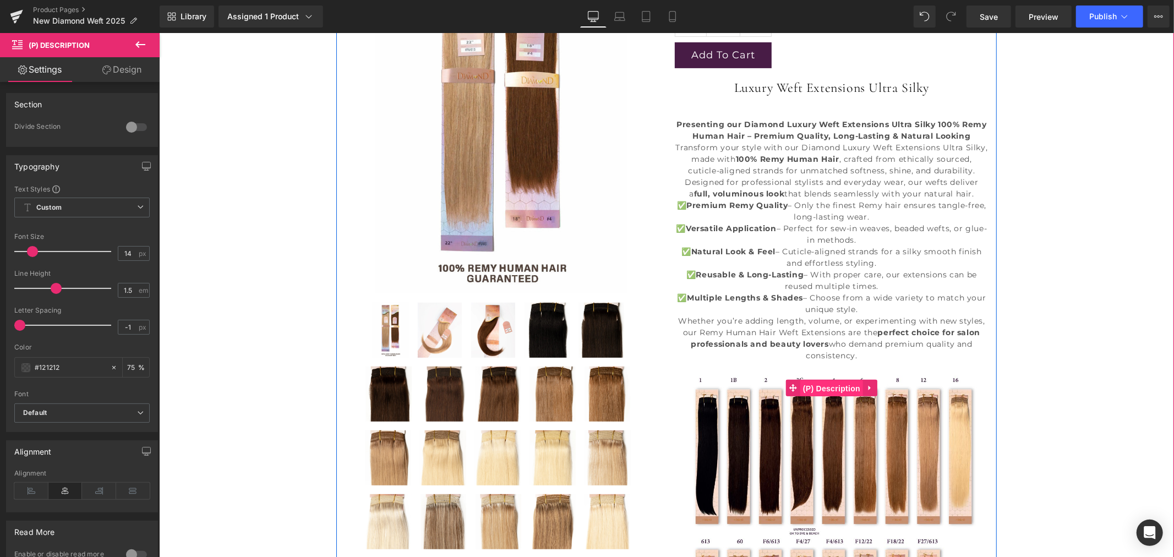
click at [828, 383] on span "(P) Description" at bounding box center [830, 388] width 63 height 17
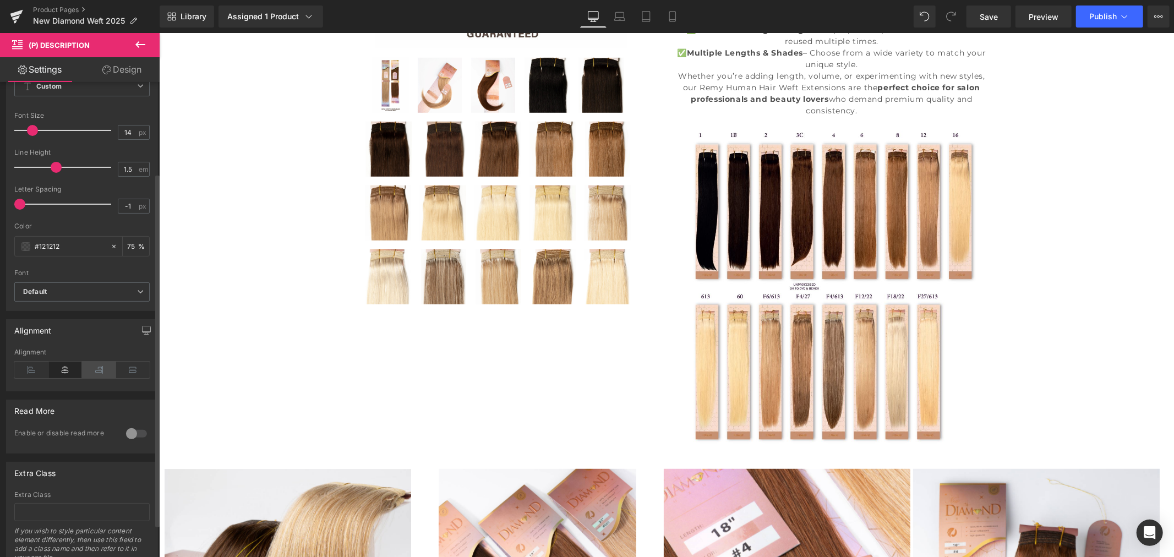
scroll to position [122, 0]
click at [34, 372] on icon at bounding box center [31, 368] width 34 height 17
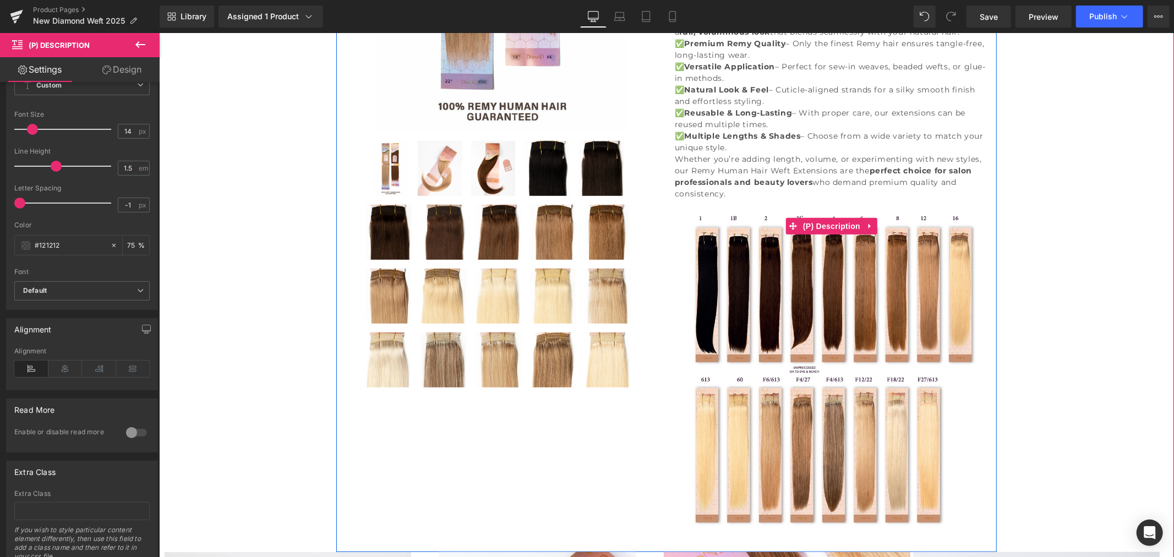
scroll to position [550, 0]
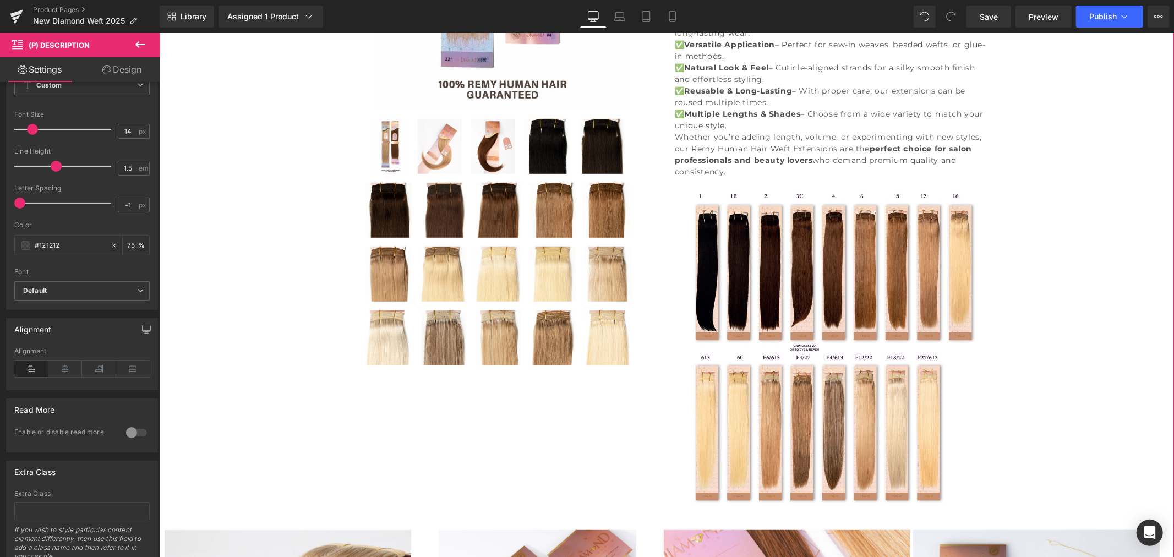
click at [1042, 322] on div "Luxury Weft Extensions Ultra Silky (P) Title $0 $129.00 (P) Price Premium (P) I…" at bounding box center [666, 202] width 1004 height 1148
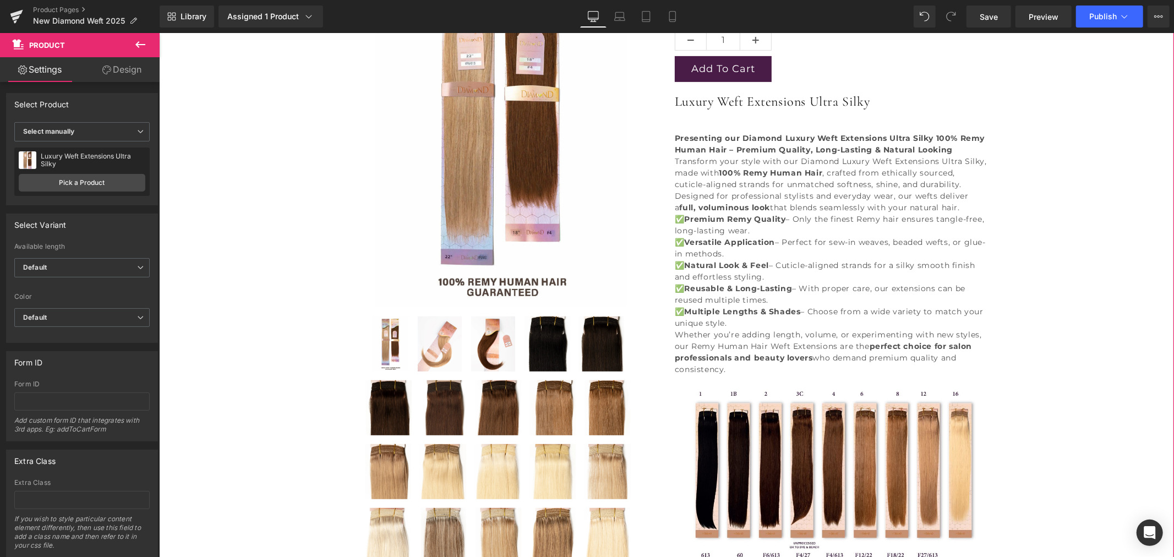
scroll to position [244, 0]
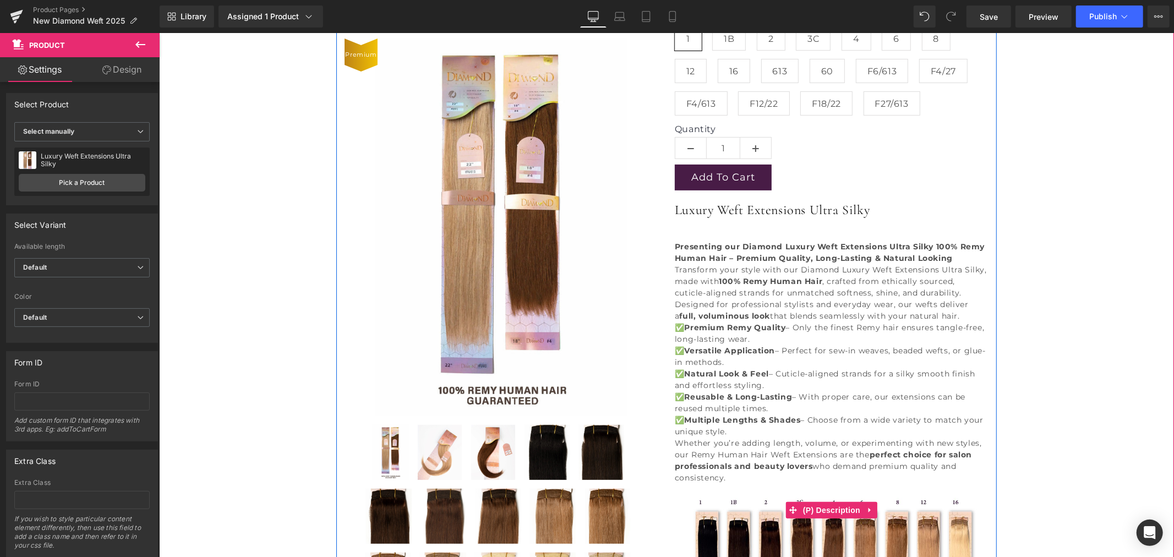
click at [952, 256] on p "Presenting our Diamond Luxury Weft Extensions Ultra Silky 100% Remy Human Hair …" at bounding box center [831, 251] width 314 height 23
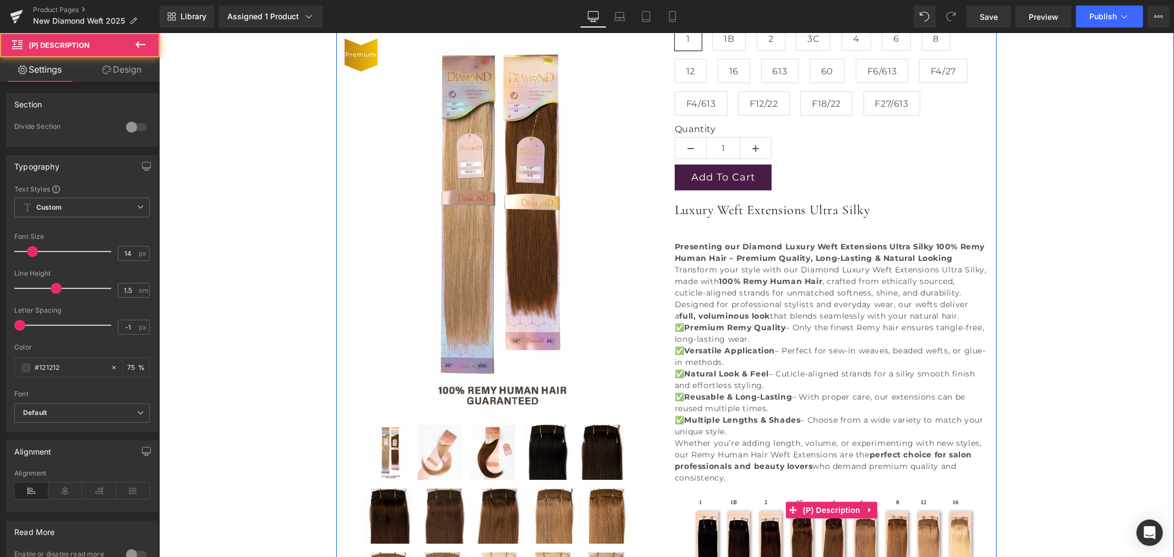
click at [786, 231] on div at bounding box center [831, 235] width 314 height 12
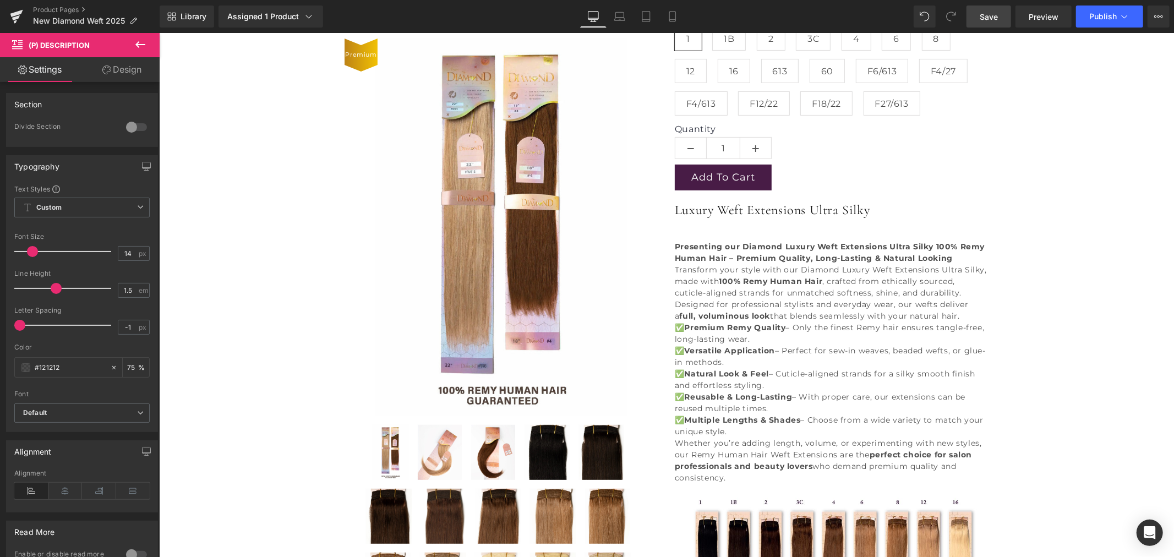
drag, startPoint x: 980, startPoint y: 20, endPoint x: 824, endPoint y: 1, distance: 156.9
click at [980, 20] on link "Save" at bounding box center [988, 17] width 45 height 22
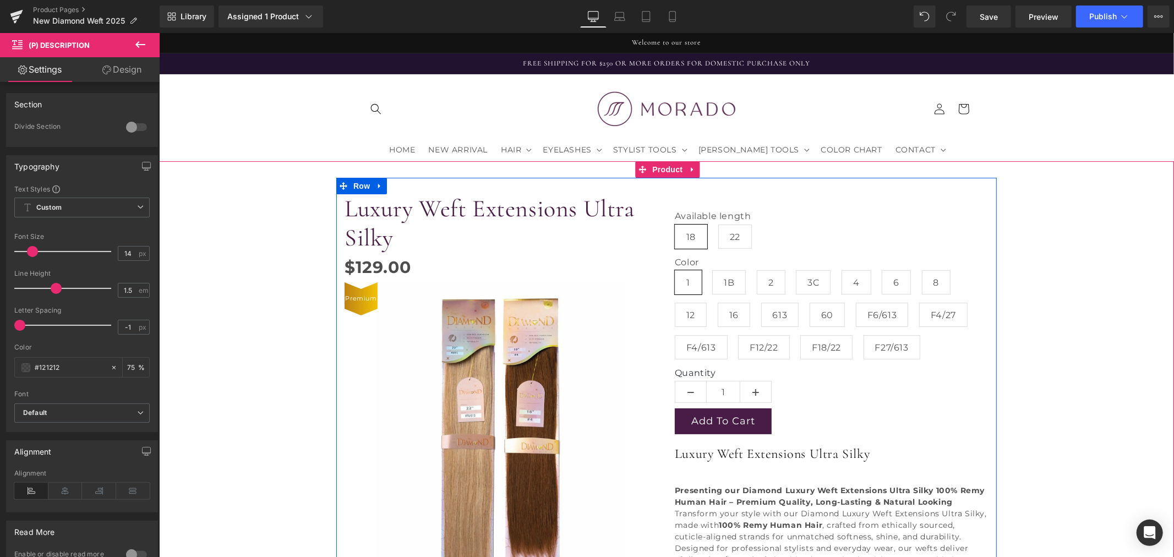
scroll to position [0, 0]
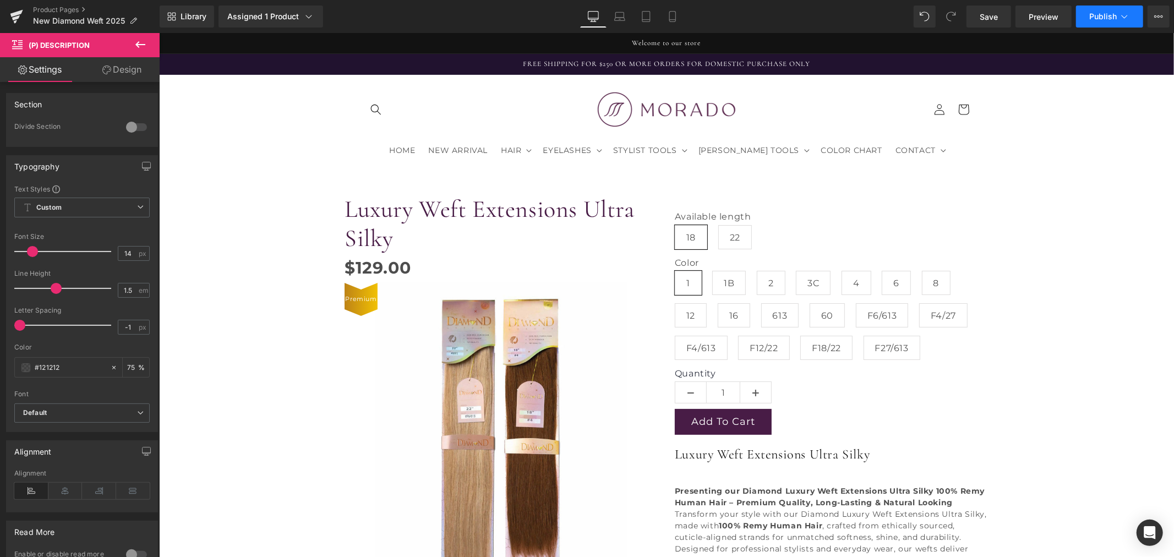
click at [1094, 23] on button "Publish" at bounding box center [1109, 17] width 67 height 22
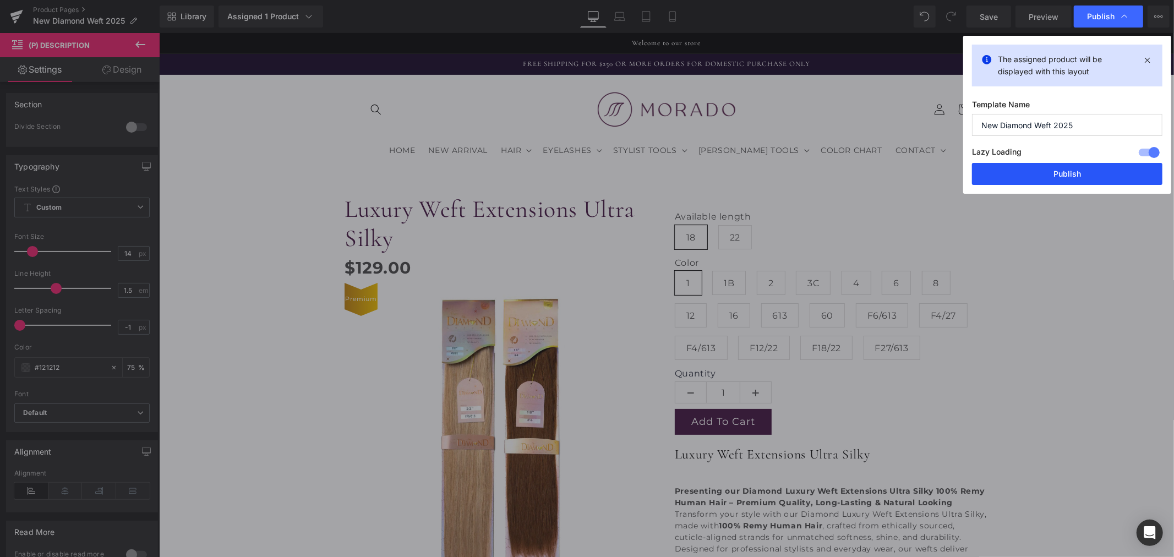
click at [1028, 171] on button "Publish" at bounding box center [1067, 174] width 190 height 22
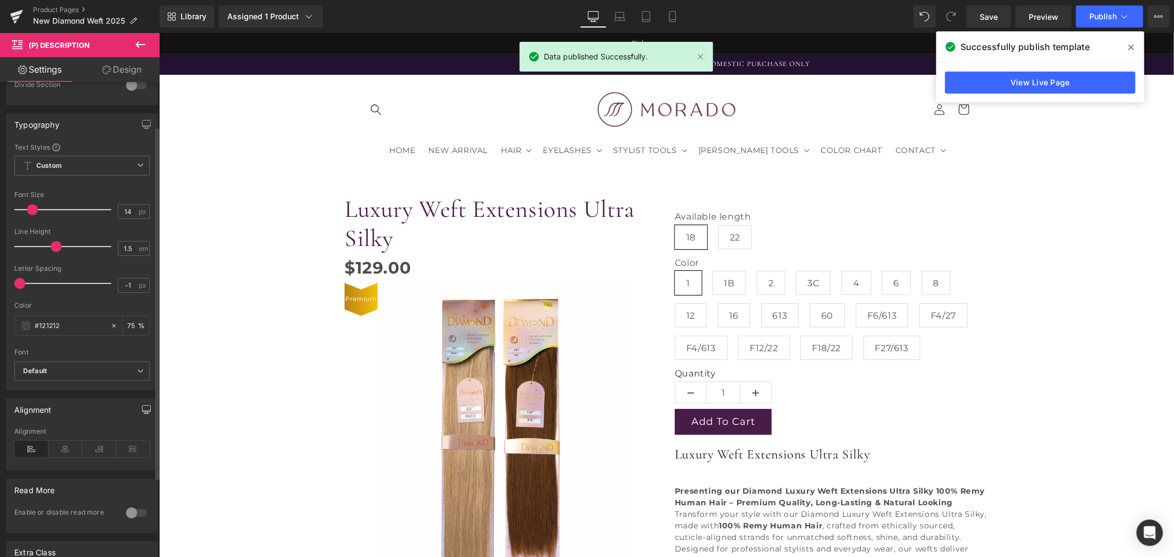
scroll to position [61, 0]
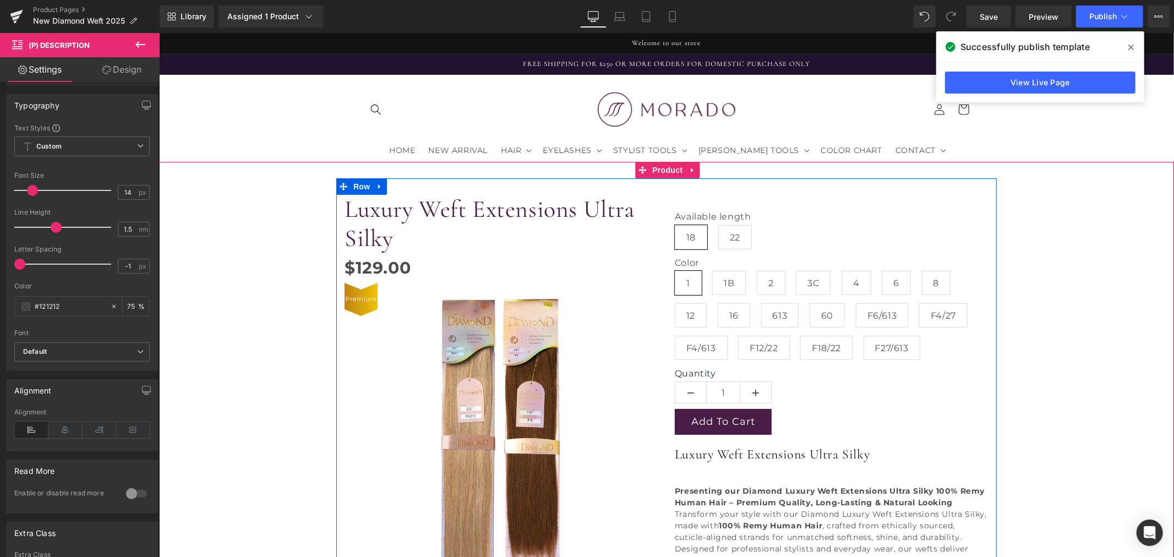
click at [810, 508] on p "Transform your style with our Diamond Luxury Weft Extensions Ultra Silky, made …" at bounding box center [831, 537] width 314 height 58
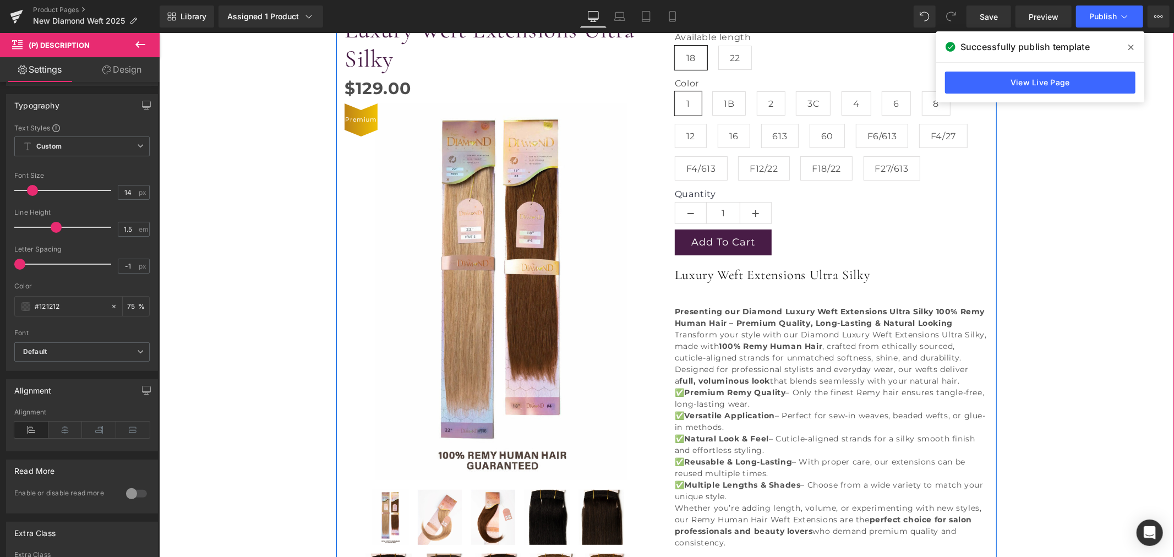
scroll to position [183, 0]
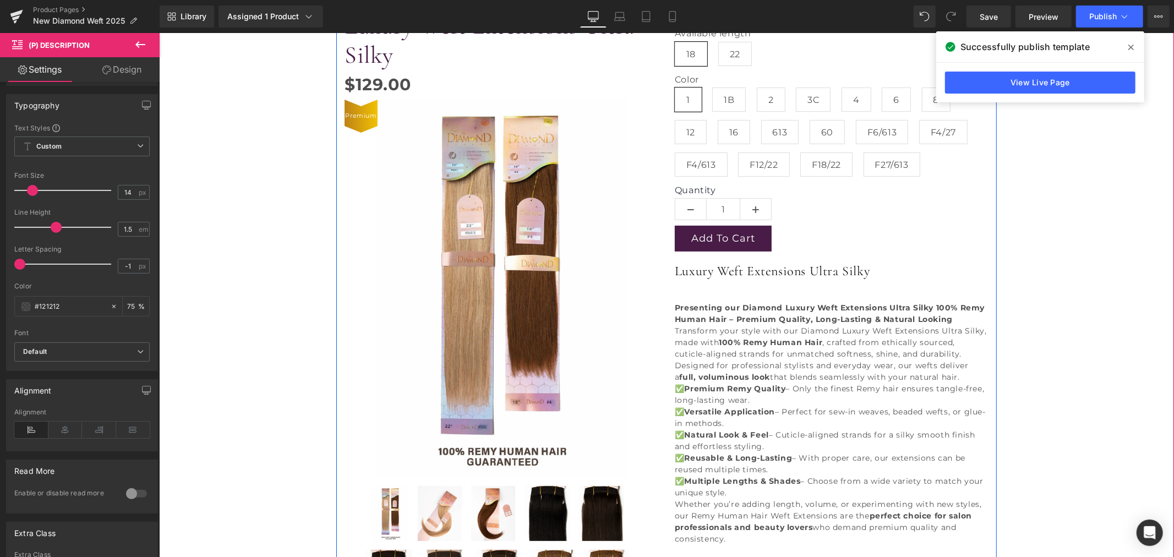
click at [796, 476] on strong "Multiple Lengths & Shades" at bounding box center [742, 480] width 116 height 10
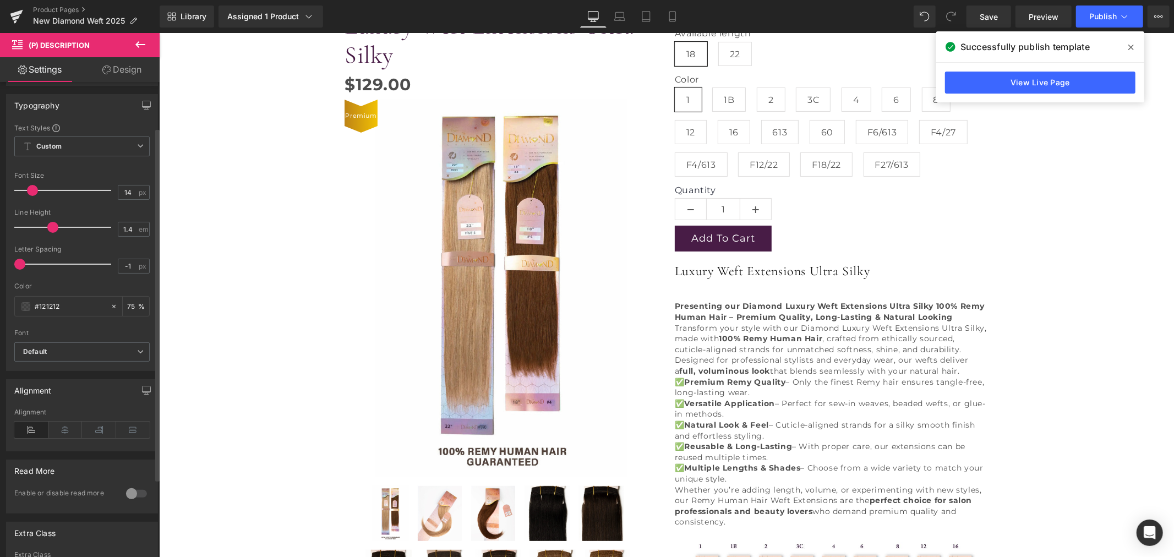
type input "1.5"
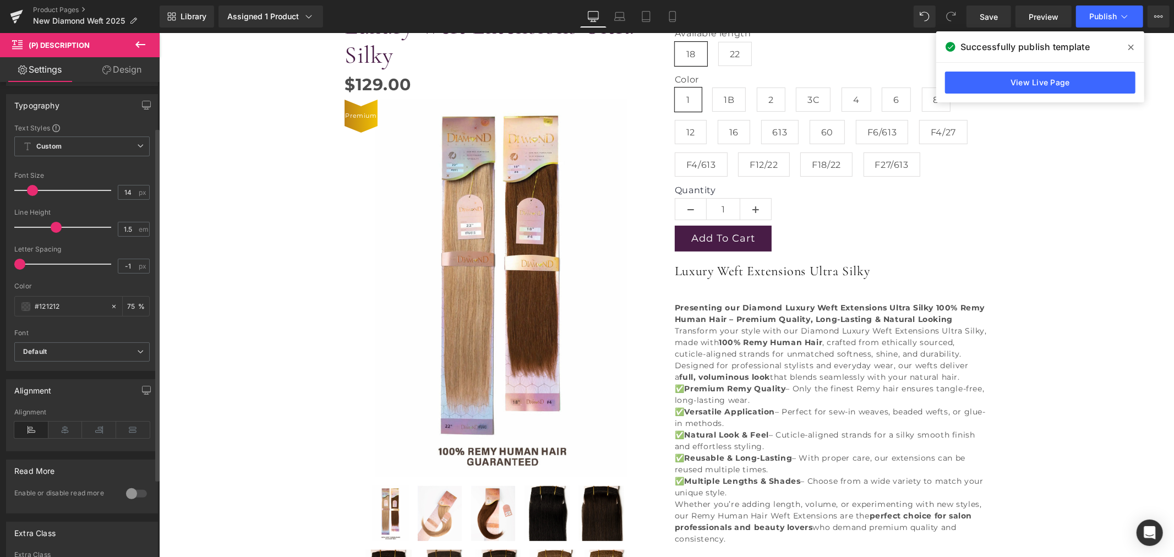
click at [53, 227] on span at bounding box center [56, 227] width 11 height 11
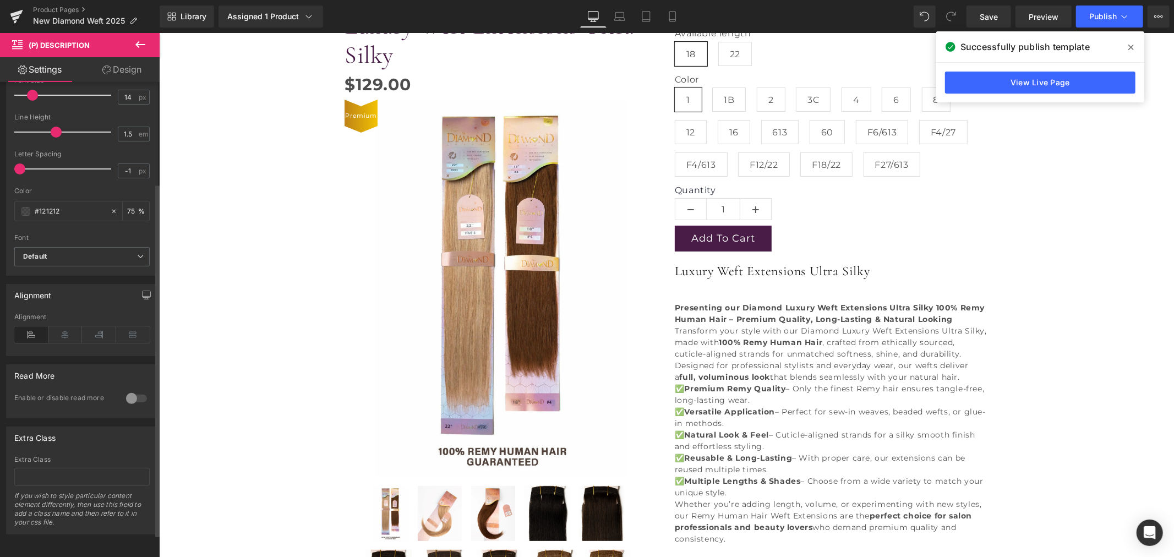
scroll to position [166, 0]
click at [108, 326] on icon at bounding box center [99, 334] width 34 height 17
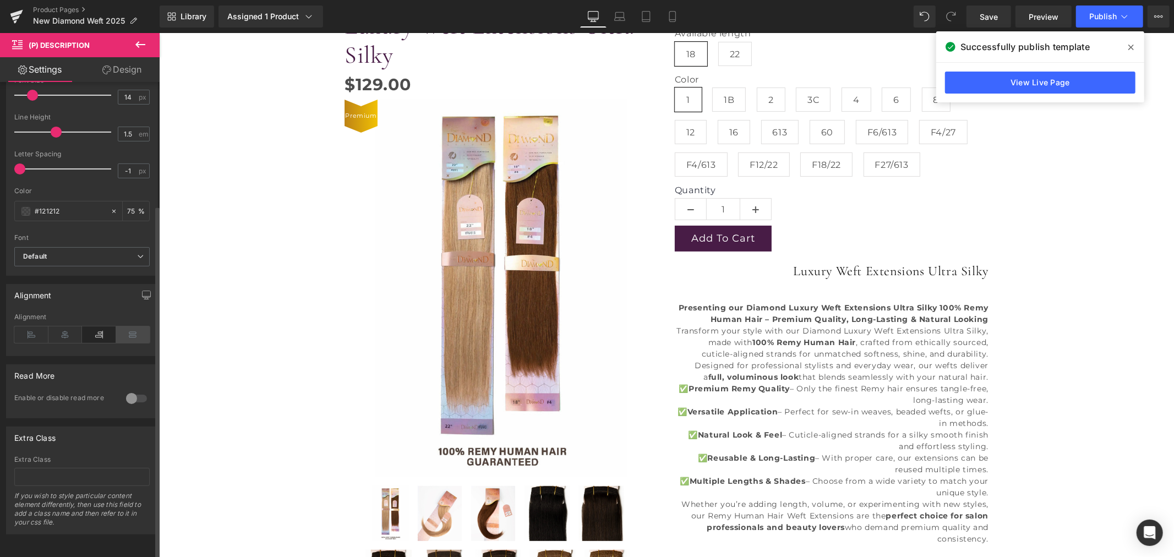
click at [124, 326] on icon at bounding box center [133, 334] width 34 height 17
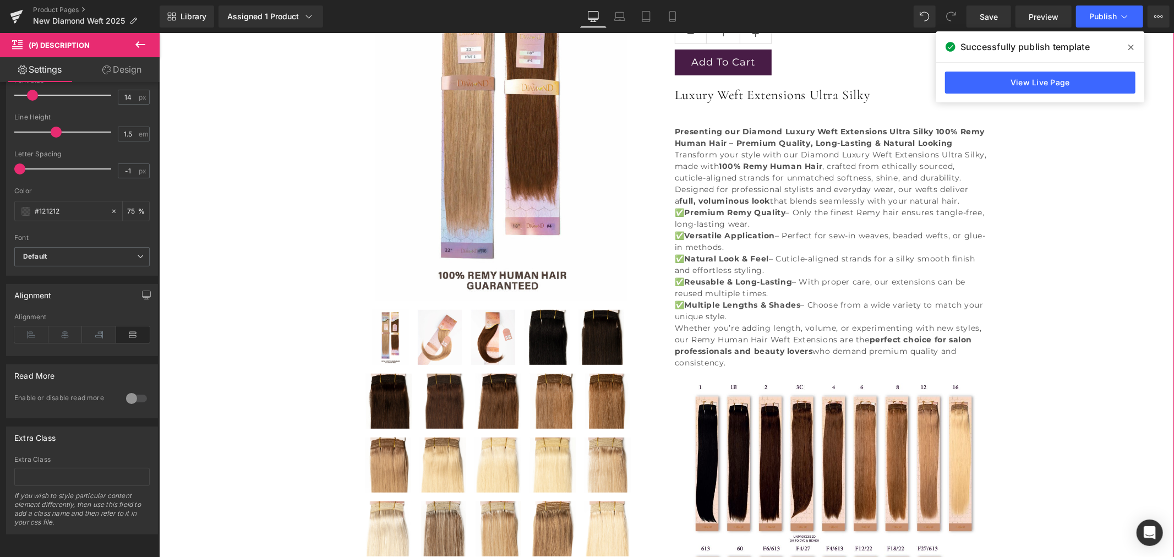
scroll to position [366, 0]
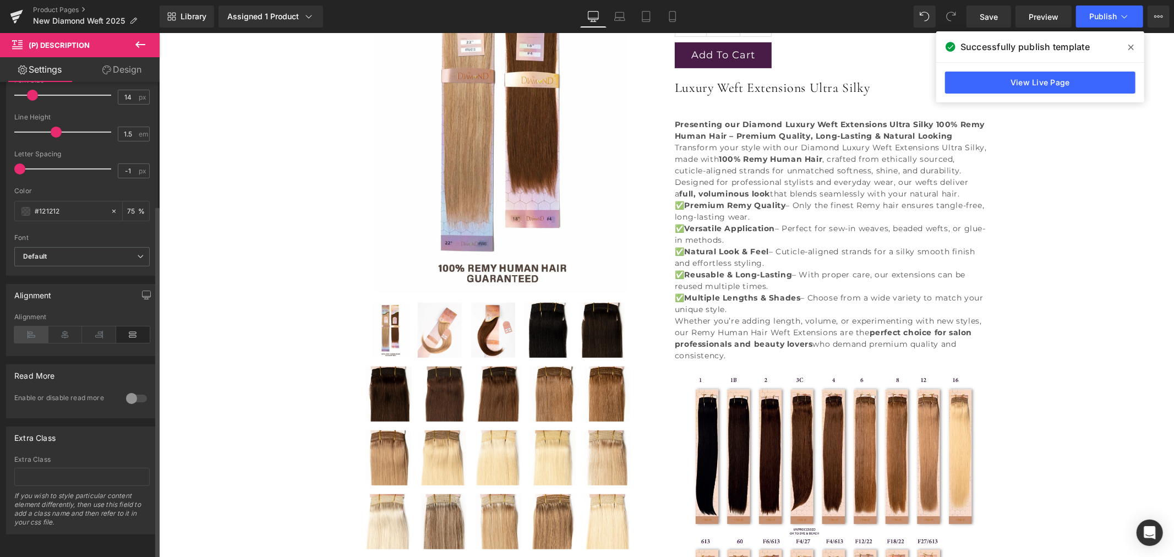
click at [29, 326] on icon at bounding box center [31, 334] width 34 height 17
type input "0.4"
drag, startPoint x: 24, startPoint y: 157, endPoint x: 47, endPoint y: 163, distance: 24.3
click at [47, 163] on span at bounding box center [45, 168] width 11 height 11
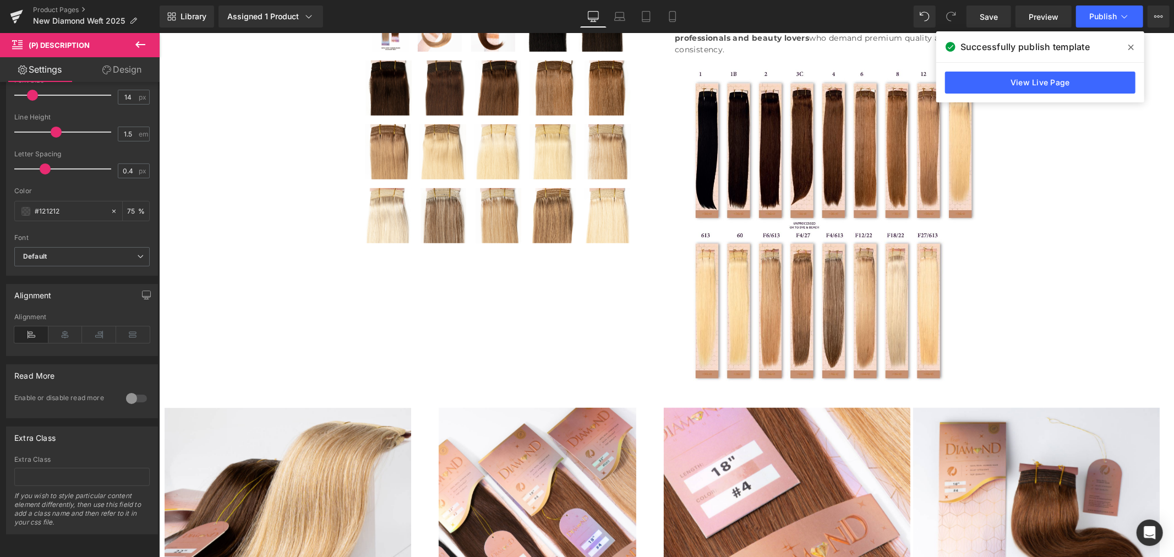
scroll to position [489, 0]
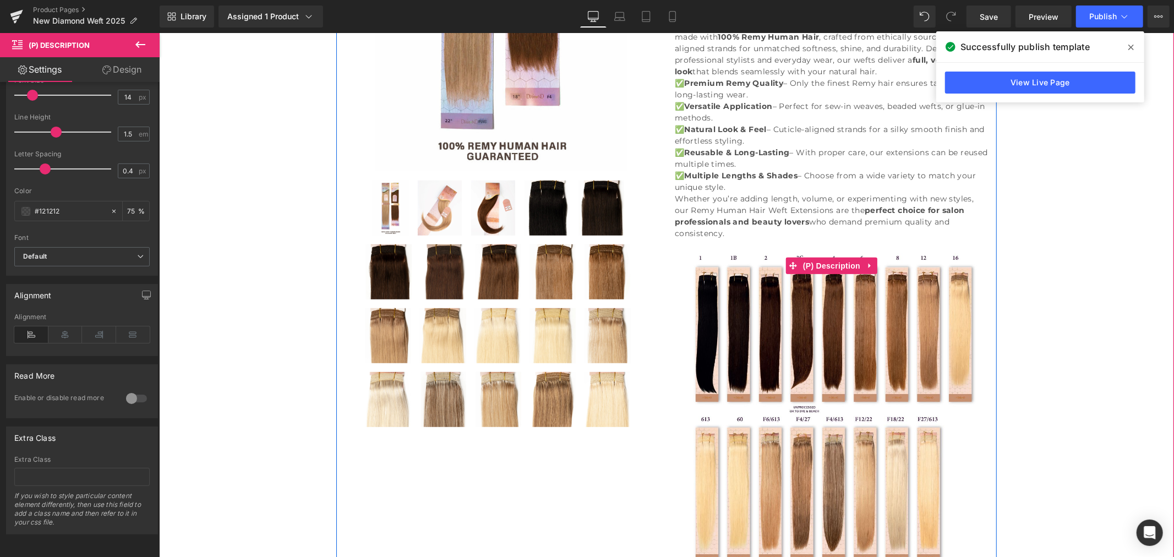
click at [743, 386] on img at bounding box center [831, 409] width 314 height 341
